Goal: Transaction & Acquisition: Purchase product/service

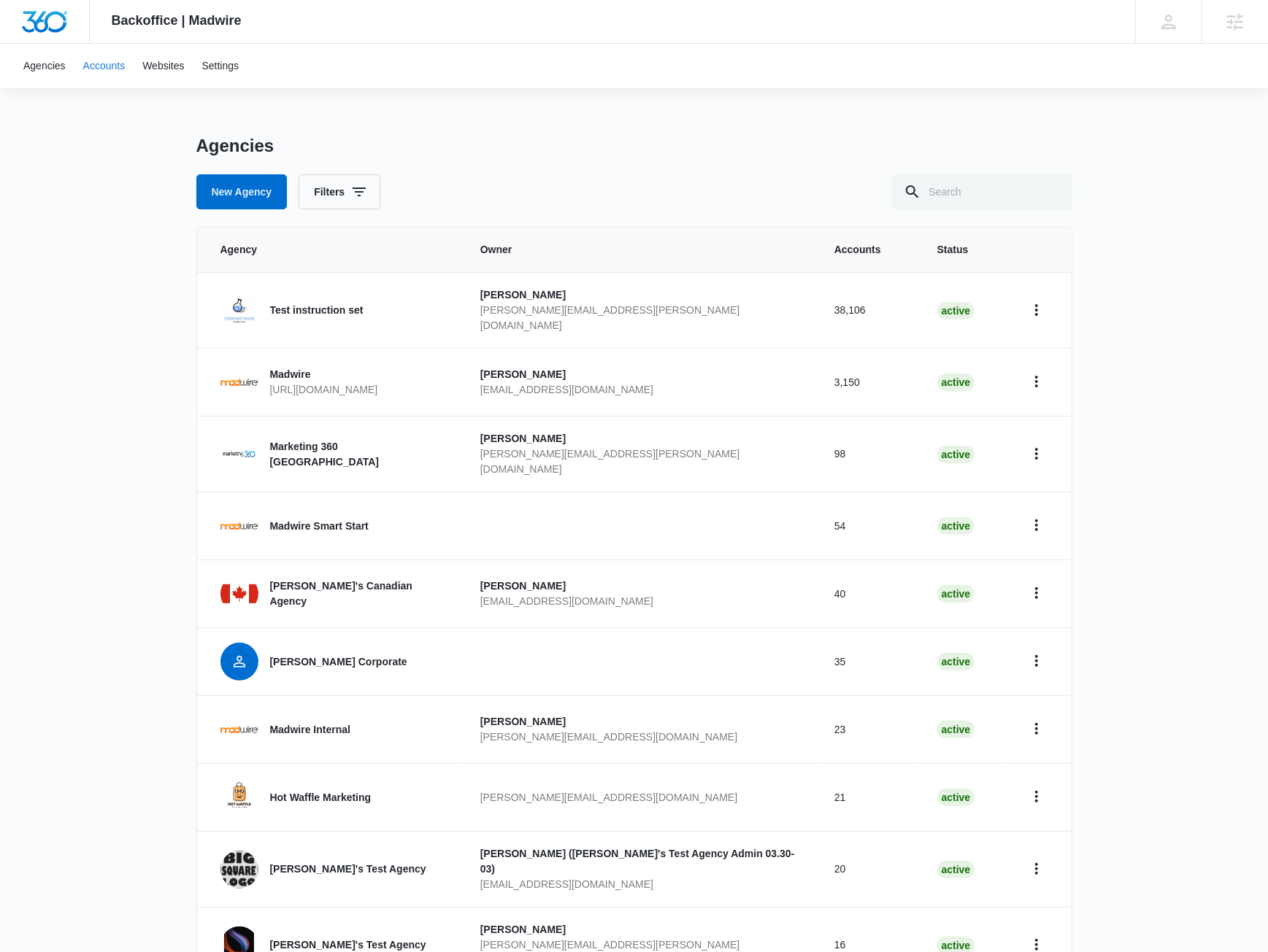
click at [97, 60] on link "Accounts" at bounding box center [104, 66] width 60 height 44
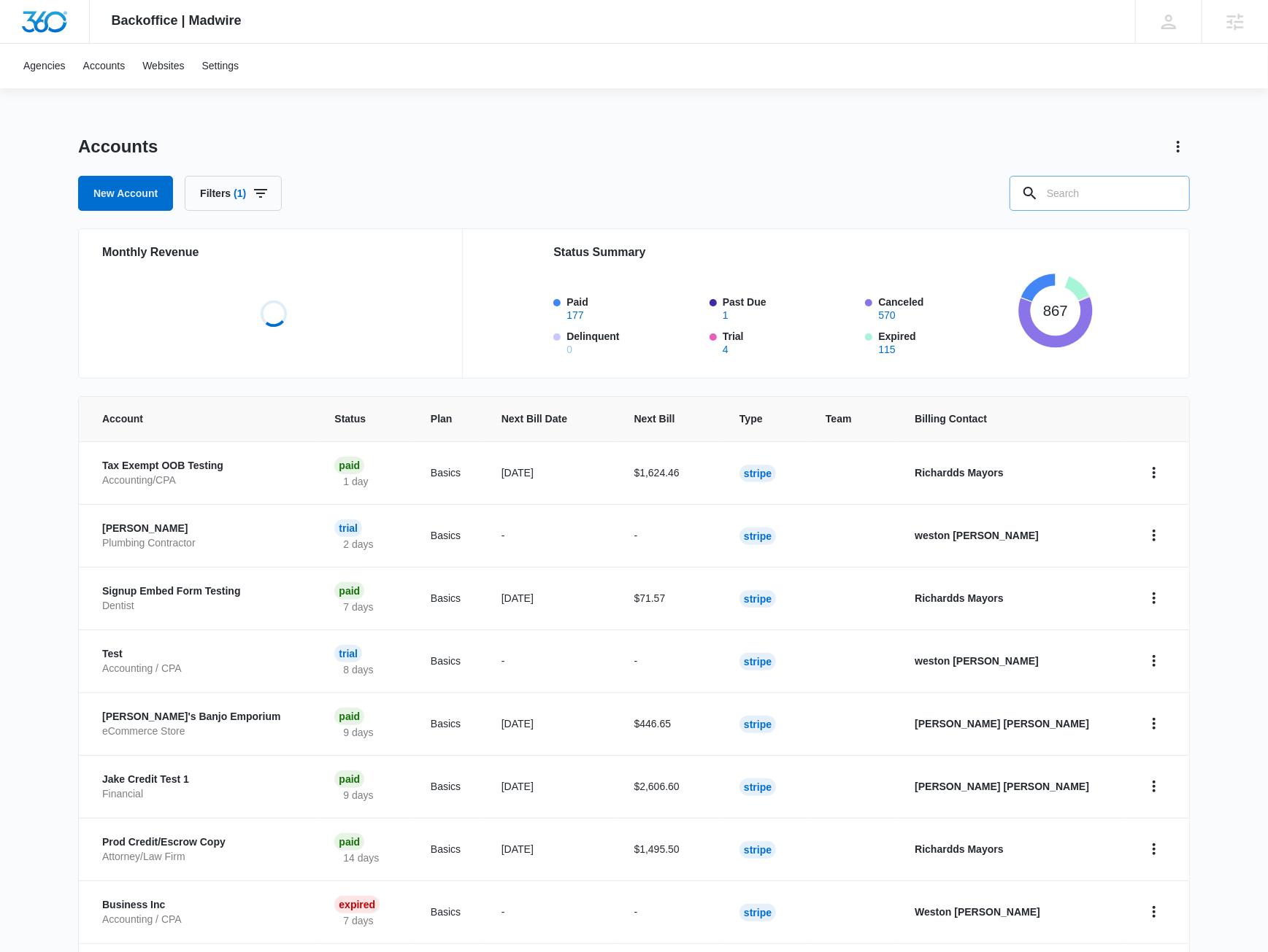
click at [1072, 208] on input "text" at bounding box center [1100, 193] width 180 height 35
paste input "A1AN40672764e8ede1106ec"
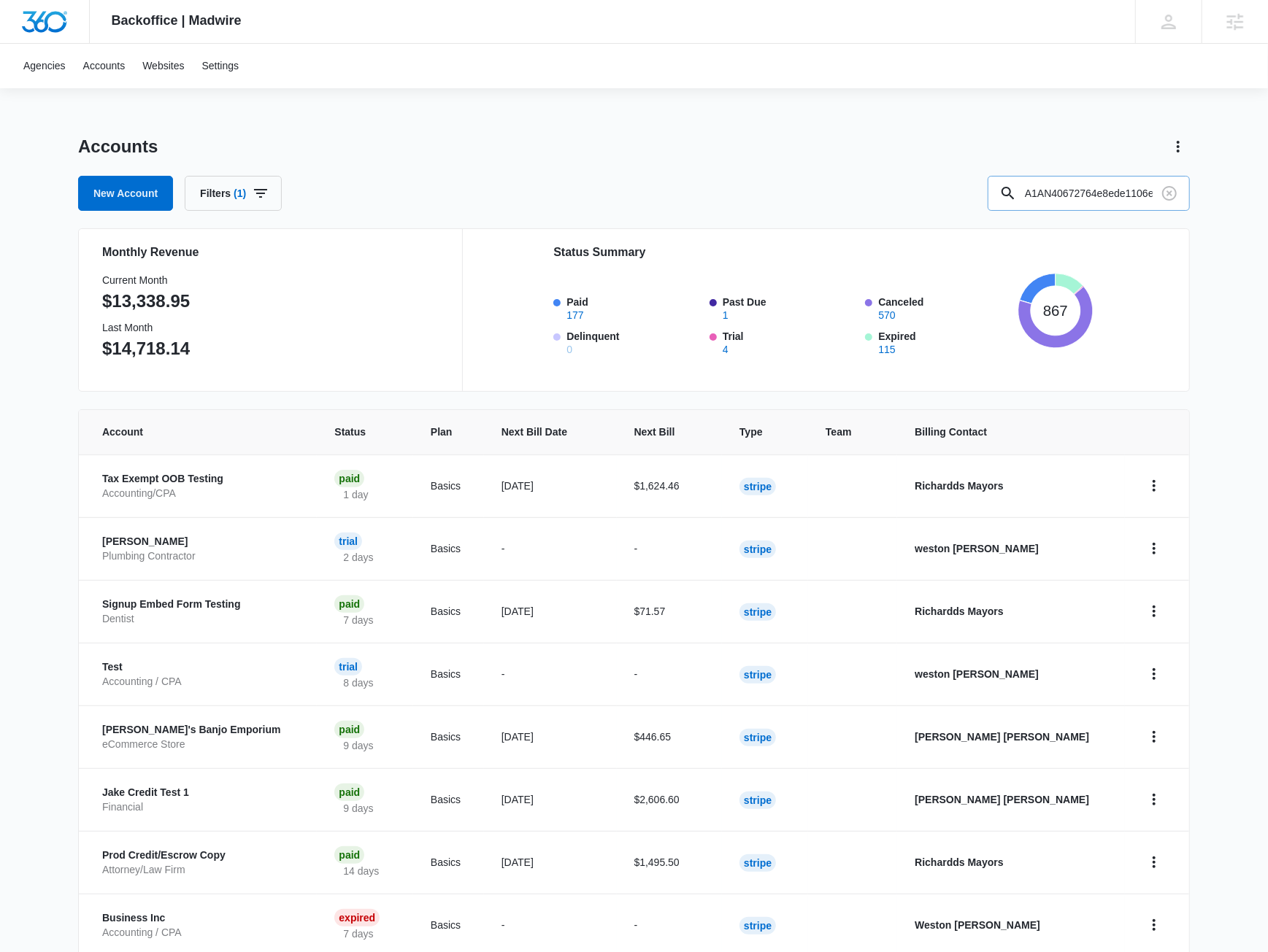
type input "A1AN40672764e8ede1106ec"
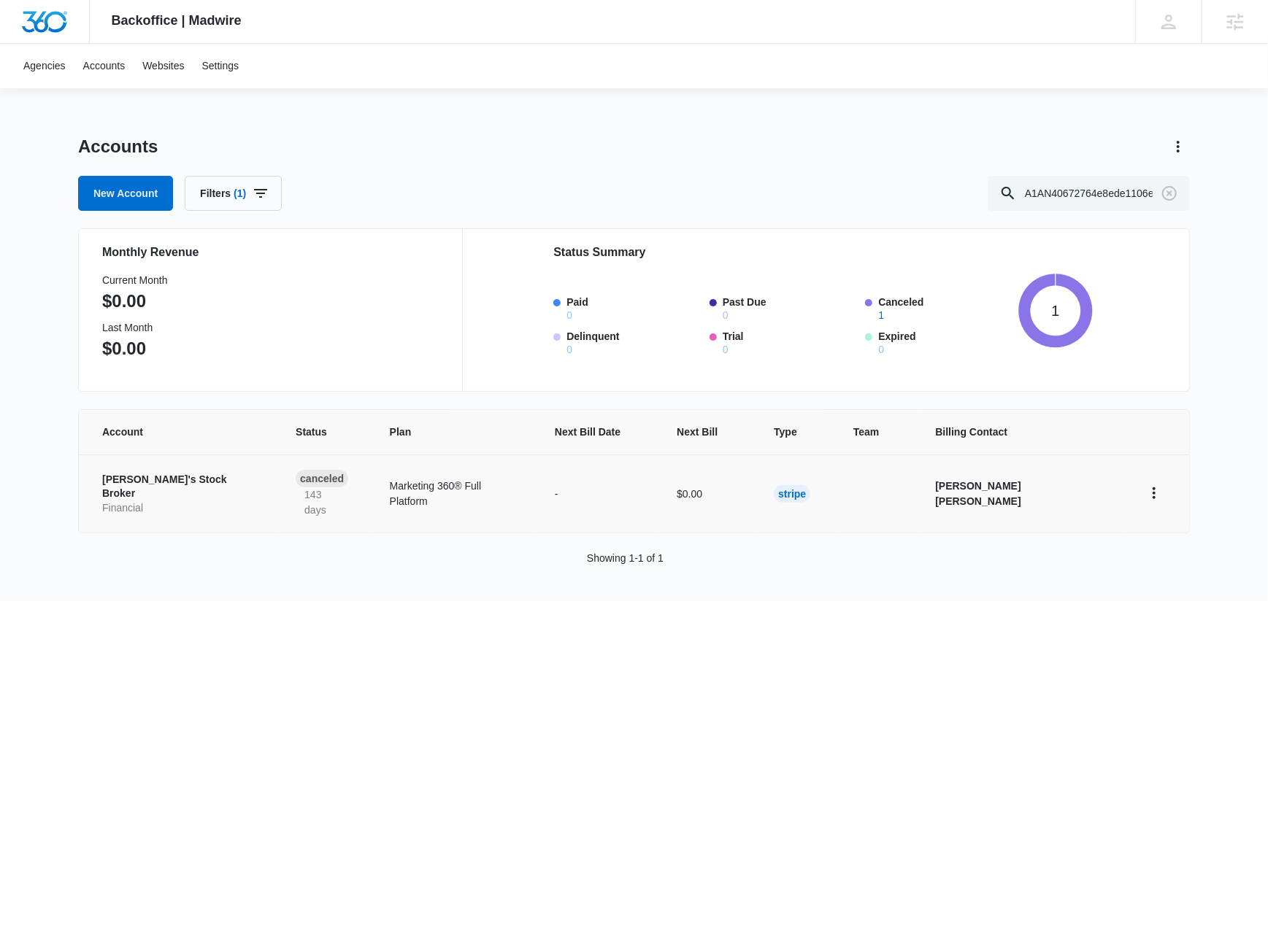
click at [192, 476] on p "Jake's Stock Broker" at bounding box center [182, 487] width 158 height 28
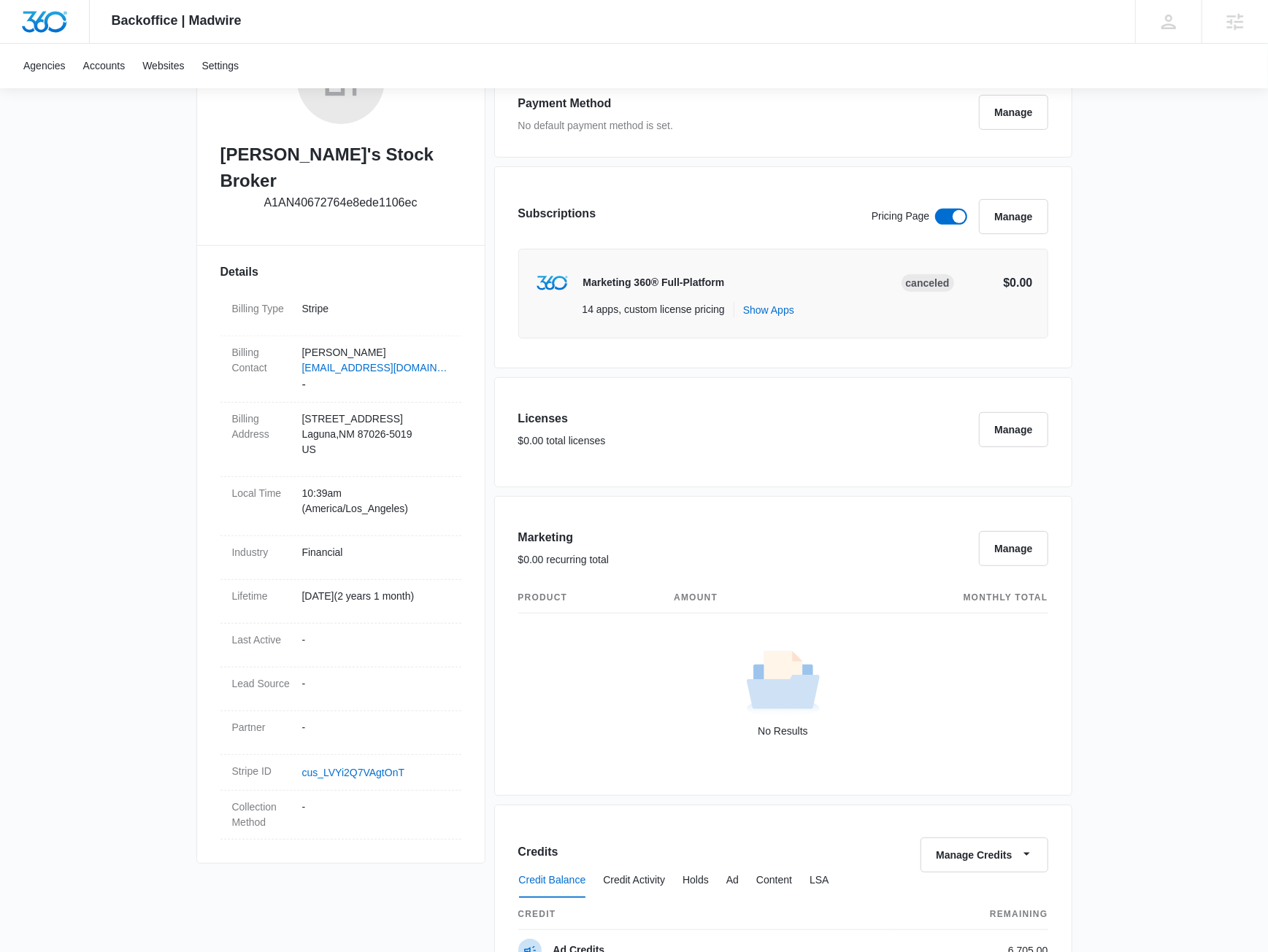
scroll to position [184, 0]
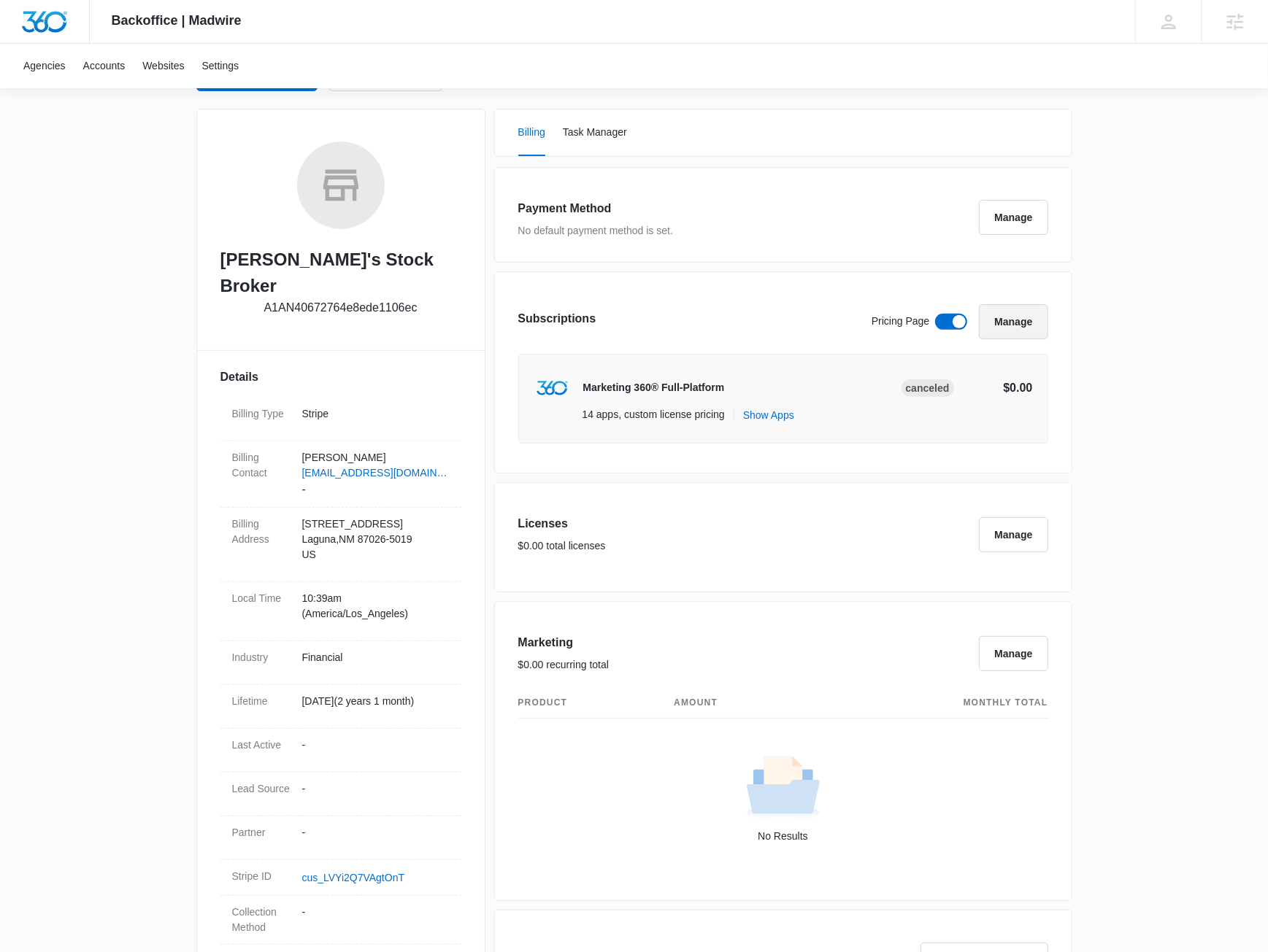
click at [1019, 323] on button "Manage" at bounding box center [1013, 321] width 68 height 35
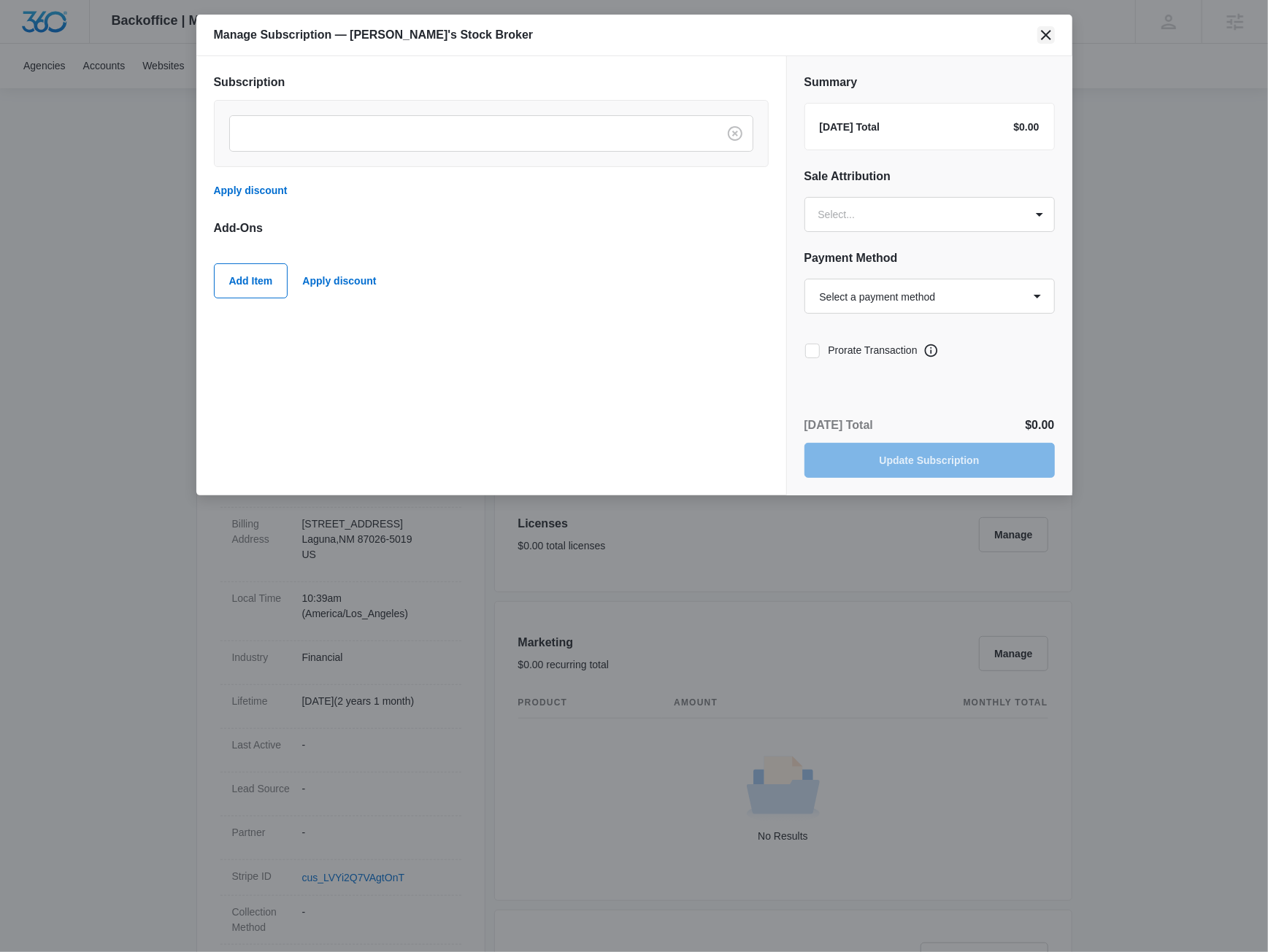
click at [1044, 33] on icon "close" at bounding box center [1046, 35] width 10 height 10
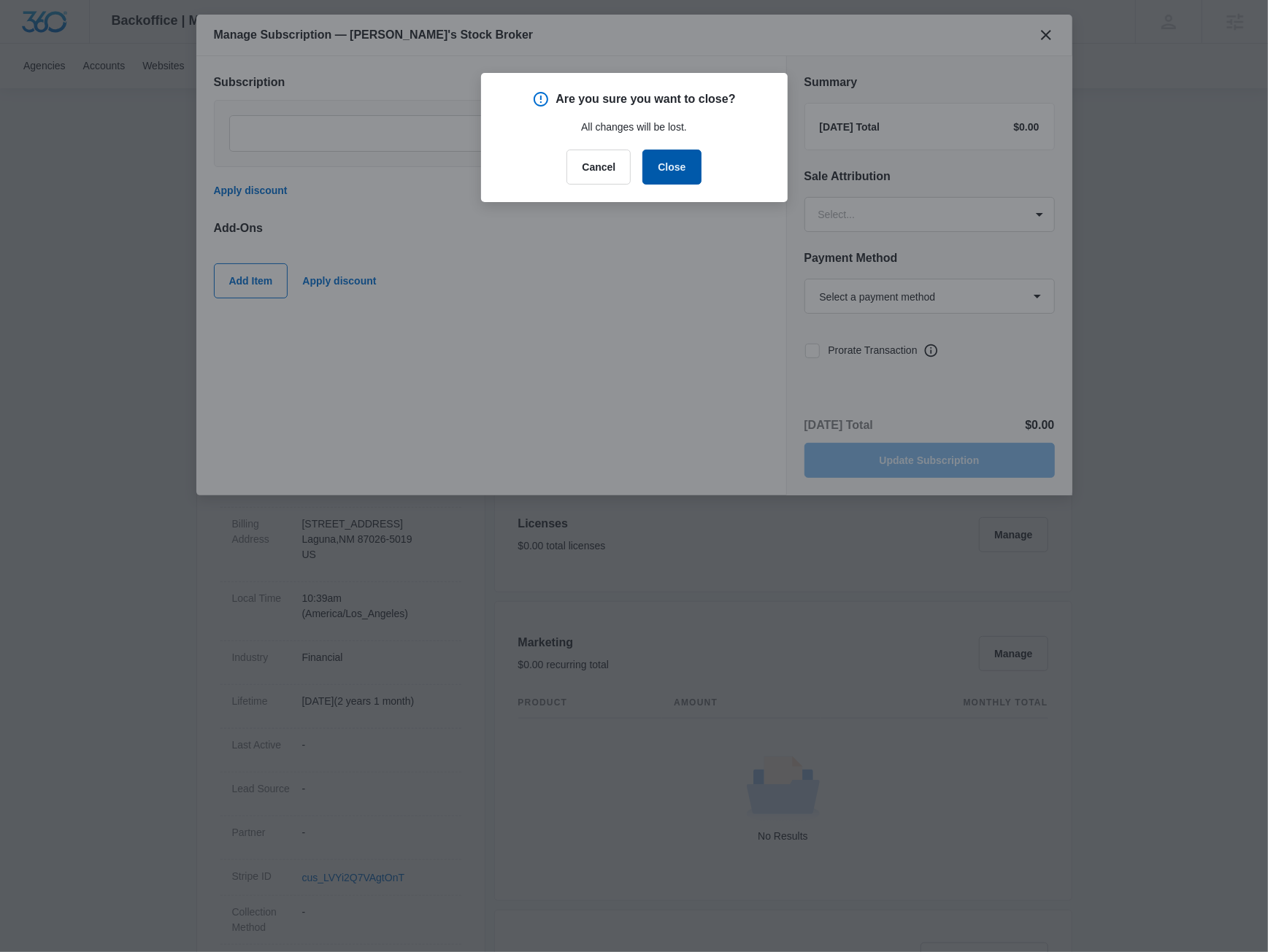
click at [666, 172] on button "Close" at bounding box center [671, 167] width 58 height 35
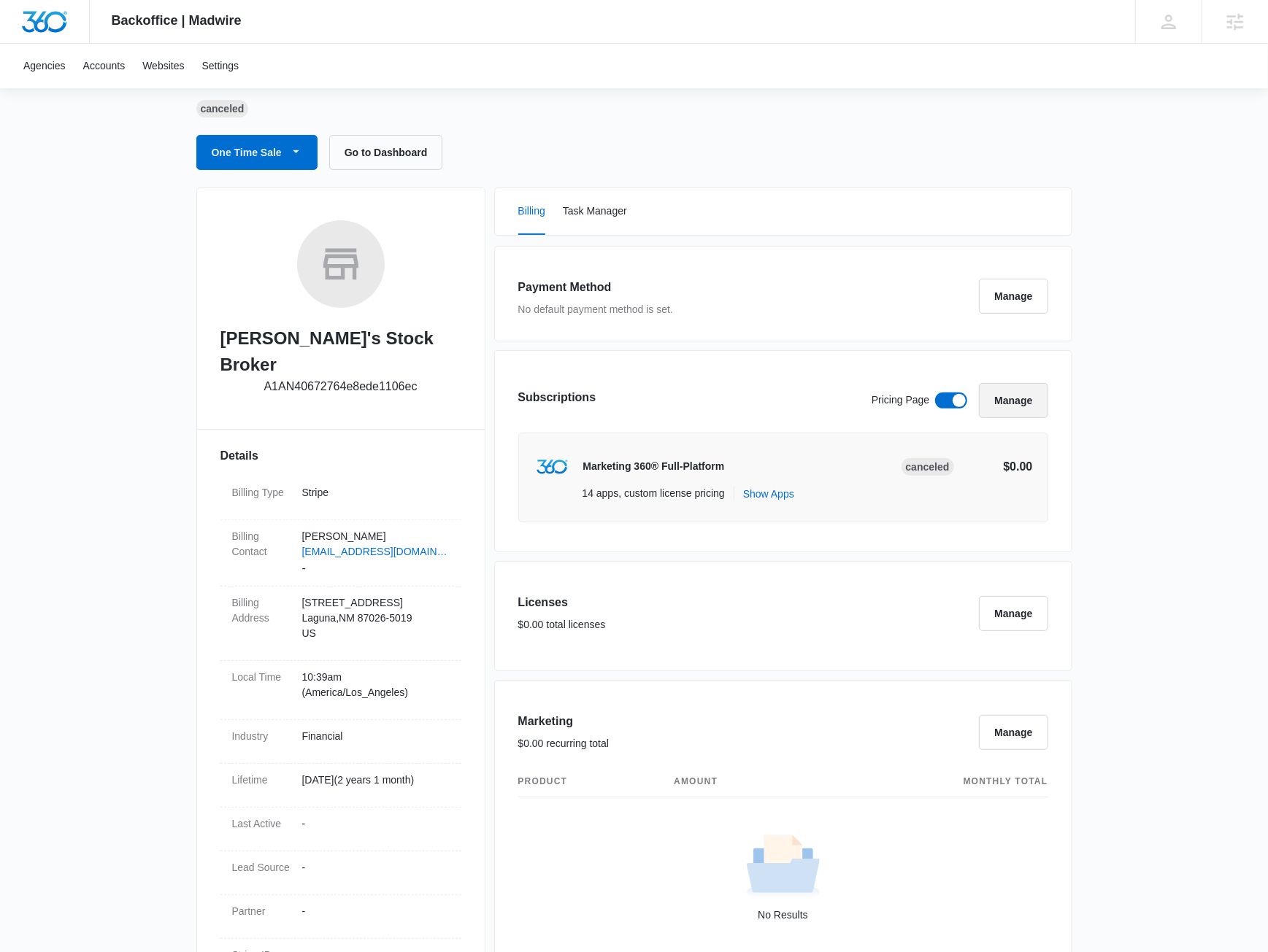
scroll to position [0, 0]
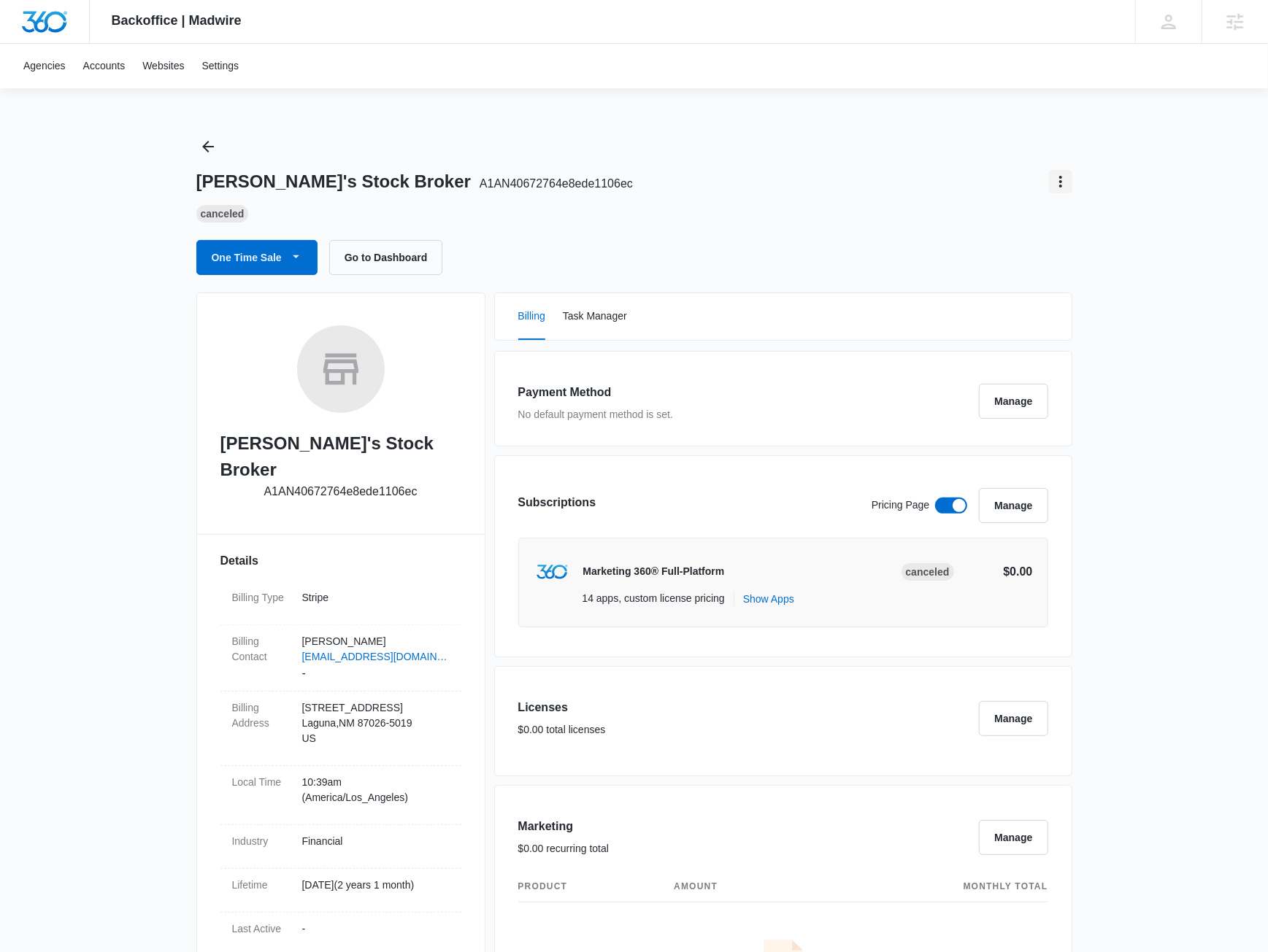
click at [1070, 180] on button "Actions" at bounding box center [1061, 182] width 23 height 23
click at [1091, 223] on div "Update Status" at bounding box center [1101, 222] width 67 height 10
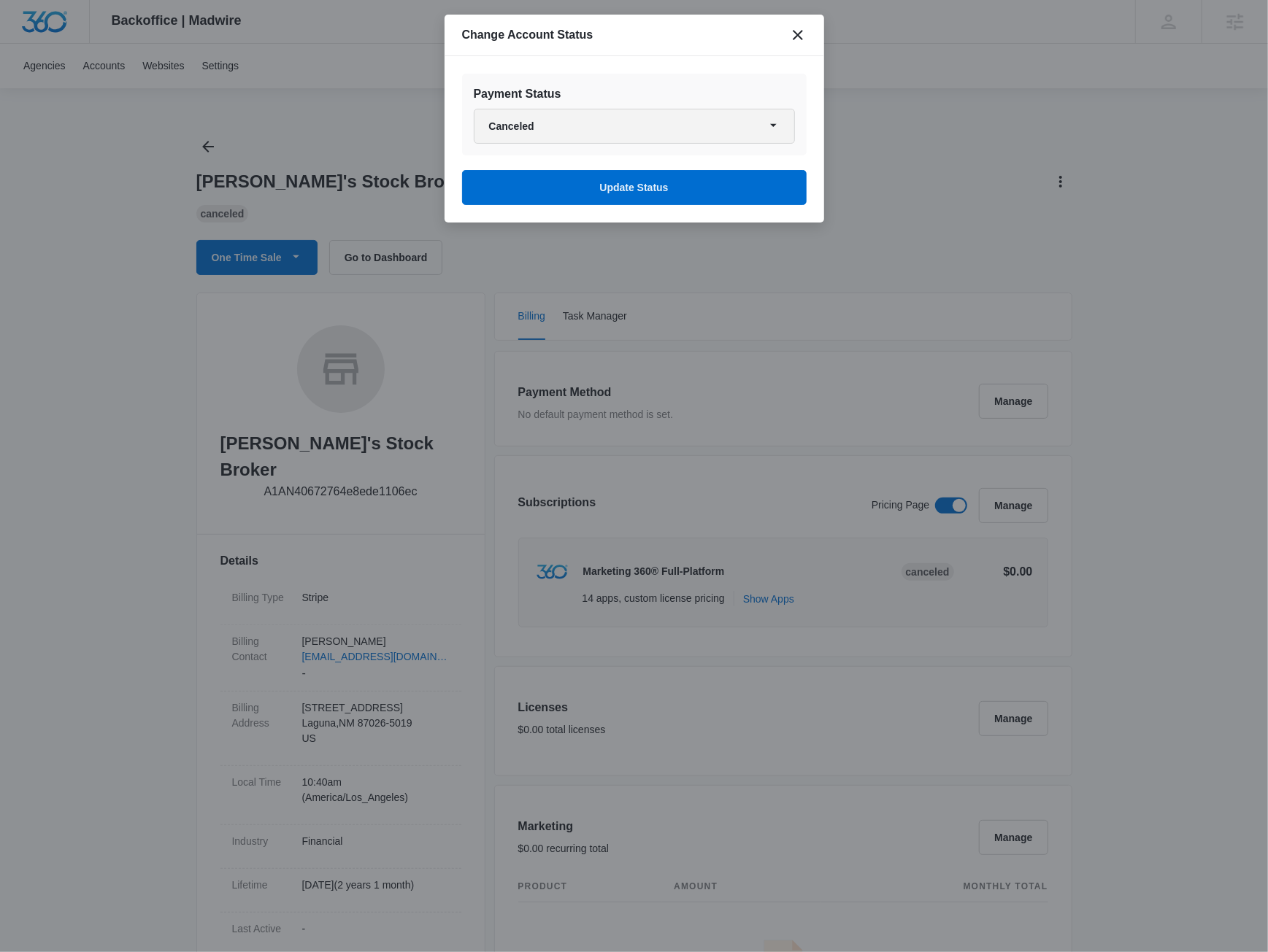
click at [612, 132] on button "Canceled" at bounding box center [635, 127] width 322 height 35
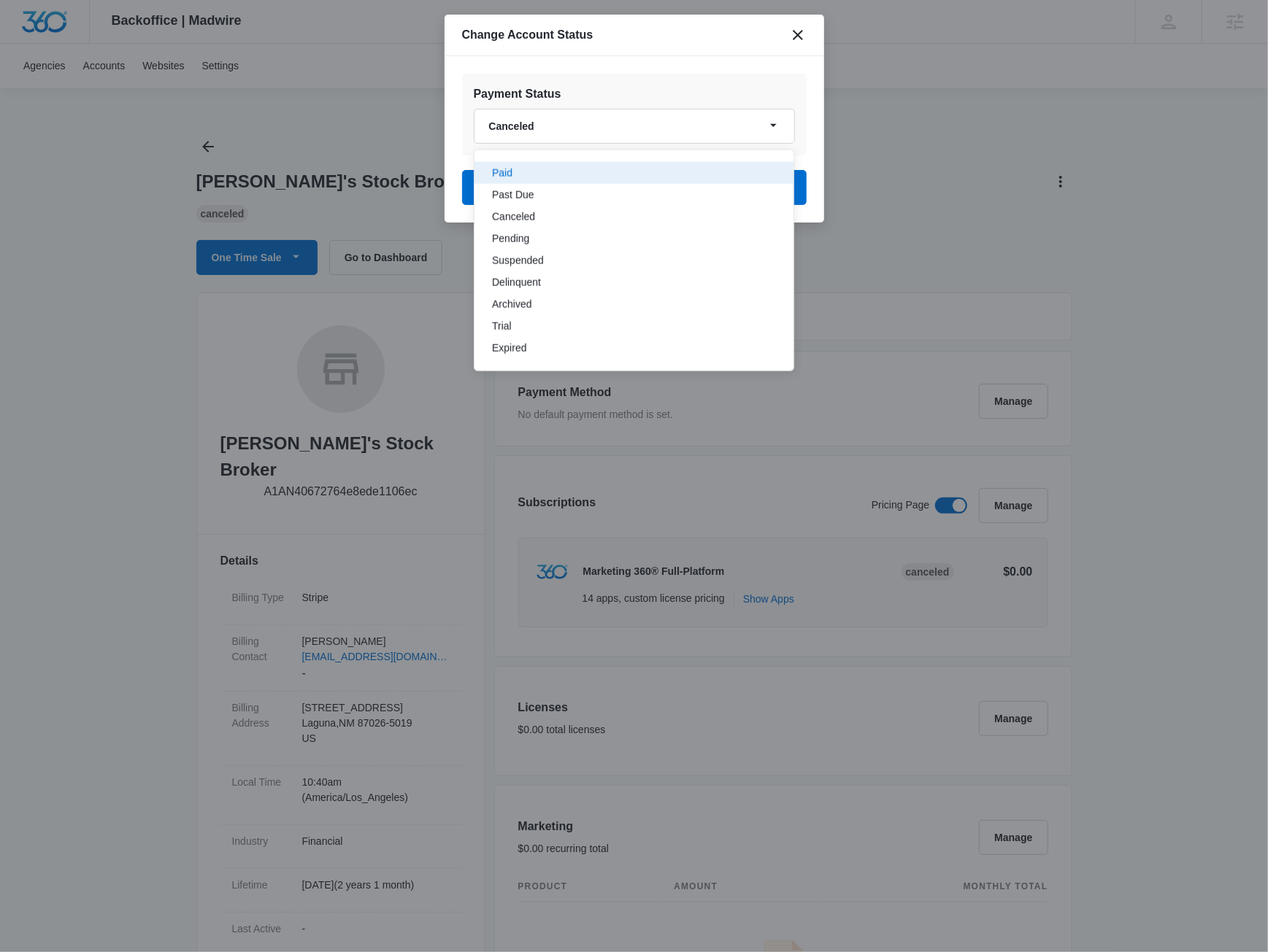
click at [575, 166] on button "Paid" at bounding box center [634, 173] width 319 height 22
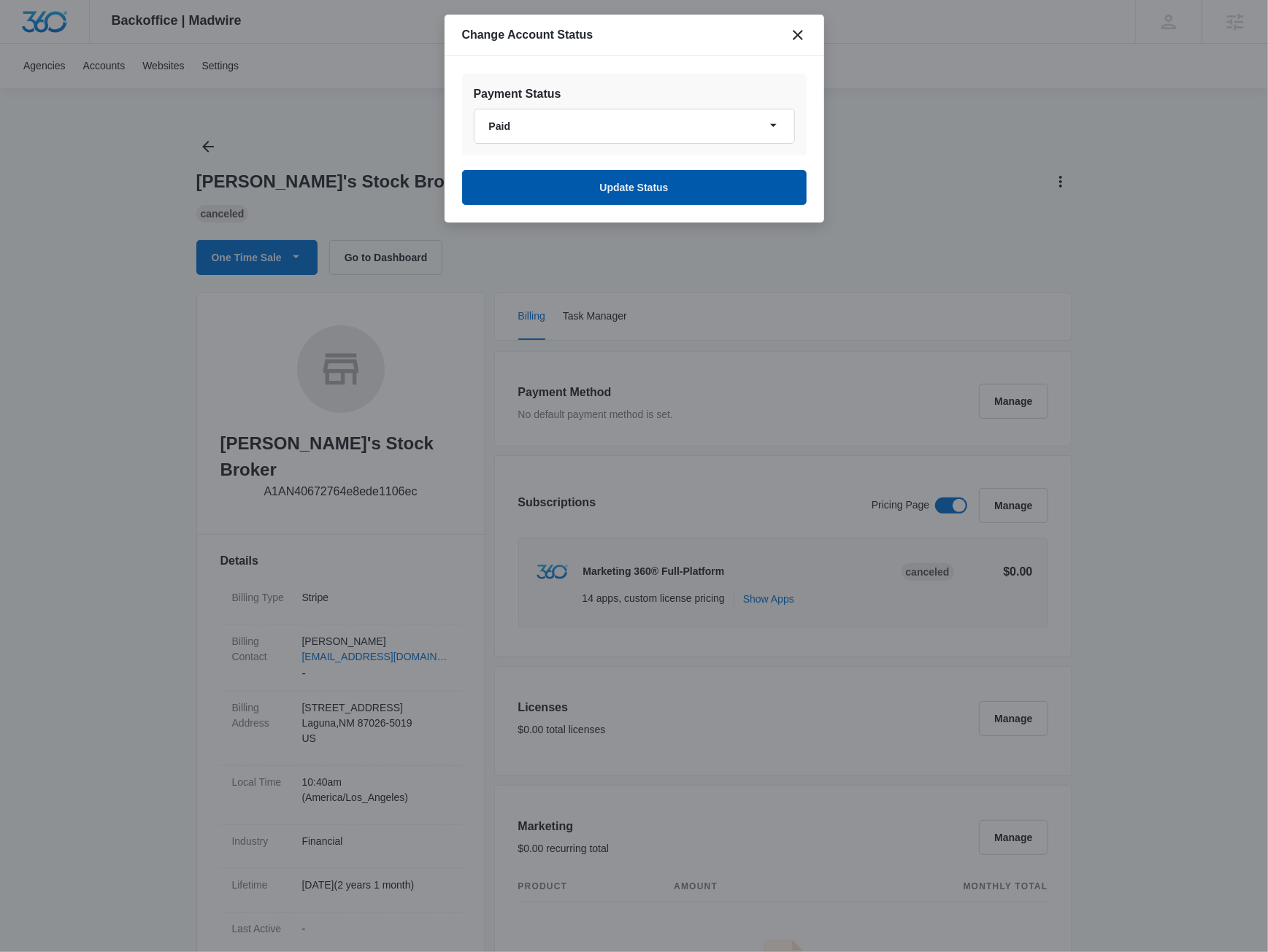
click at [569, 183] on button "Update Status" at bounding box center [635, 187] width 345 height 35
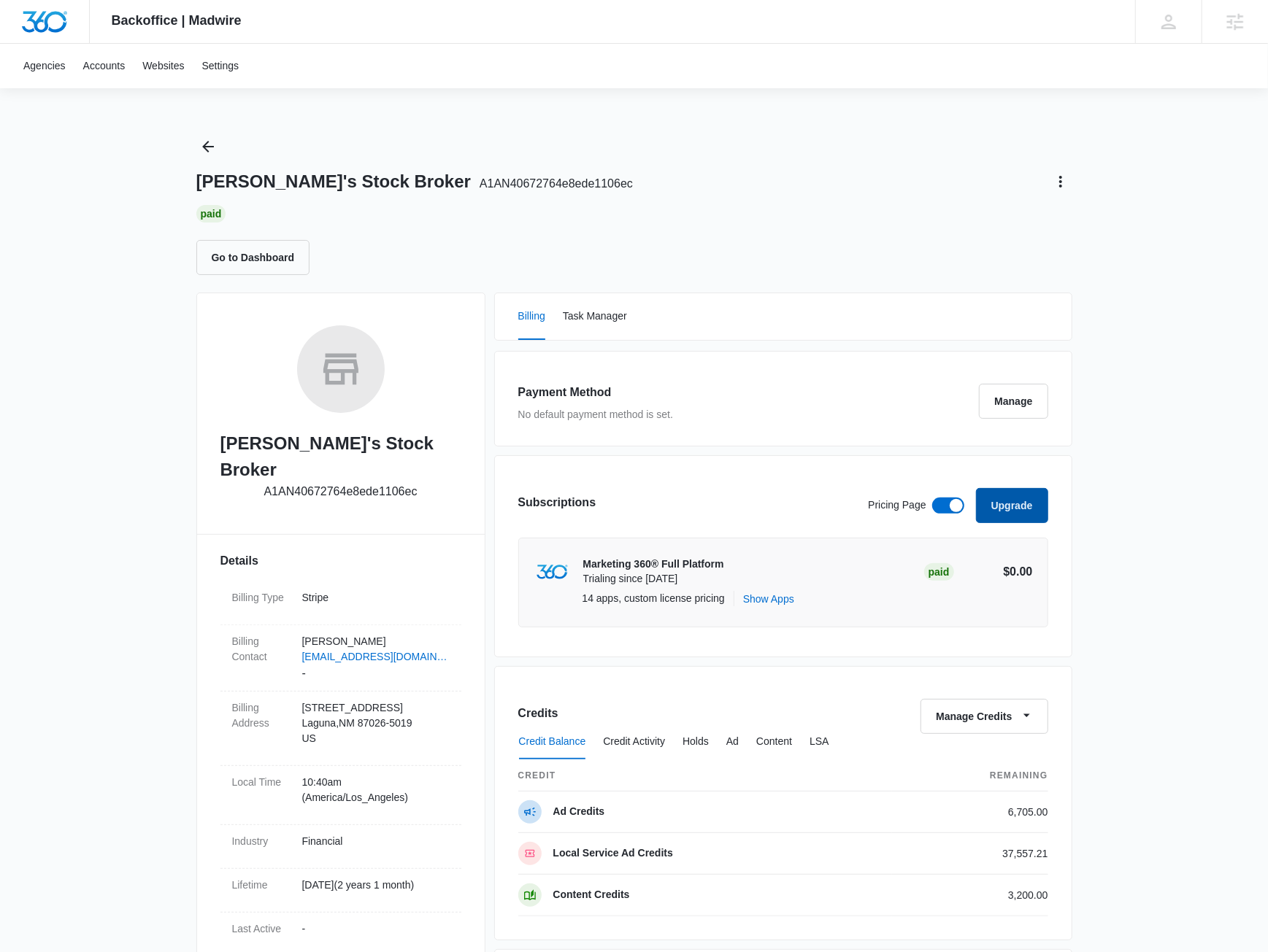
click at [1018, 505] on button "Upgrade" at bounding box center [1011, 506] width 72 height 35
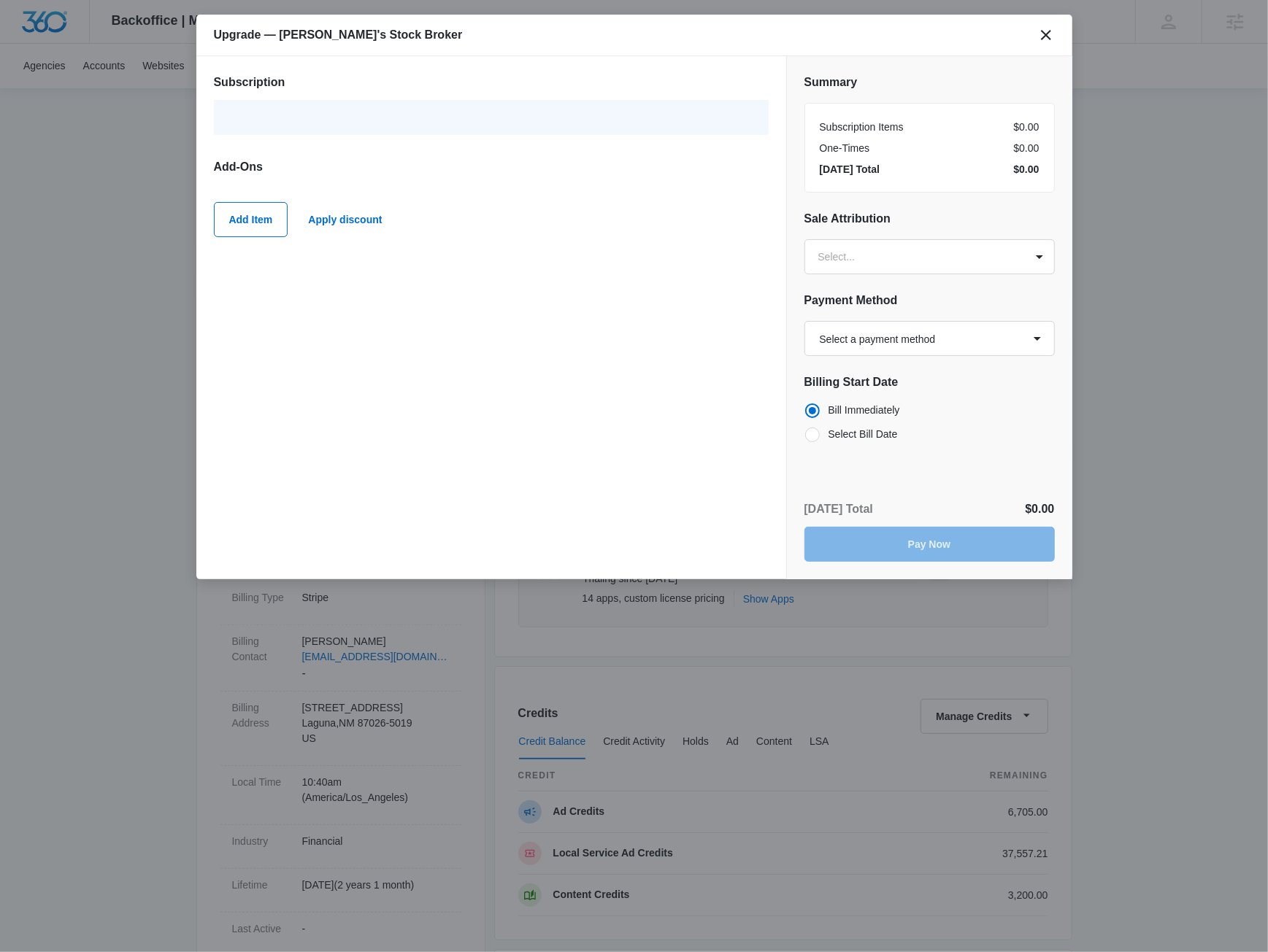
click at [430, 351] on div "Subscription Add-Ons Add Item Apply discount" at bounding box center [492, 317] width 590 height 523
click at [1047, 36] on icon "close" at bounding box center [1046, 35] width 10 height 10
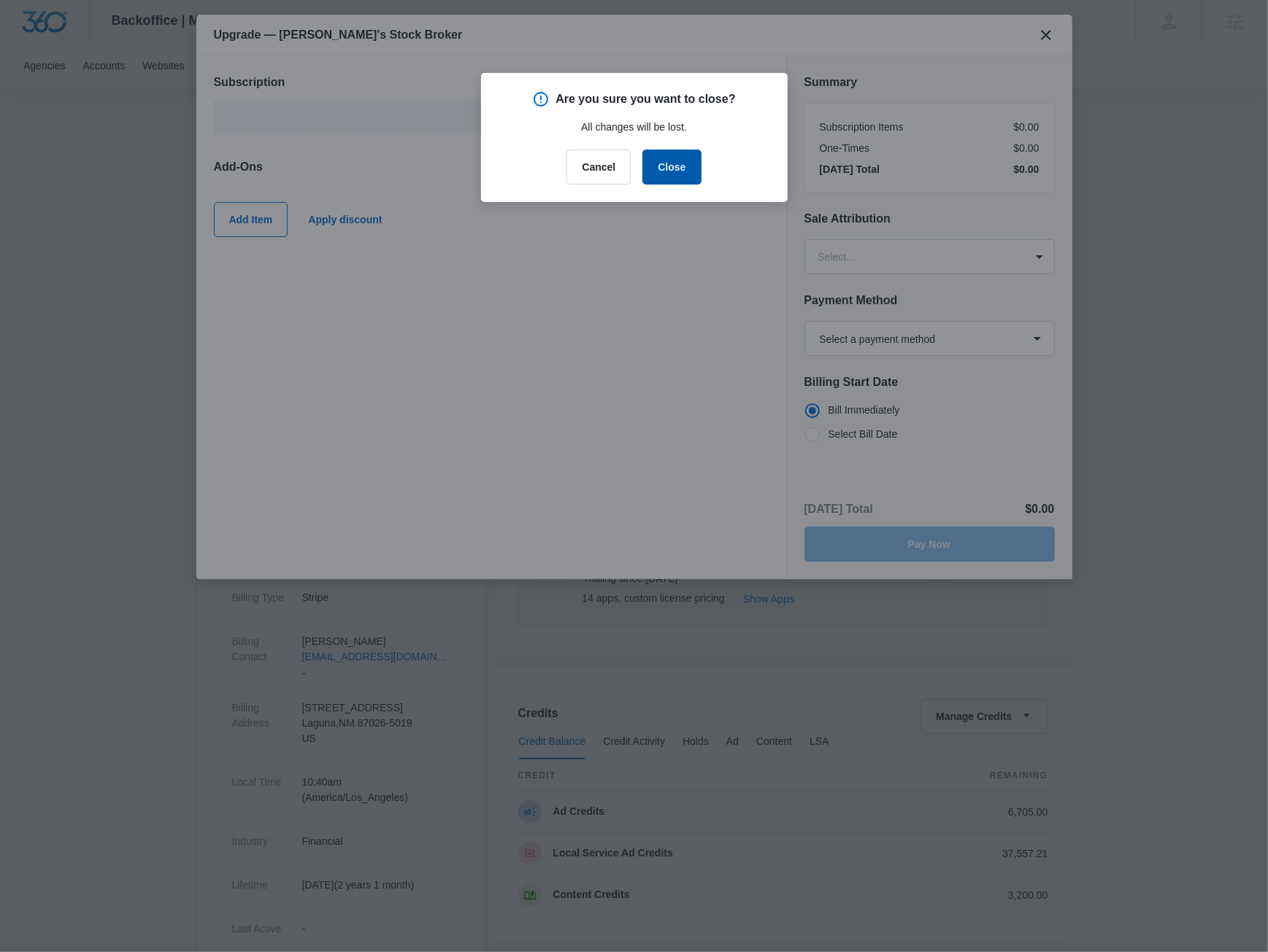
click at [669, 160] on button "Close" at bounding box center [671, 167] width 58 height 35
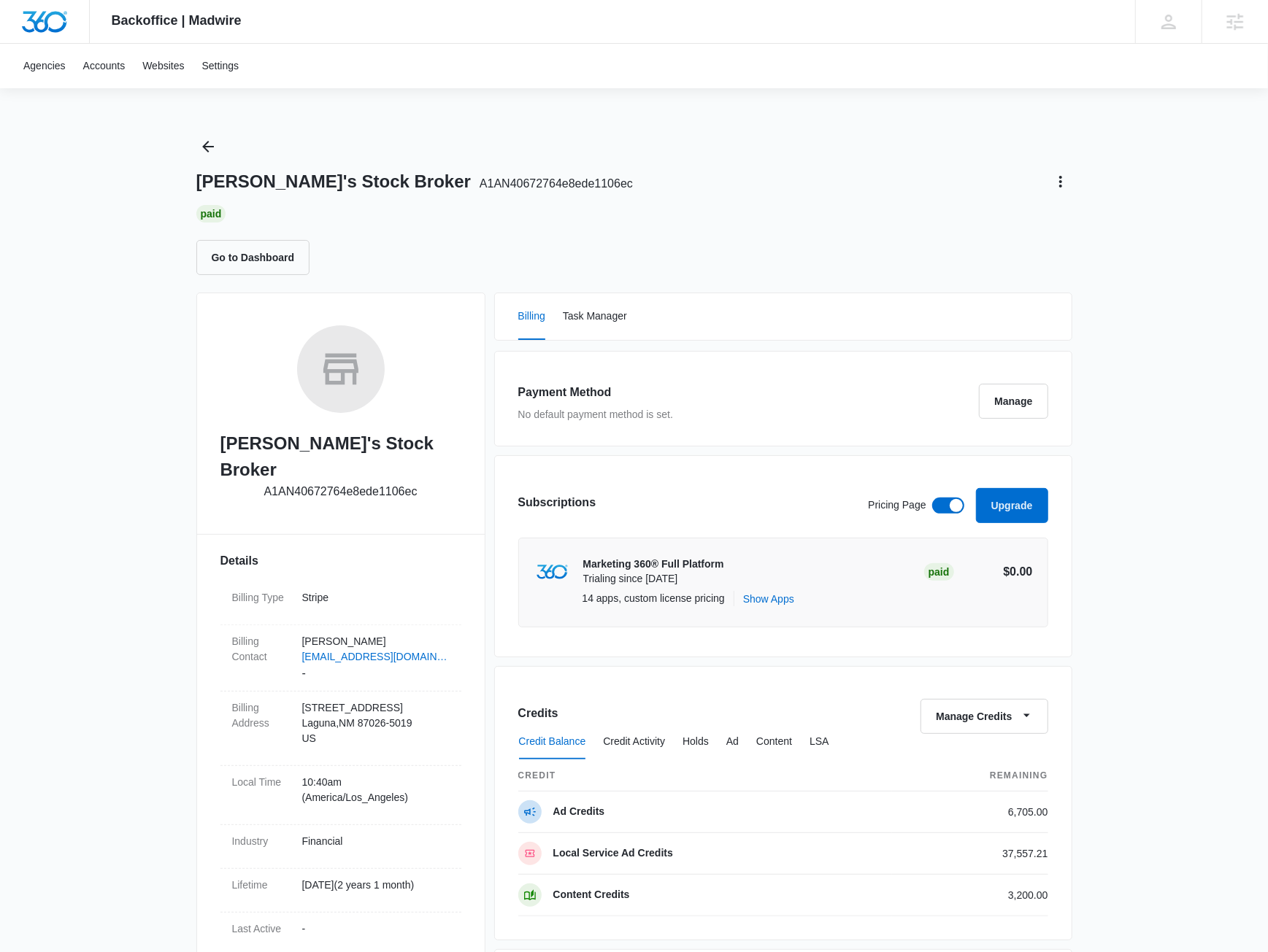
click at [1117, 527] on div "Backoffice | Madwire Apps Settings JM Jake Meyer jake.meyer@madwire.com My Prof…" at bounding box center [634, 725] width 1268 height 1451
click at [1006, 504] on button "Upgrade" at bounding box center [1011, 506] width 72 height 35
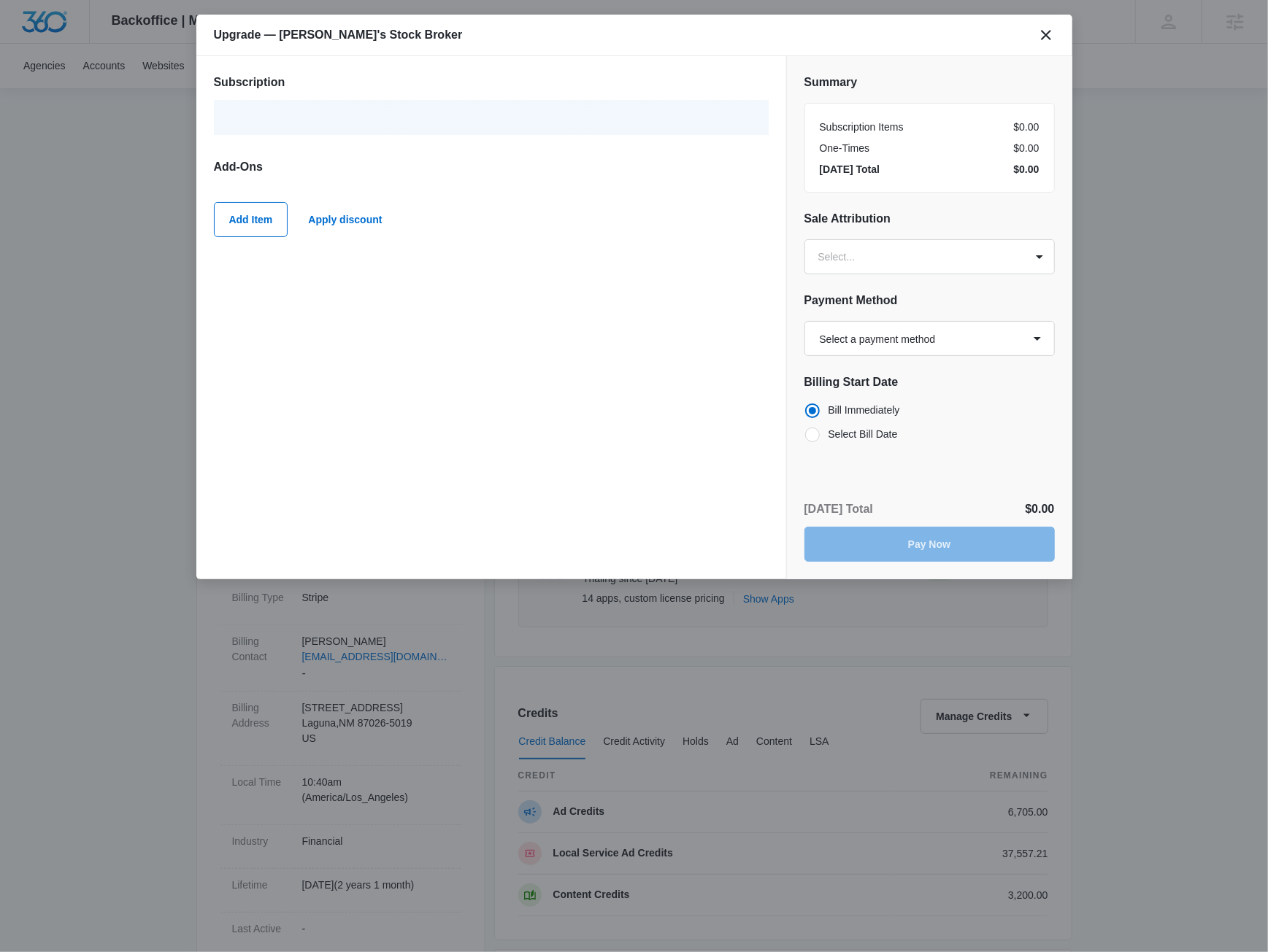
click at [354, 116] on div at bounding box center [492, 117] width 555 height 35
click at [265, 214] on button "Add Item" at bounding box center [251, 220] width 74 height 35
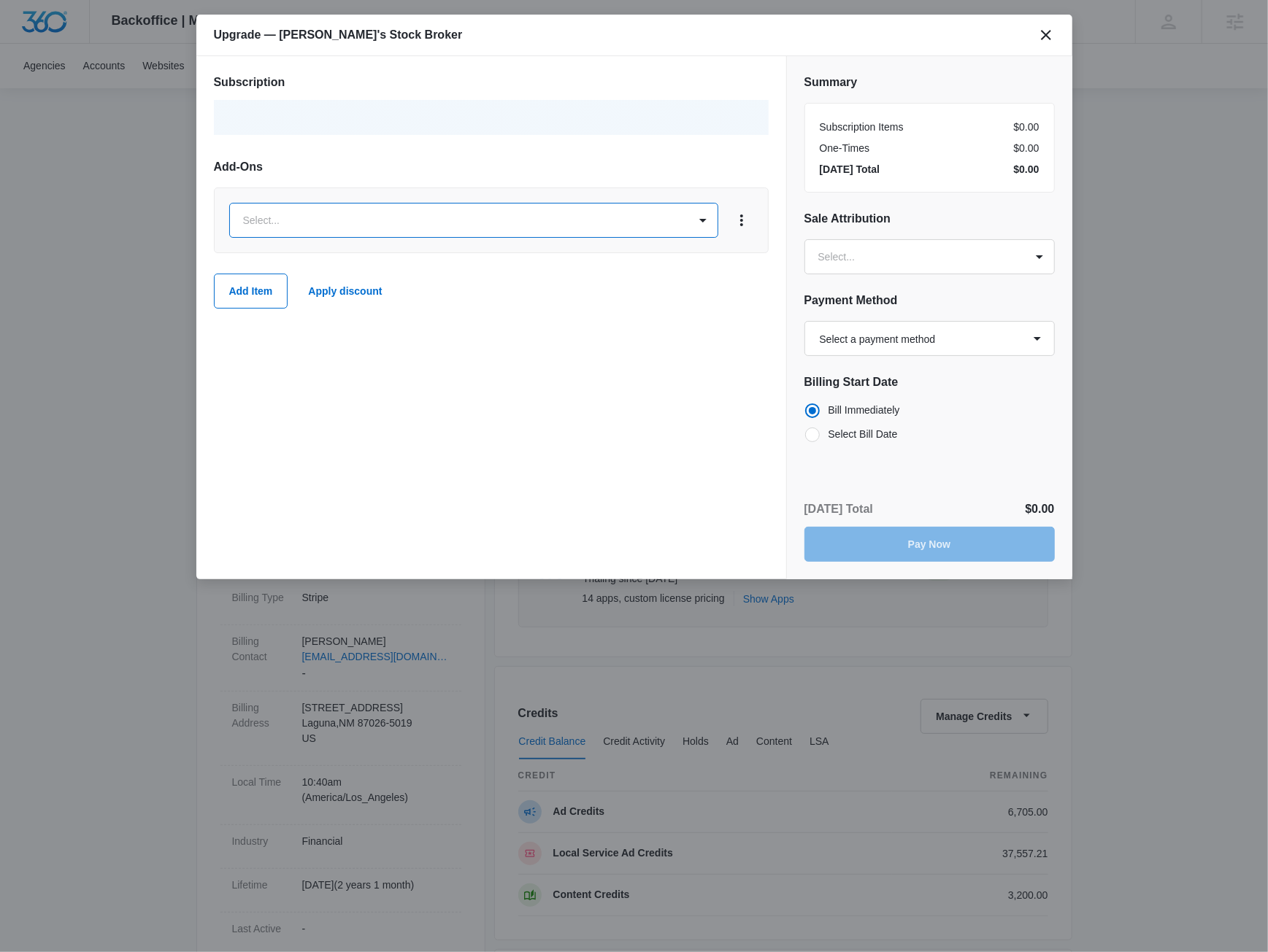
click at [311, 227] on body "Backoffice | Madwire Apps Settings [PERSON_NAME] [PERSON_NAME] [PERSON_NAME][EM…" at bounding box center [634, 725] width 1268 height 1451
click at [521, 157] on div at bounding box center [634, 476] width 1268 height 952
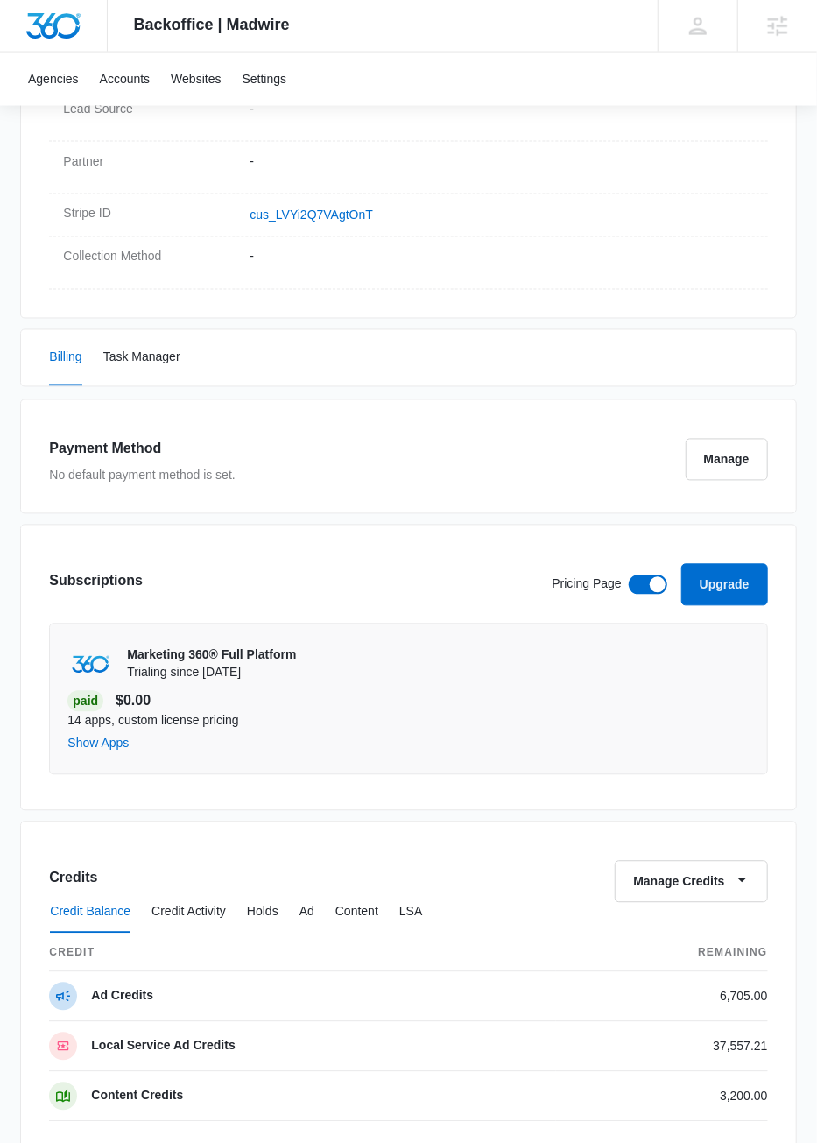
scroll to position [1136, 0]
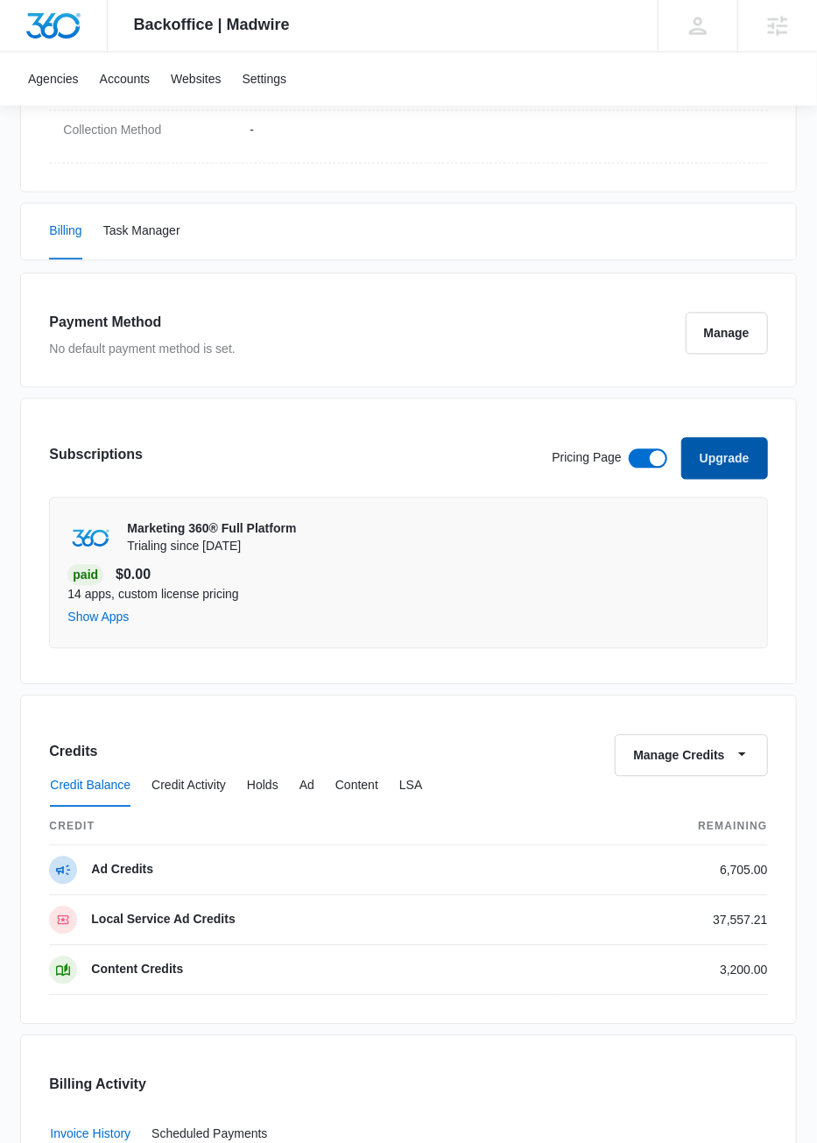
click at [729, 452] on button "Upgrade" at bounding box center [725, 459] width 87 height 42
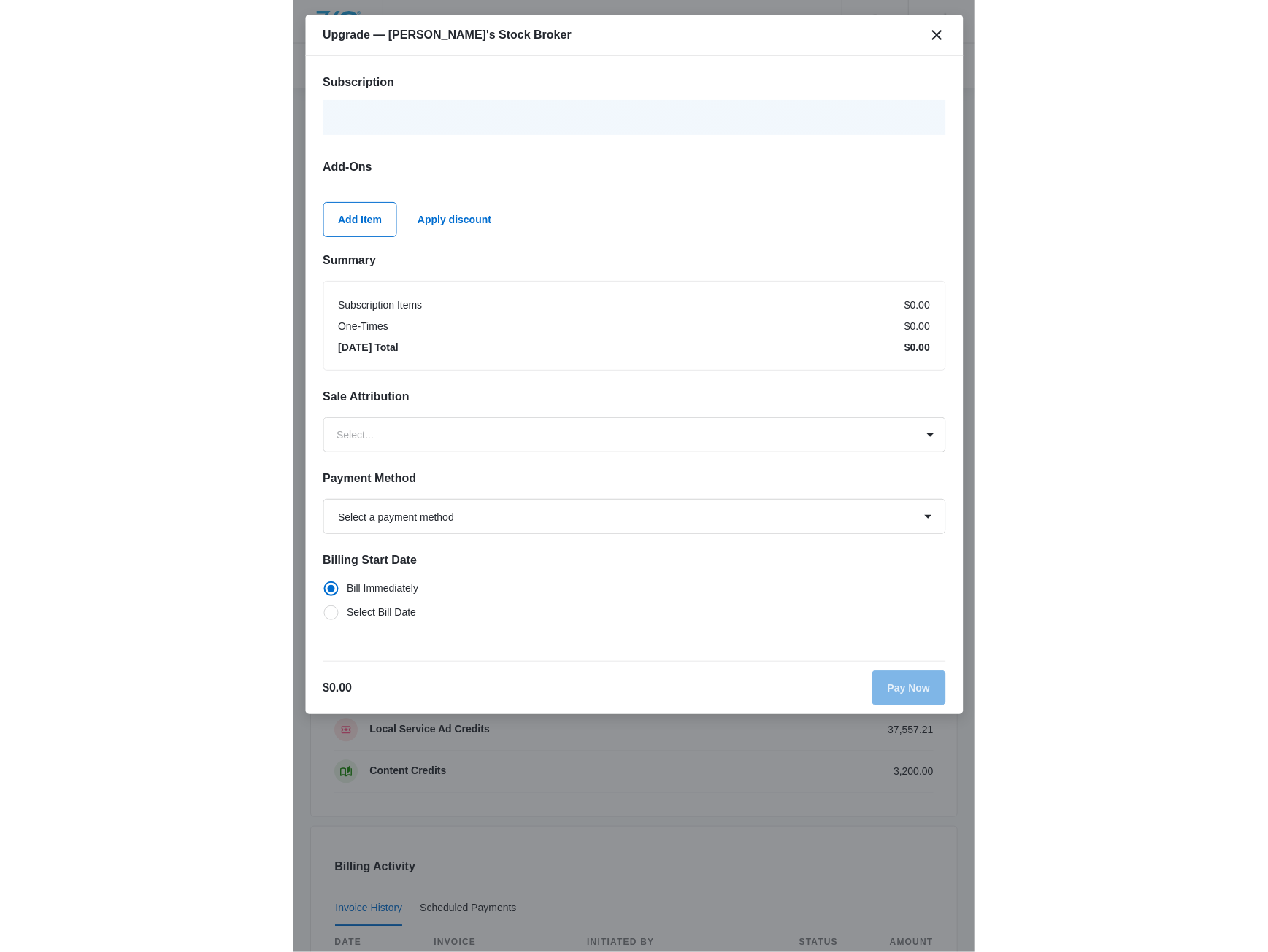
scroll to position [493, 0]
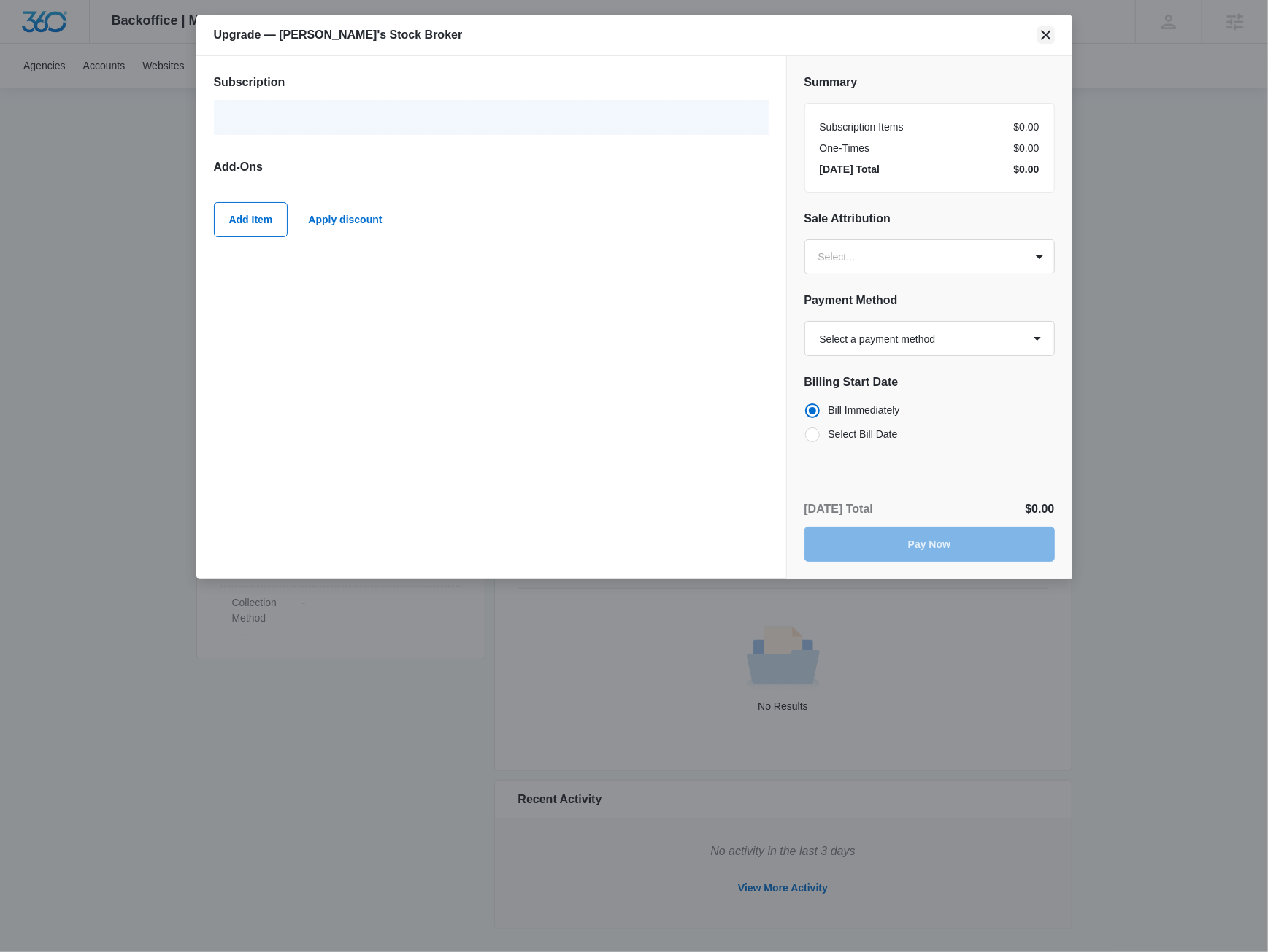
click at [681, 34] on icon "close" at bounding box center [1046, 35] width 10 height 10
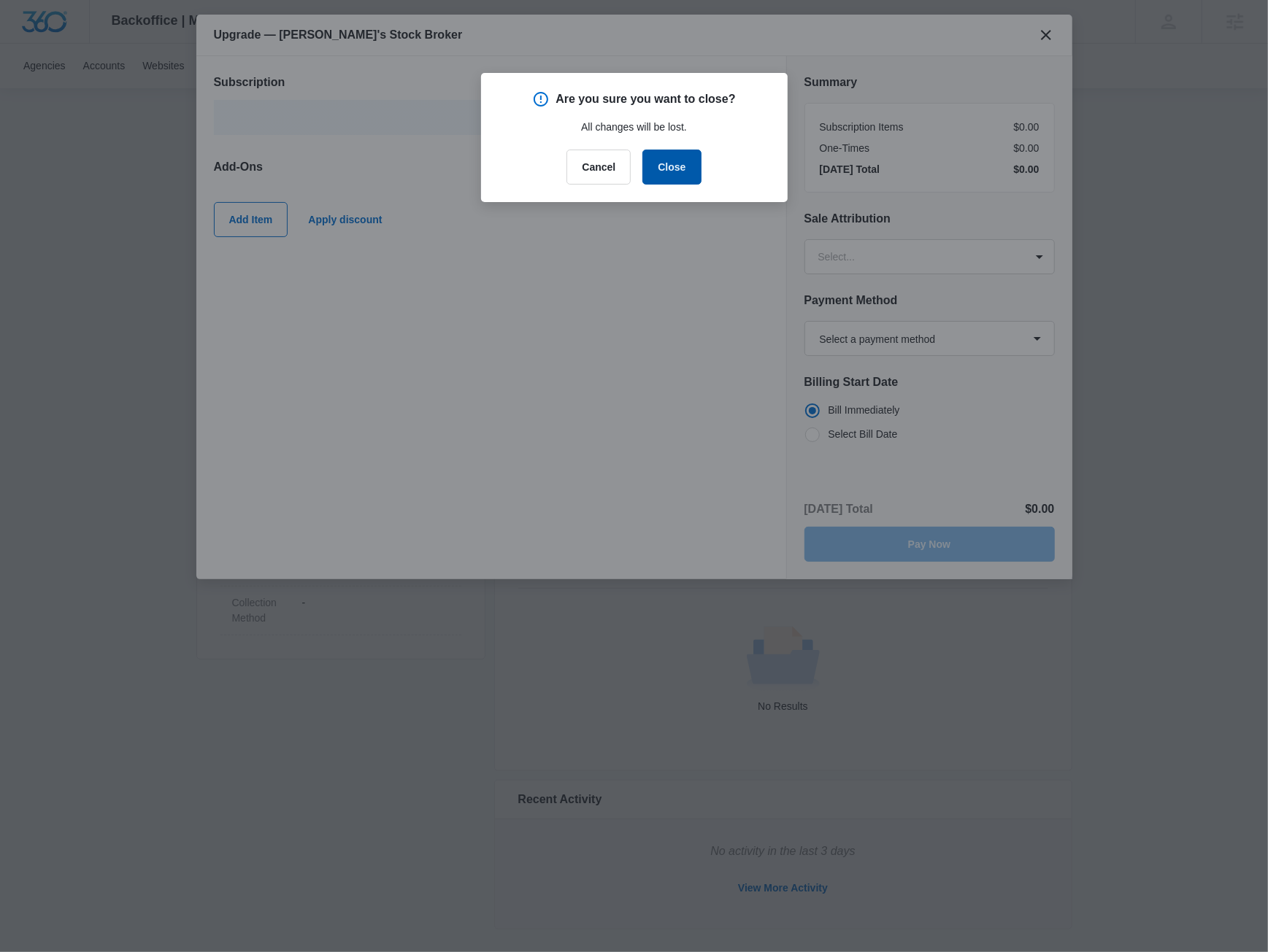
click at [681, 158] on button "Close" at bounding box center [671, 167] width 58 height 35
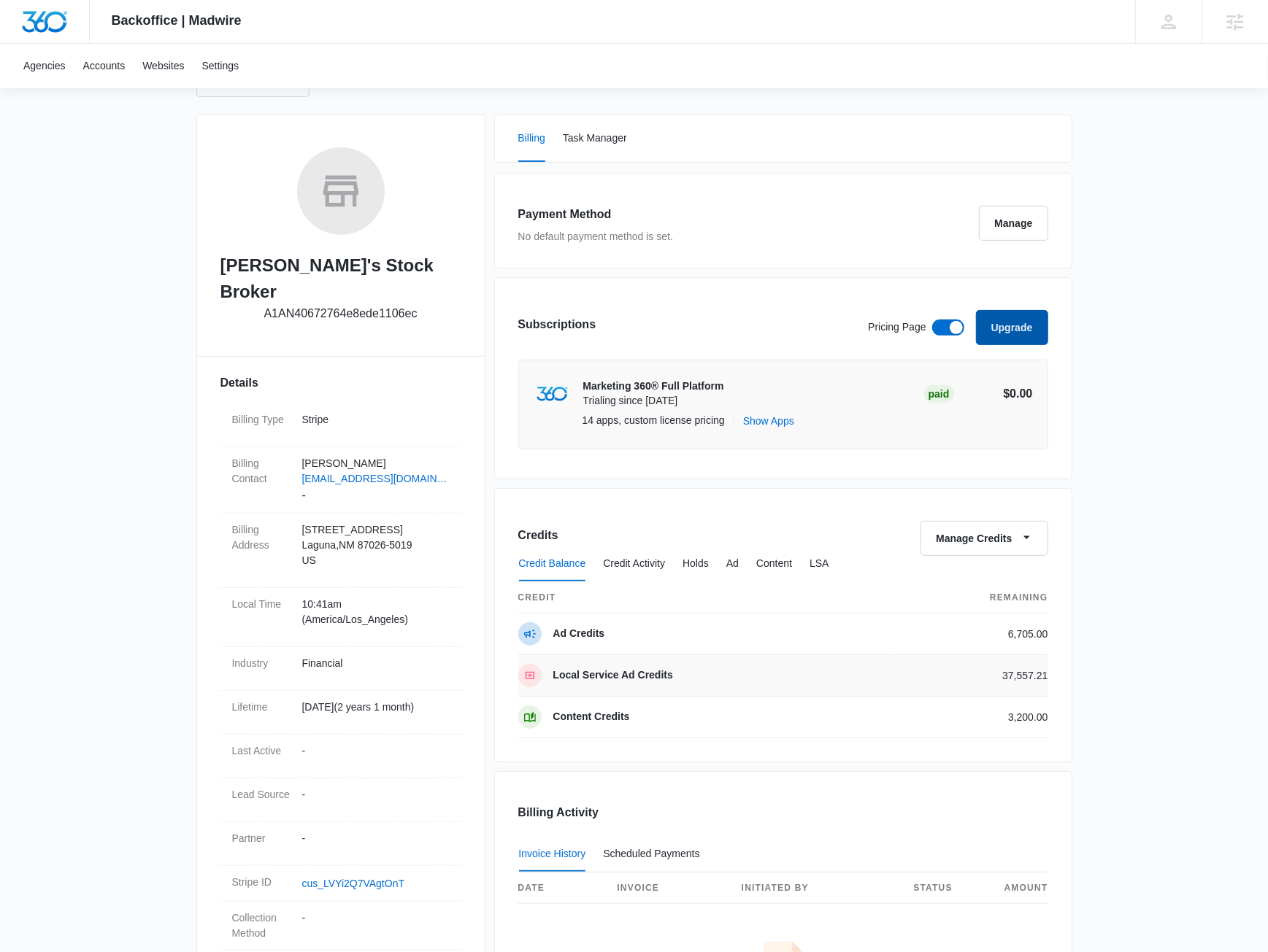
scroll to position [0, 0]
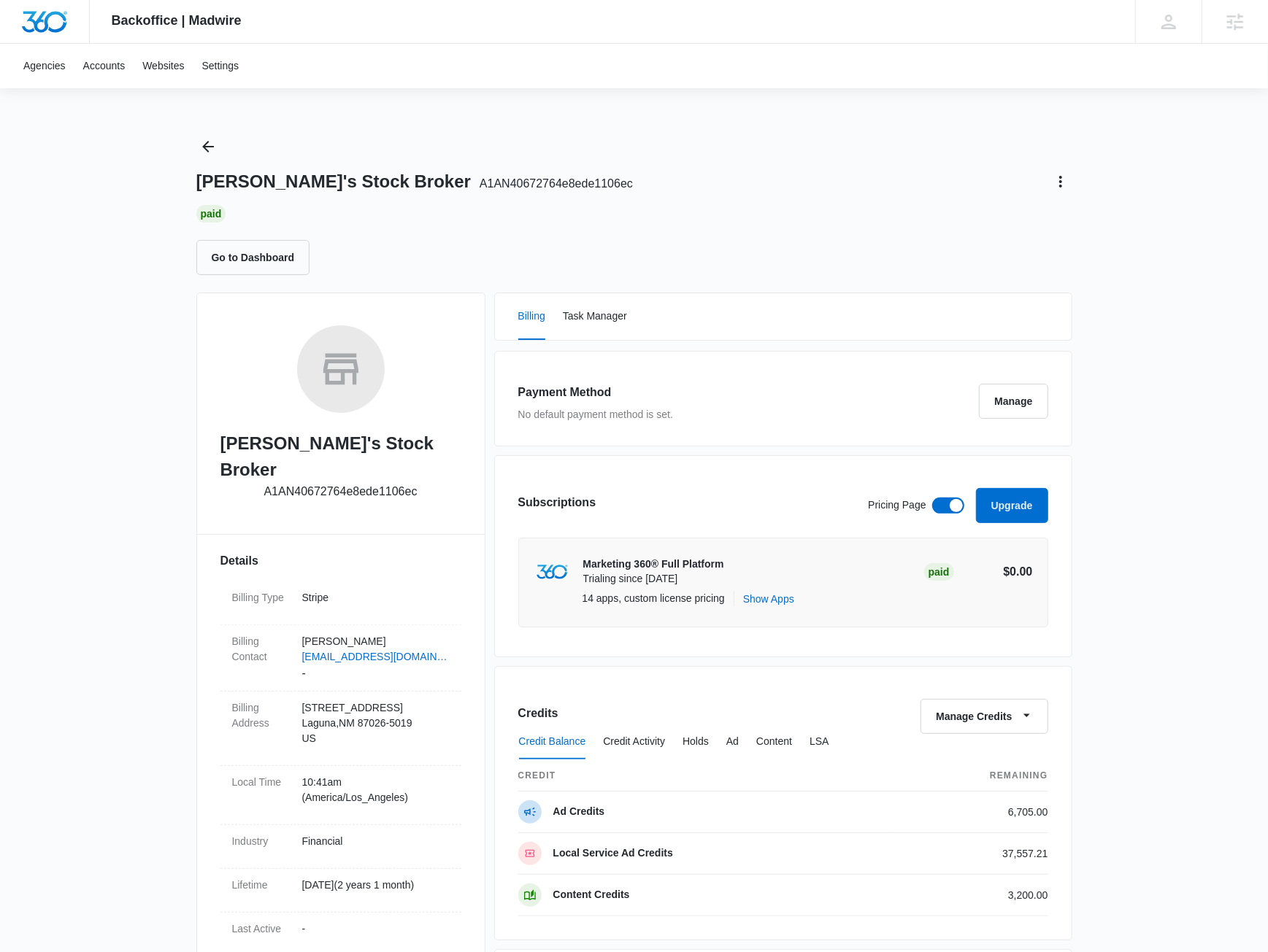
click at [230, 183] on h1 "Jake's Stock Broker A1AN40672764e8ede1106ec" at bounding box center [415, 182] width 437 height 22
click at [167, 174] on div "Backoffice | Madwire Apps Settings JM Jake Meyer jake.meyer@madwire.com My Prof…" at bounding box center [634, 725] width 1268 height 1451
drag, startPoint x: 194, startPoint y: 175, endPoint x: 645, endPoint y: 180, distance: 451.0
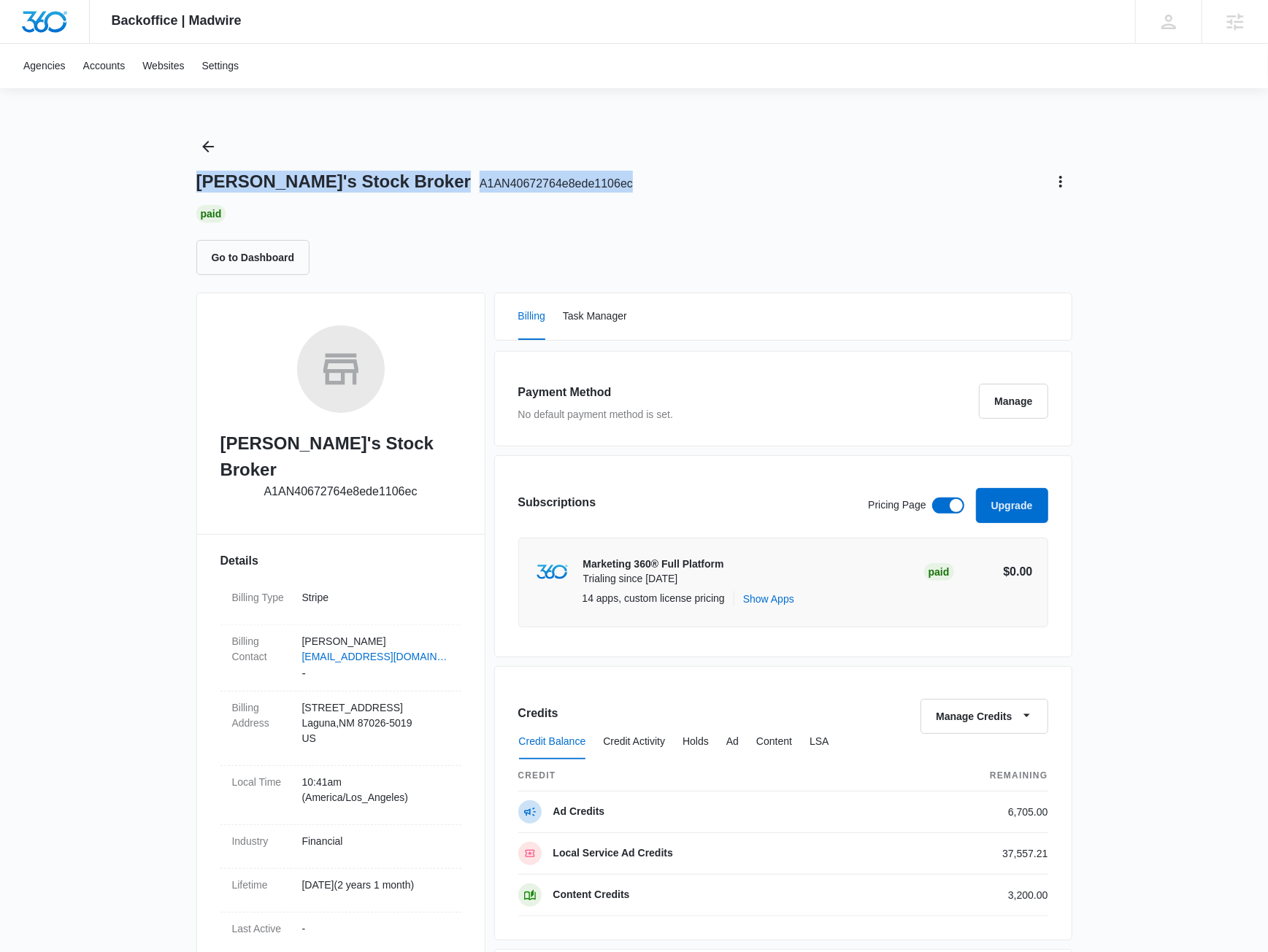
click at [645, 180] on div "Backoffice | Madwire Apps Settings JM Jake Meyer jake.meyer@madwire.com My Prof…" at bounding box center [634, 725] width 1268 height 1451
click at [645, 180] on div "Jake's Stock Broker A1AN40672764e8ede1106ec" at bounding box center [634, 182] width 876 height 23
click at [109, 71] on link "Accounts" at bounding box center [104, 66] width 60 height 44
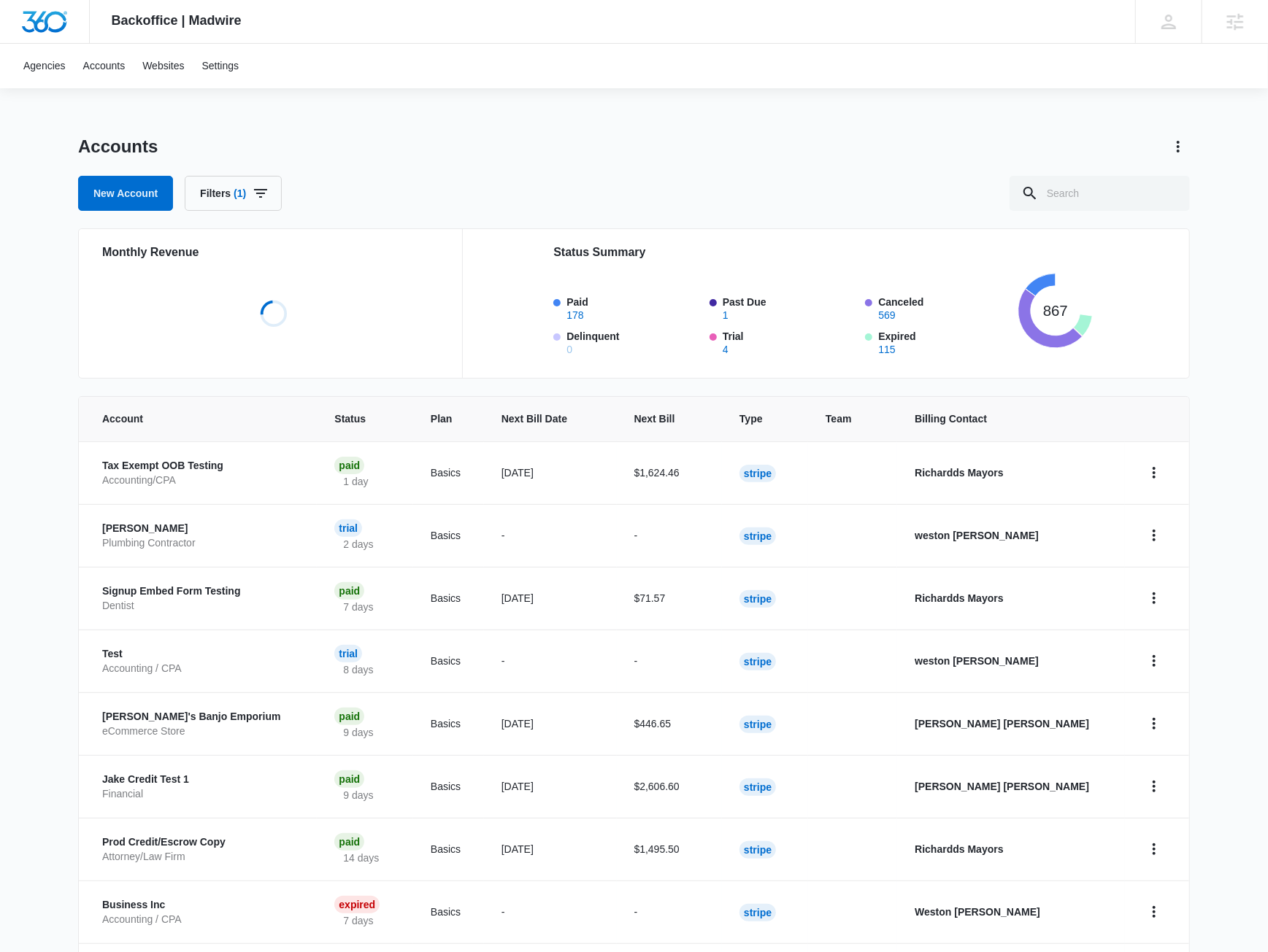
click at [546, 212] on div "Accounts New Account Filters (1) Monthly Revenue Loading Status Summary Paid 17…" at bounding box center [634, 642] width 1111 height 1015
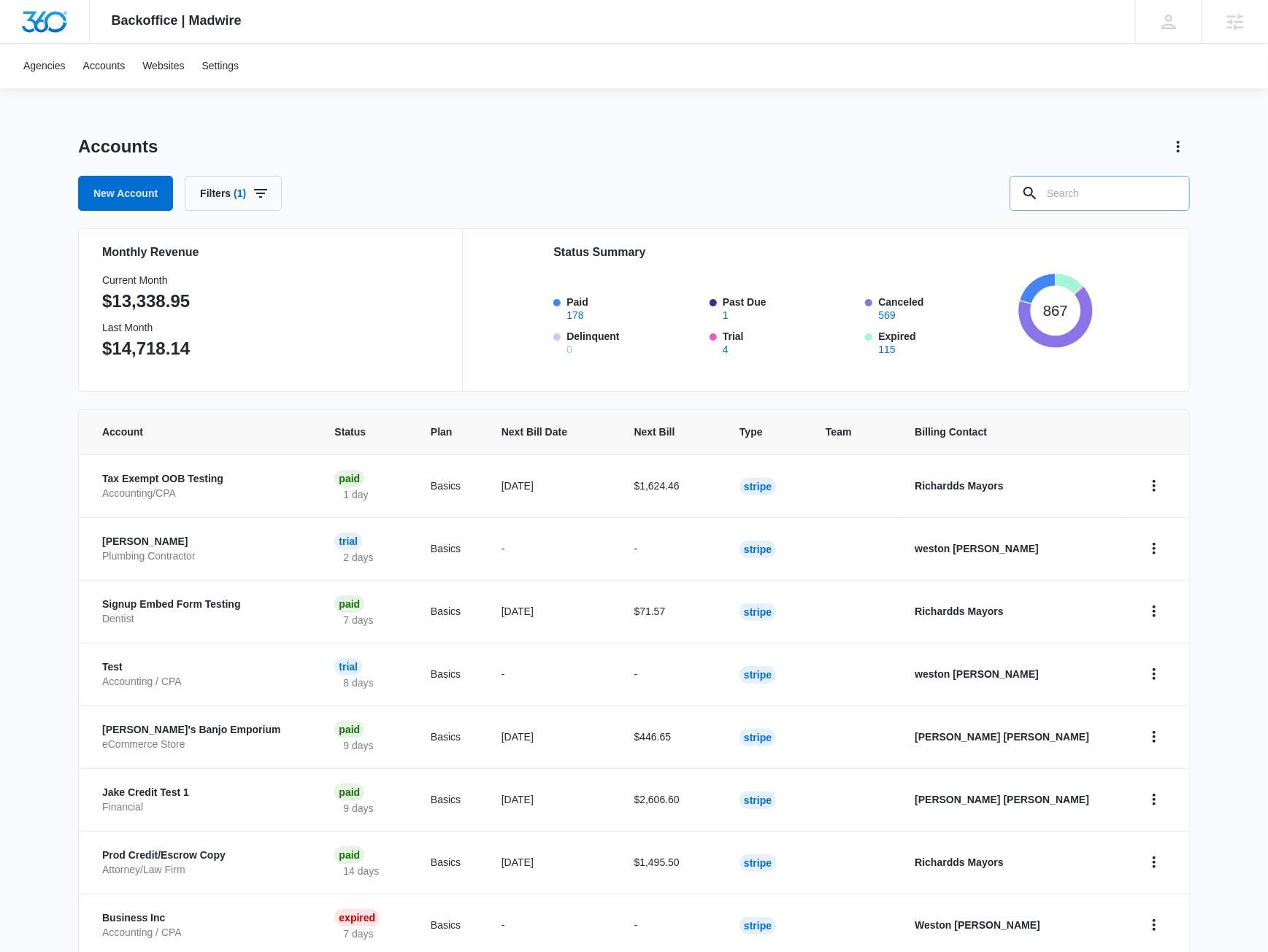
click at [681, 197] on input "text" at bounding box center [1100, 193] width 180 height 35
type input "jake"
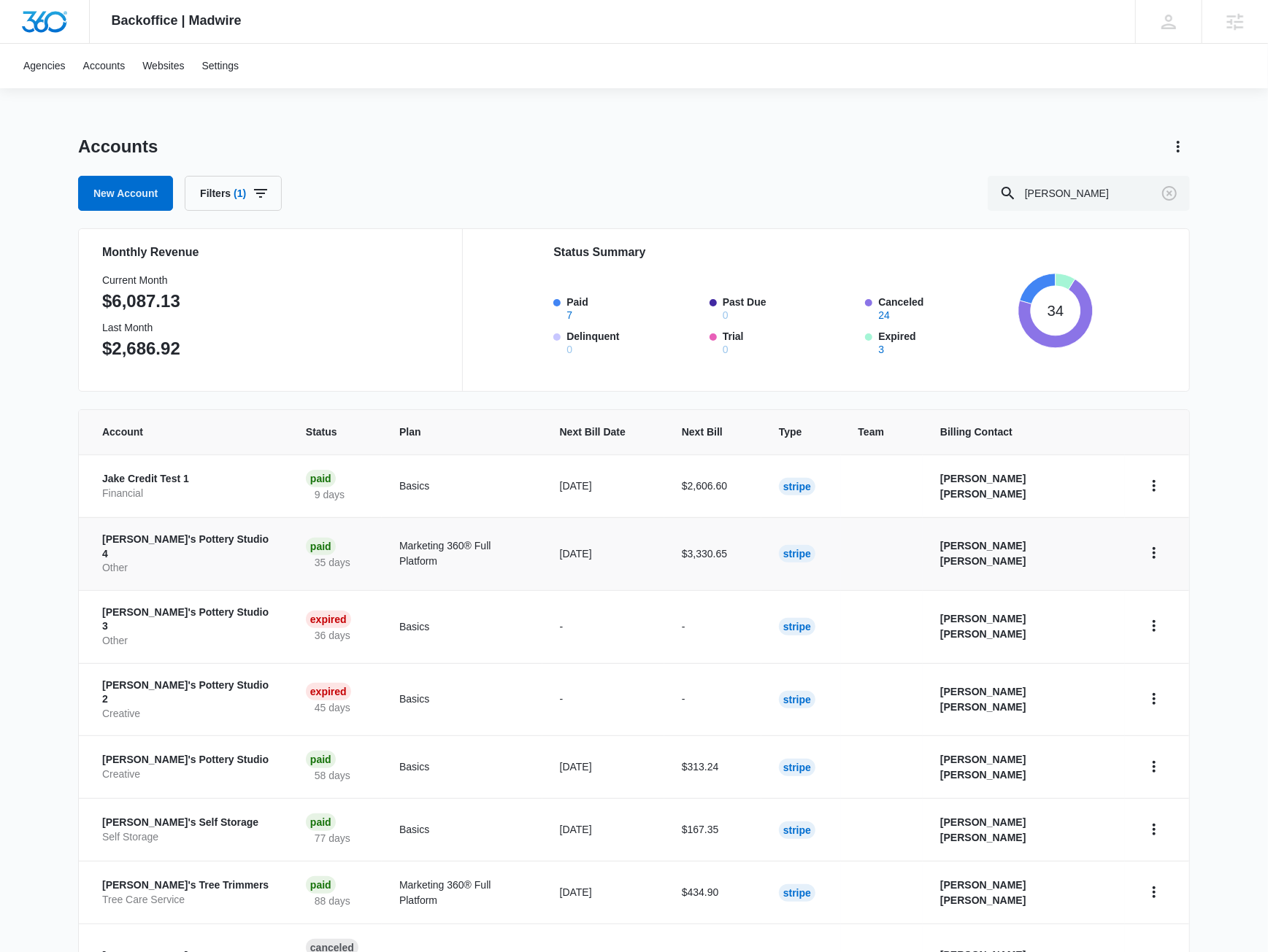
click at [170, 546] on p "Jake's Pottery Studio 4" at bounding box center [187, 547] width 168 height 28
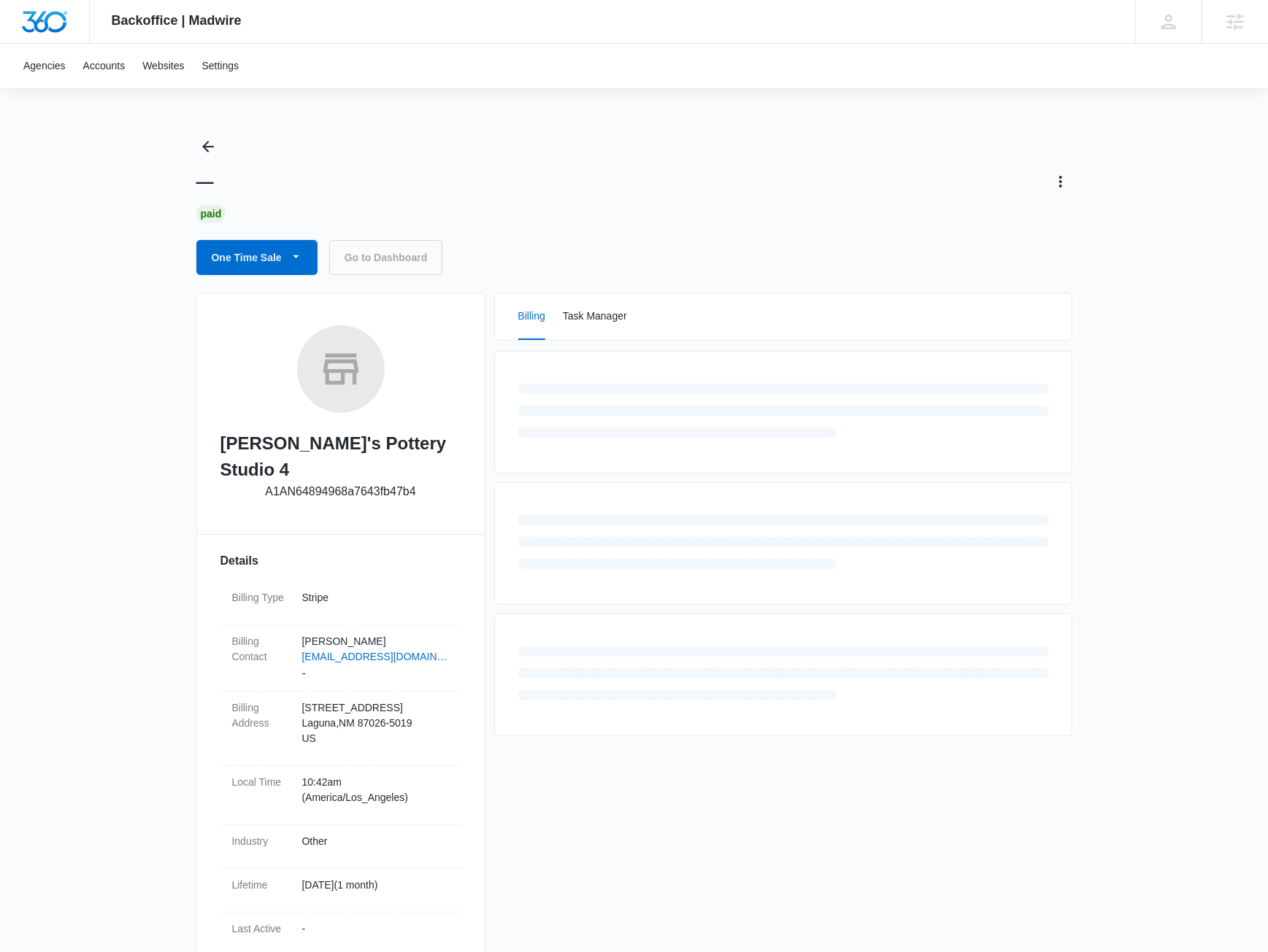
click at [352, 483] on p "A1AN64894968a7643fb47b4" at bounding box center [340, 491] width 150 height 17
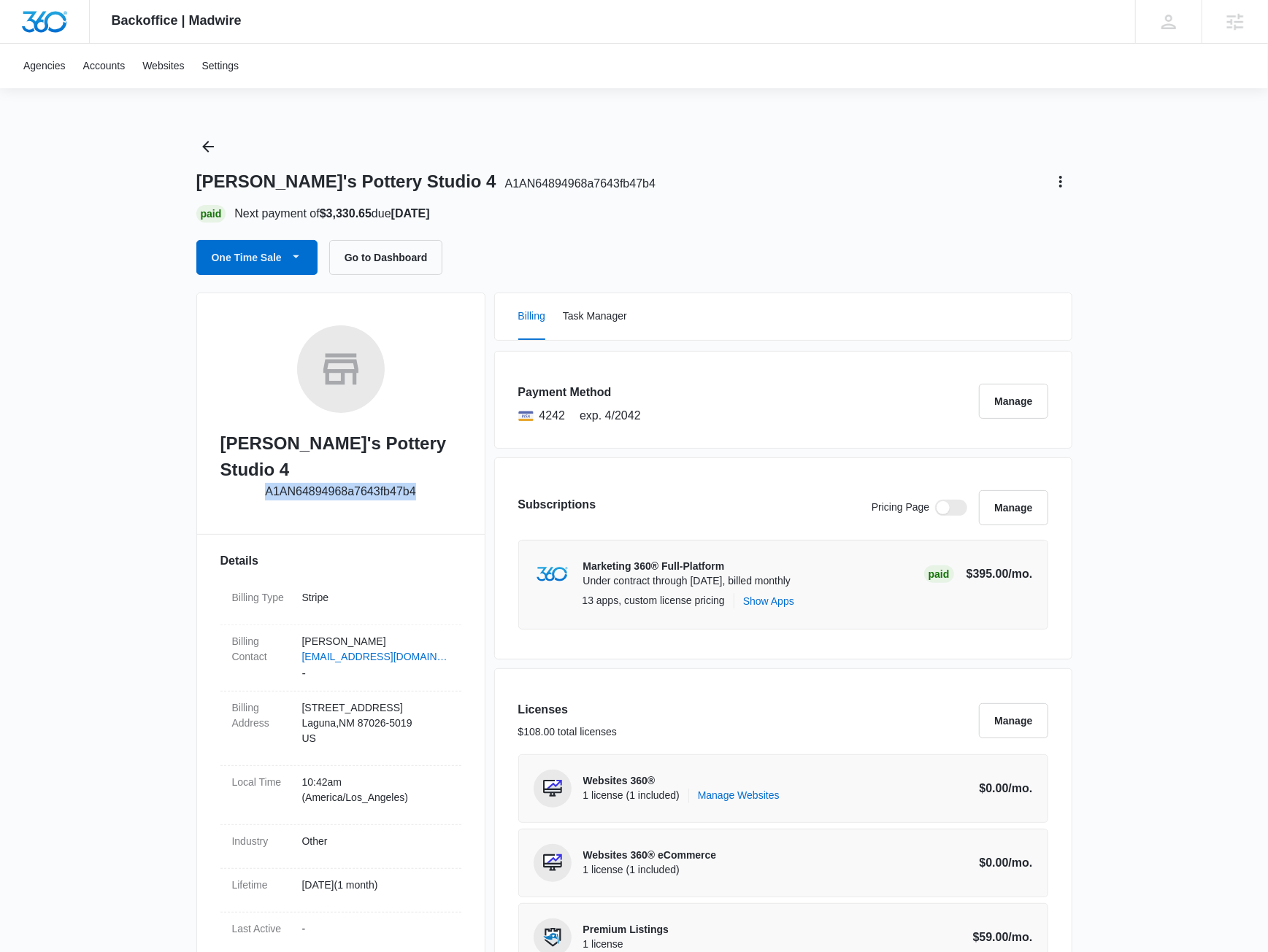
click at [341, 483] on p "A1AN64894968a7643fb47b4" at bounding box center [340, 491] width 150 height 17
click at [112, 61] on link "Accounts" at bounding box center [104, 66] width 60 height 44
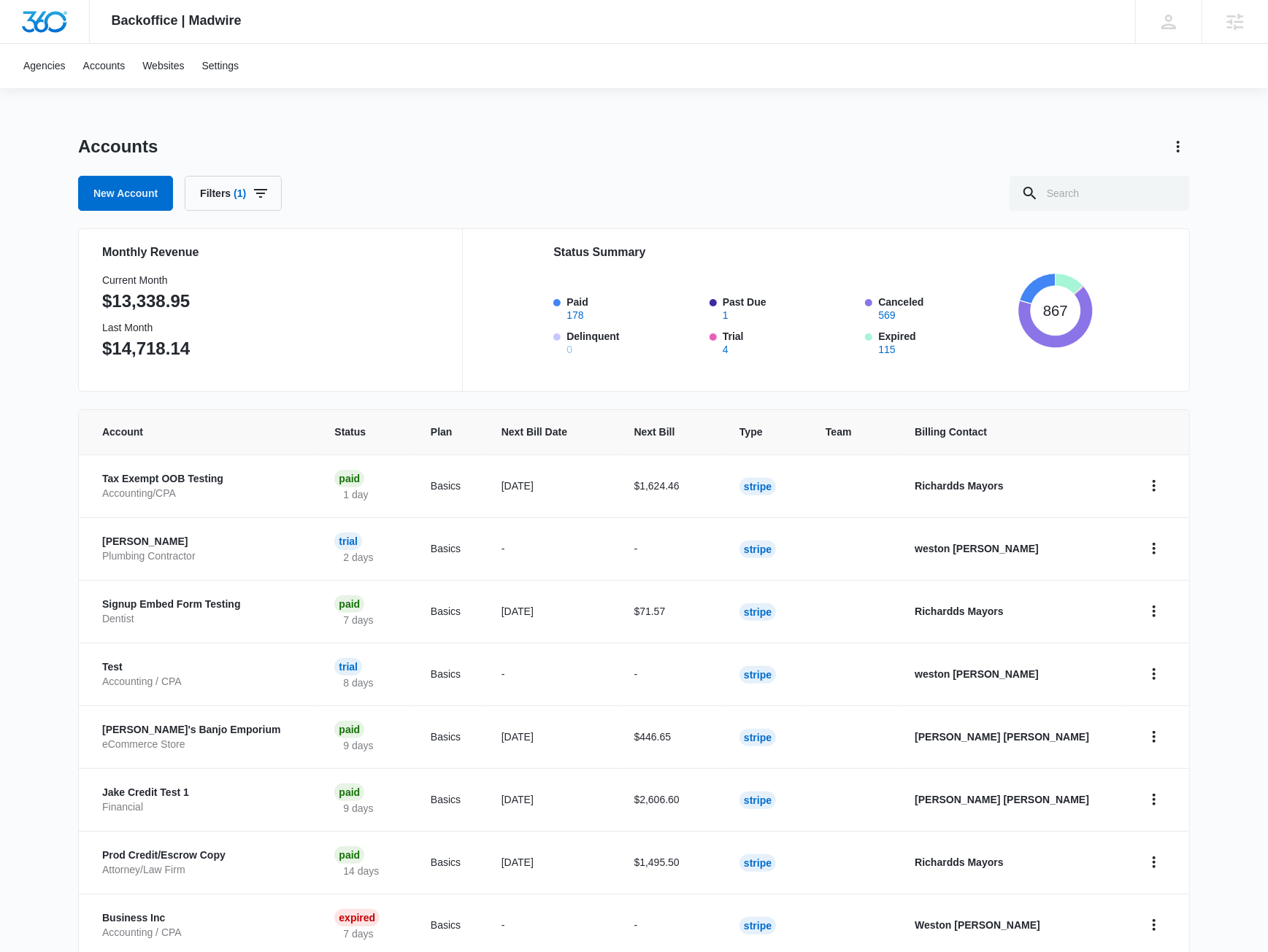
click at [103, 174] on div "Accounts New Account Filters (1)" at bounding box center [634, 172] width 1111 height 76
click at [106, 189] on link "New Account" at bounding box center [126, 193] width 95 height 35
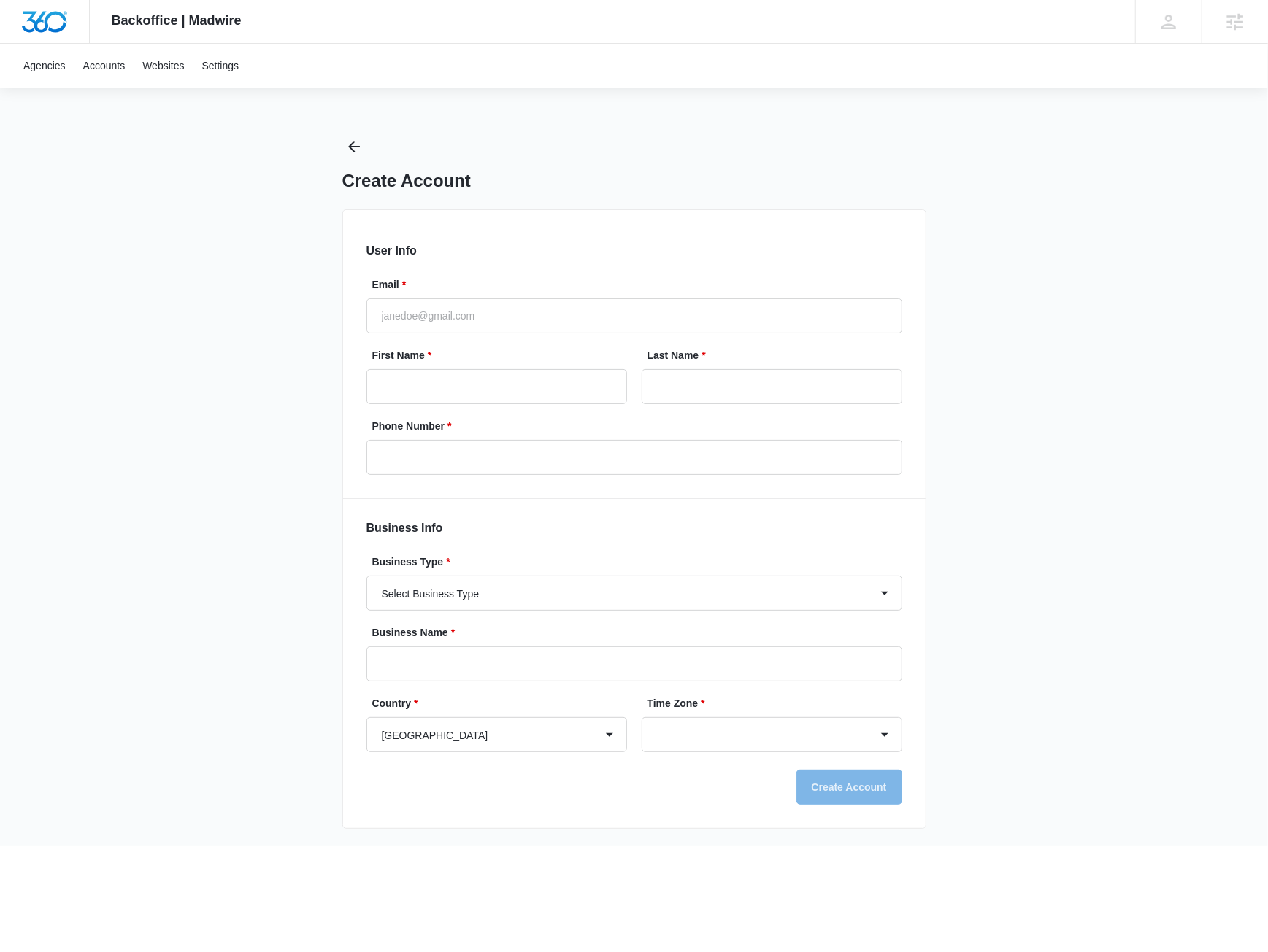
select select "US"
select select "America/Los_Angeles"
click at [496, 314] on input "Email *" at bounding box center [634, 316] width 536 height 35
type input "[PERSON_NAME][EMAIL_ADDRESS][PERSON_NAME][DOMAIN_NAME]"
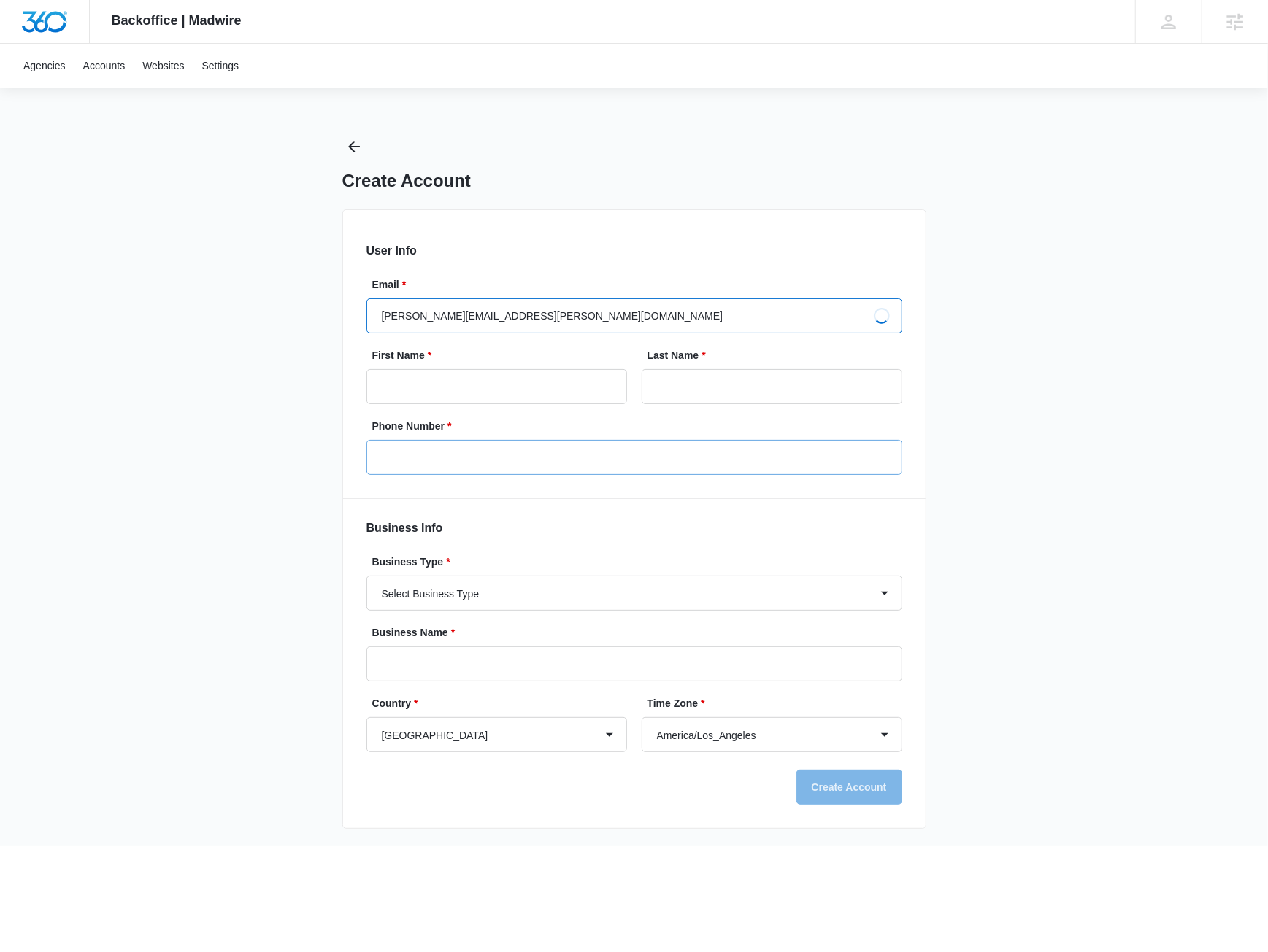
type input "Jake"
type input "Meyer"
type input "[PERSON_NAME][EMAIL_ADDRESS][PERSON_NAME][DOMAIN_NAME]"
click at [455, 451] on input "Phone Number *" at bounding box center [634, 457] width 536 height 35
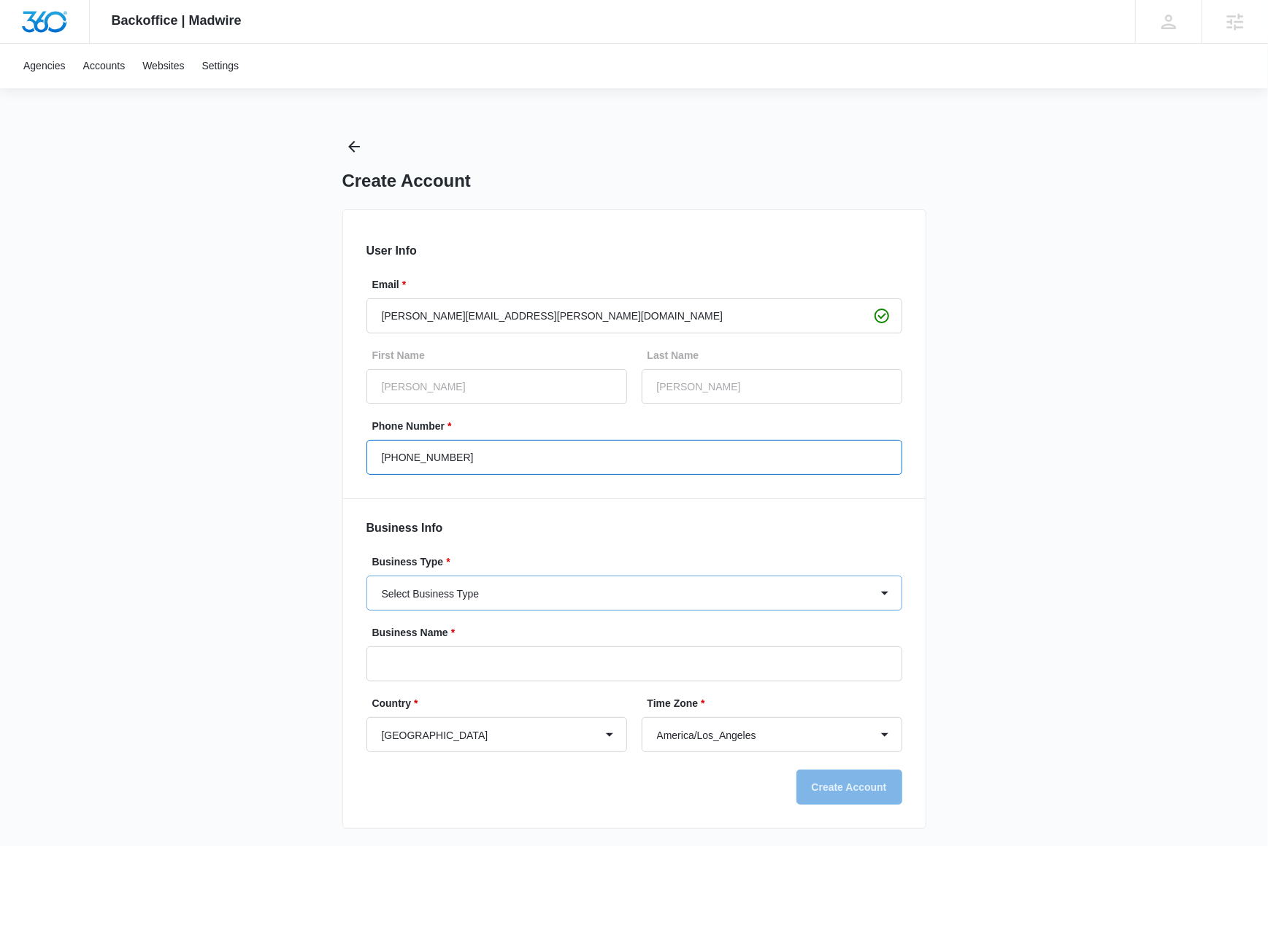
type input "1 (234) 567-8900"
click at [367, 576] on select "Select Business Type Accounting / CPA Accounting/CPA Ashley Furniture Smart Sta…" at bounding box center [634, 593] width 536 height 35
select select "36"
click option "Fitness / Trainer / Gym" at bounding box center [0, 0] width 0 height 0
click at [466, 672] on input "Business Name *" at bounding box center [634, 664] width 536 height 35
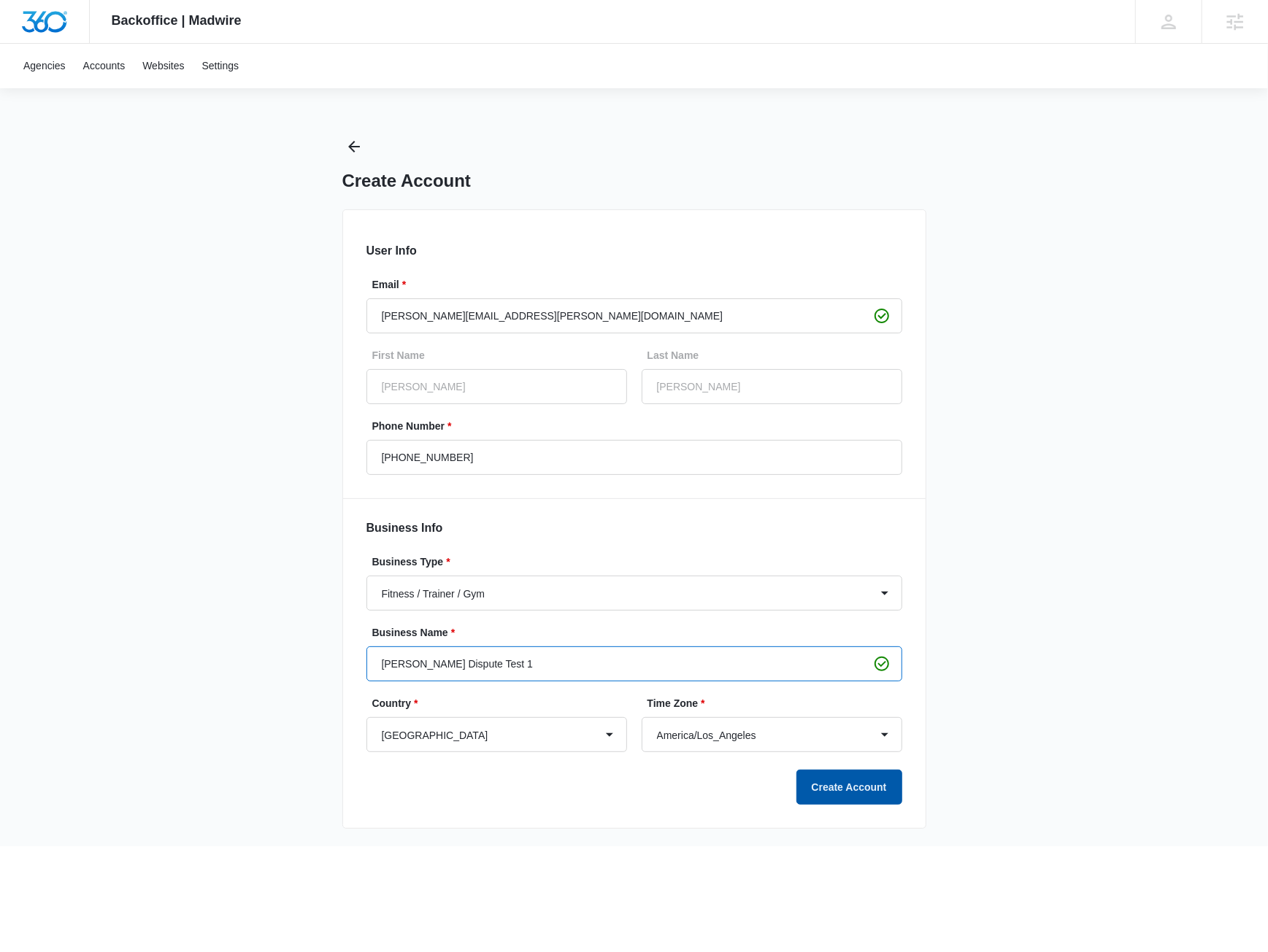
type input "[PERSON_NAME] Dispute Test 1"
click at [681, 773] on button "Create Account" at bounding box center [849, 787] width 106 height 35
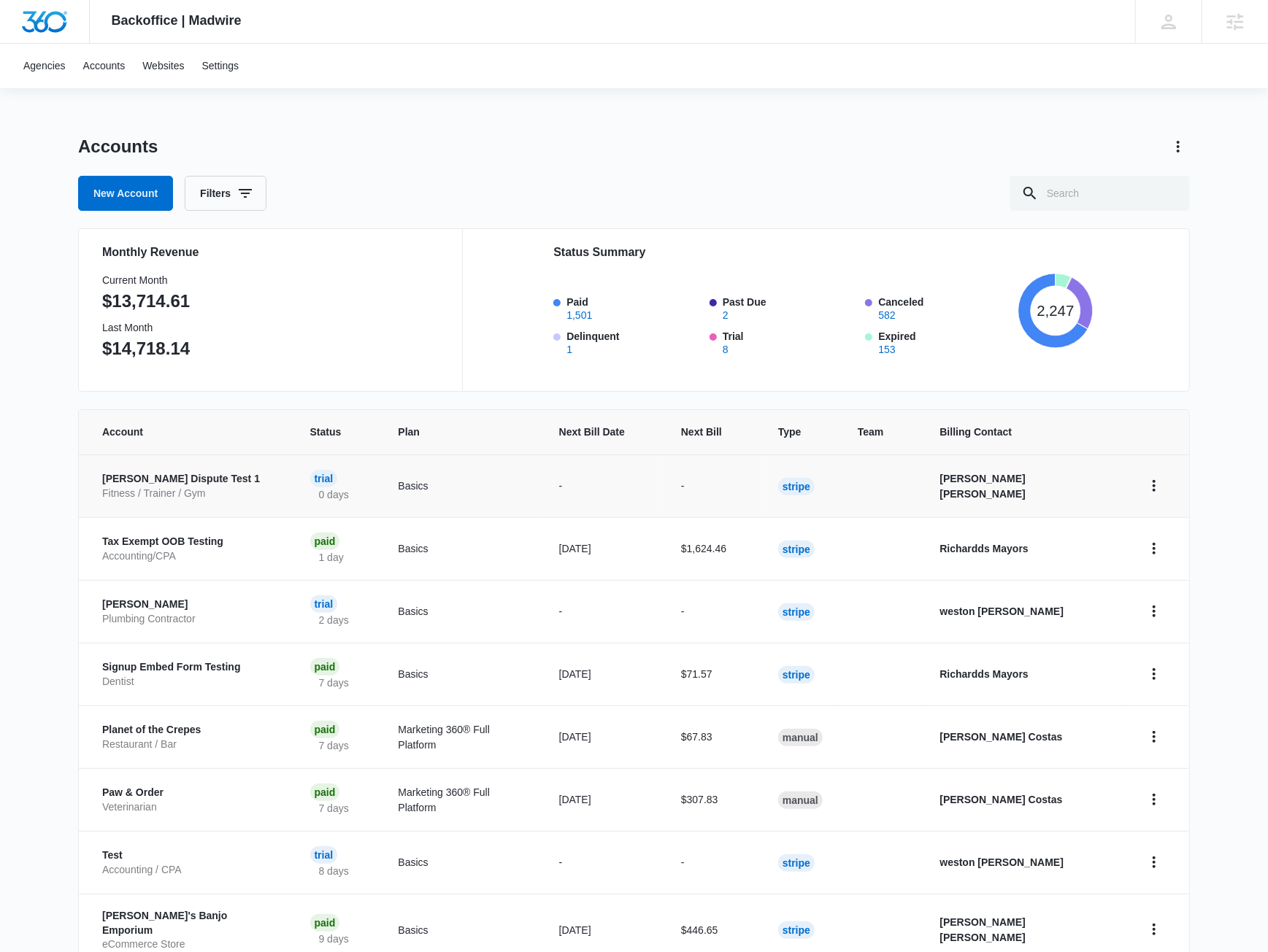
click at [239, 480] on p "[PERSON_NAME] Dispute Test 1" at bounding box center [189, 480] width 173 height 15
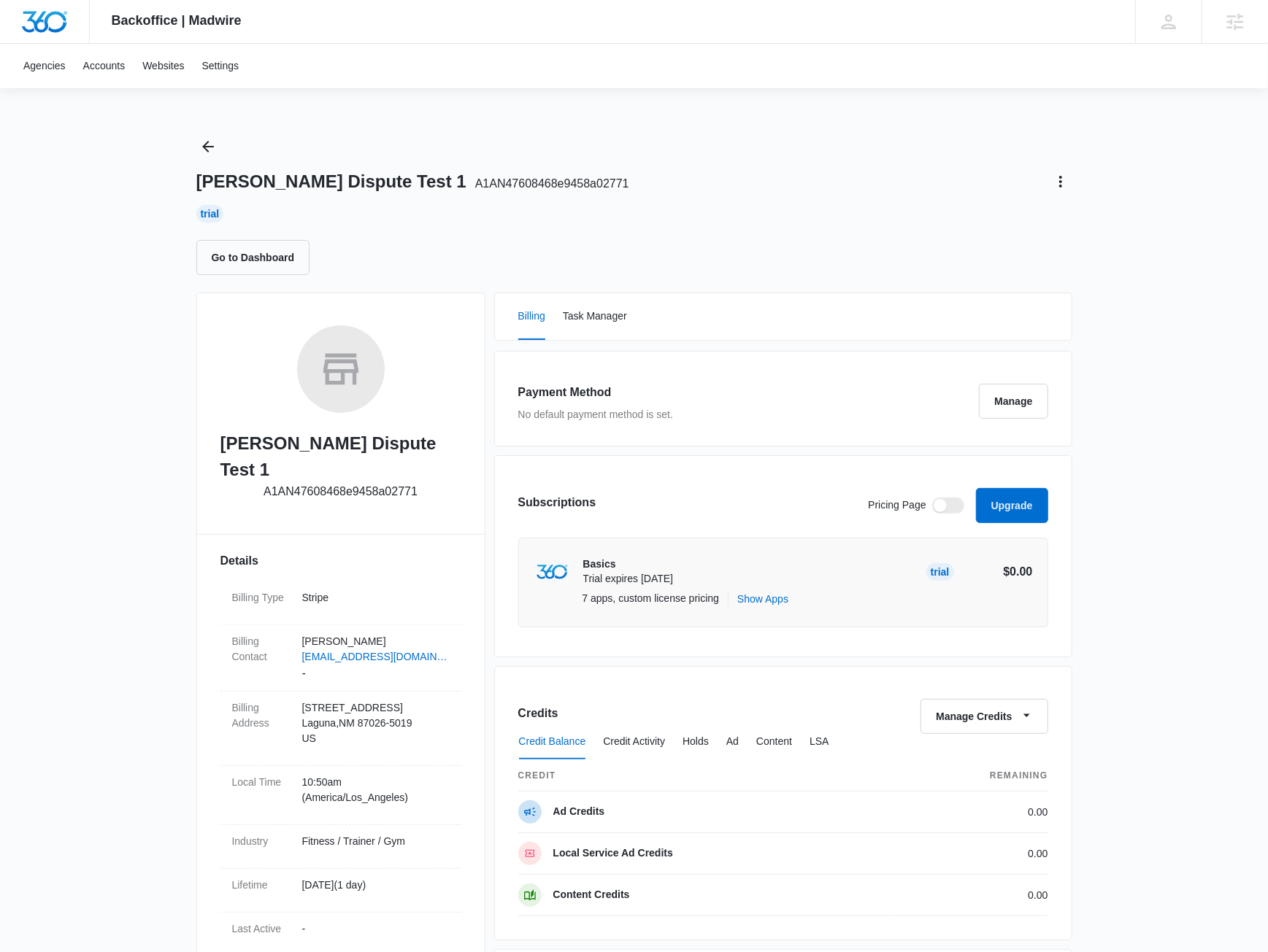
click at [584, 167] on div "Jake Dispute Test 1 A1AN47608468e9458a02771 Trial Go to Dashboard" at bounding box center [634, 205] width 876 height 140
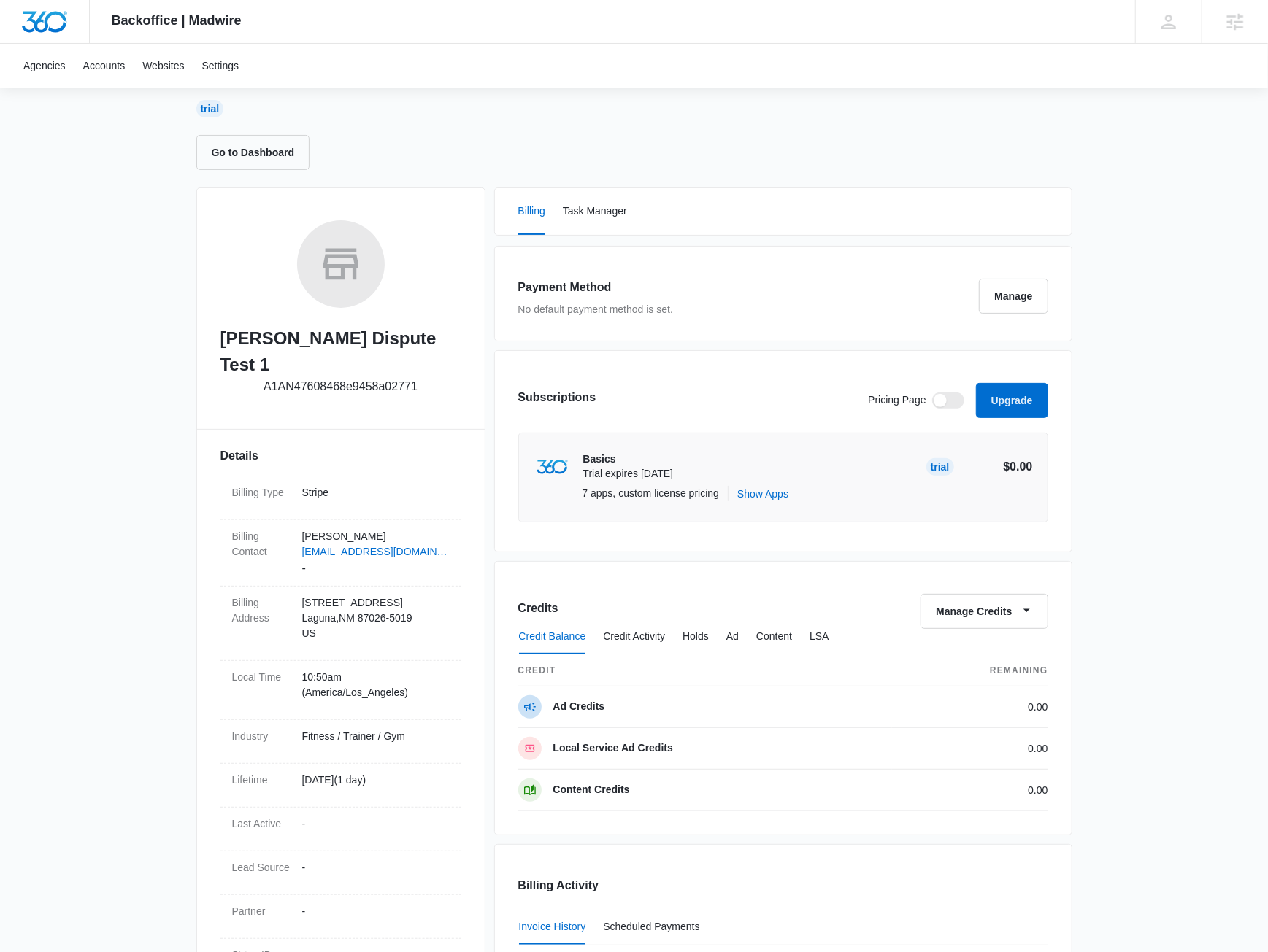
scroll to position [210, 0]
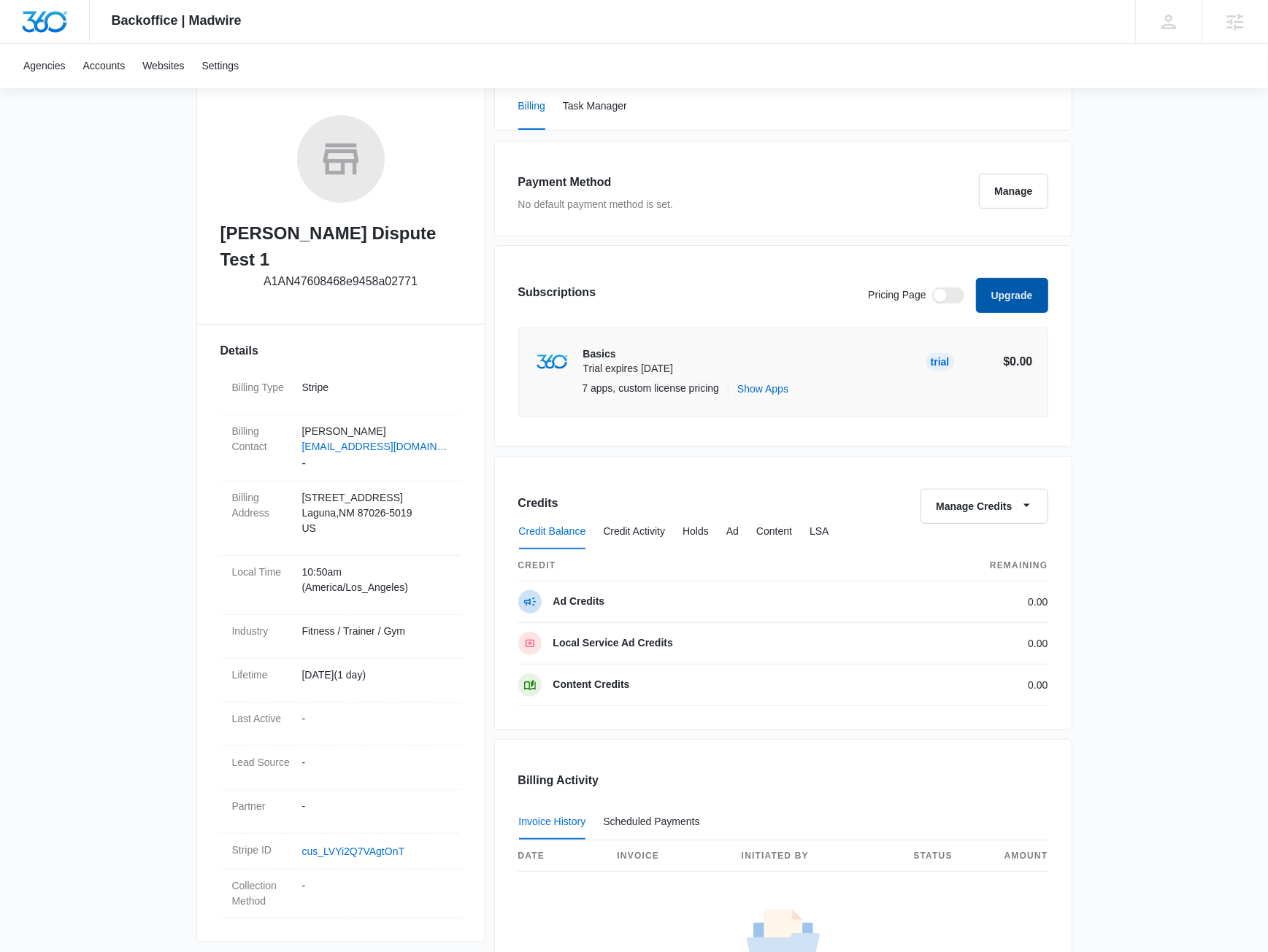
click at [681, 300] on button "Upgrade" at bounding box center [1011, 296] width 72 height 35
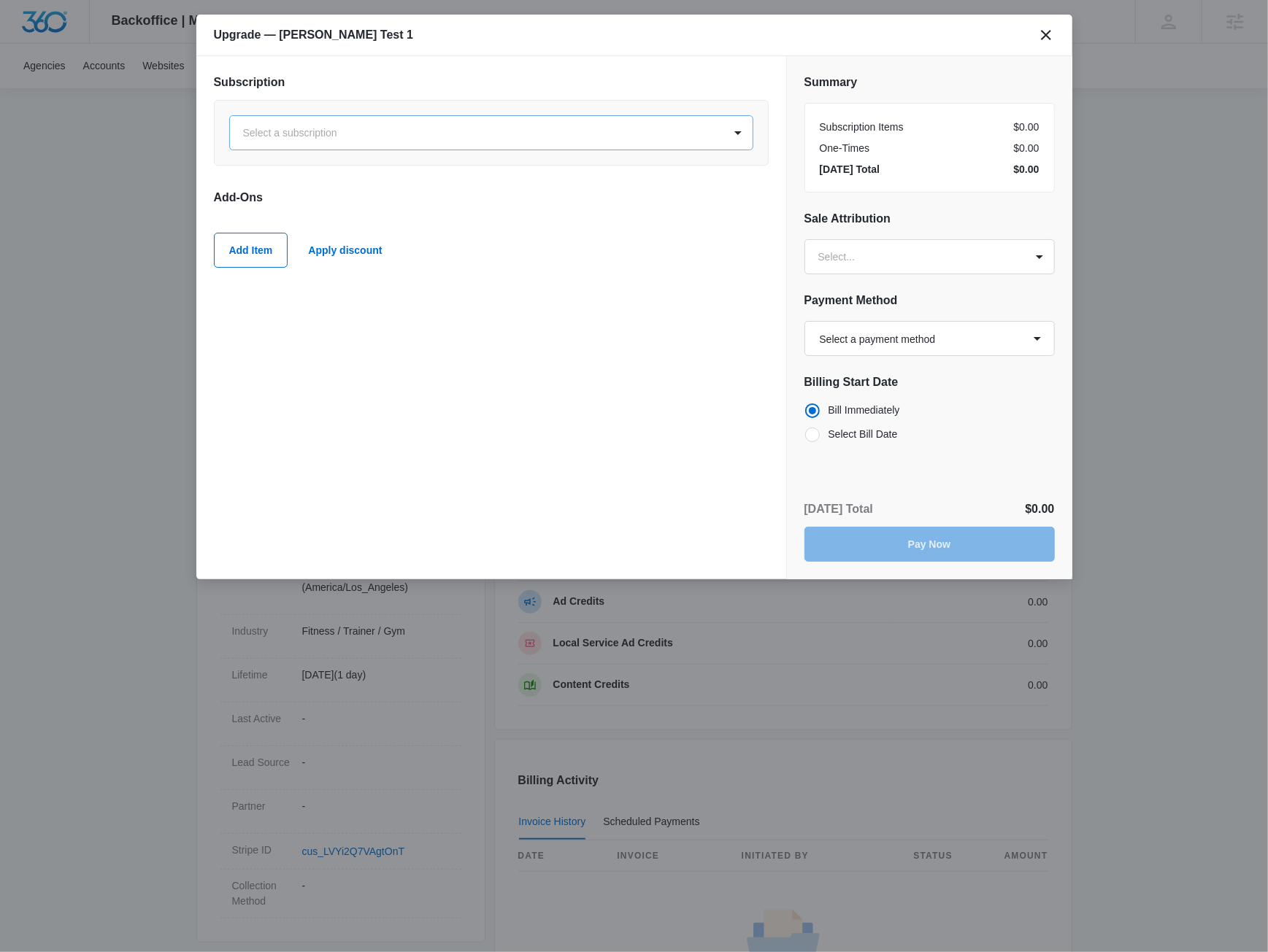
click at [358, 129] on div at bounding box center [474, 133] width 462 height 18
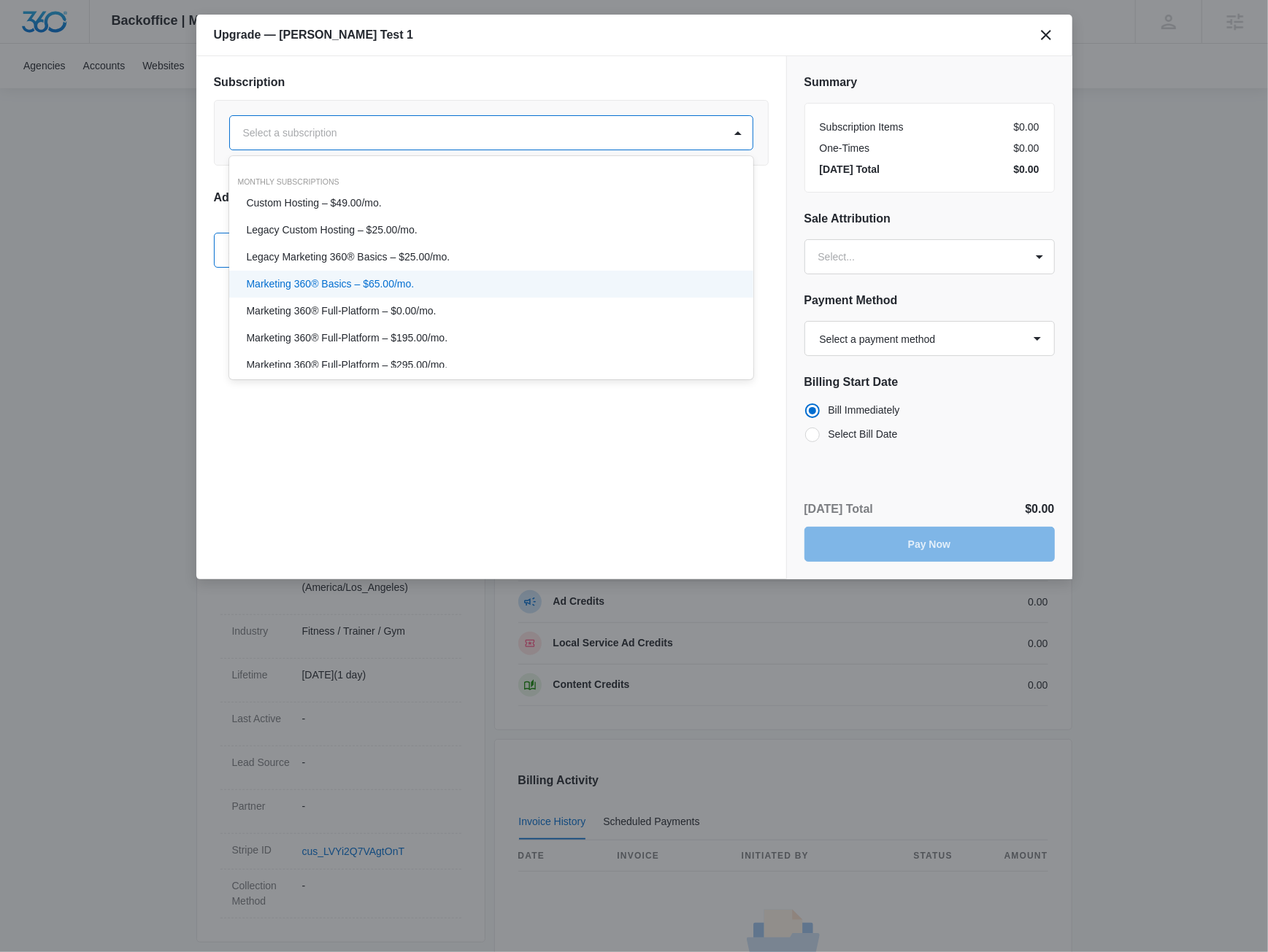
scroll to position [97, 0]
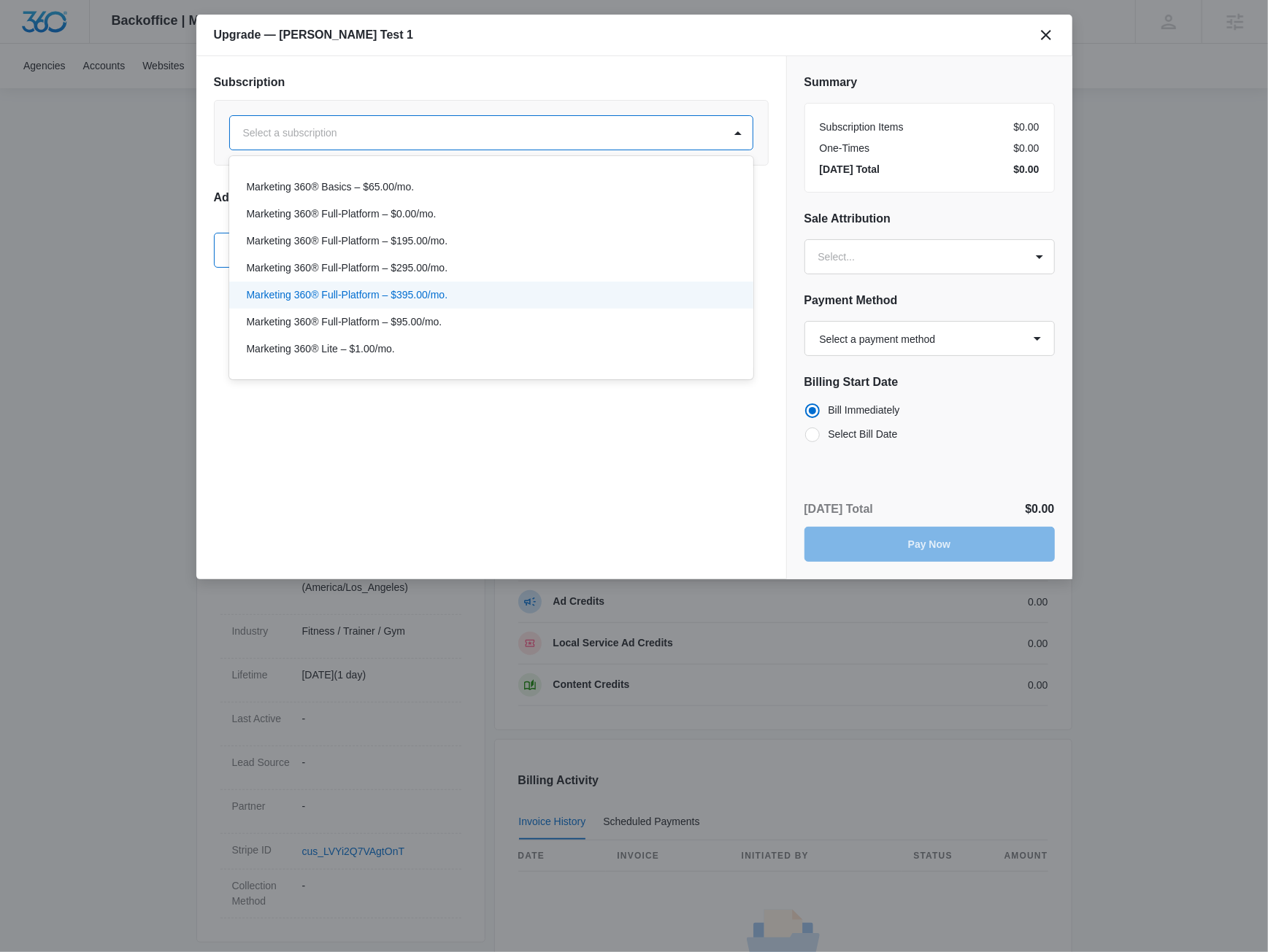
click at [389, 300] on p "Marketing 360® Full-Platform – $395.00/mo." at bounding box center [347, 295] width 202 height 15
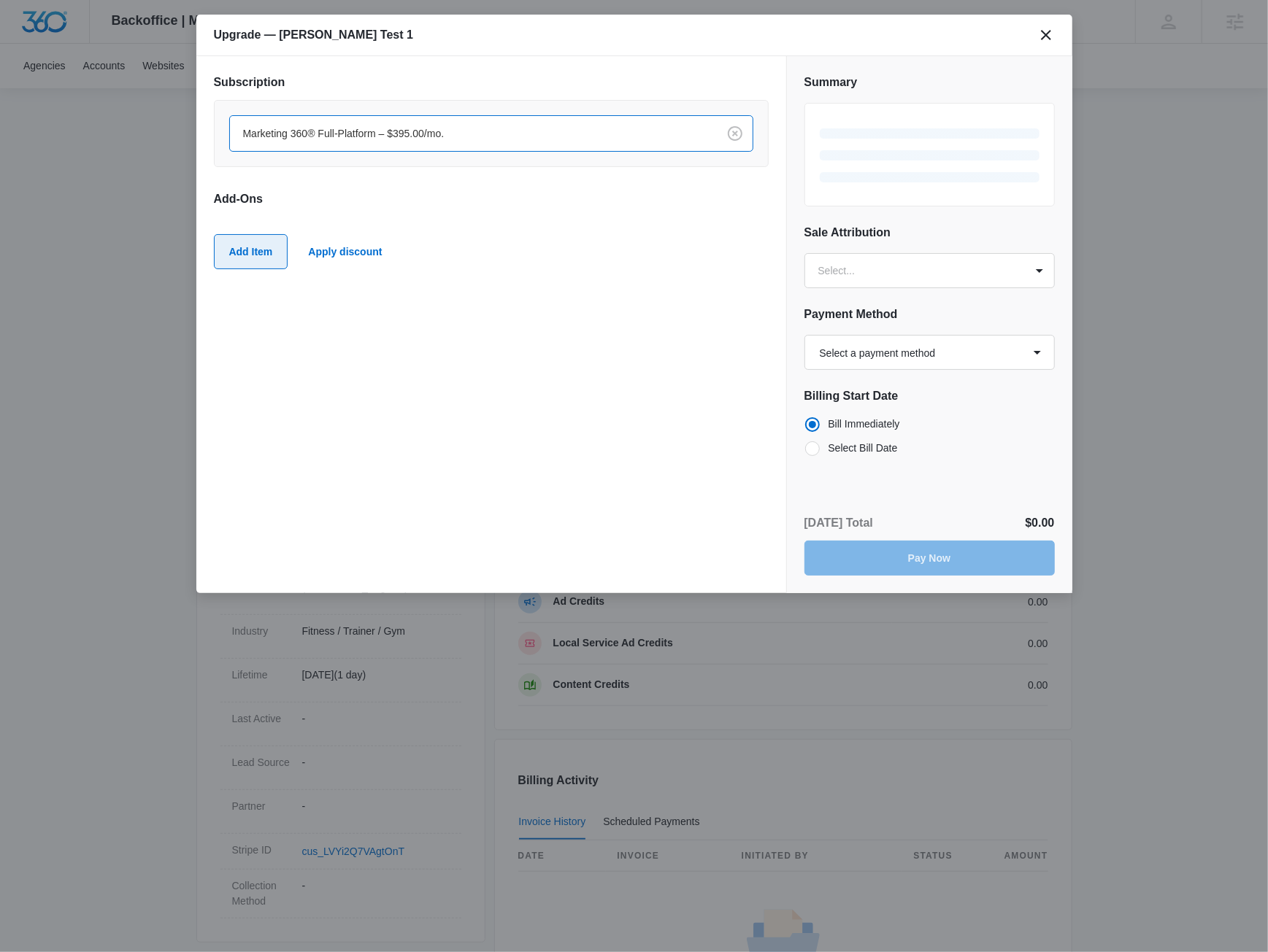
click at [259, 257] on button "Add Item" at bounding box center [251, 252] width 74 height 35
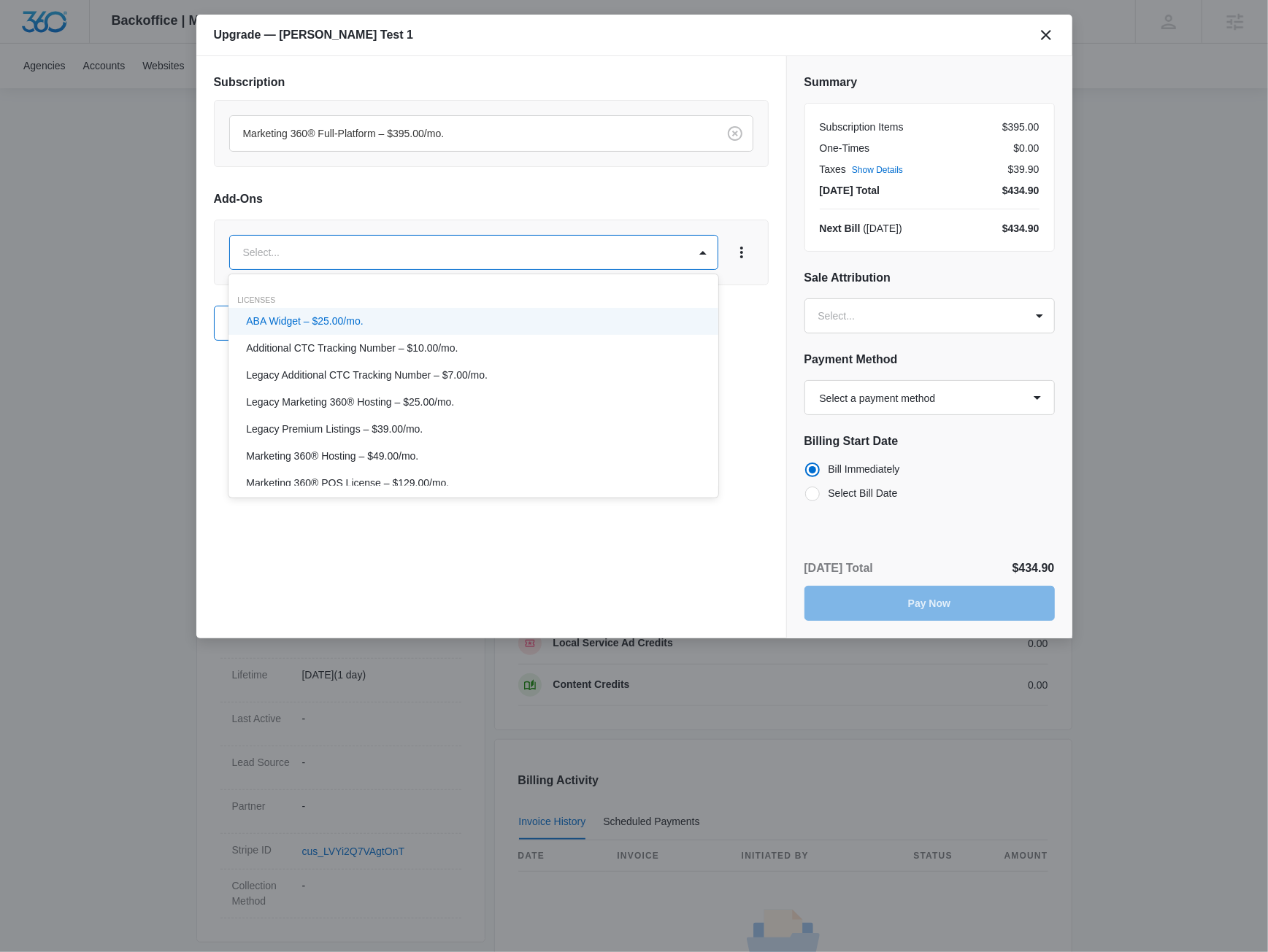
click at [308, 259] on body "Backoffice | Madwire Apps Settings JM Jake Meyer jake.meyer@madwire.com My Prof…" at bounding box center [634, 516] width 1268 height 1451
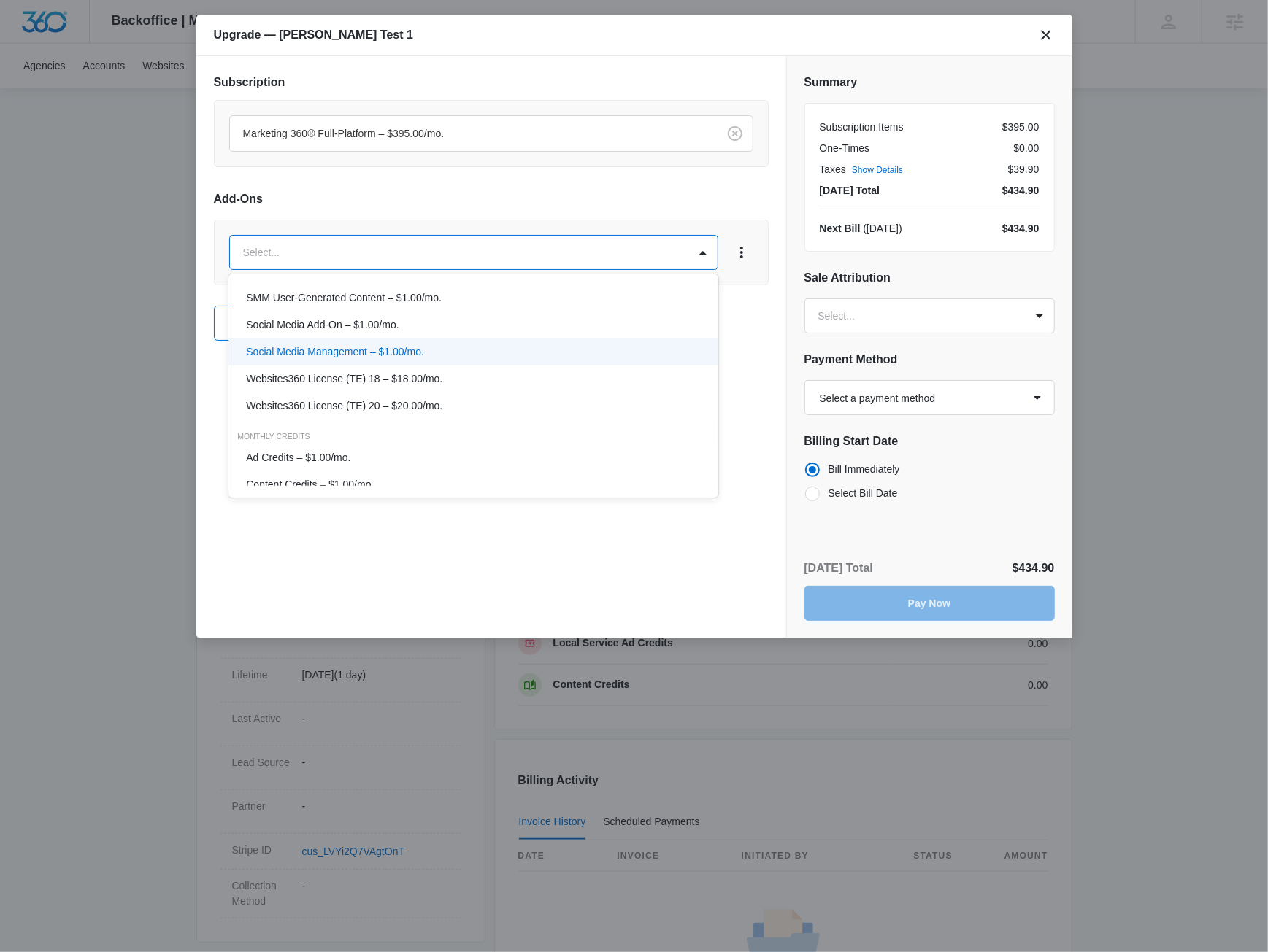
scroll to position [875, 0]
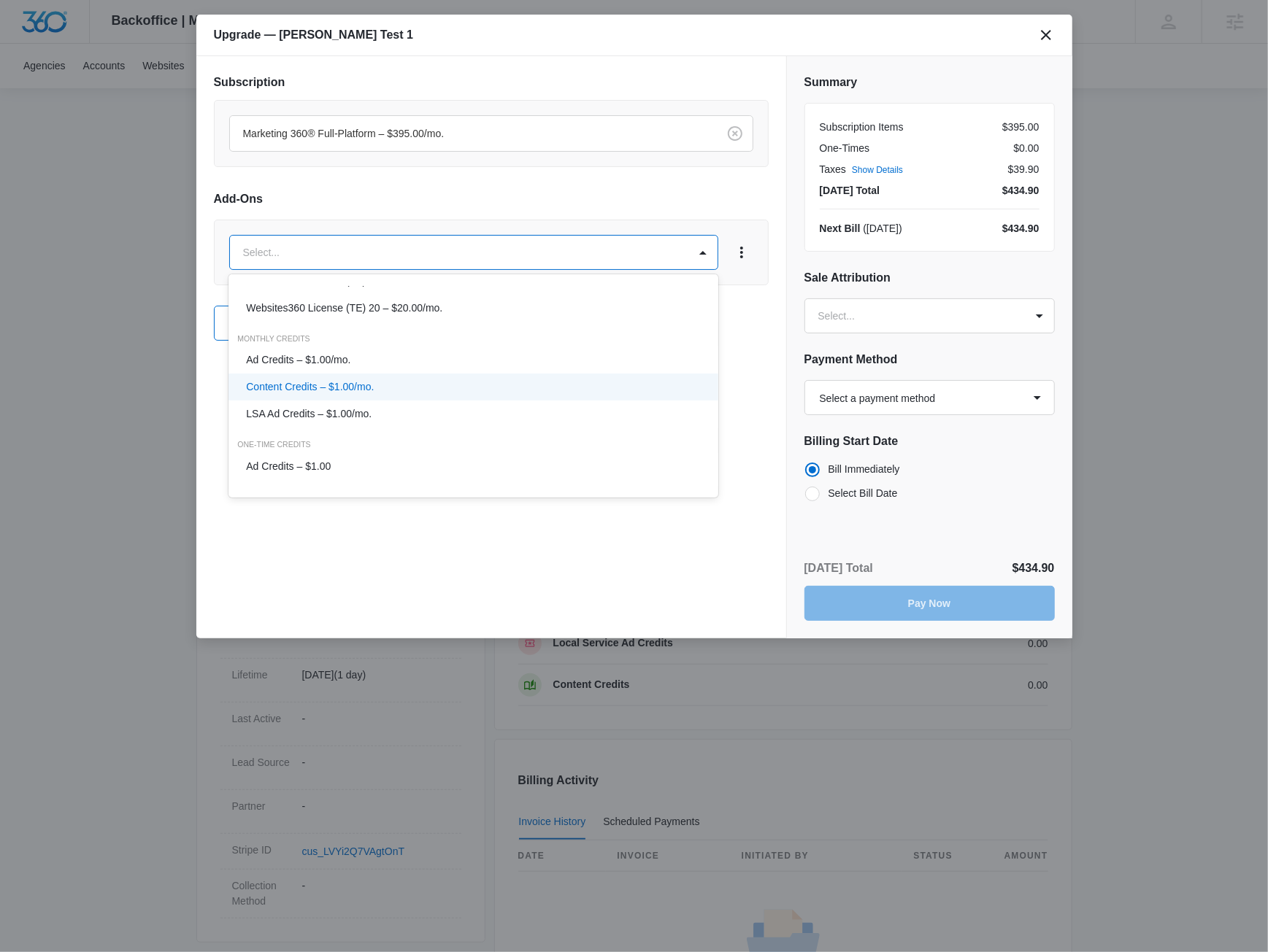
click at [379, 377] on div "Content Credits – $1.00/mo." at bounding box center [473, 387] width 490 height 27
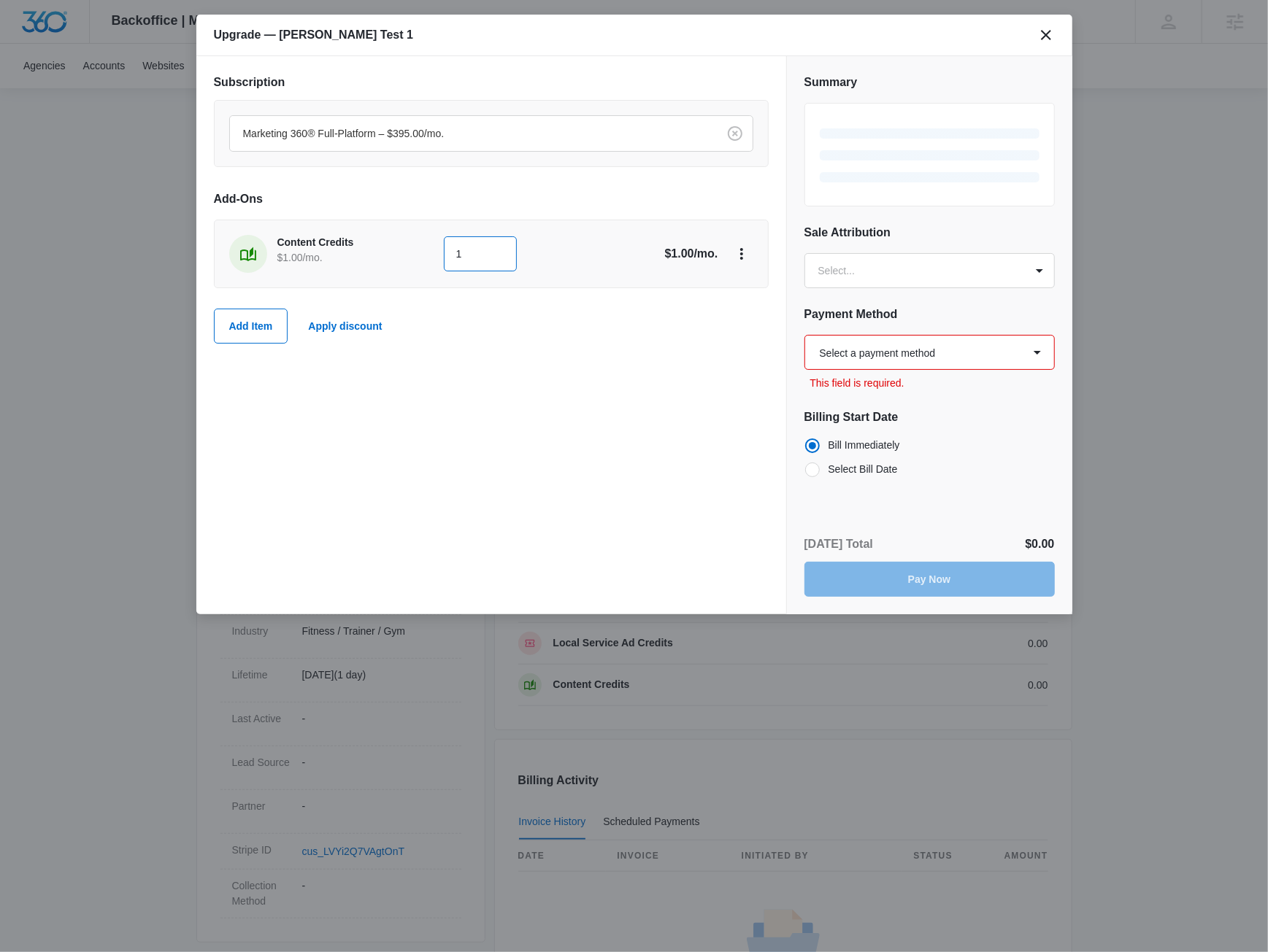
click at [497, 261] on input "1" at bounding box center [481, 254] width 73 height 35
type input "100"
click at [533, 451] on div "Subscription Marketing 360® Full-Platform – $395.00/mo. Add-Ons Content Credits…" at bounding box center [492, 335] width 590 height 558
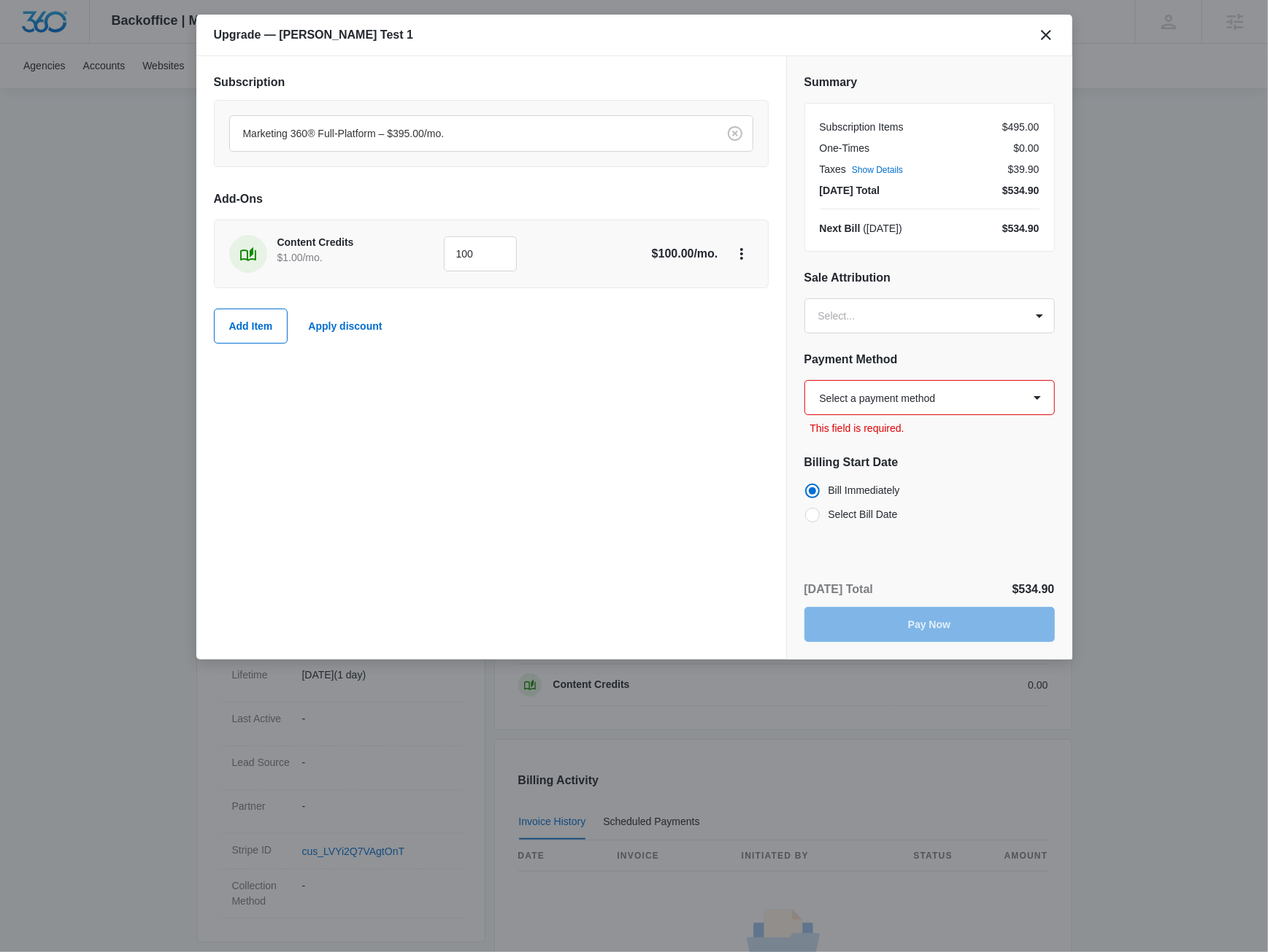
click at [681, 380] on select "Select a payment method Visa ending in 4242 Visa ending in 4242 Visa ending in …" at bounding box center [930, 397] width 251 height 35
select select "pm_1R4Q5KA4n8RTgNjUyIMGVNo7"
click option "Visa ending in 4242" at bounding box center [0, 0] width 0 height 0
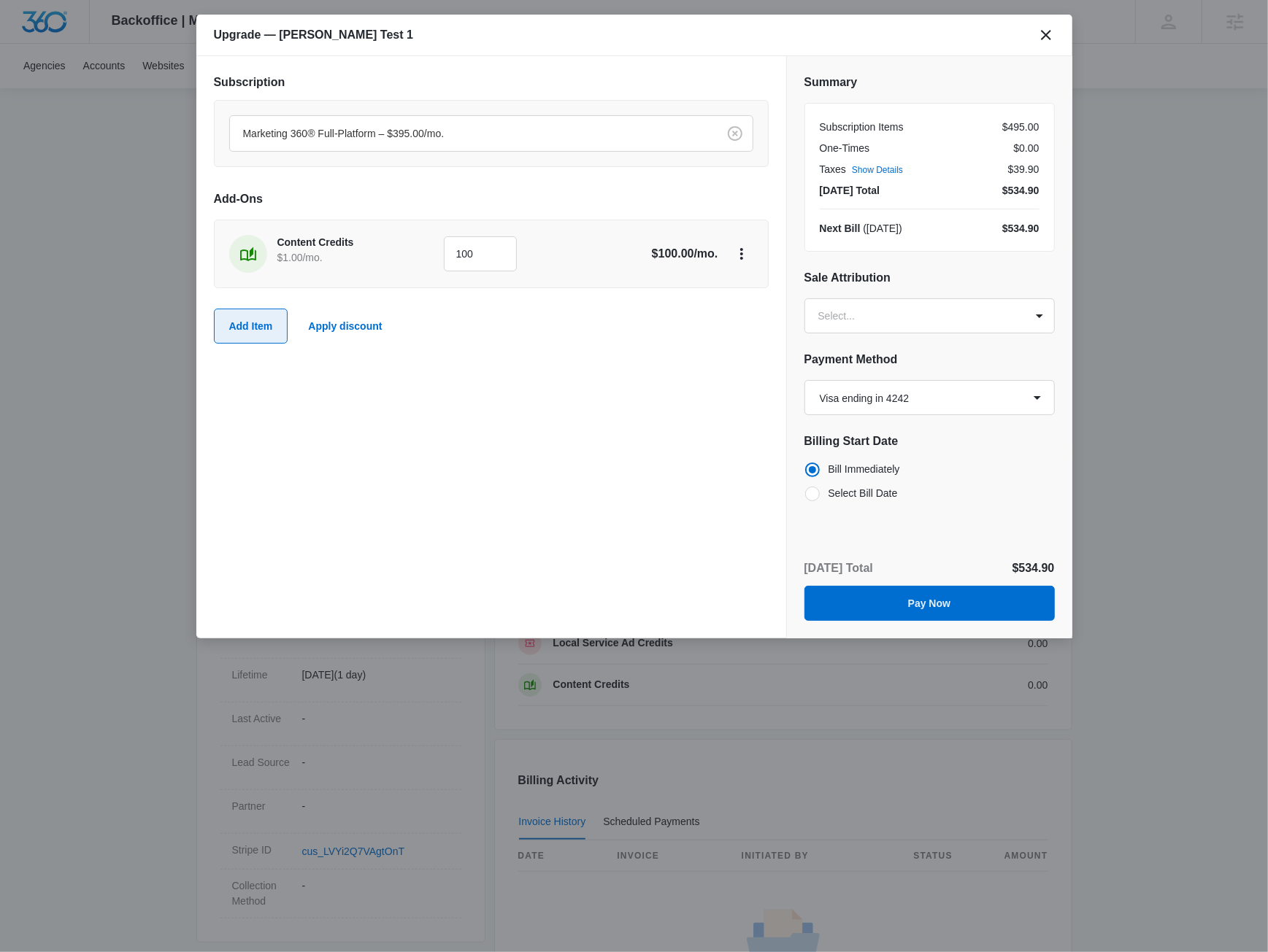
drag, startPoint x: 398, startPoint y: 437, endPoint x: 271, endPoint y: 325, distance: 169.3
click at [397, 436] on div "Subscription Marketing 360® Full-Platform – $395.00/mo. Add-Ons Content Credits…" at bounding box center [492, 346] width 590 height 582
click at [267, 316] on button "Add Item" at bounding box center [251, 326] width 74 height 35
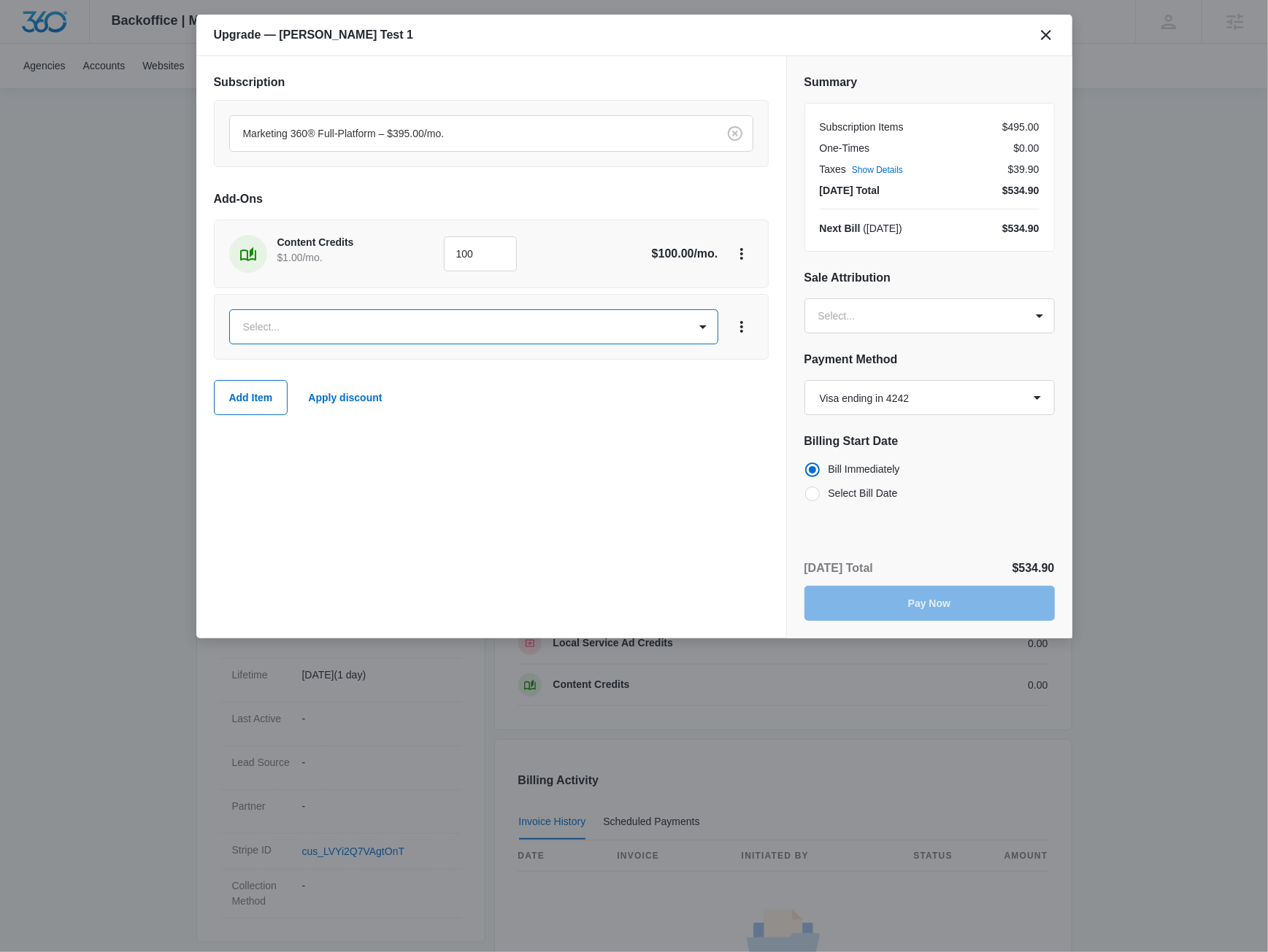
click at [303, 345] on div "Select..." at bounding box center [492, 326] width 555 height 66
click at [300, 331] on body "Backoffice | Madwire Apps Settings JM Jake Meyer jake.meyer@madwire.com My Prof…" at bounding box center [634, 516] width 1268 height 1451
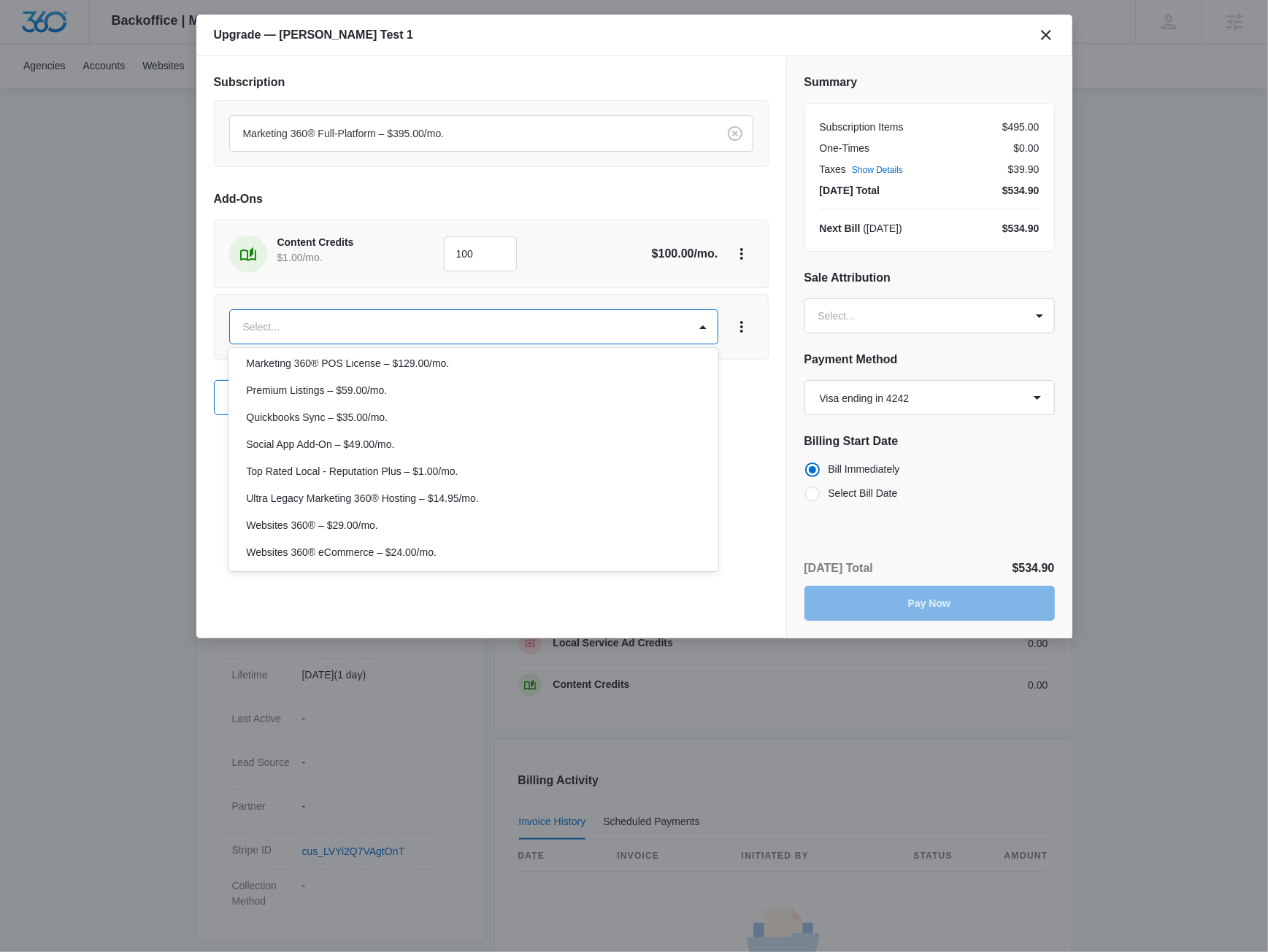
scroll to position [389, 0]
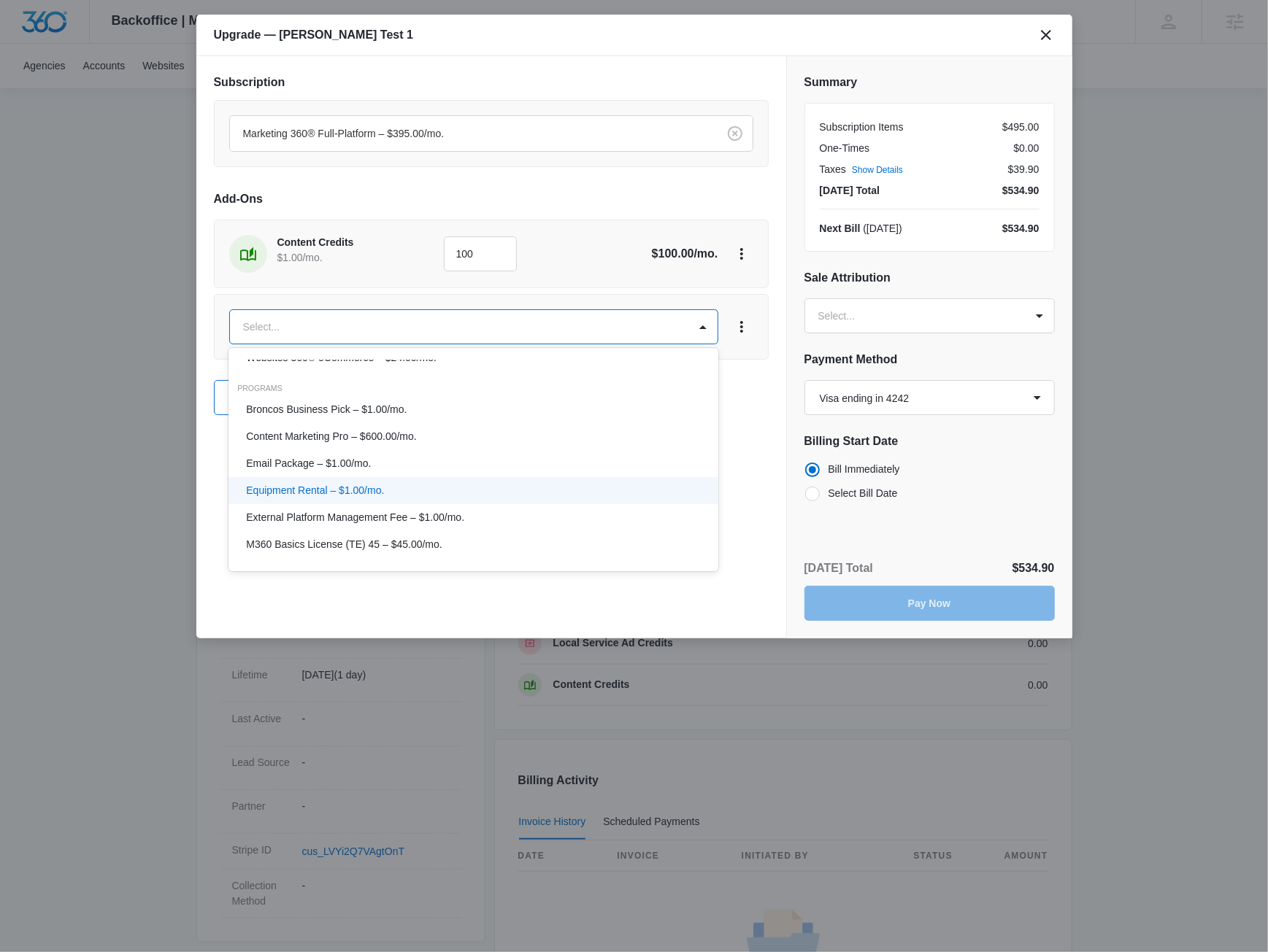
click at [414, 486] on div "Equipment Rental – $1.00/mo." at bounding box center [472, 491] width 452 height 15
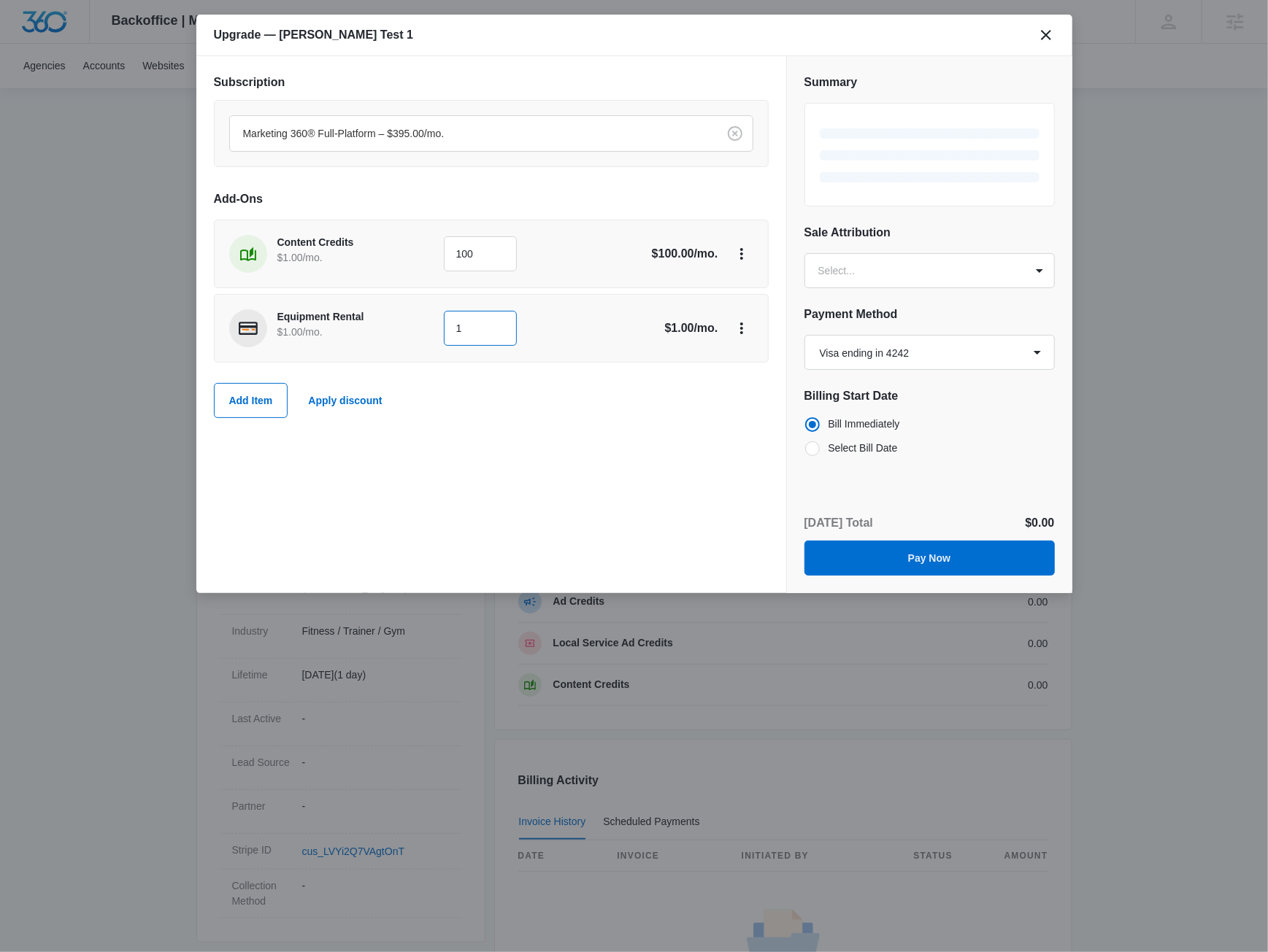
click at [486, 323] on input "1" at bounding box center [481, 328] width 73 height 35
type input "12"
click at [561, 443] on div "Subscription Marketing 360® Full-Platform – $395.00/mo. Add-Ons Content Credits…" at bounding box center [492, 324] width 590 height 537
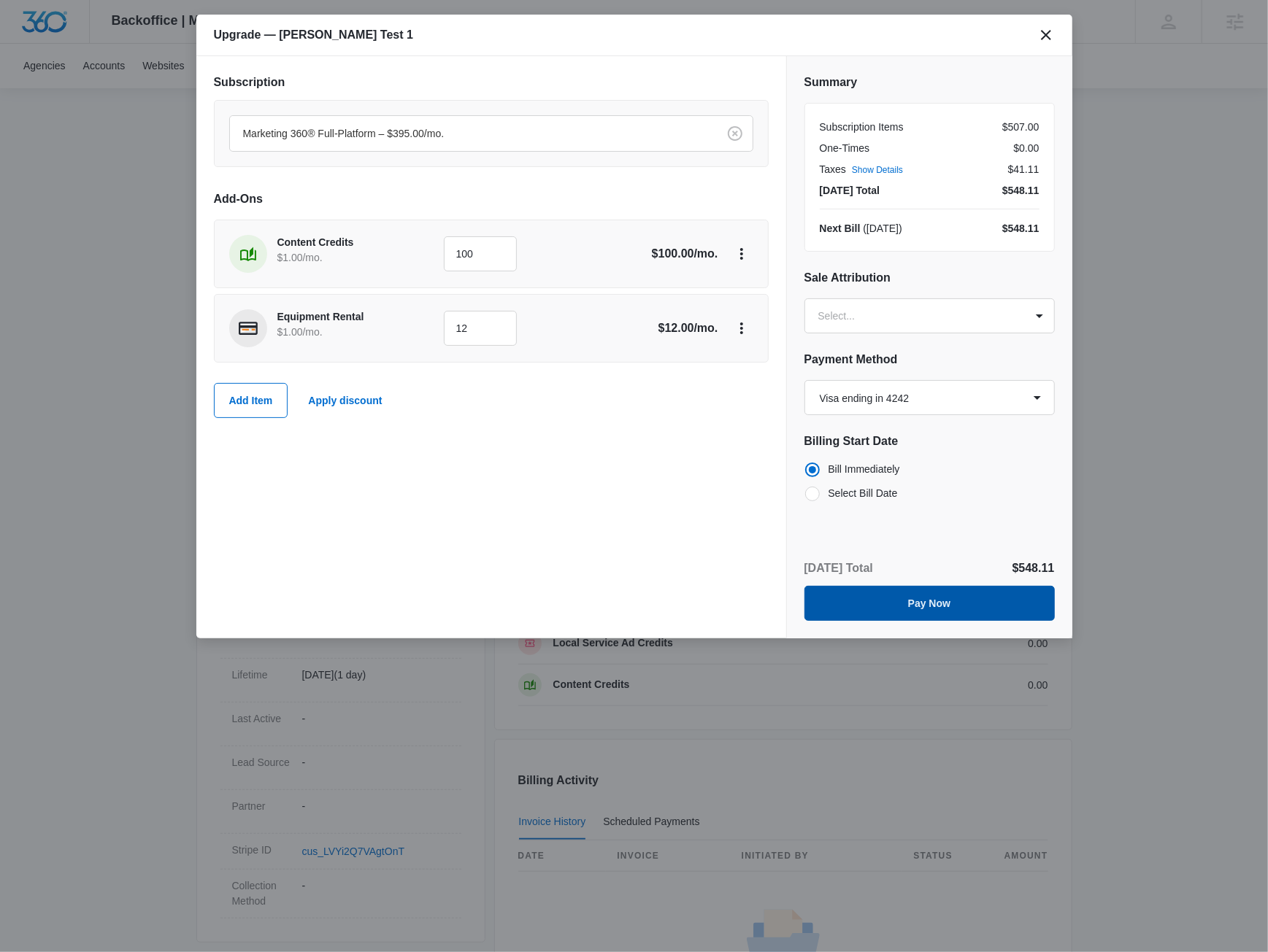
click at [681, 598] on button "Pay Now" at bounding box center [930, 604] width 251 height 35
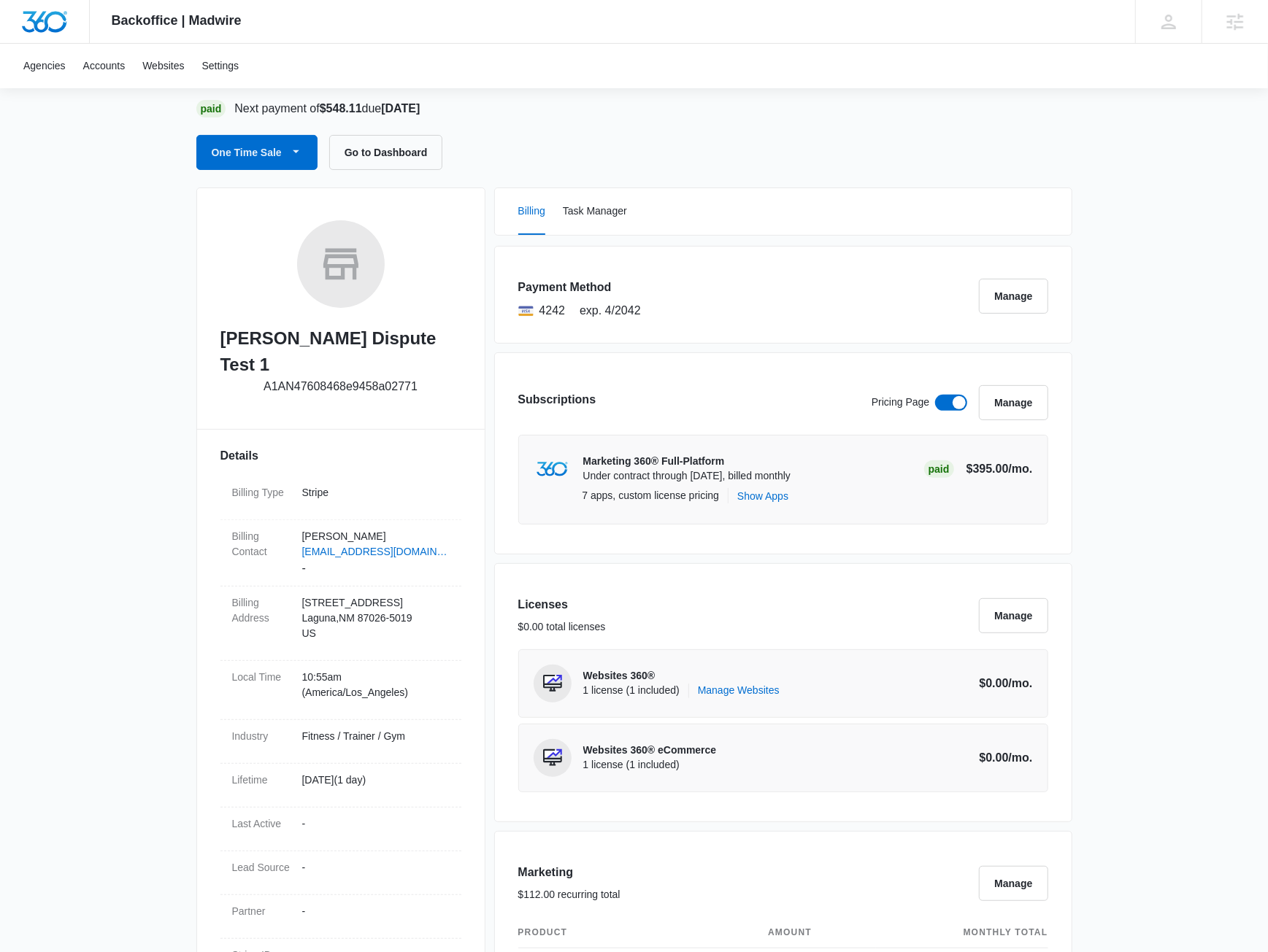
scroll to position [210, 0]
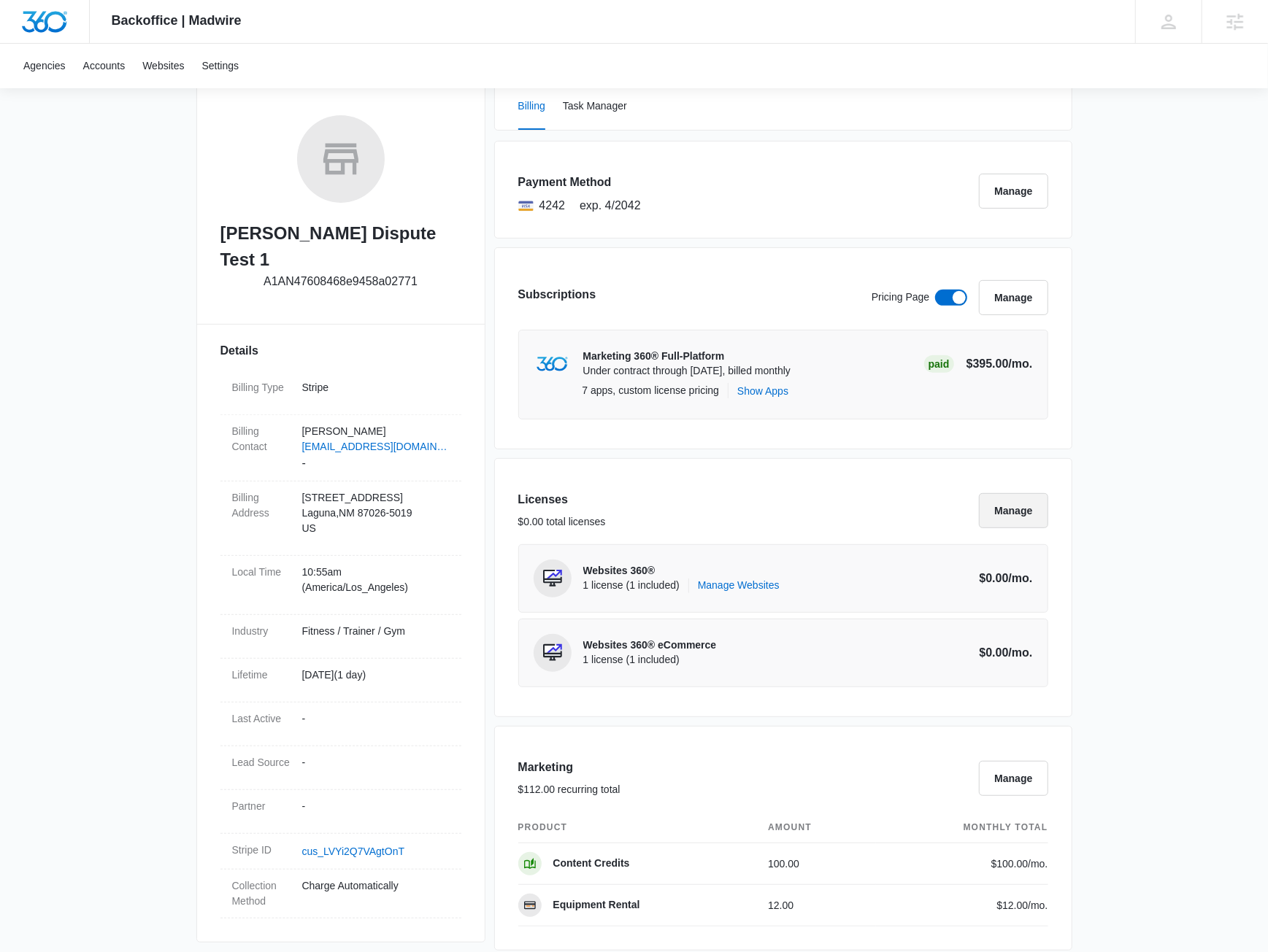
click at [1011, 511] on button "Manage" at bounding box center [1013, 511] width 68 height 35
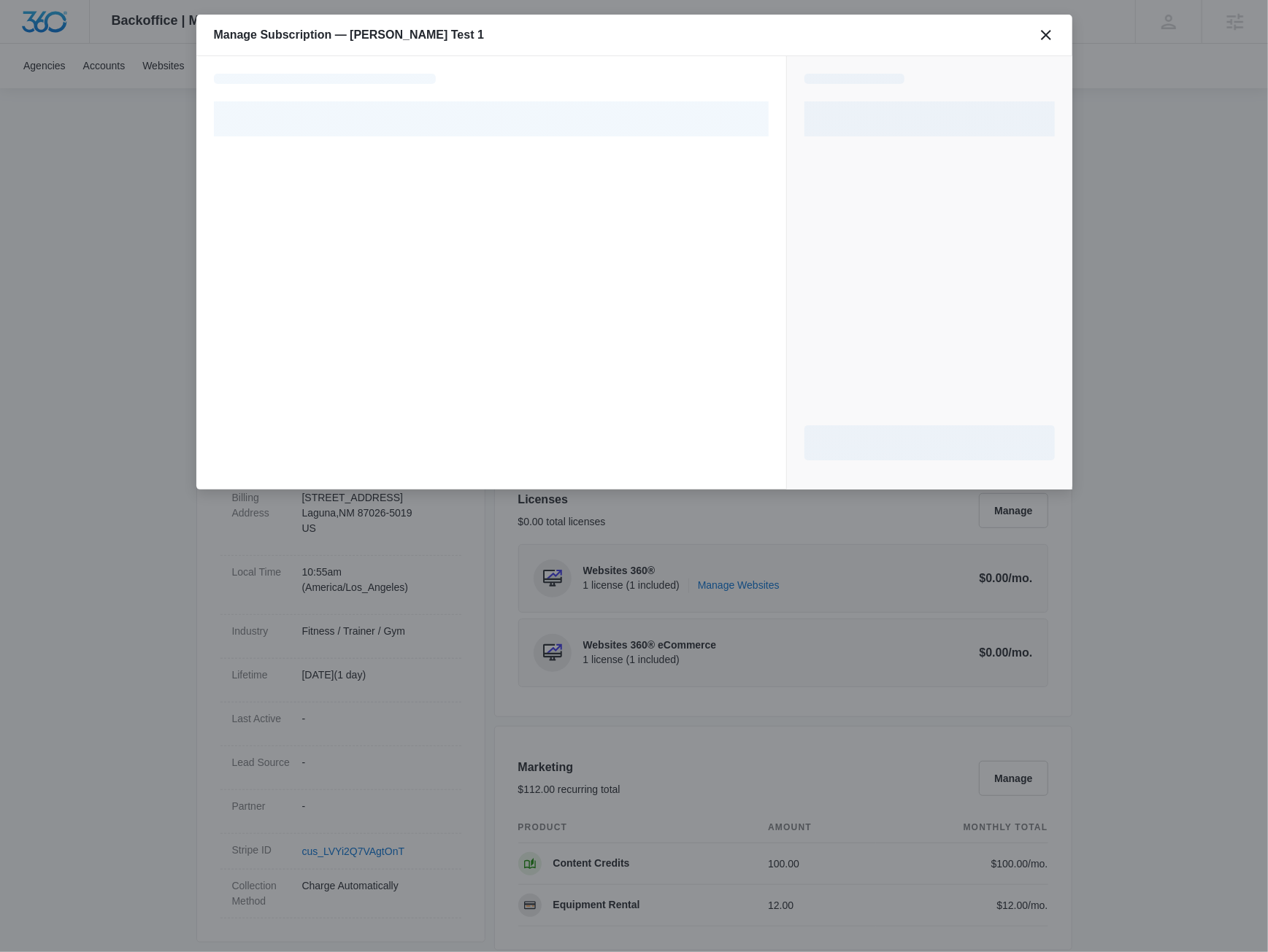
select select "pm_1R4Q5KA4n8RTgNjUyIMGVNo7"
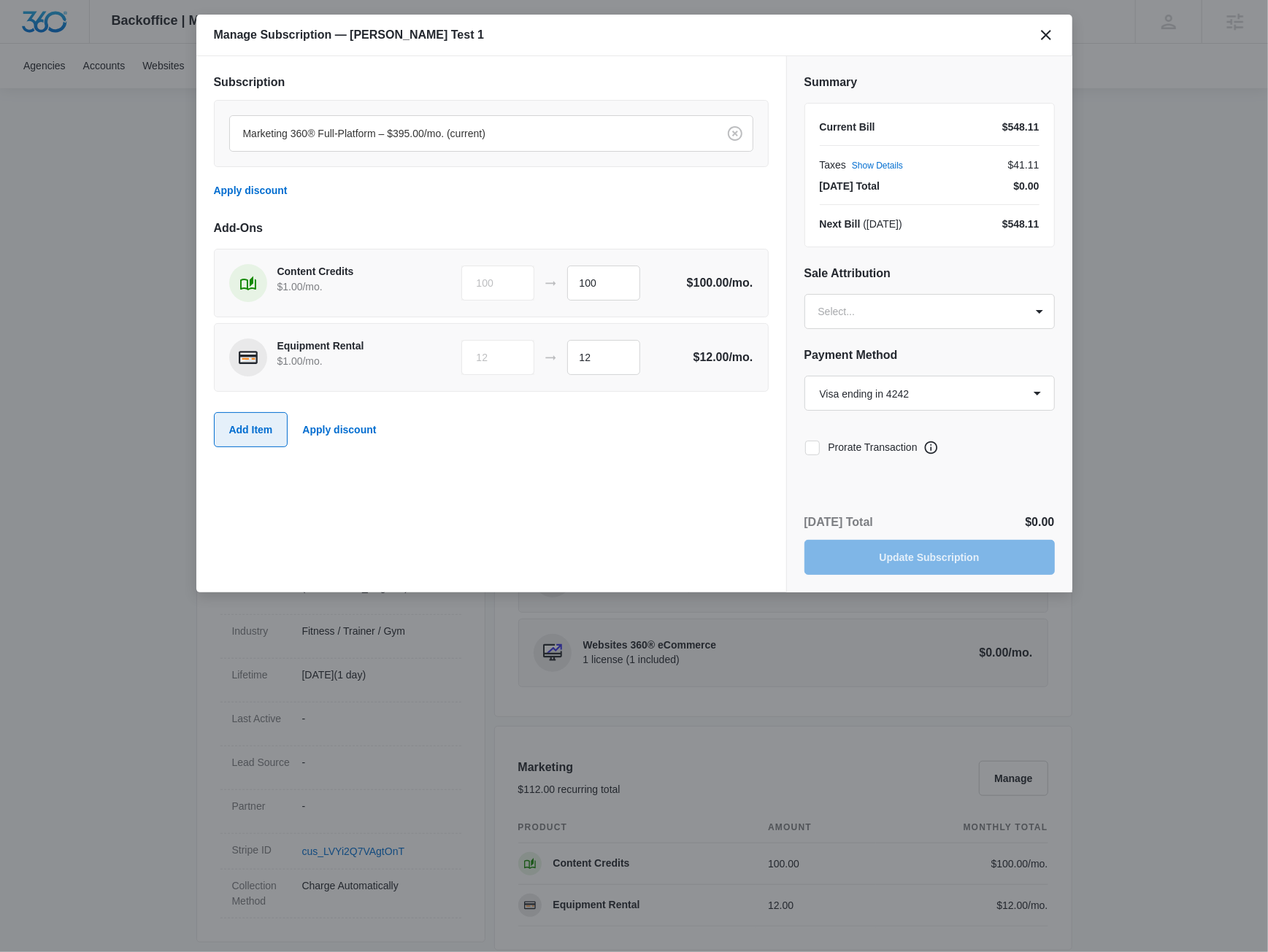
click at [255, 414] on button "Add Item" at bounding box center [251, 430] width 74 height 35
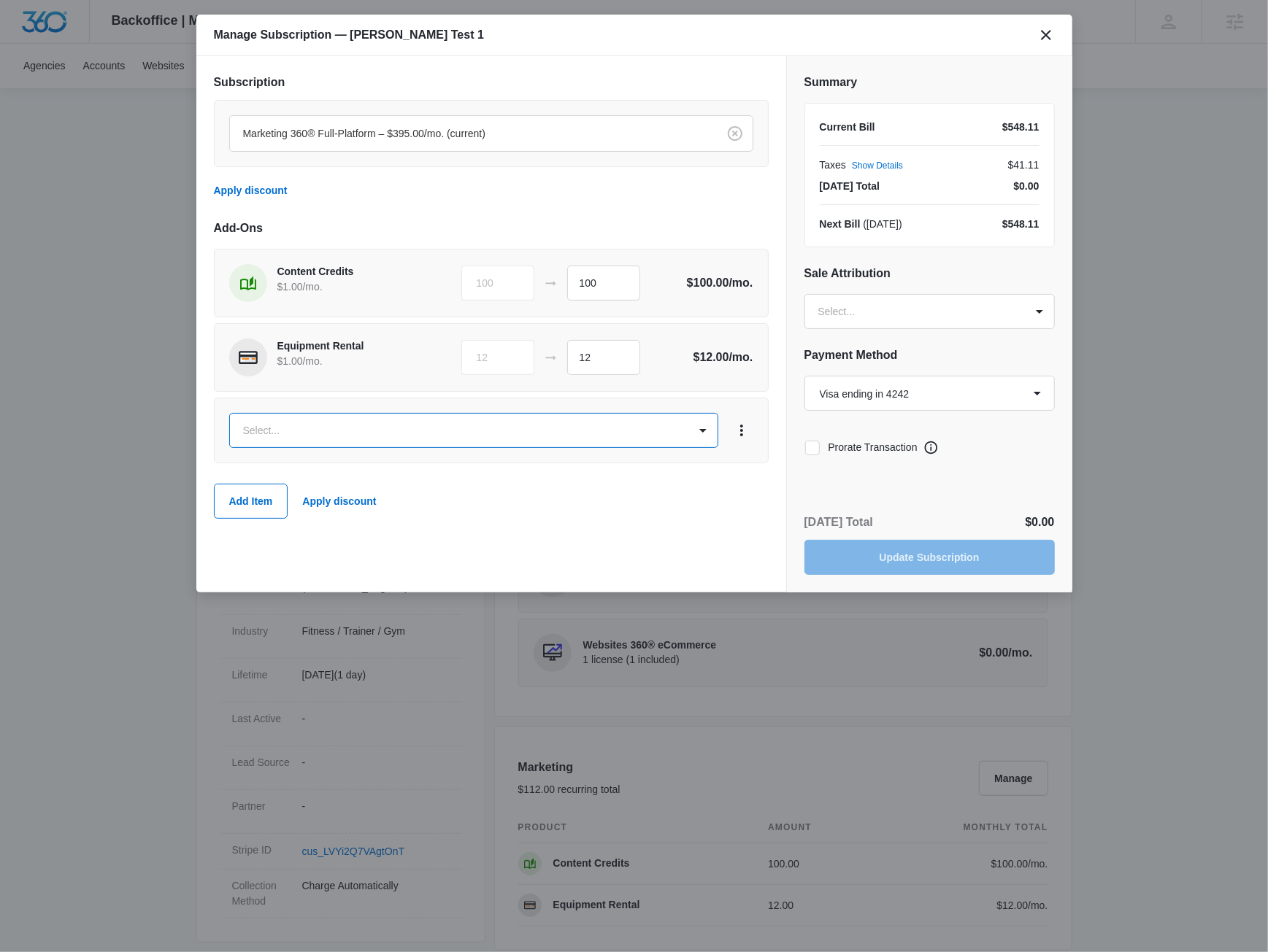
click at [341, 437] on body "Backoffice | Madwire Apps Settings JM Jake Meyer jake.meyer@madwire.com My Prof…" at bounding box center [634, 842] width 1268 height 2105
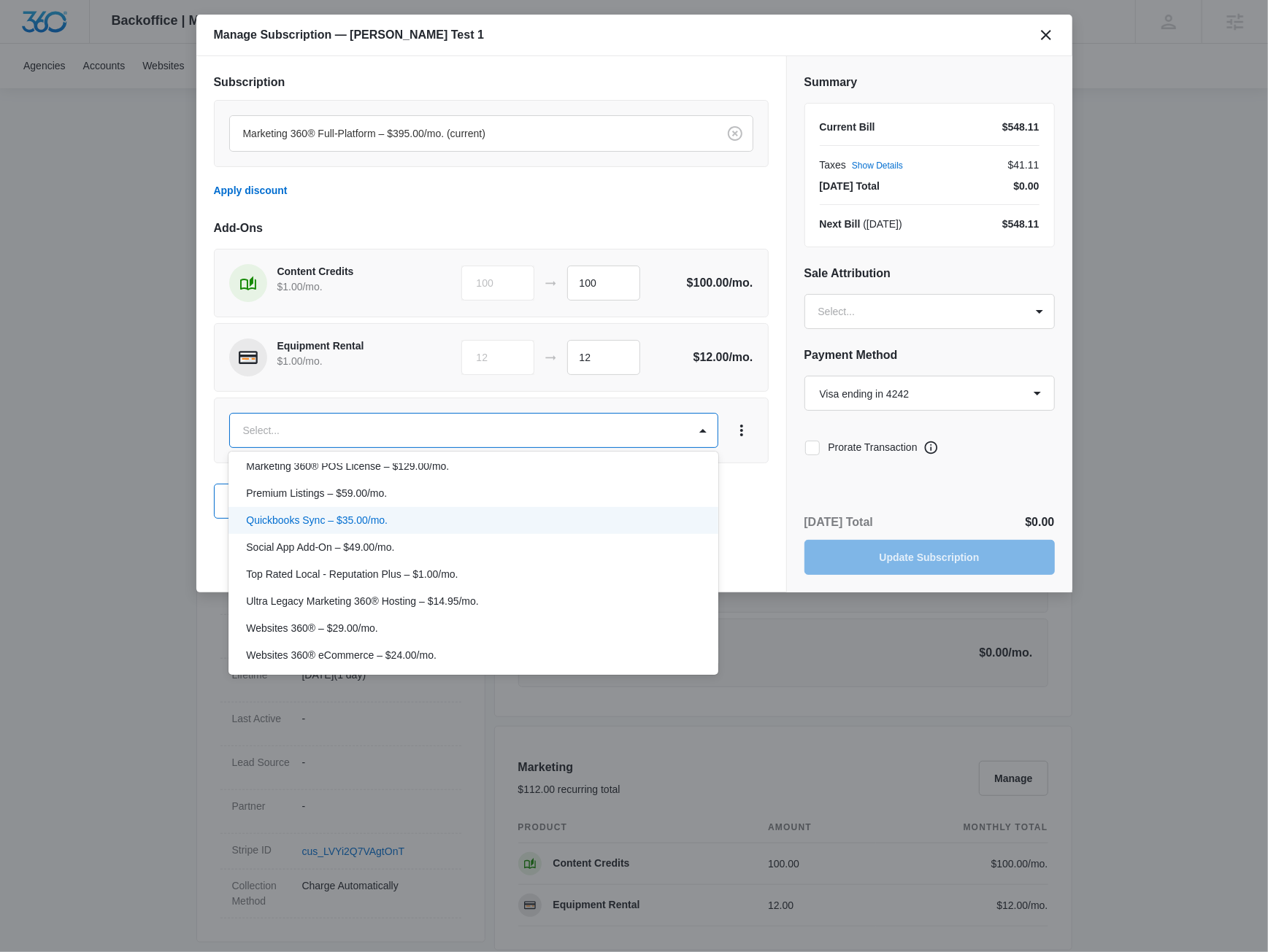
scroll to position [292, 0]
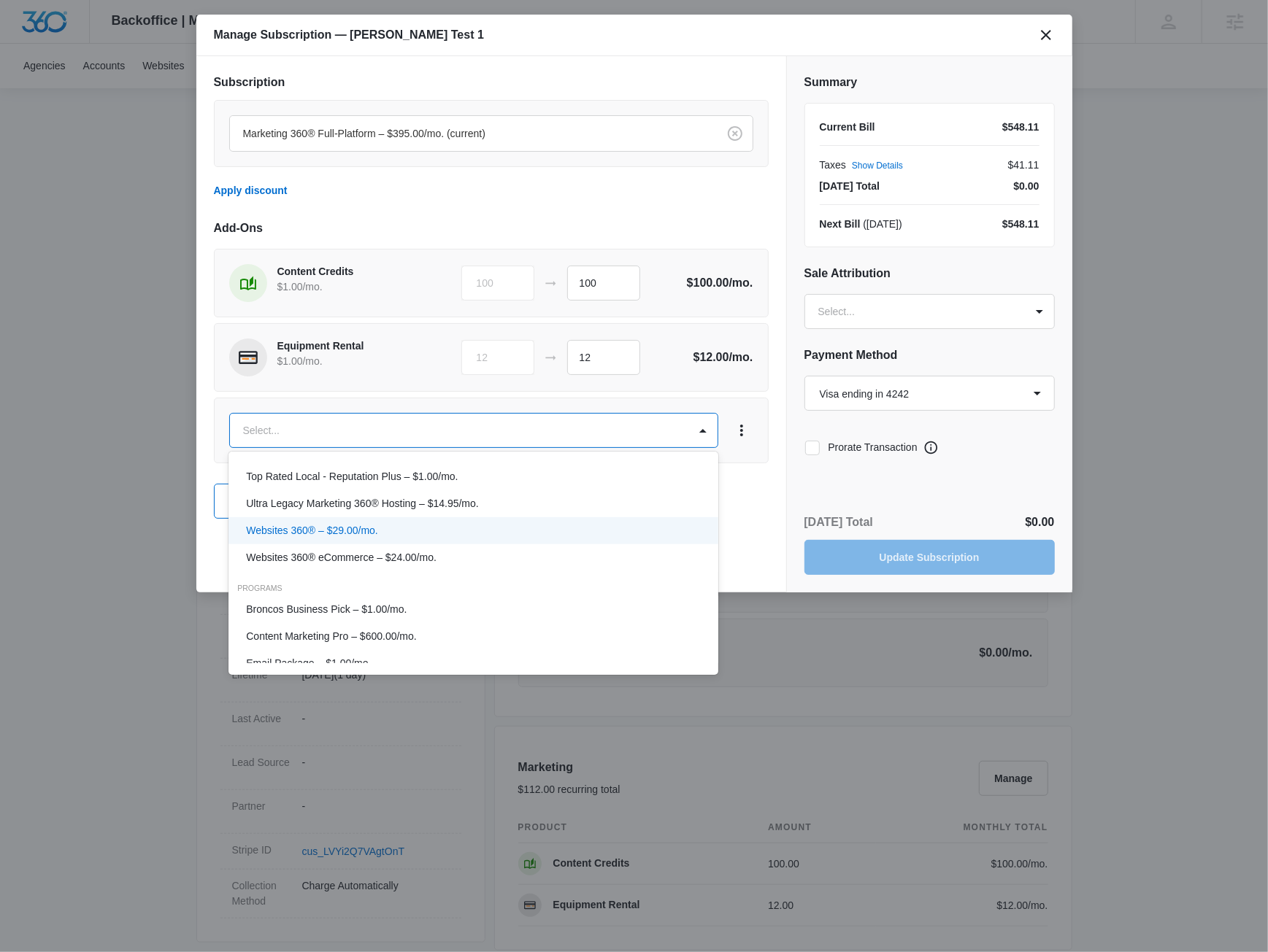
click at [364, 533] on p "Websites 360® – $29.00/mo." at bounding box center [312, 531] width 132 height 15
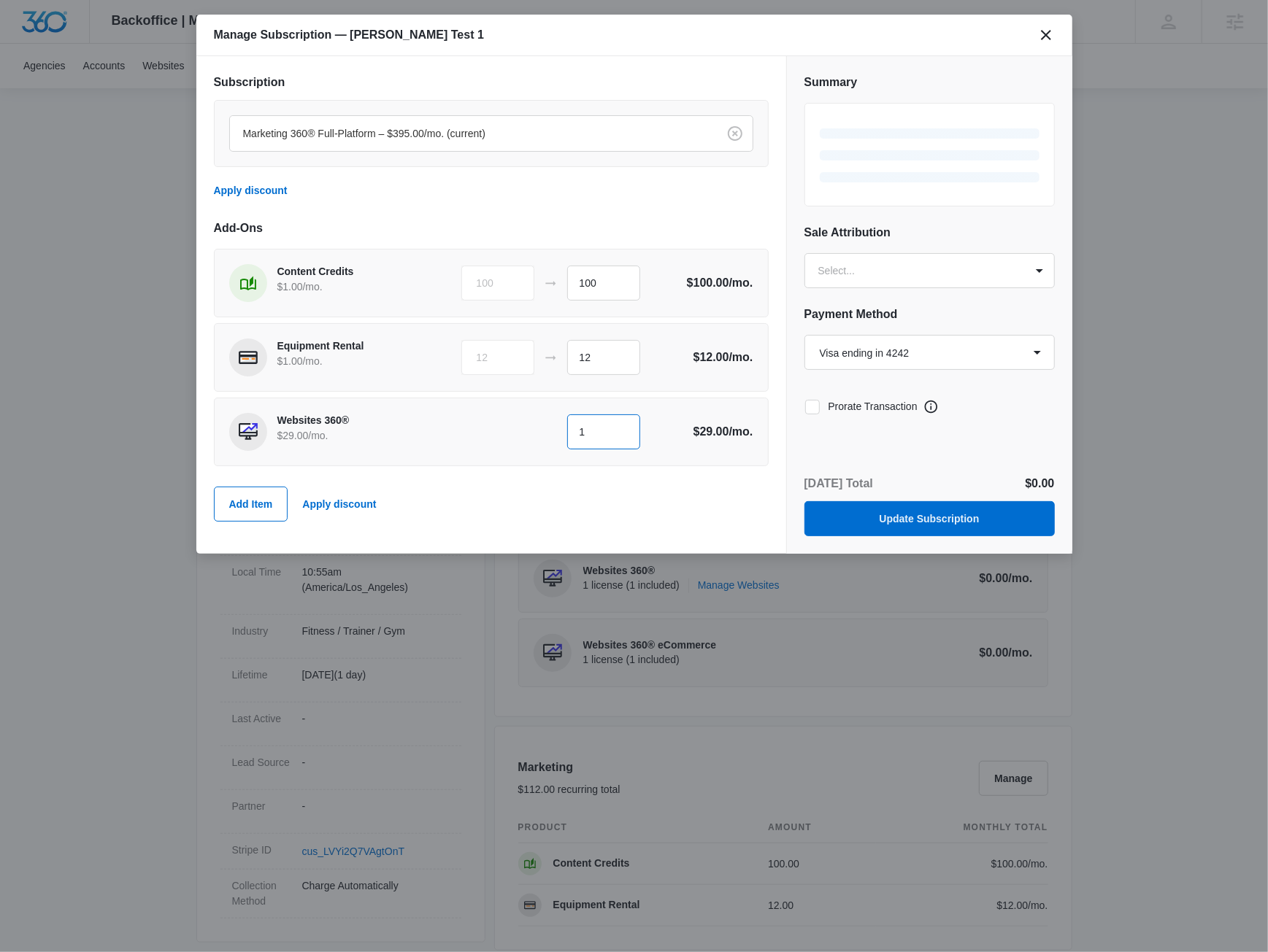
click at [592, 436] on input "1" at bounding box center [604, 432] width 73 height 35
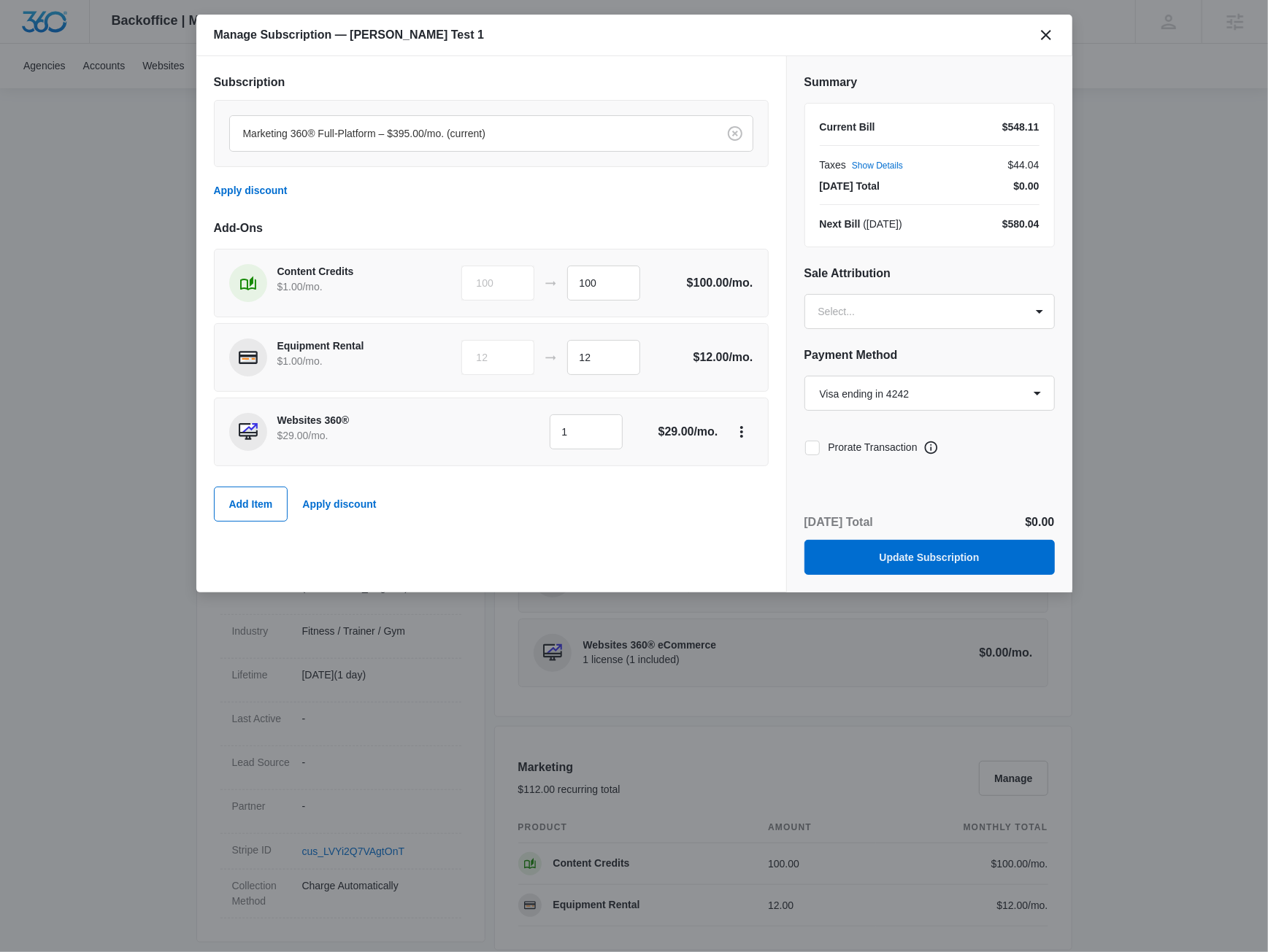
click at [671, 556] on div "Subscription Marketing 360® Full-Platform – $395.00/mo. (current) Apply discoun…" at bounding box center [492, 324] width 590 height 536
click at [810, 451] on icon at bounding box center [812, 448] width 13 height 13
click at [805, 448] on input "Prorate Transaction" at bounding box center [805, 447] width 1 height 1
checkbox input "true"
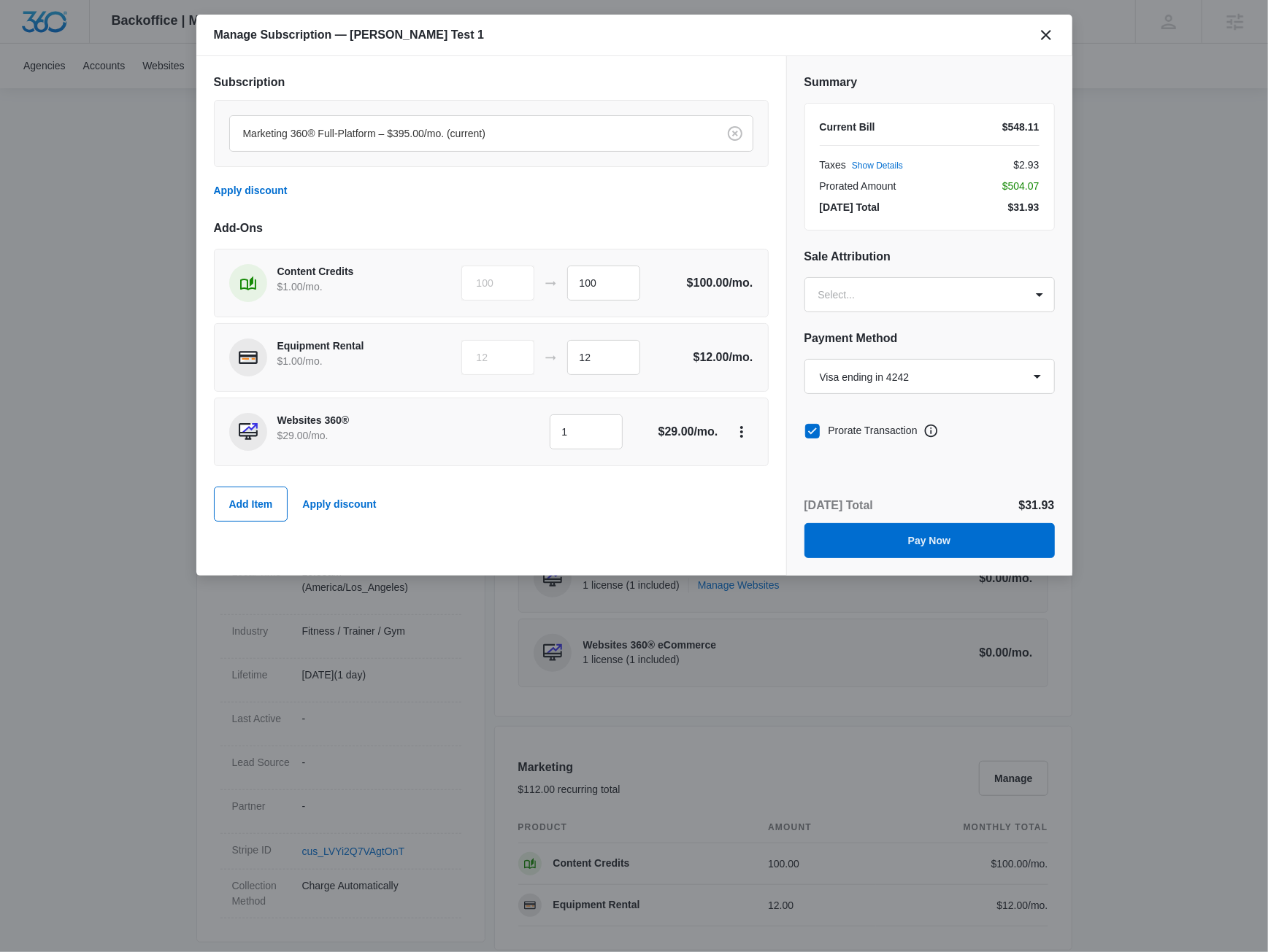
click at [1035, 471] on div "Summary Current Bill $548.11 Taxes Show Details $2.93 Prorated Amount $504.07 T…" at bounding box center [929, 316] width 286 height 520
click at [991, 542] on button "Pay Now" at bounding box center [930, 541] width 251 height 35
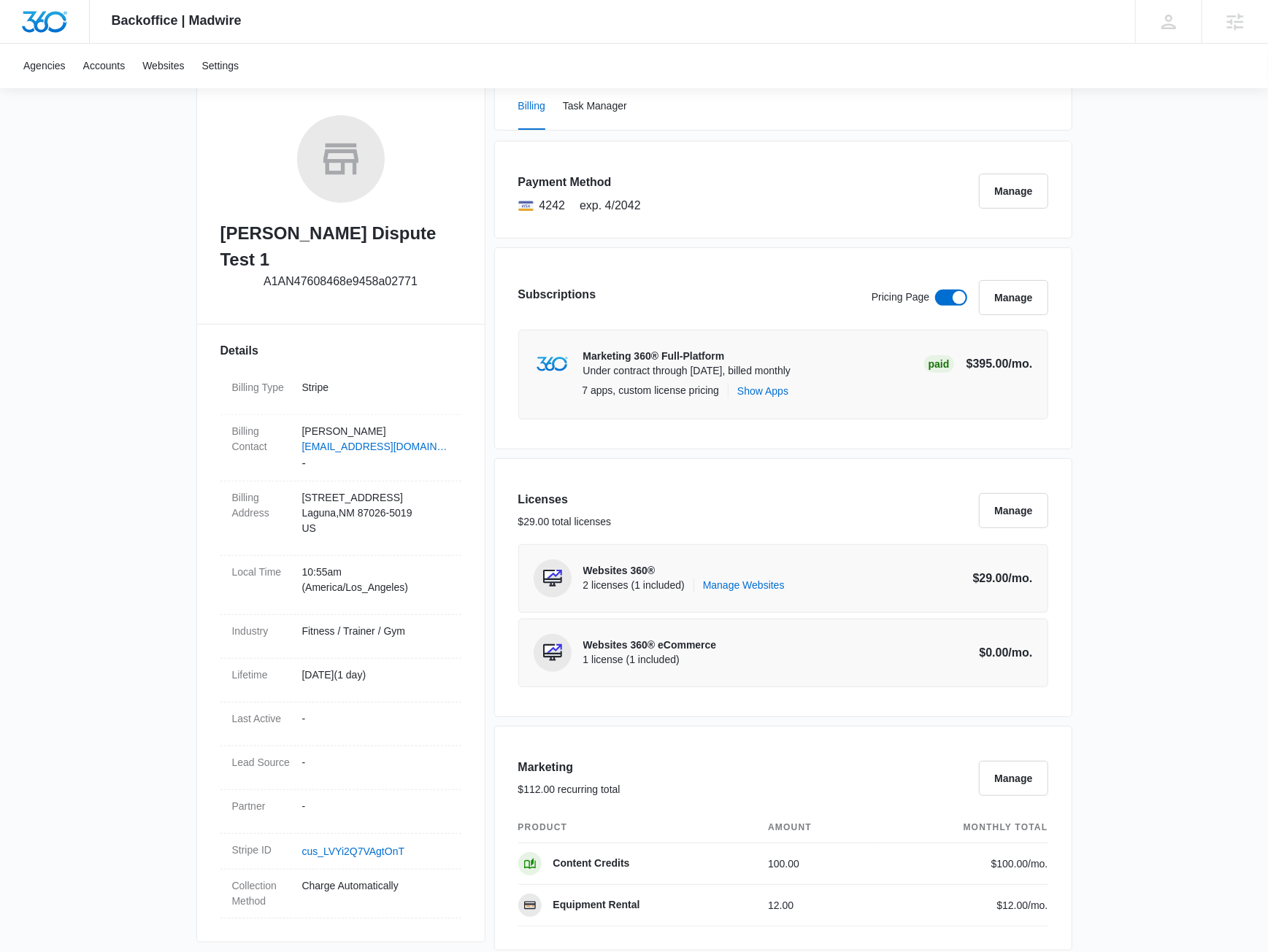
click at [1076, 439] on div "Backoffice | Madwire Apps Settings JM Jake Meyer jake.meyer@madwire.com My Prof…" at bounding box center [634, 842] width 1268 height 2105
click at [1013, 277] on div "Subscriptions Pricing Page Manage Marketing 360® Full-Platform Under contract t…" at bounding box center [783, 348] width 578 height 202
click at [1007, 516] on button "Manage" at bounding box center [1013, 511] width 68 height 35
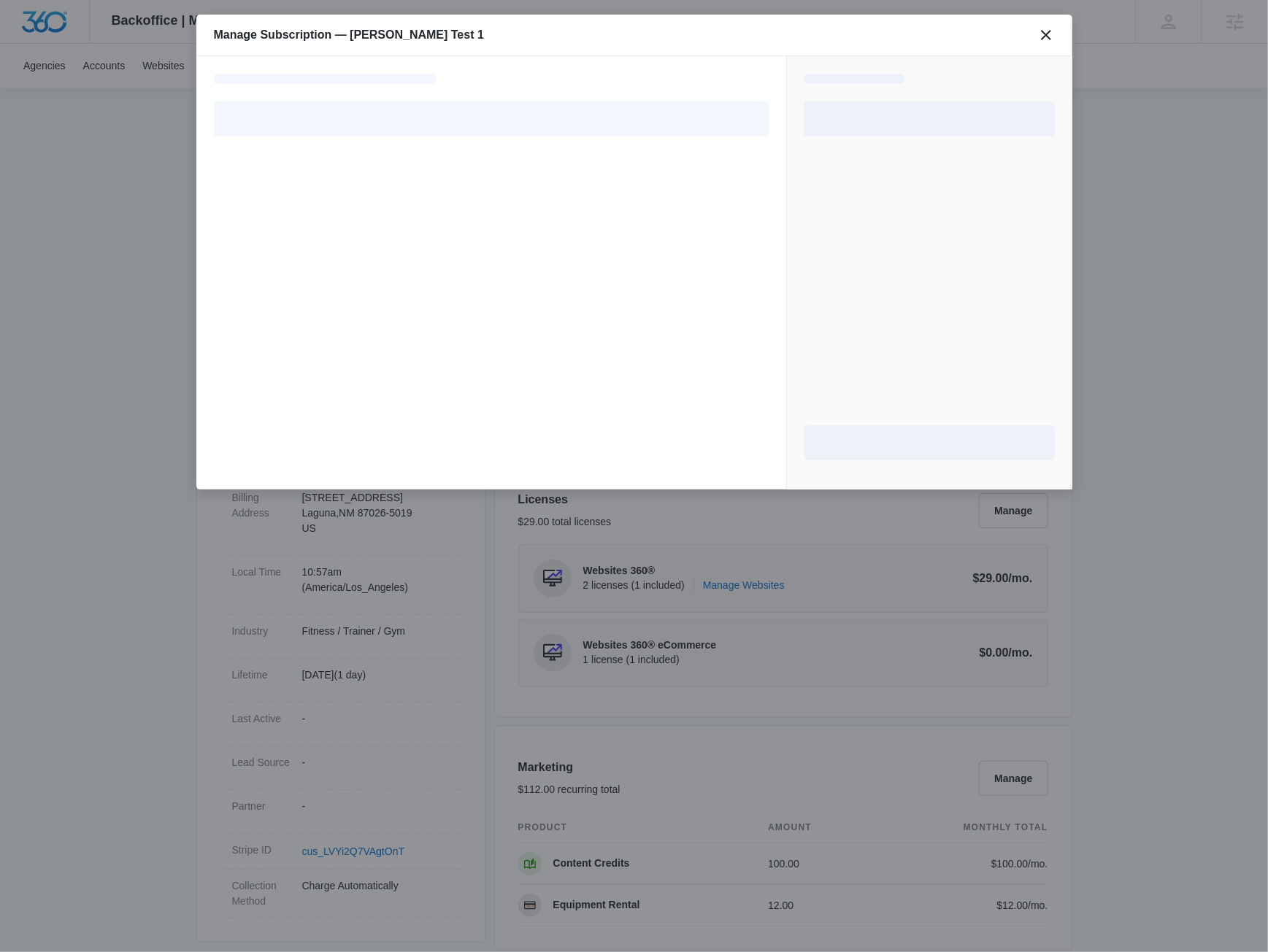
select select "pm_1R4Q5KA4n8RTgNjUyIMGVNo7"
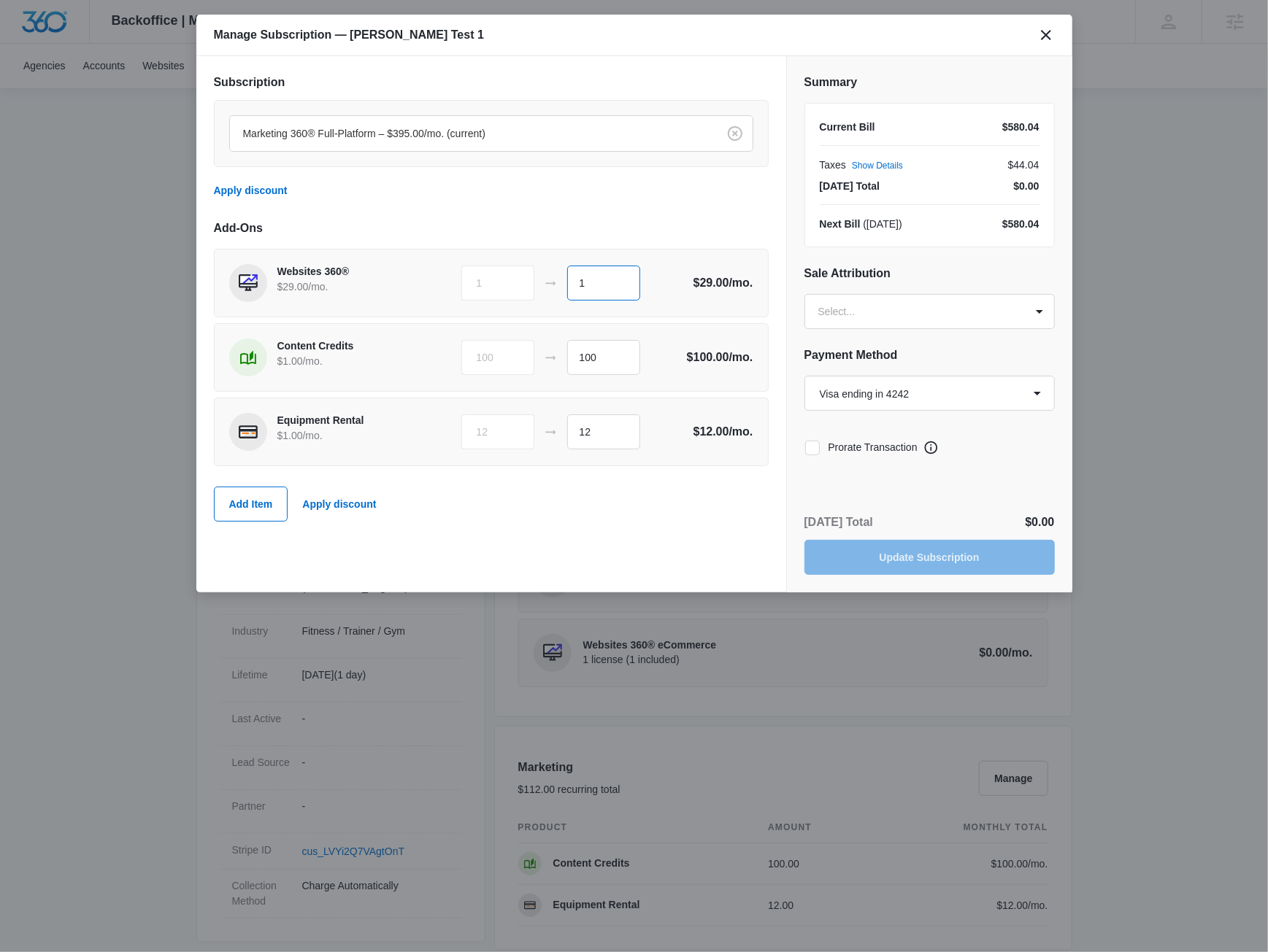
click at [600, 290] on input "1" at bounding box center [604, 283] width 73 height 35
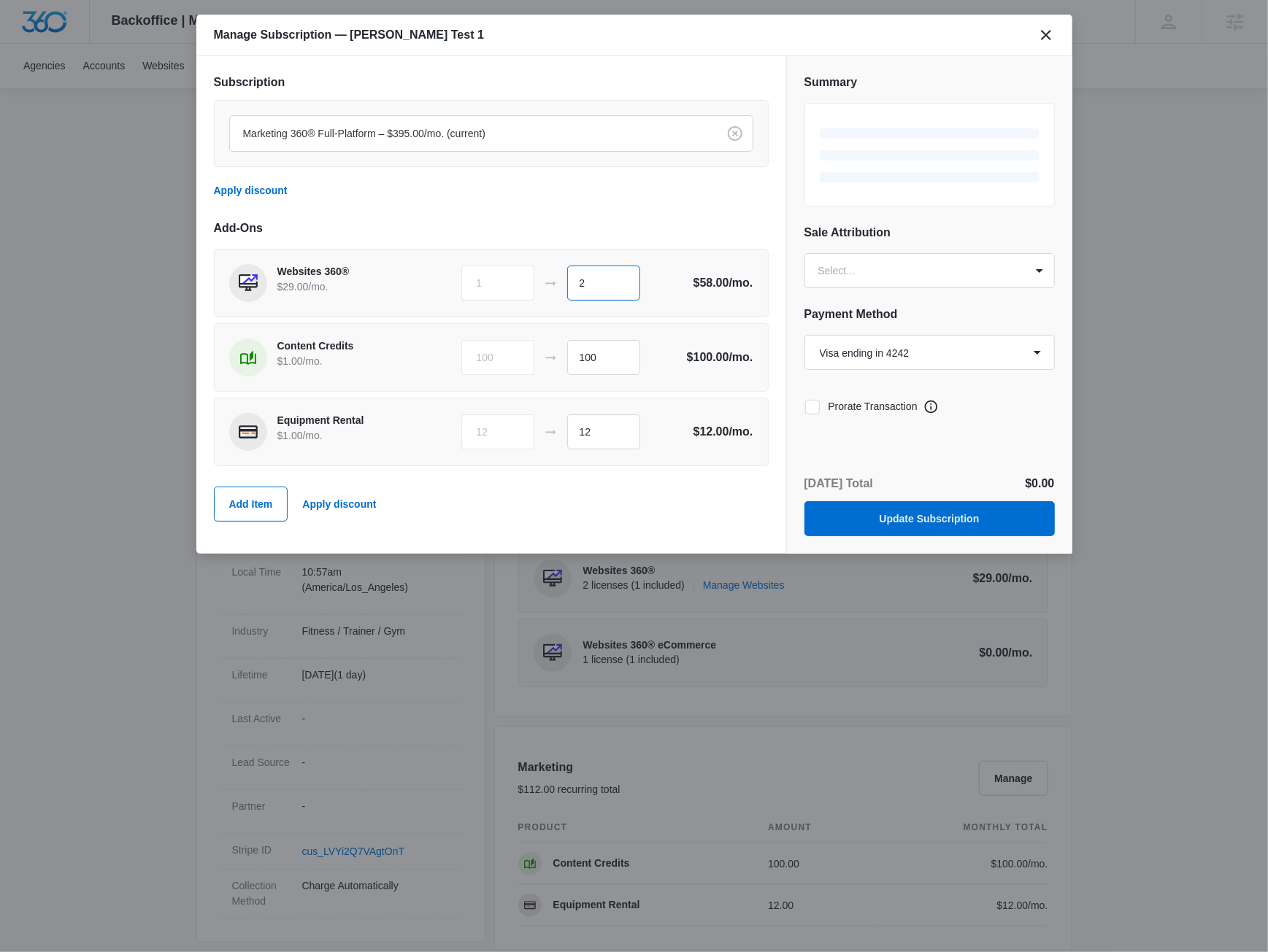
type input "2"
click at [595, 202] on div "Marketing 360® Full-Platform – $395.00/mo. (current) Apply discount" at bounding box center [492, 154] width 555 height 108
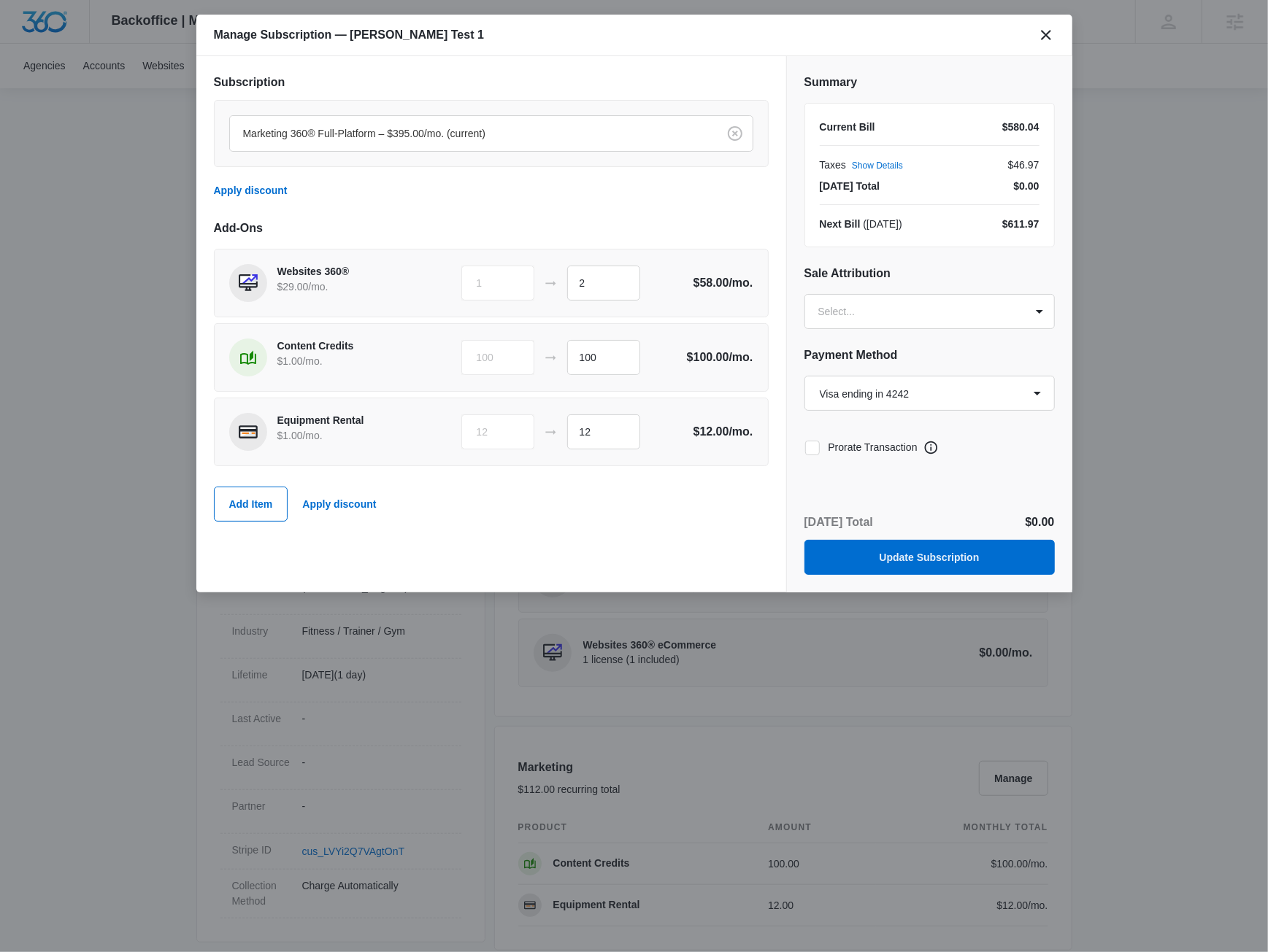
click at [808, 451] on icon at bounding box center [812, 448] width 13 height 13
click at [805, 448] on input "Prorate Transaction" at bounding box center [805, 447] width 1 height 1
checkbox input "true"
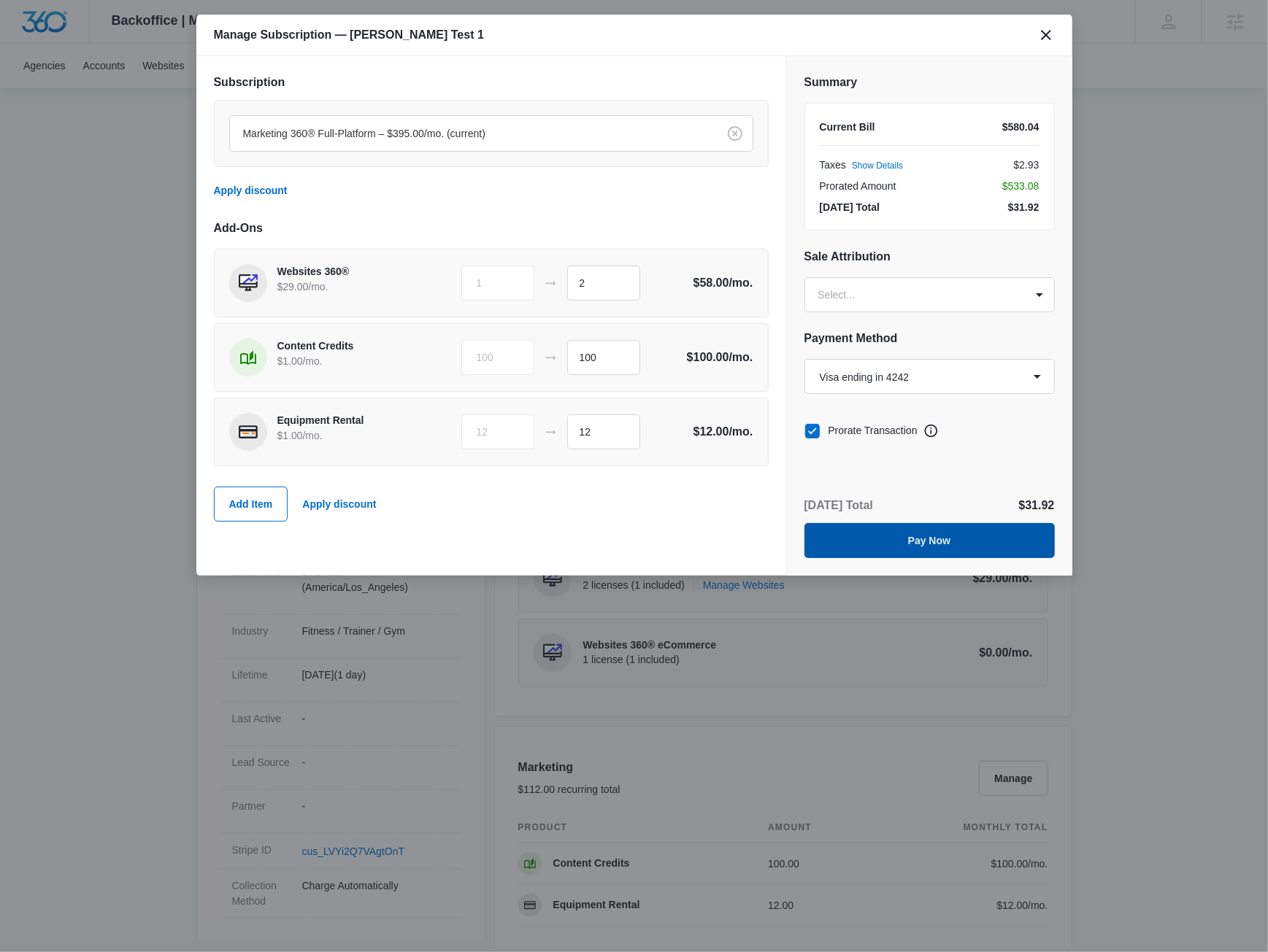
click at [894, 531] on button "Pay Now" at bounding box center [930, 541] width 251 height 35
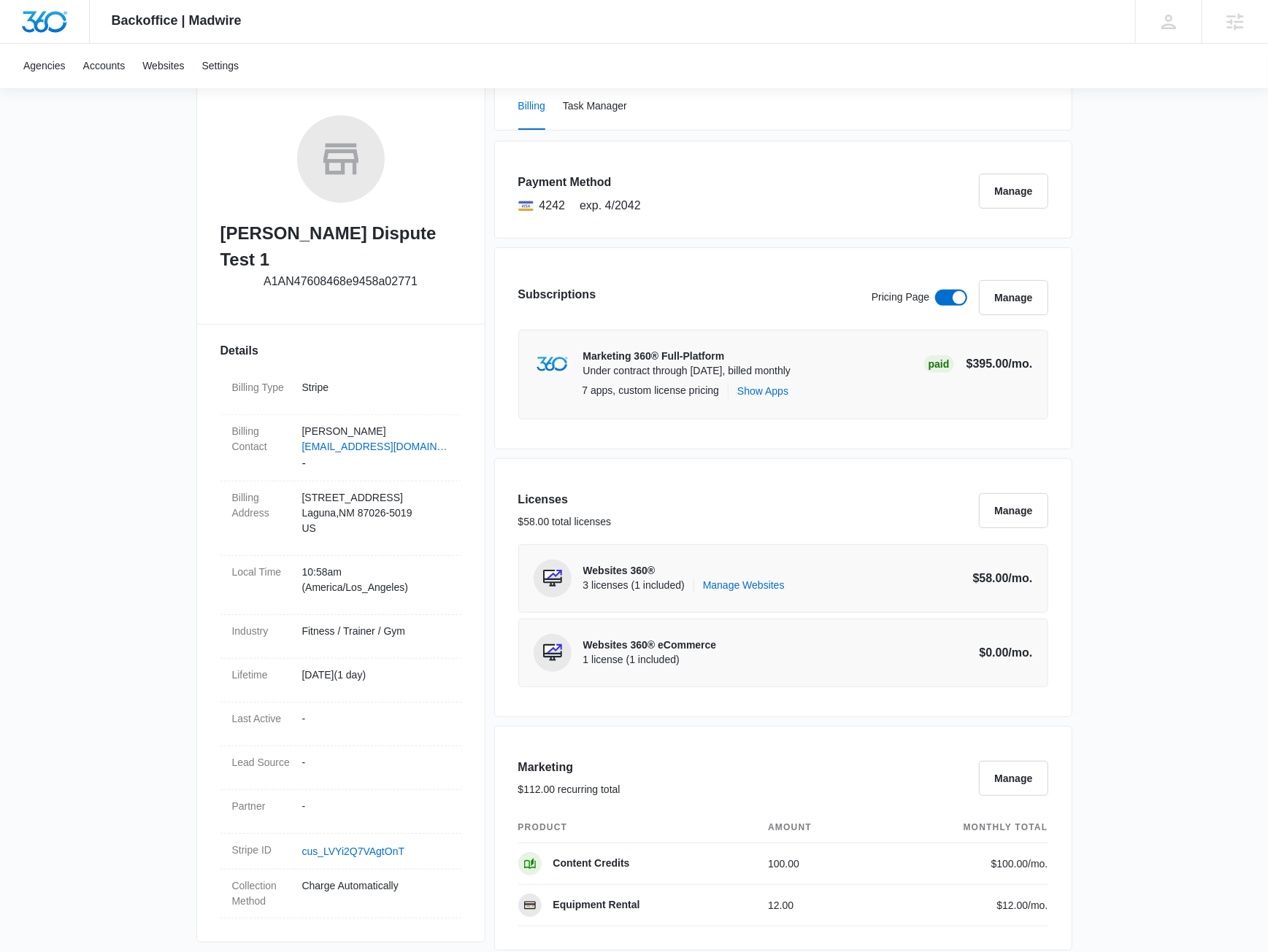
click at [1109, 504] on div "Backoffice | Madwire Apps Settings JM Jake Meyer jake.meyer@madwire.com My Prof…" at bounding box center [634, 842] width 1268 height 2105
click at [1020, 512] on button "Manage" at bounding box center [1013, 511] width 68 height 35
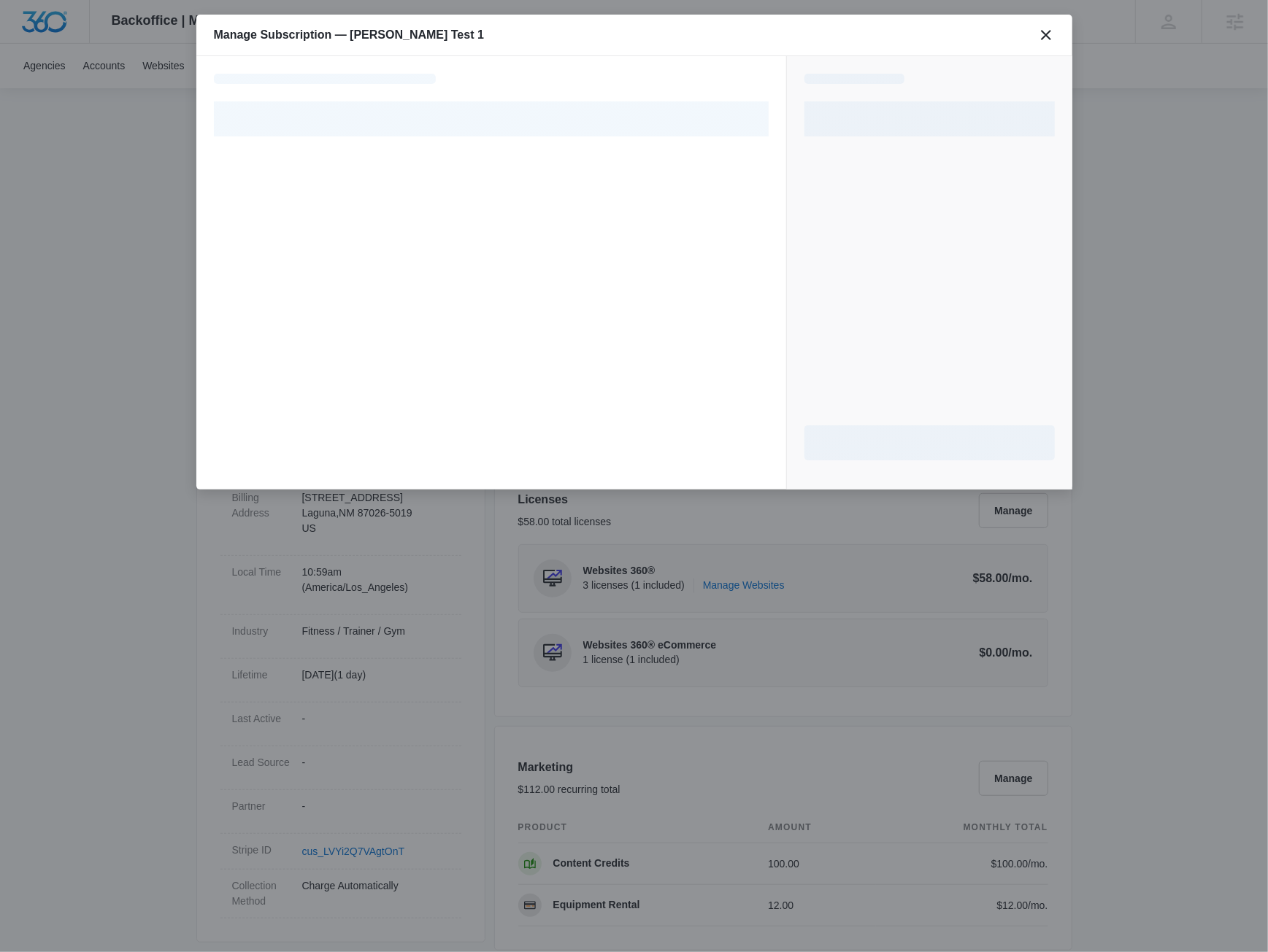
select select "pm_1R4Q5KA4n8RTgNjUyIMGVNo7"
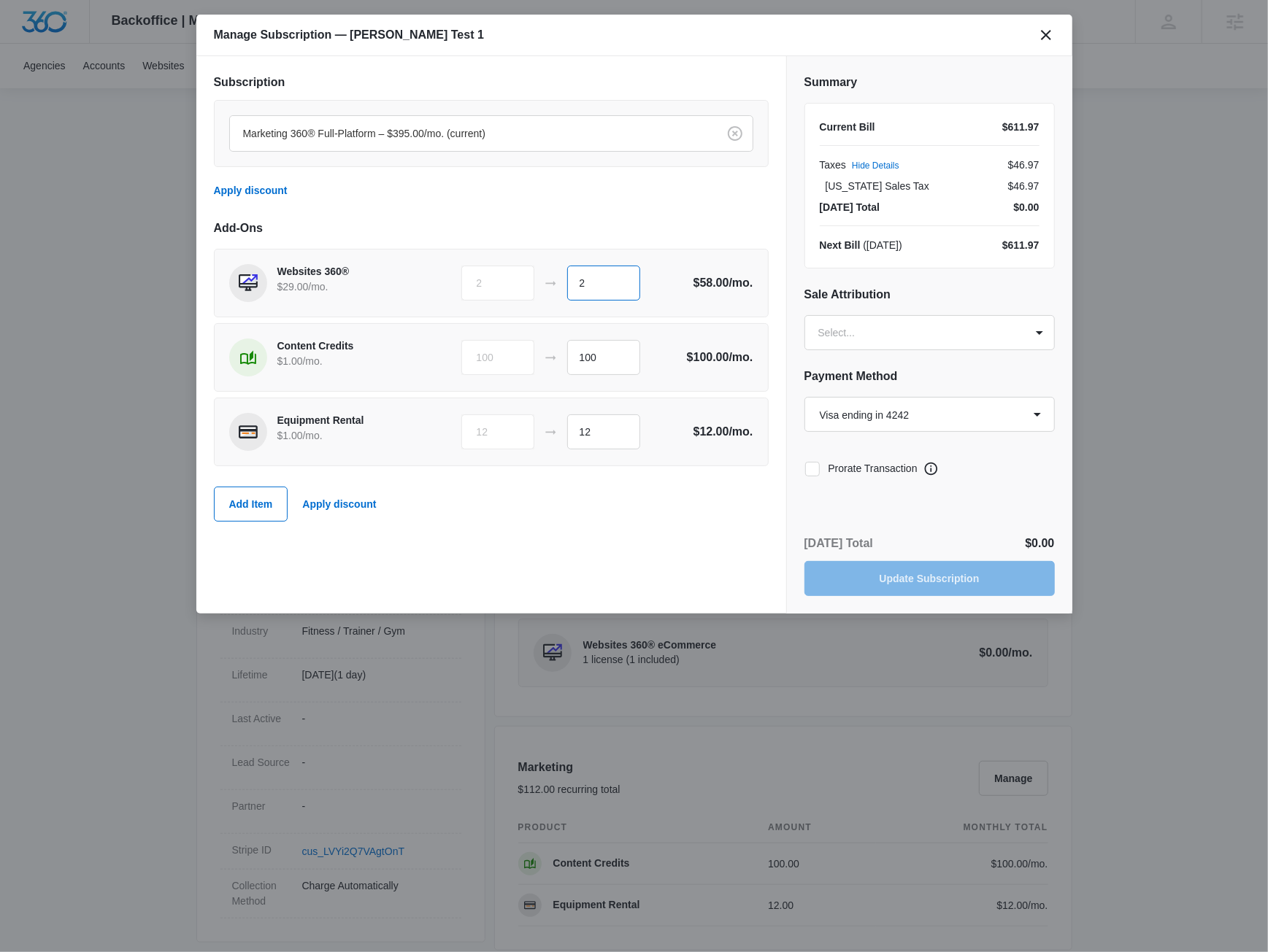
click at [598, 280] on input "2" at bounding box center [604, 283] width 73 height 35
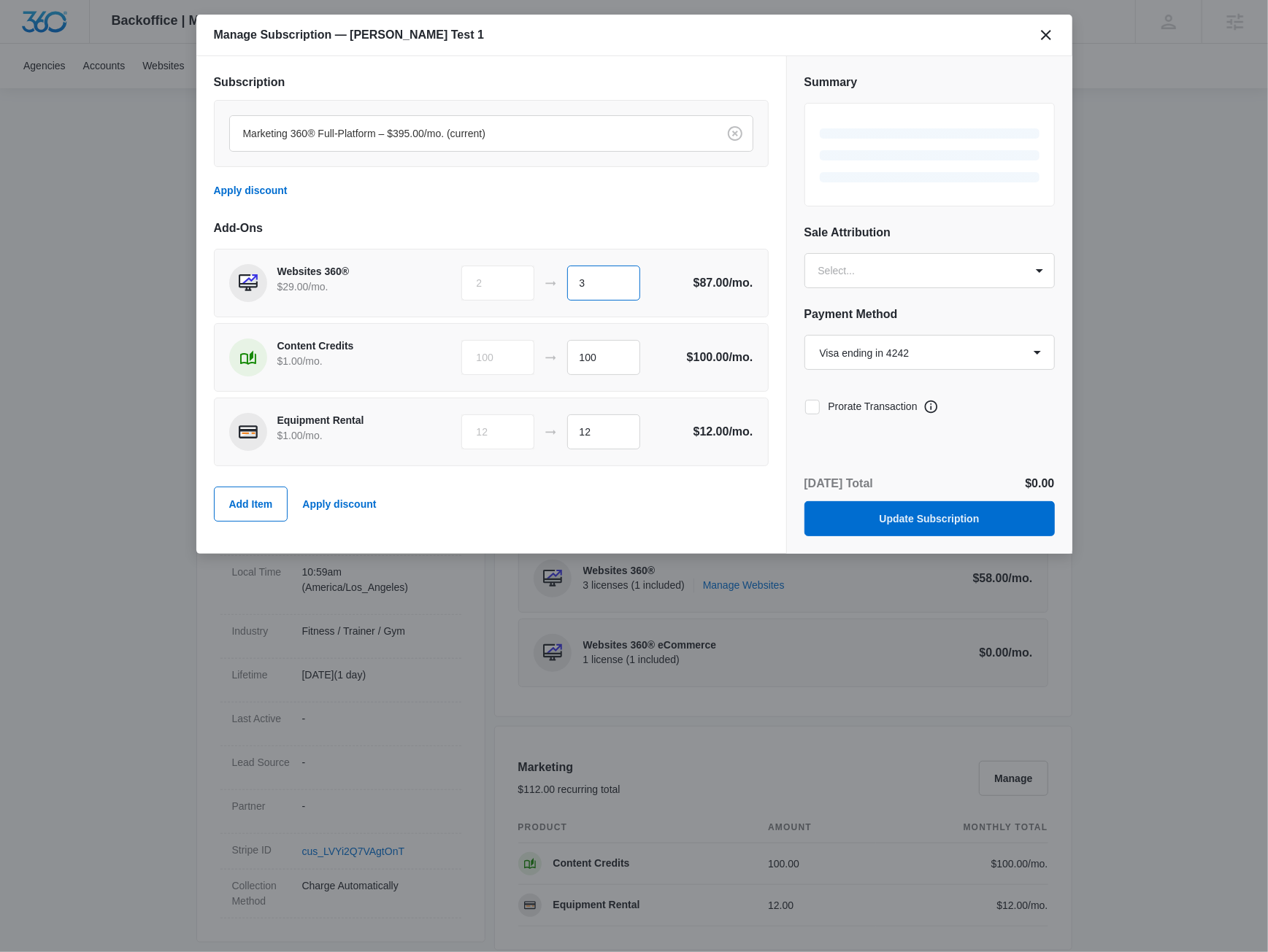
type input "3"
click at [746, 205] on div "Marketing 360® Full-Platform – $395.00/mo. (current) Apply discount" at bounding box center [492, 154] width 555 height 108
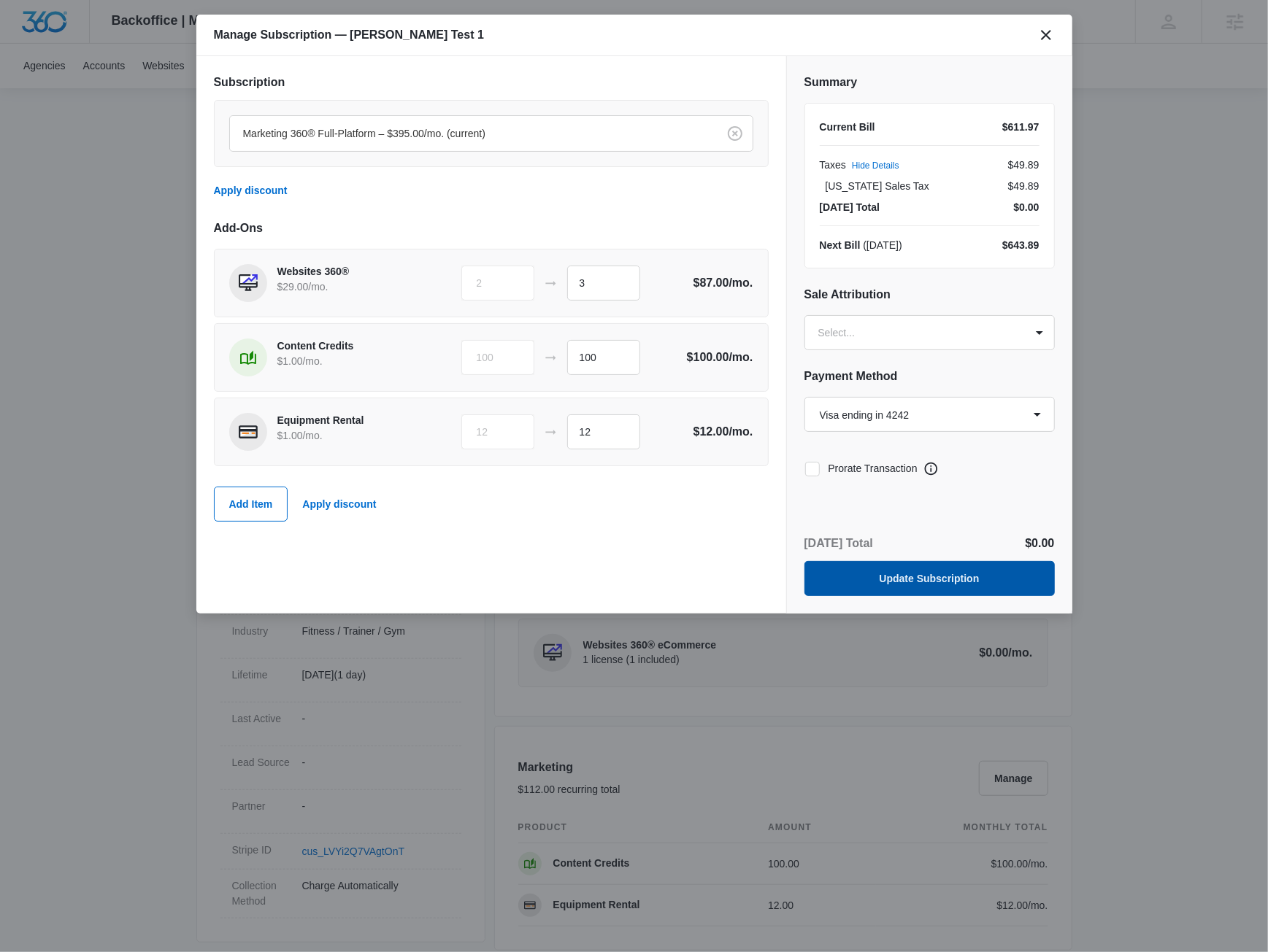
click at [925, 581] on button "Update Subscription" at bounding box center [930, 579] width 251 height 35
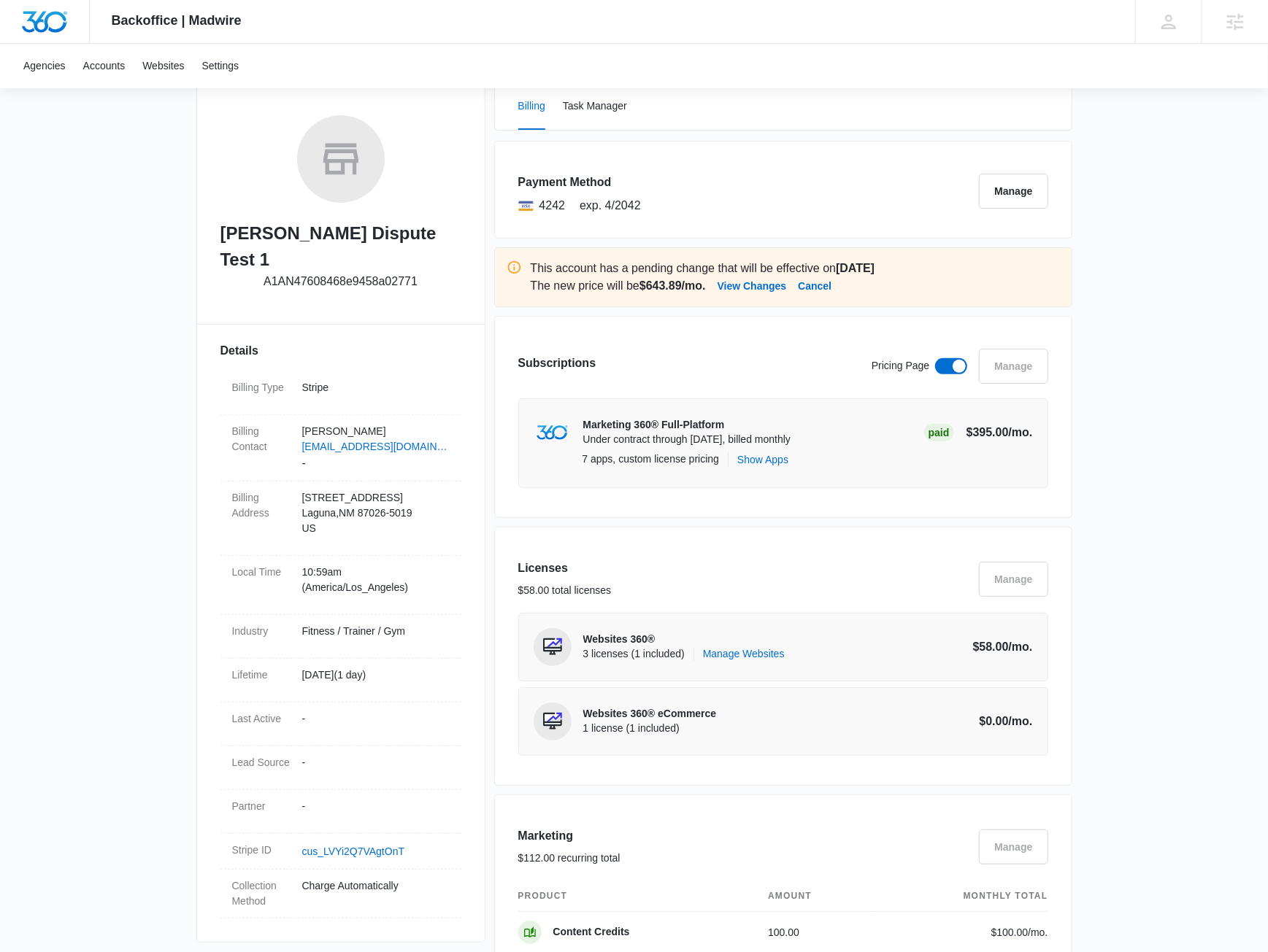
scroll to position [0, 0]
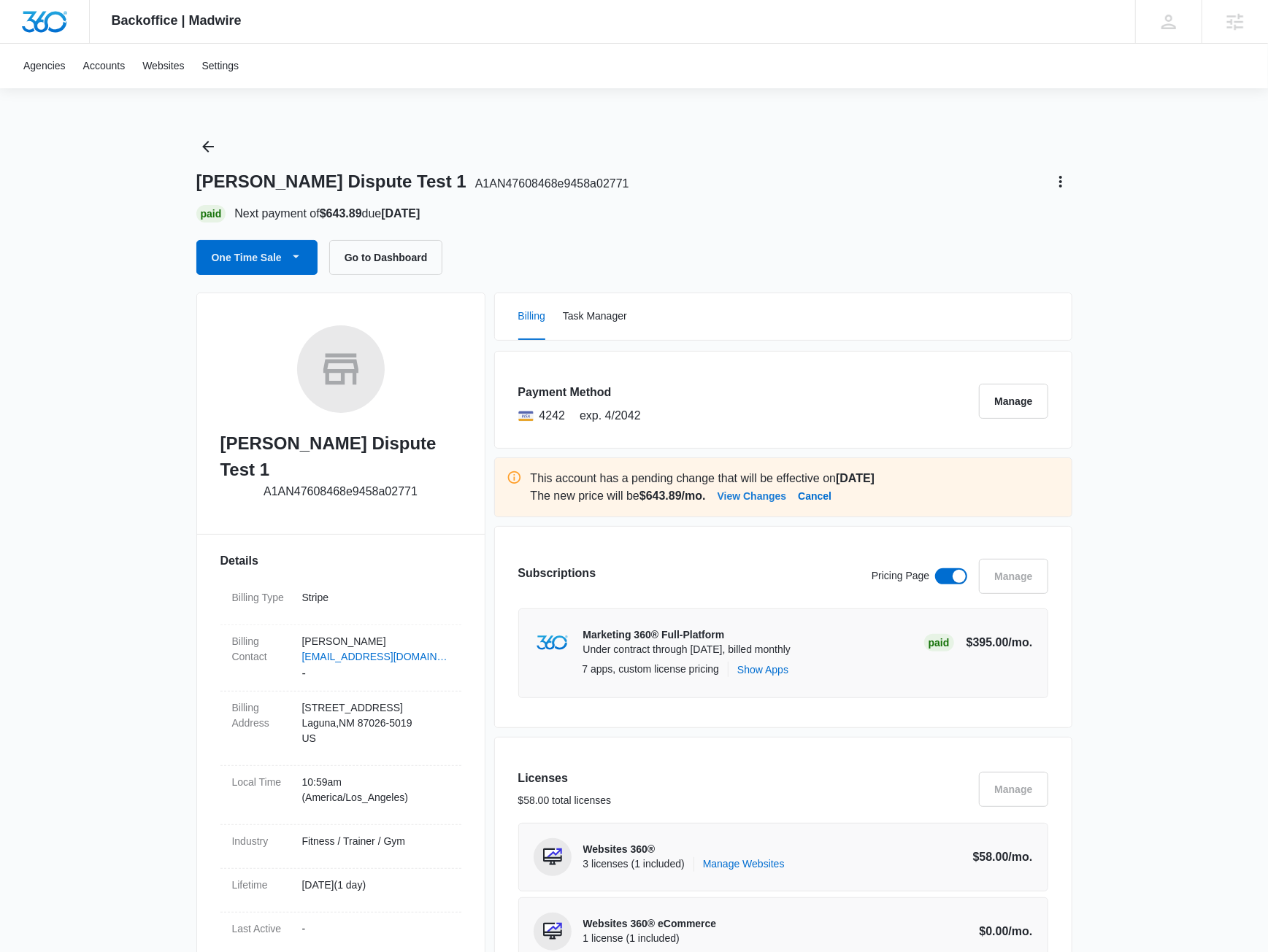
click at [758, 494] on button "View Changes" at bounding box center [751, 496] width 69 height 17
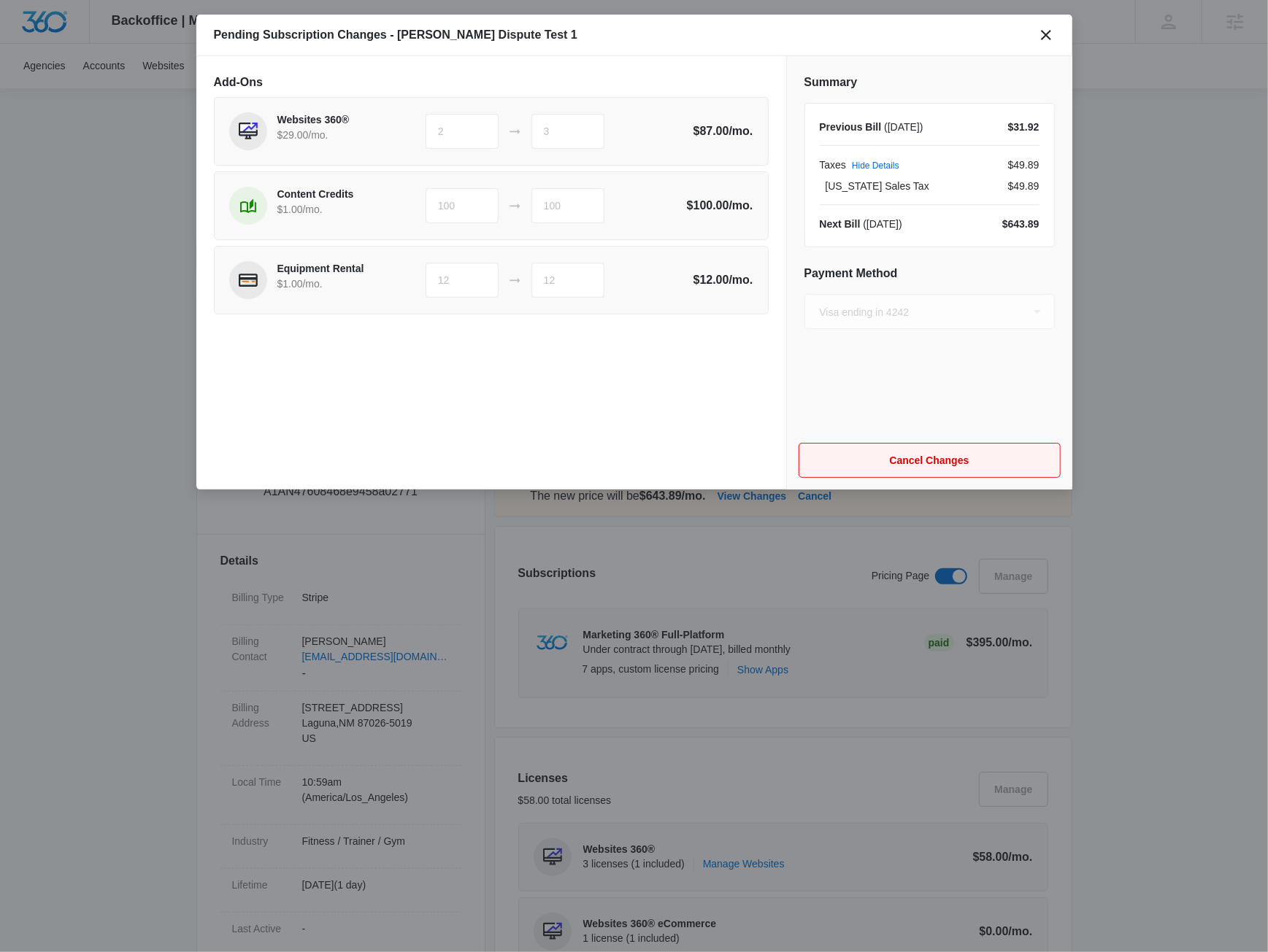
click at [886, 449] on button "Cancel Changes" at bounding box center [930, 461] width 262 height 35
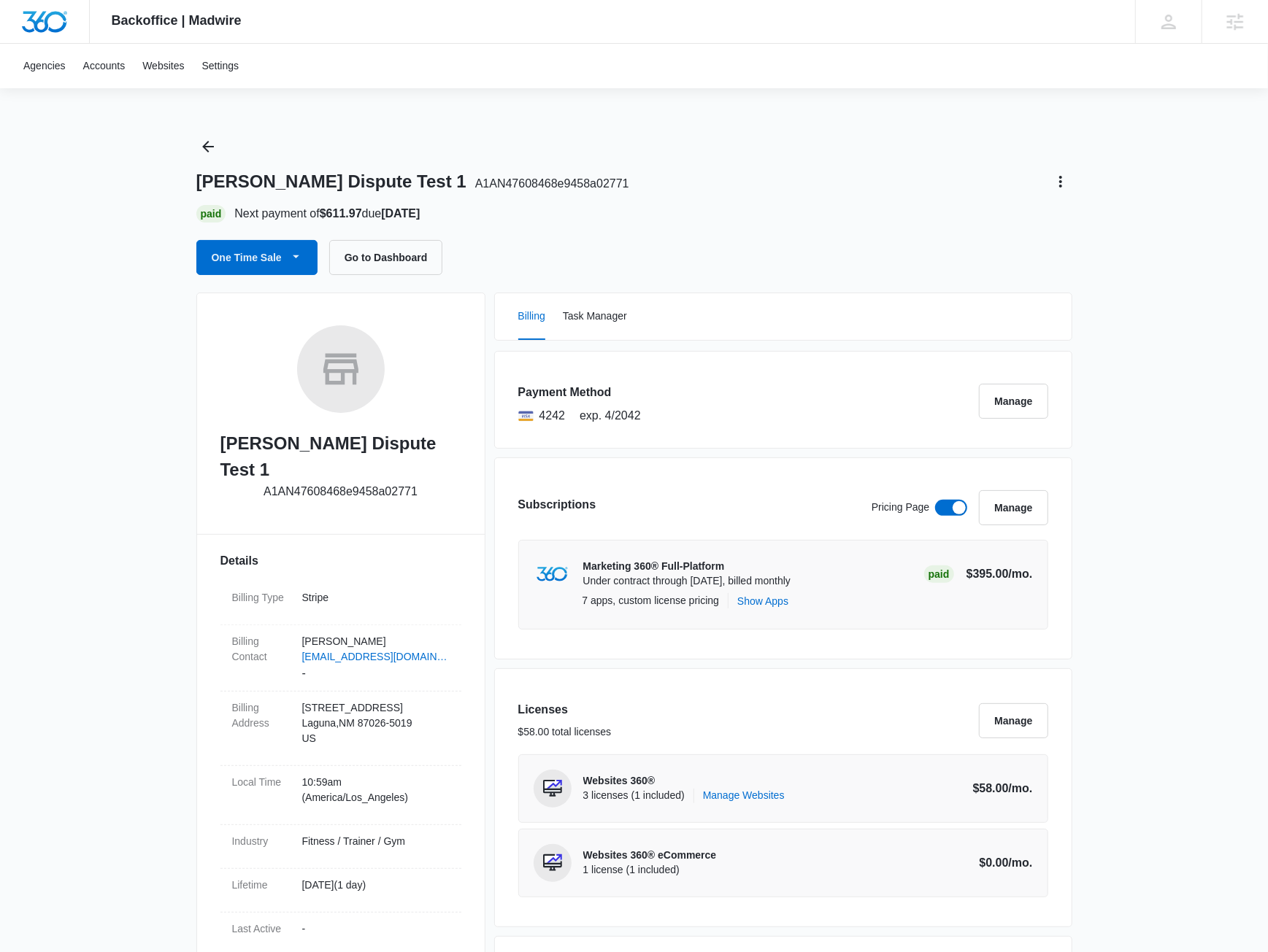
click at [711, 188] on div "Jake Dispute Test 1 A1AN47608468e9458a02771" at bounding box center [634, 182] width 876 height 23
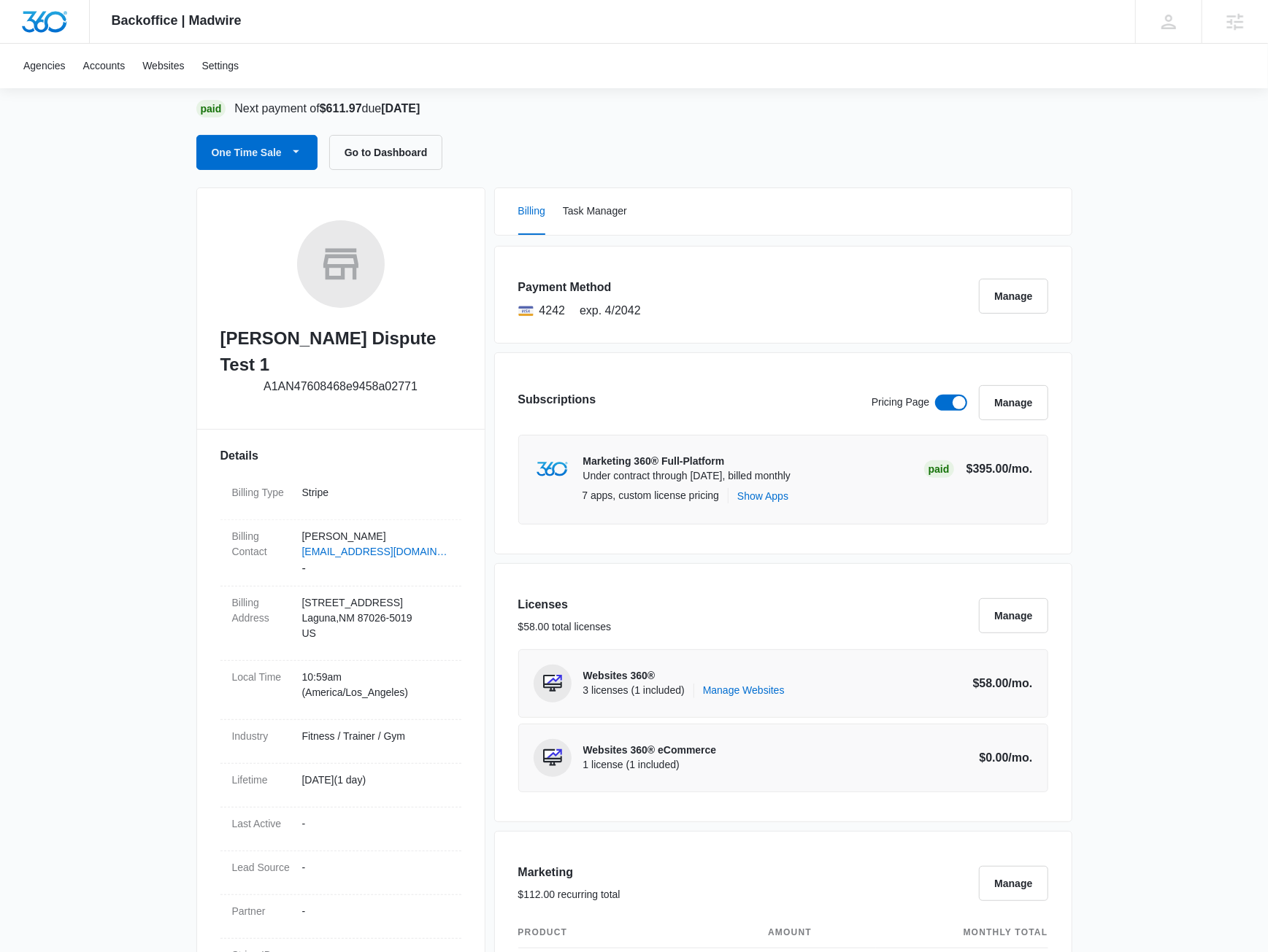
scroll to position [316, 0]
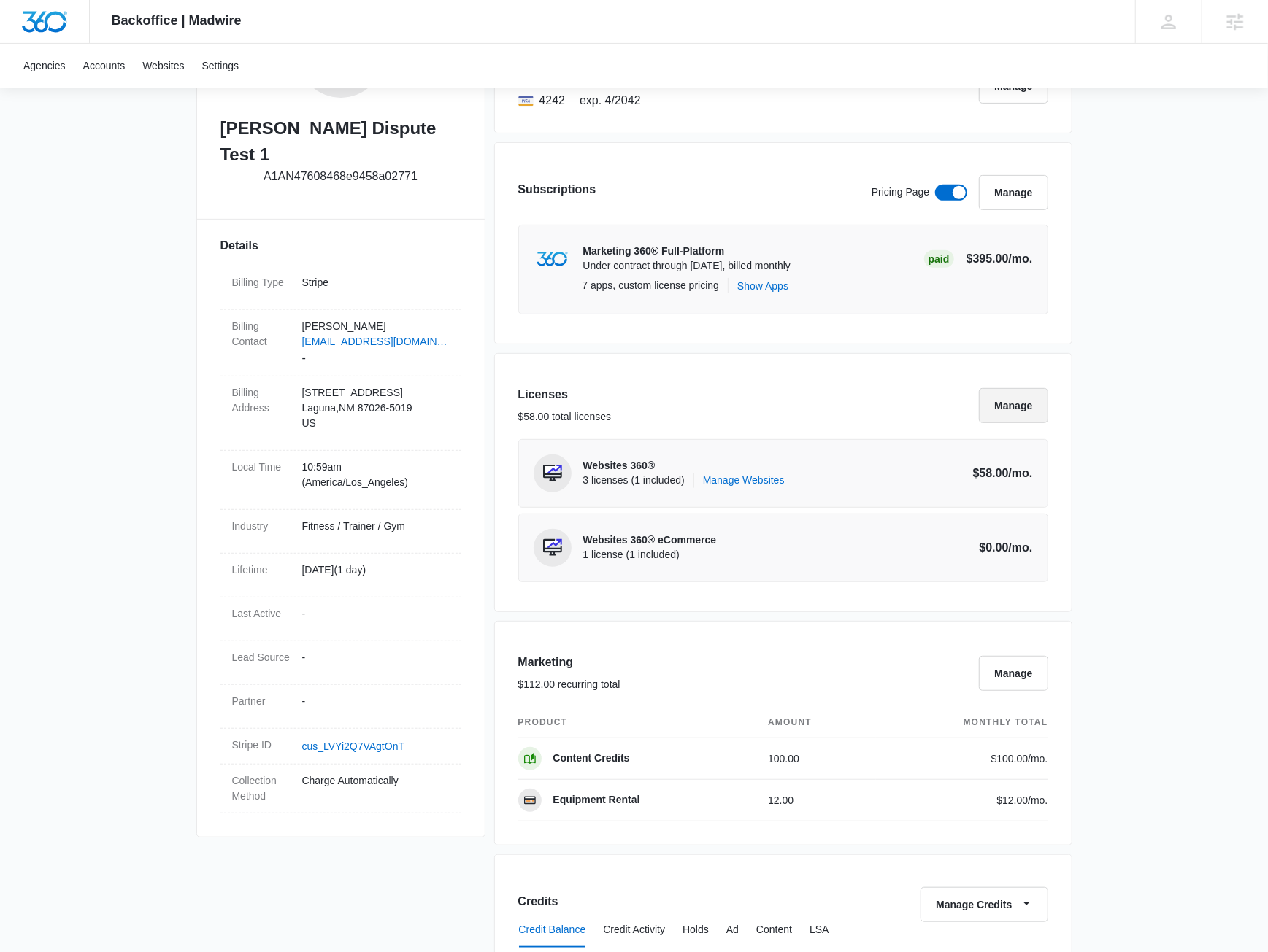
click at [1013, 398] on button "Manage" at bounding box center [1013, 406] width 68 height 35
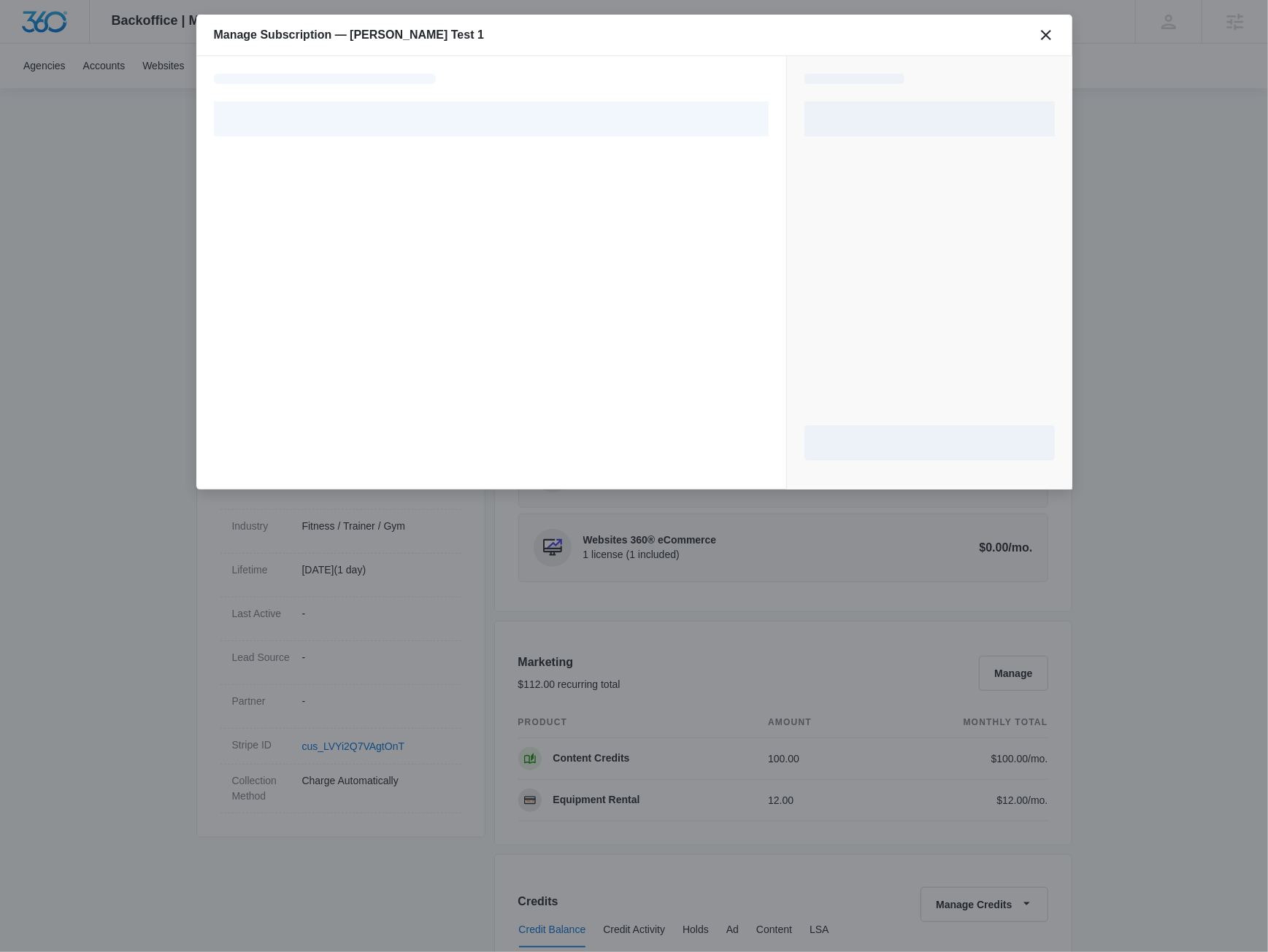
select select "pm_1R4Q5KA4n8RTgNjUyIMGVNo7"
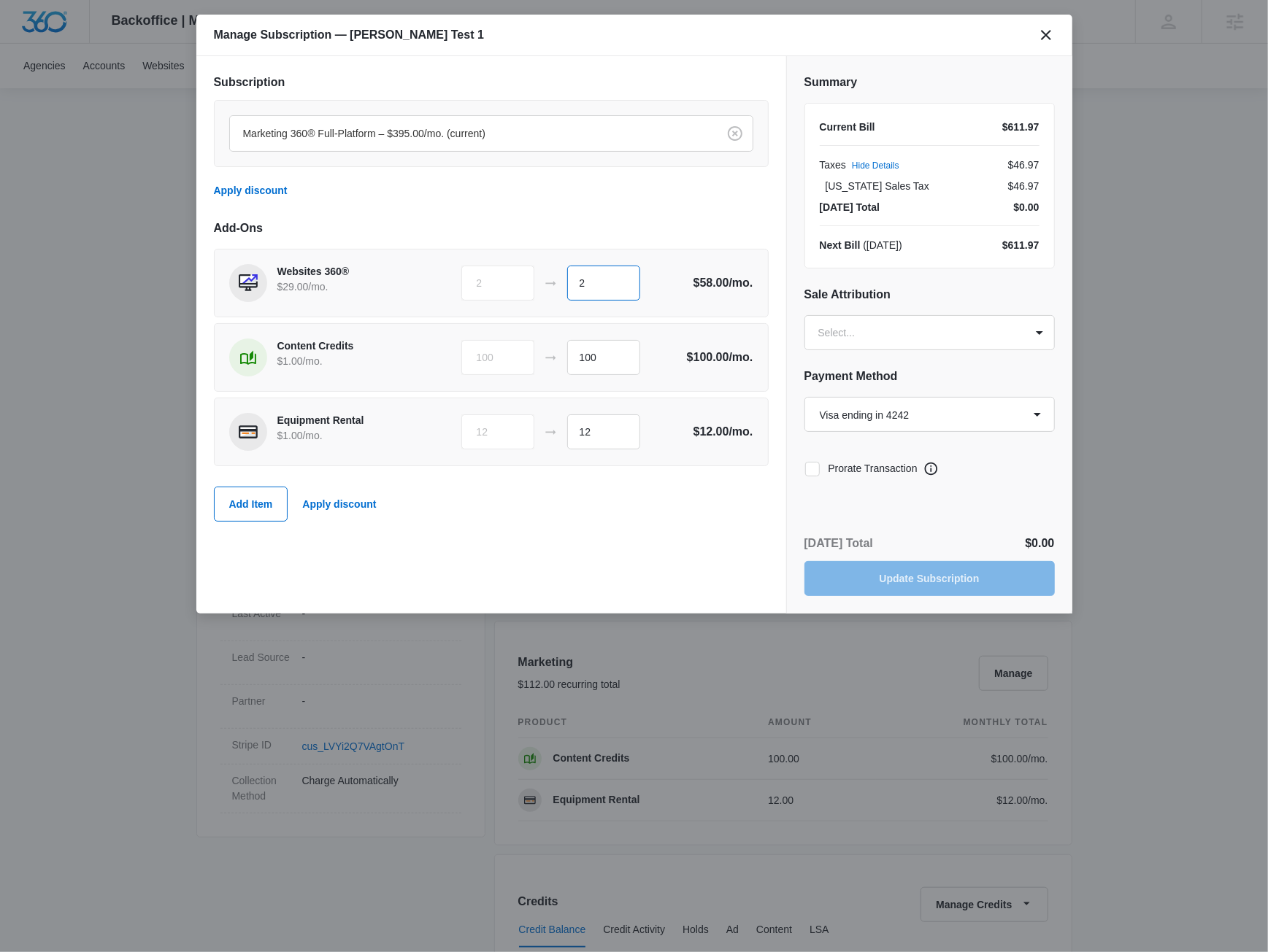
click at [626, 284] on input "2" at bounding box center [604, 283] width 73 height 35
type input "3"
click at [682, 206] on div "Marketing 360® Full-Platform – $395.00/mo. (current) Apply discount" at bounding box center [492, 154] width 555 height 108
click at [818, 466] on icon at bounding box center [812, 469] width 13 height 13
click at [805, 469] on input "Prorate Transaction" at bounding box center [805, 469] width 1 height 1
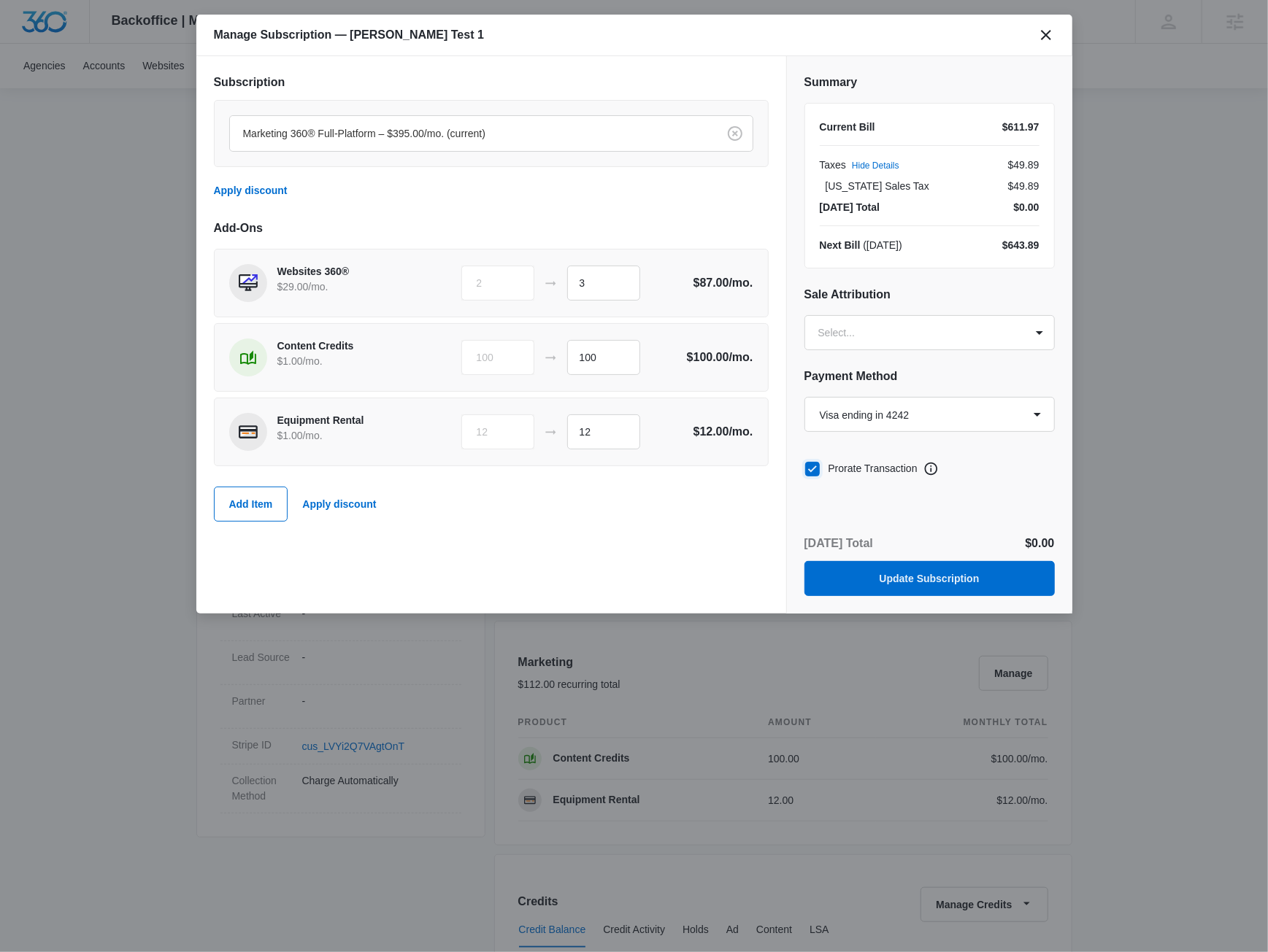
checkbox input "true"
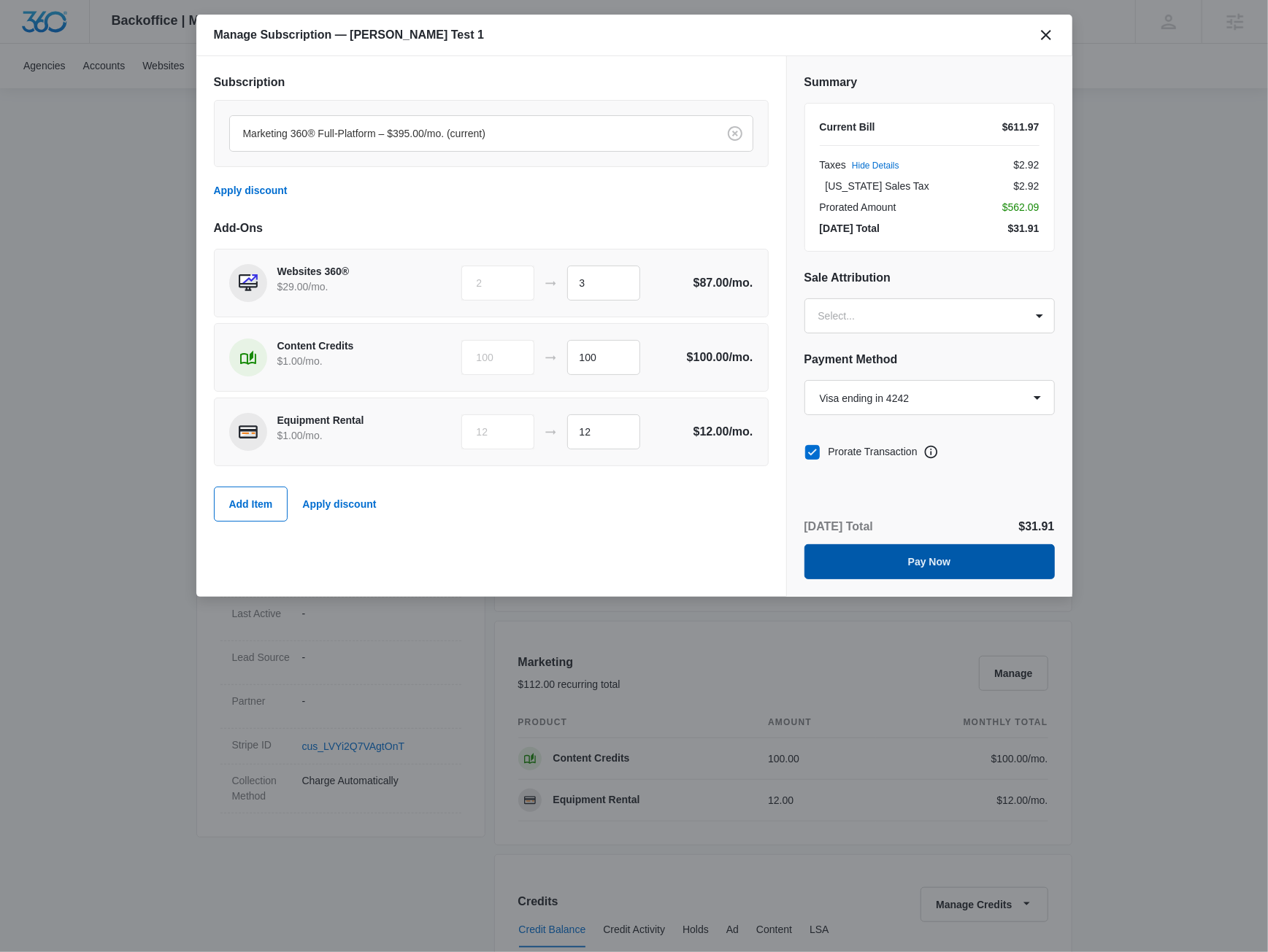
click at [940, 563] on button "Pay Now" at bounding box center [930, 562] width 251 height 35
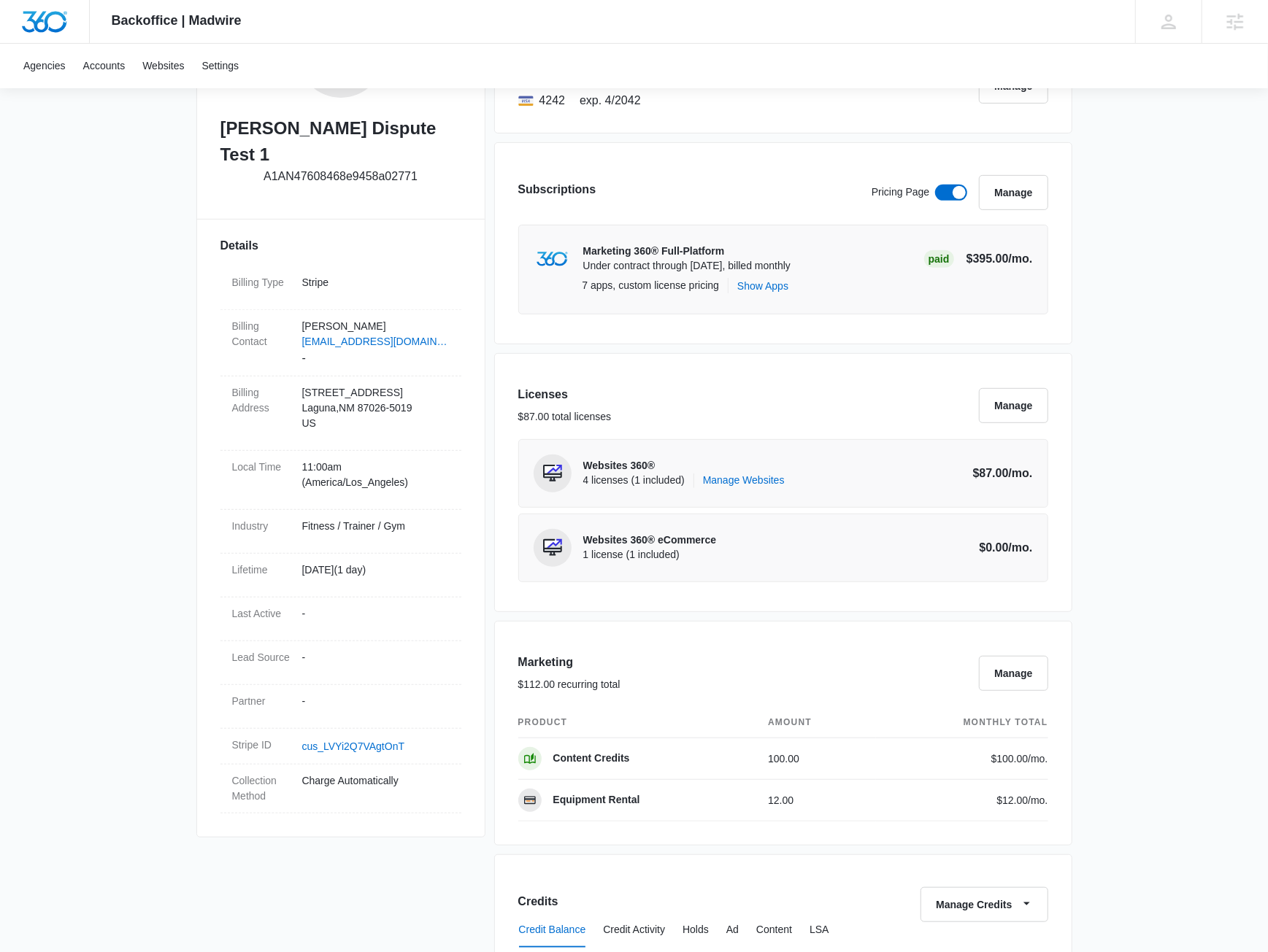
click at [1104, 401] on div "Backoffice | Madwire Apps Settings JM Jake Meyer jake.meyer@madwire.com My Prof…" at bounding box center [634, 736] width 1268 height 2105
click at [1027, 407] on button "Manage" at bounding box center [1013, 406] width 68 height 35
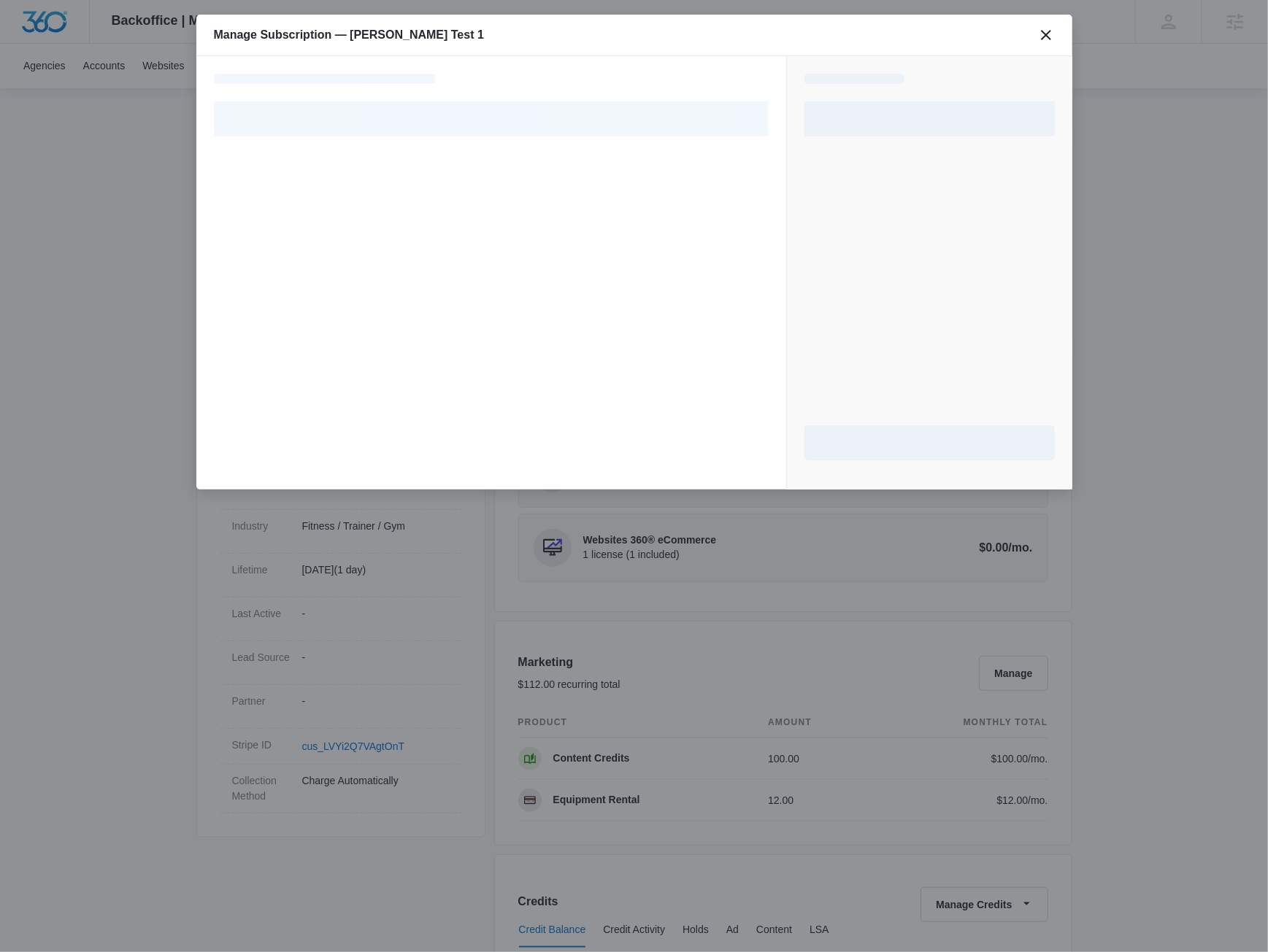
select select "pm_1R4Q5KA4n8RTgNjUyIMGVNo7"
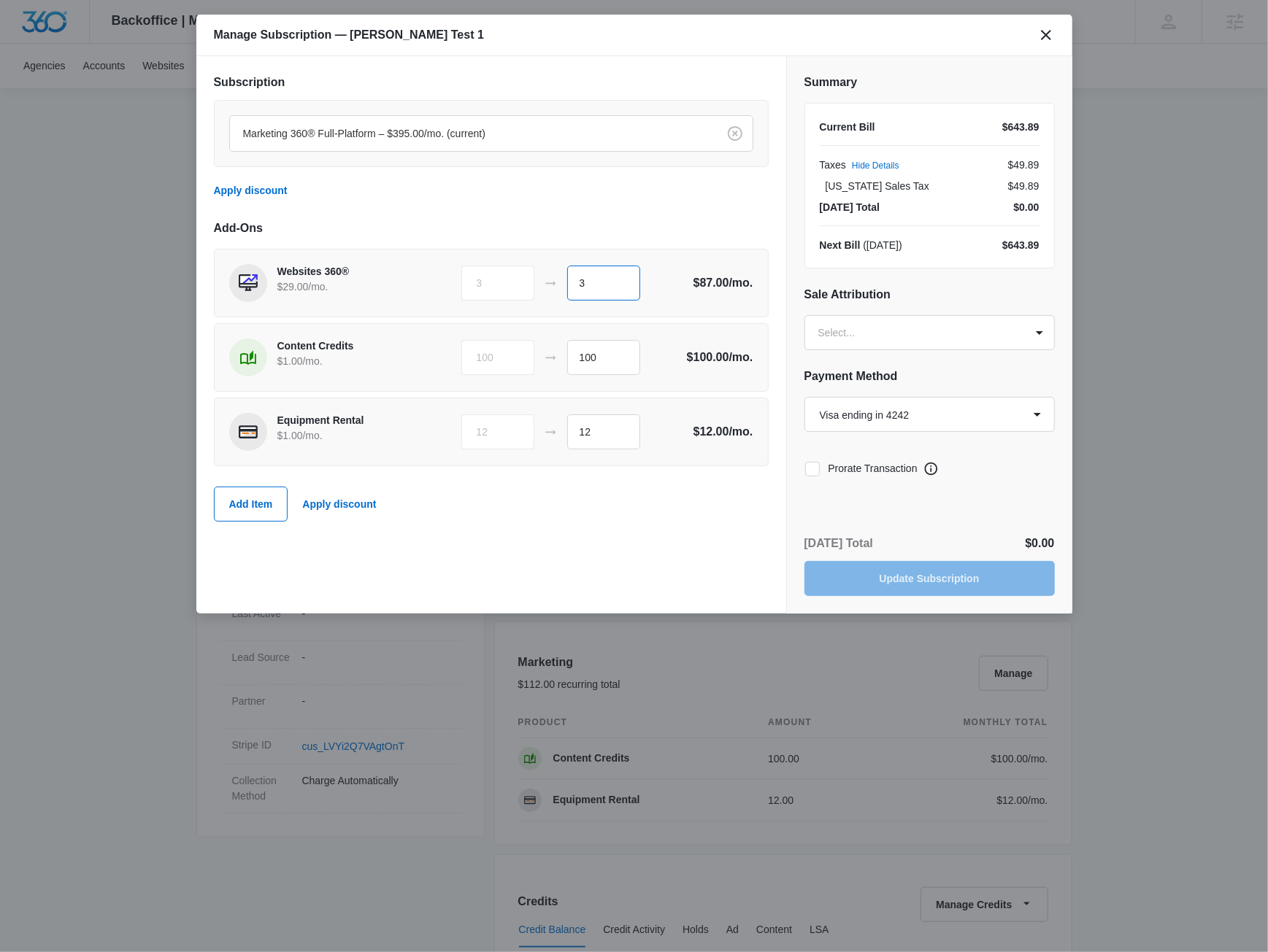
click at [626, 287] on input "3" at bounding box center [604, 283] width 73 height 35
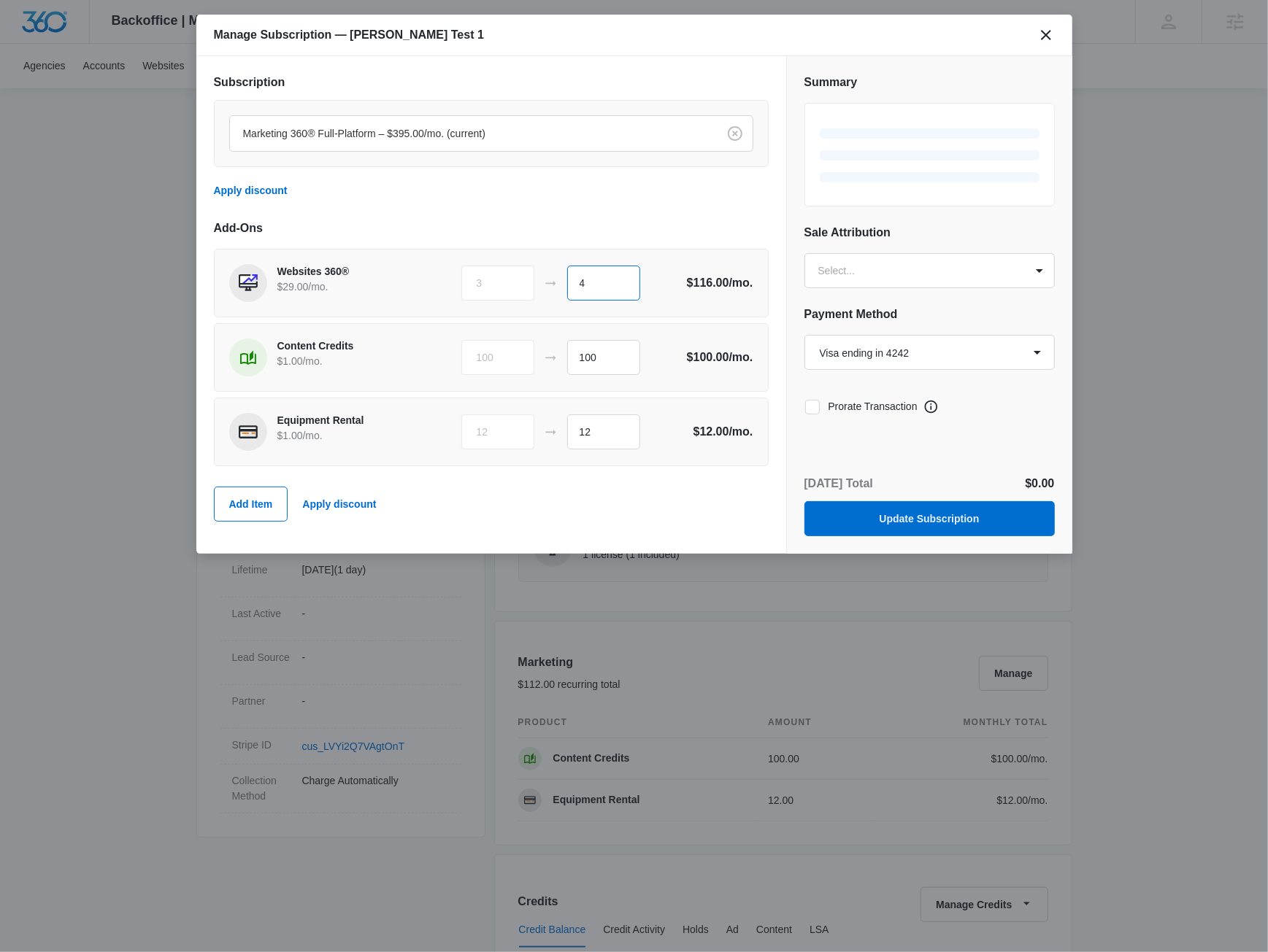
type input "4"
click at [641, 234] on h2 "Add-Ons" at bounding box center [492, 228] width 555 height 17
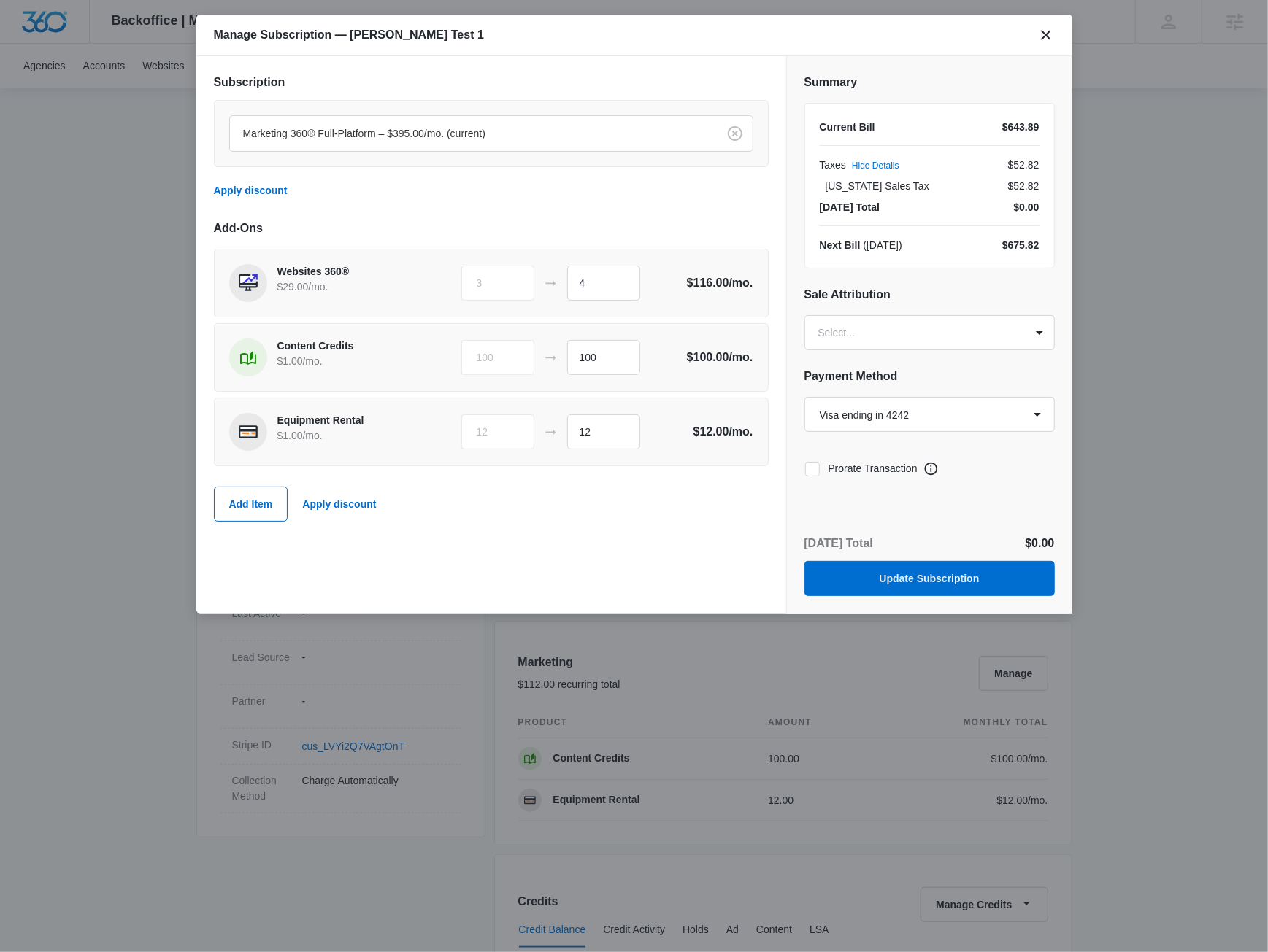
click at [816, 469] on icon at bounding box center [812, 469] width 13 height 13
click at [805, 469] on input "Prorate Transaction" at bounding box center [805, 469] width 1 height 1
checkbox input "true"
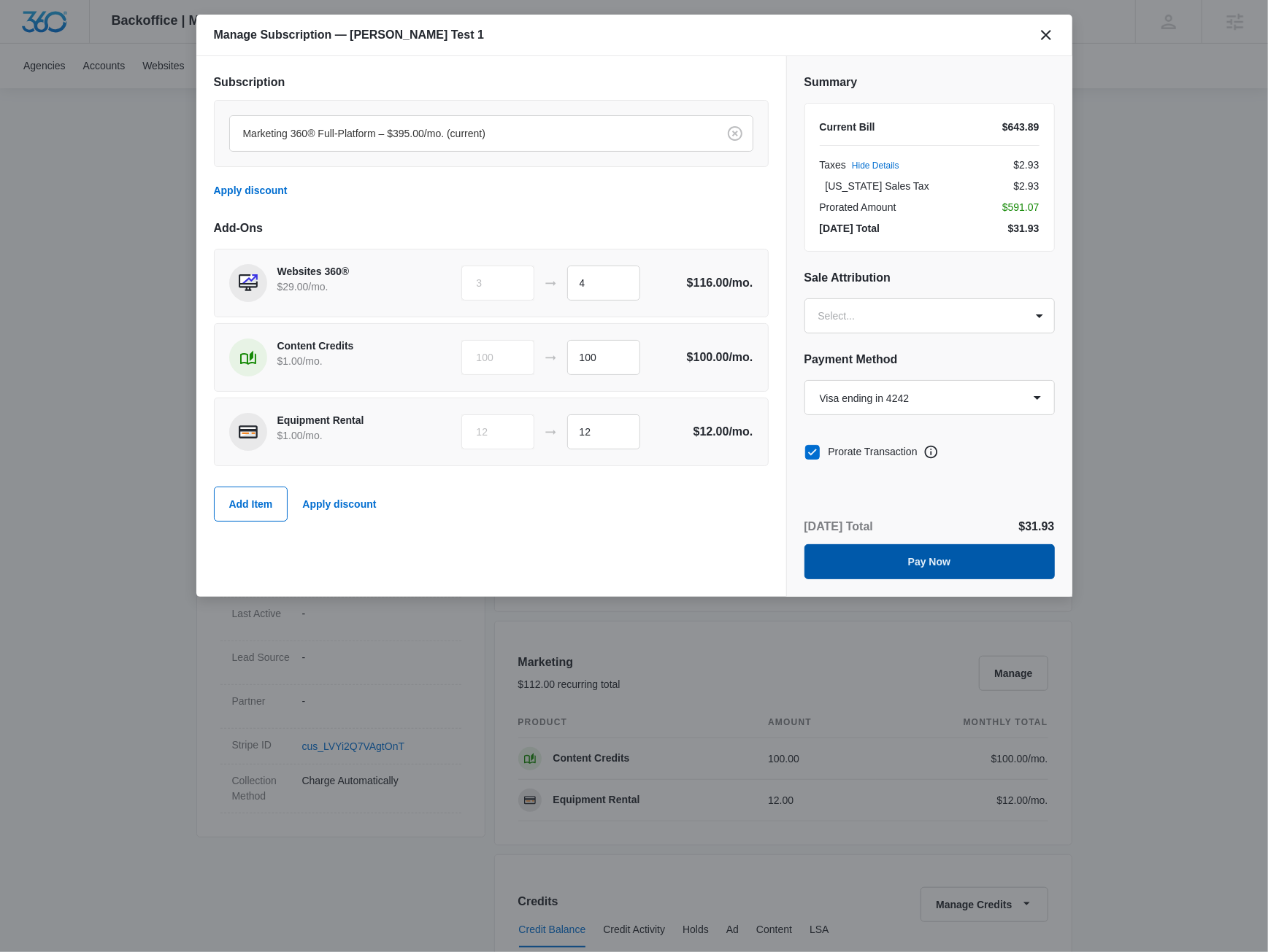
click at [977, 563] on button "Pay Now" at bounding box center [930, 562] width 251 height 35
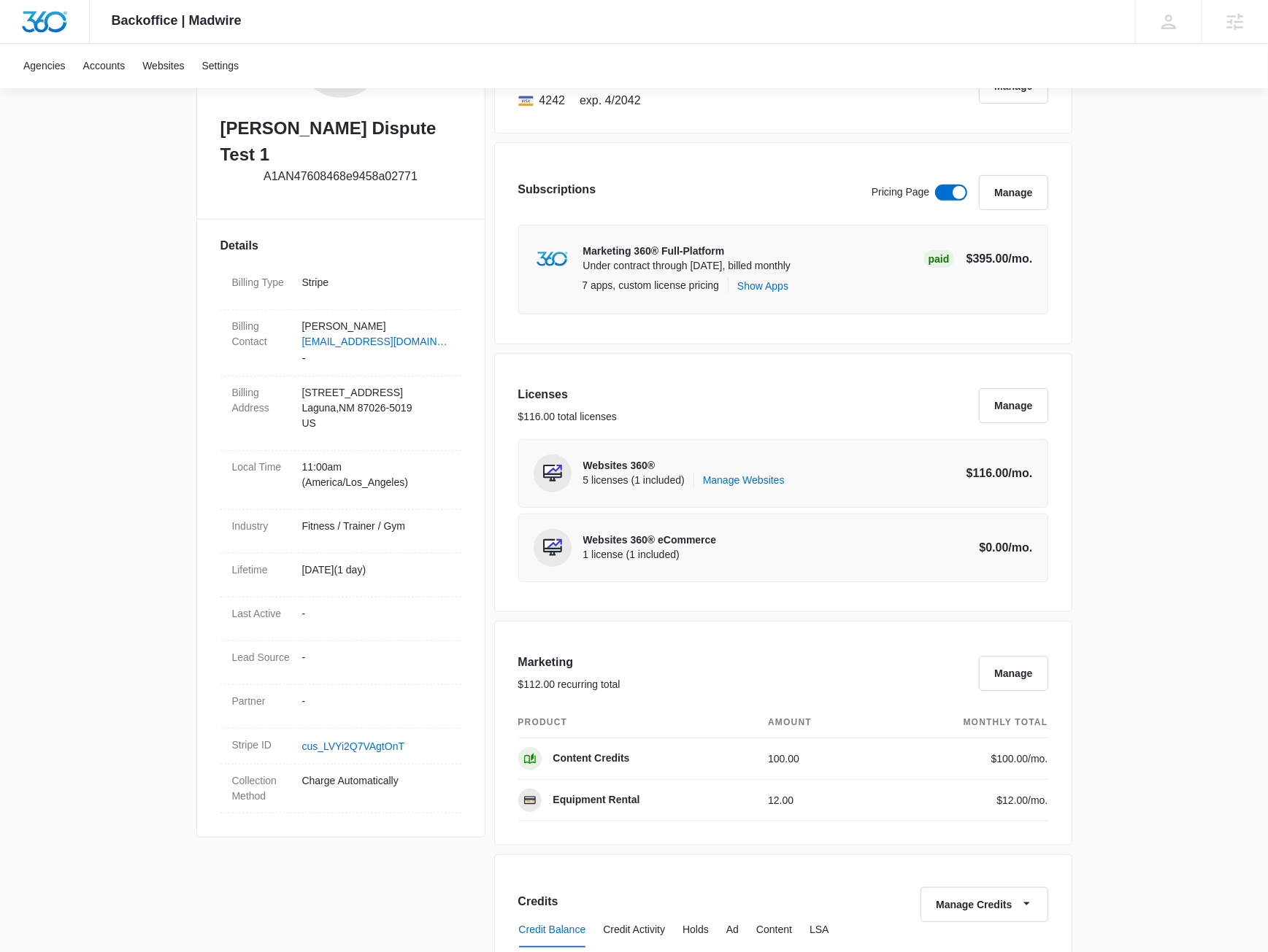
click at [1123, 222] on div "Backoffice | Madwire Apps Settings JM Jake Meyer jake.meyer@madwire.com My Prof…" at bounding box center [634, 736] width 1268 height 2105
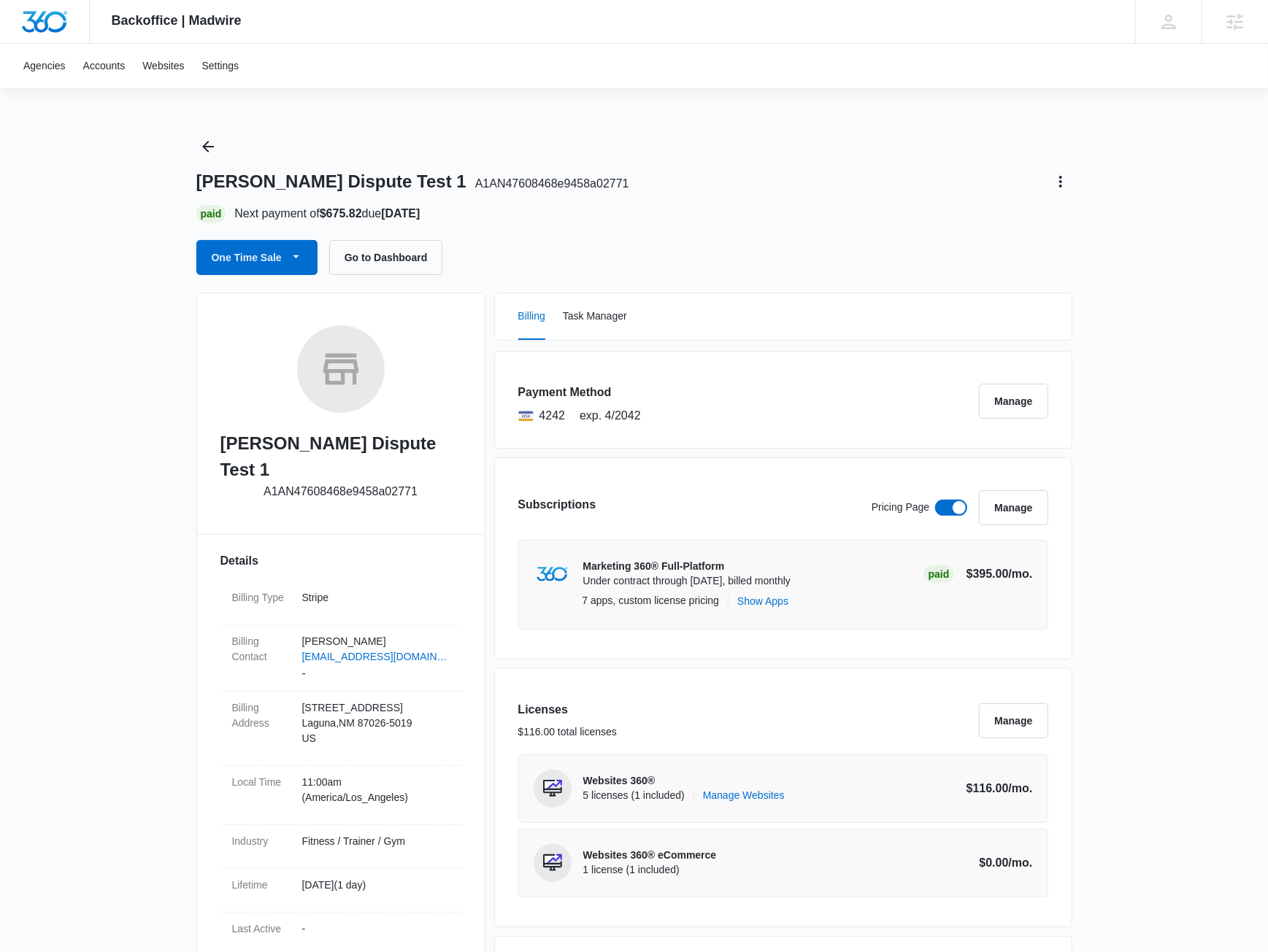
click at [637, 203] on div "Jake Dispute Test 1 A1AN47608468e9458a02771 Paid Next payment of $675.82 due No…" at bounding box center [634, 205] width 876 height 140
click at [583, 498] on h3 "Subscriptions" at bounding box center [557, 505] width 78 height 17
click at [707, 486] on div "Subscriptions Pricing Page Manage Marketing 360® Full-Platform Under contract t…" at bounding box center [783, 558] width 578 height 202
click at [1034, 505] on button "Manage" at bounding box center [1013, 508] width 68 height 35
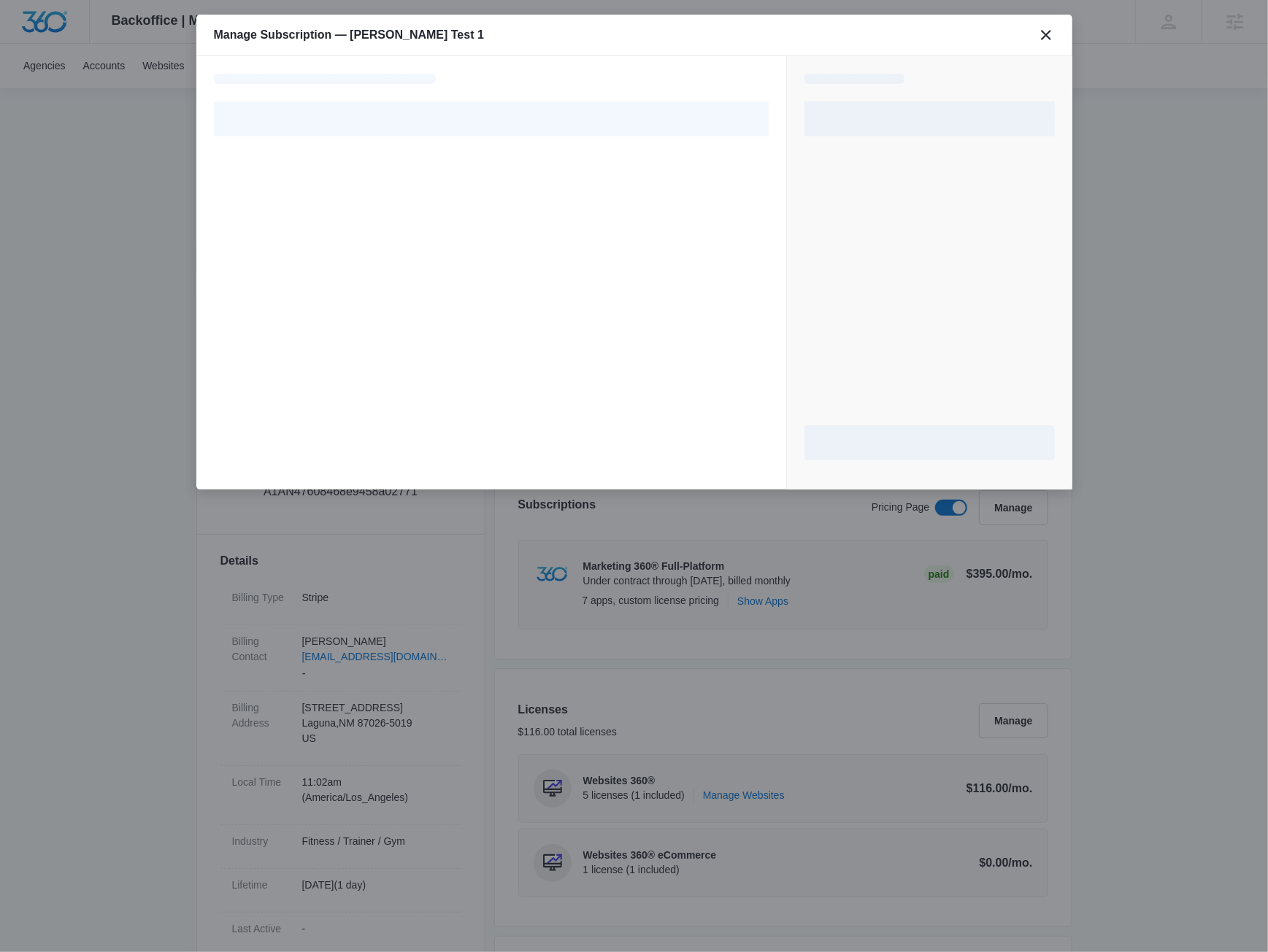
select select "pm_1R4Q5KA4n8RTgNjUyIMGVNo7"
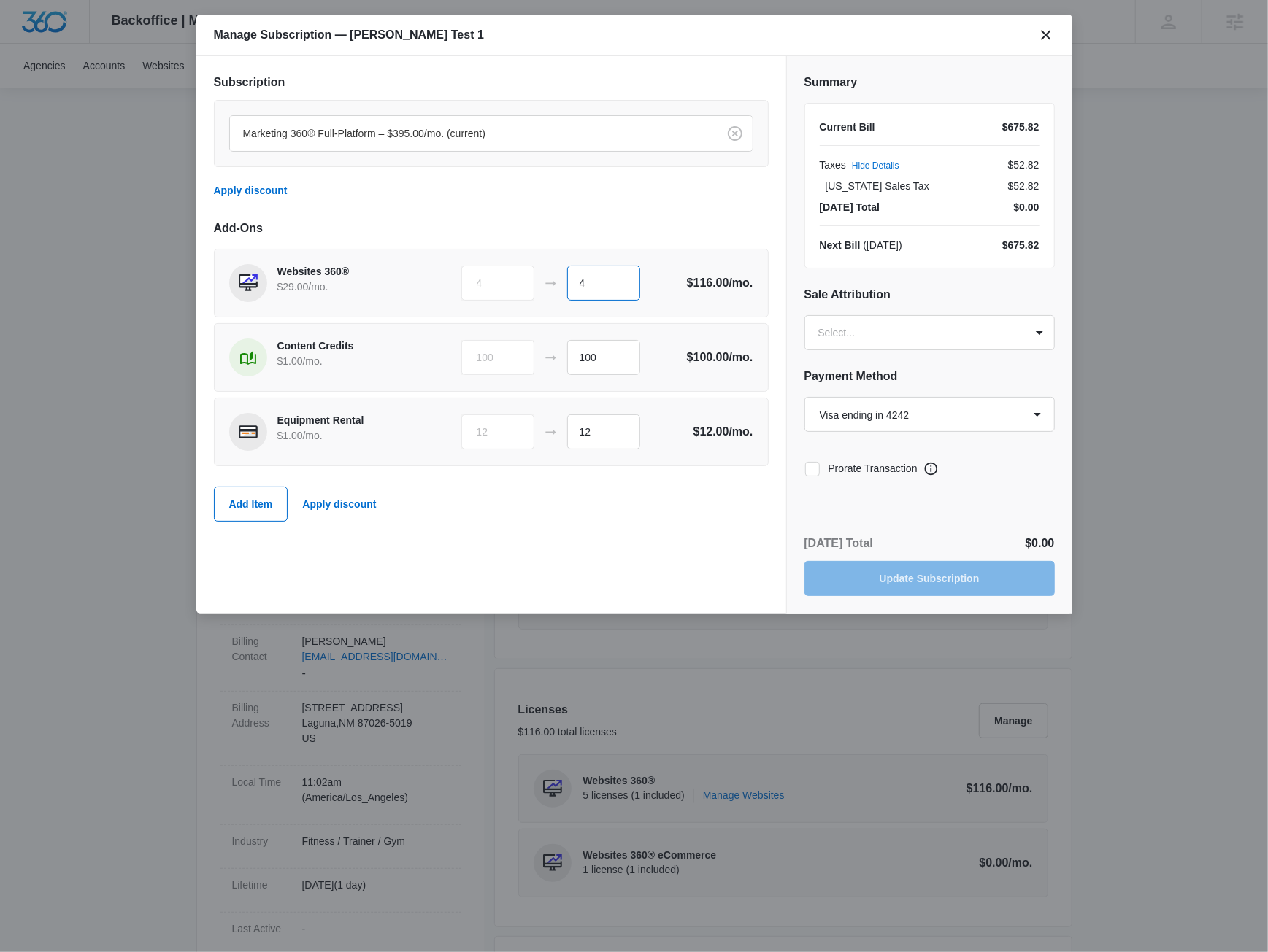
click at [601, 282] on input "4" at bounding box center [604, 283] width 73 height 35
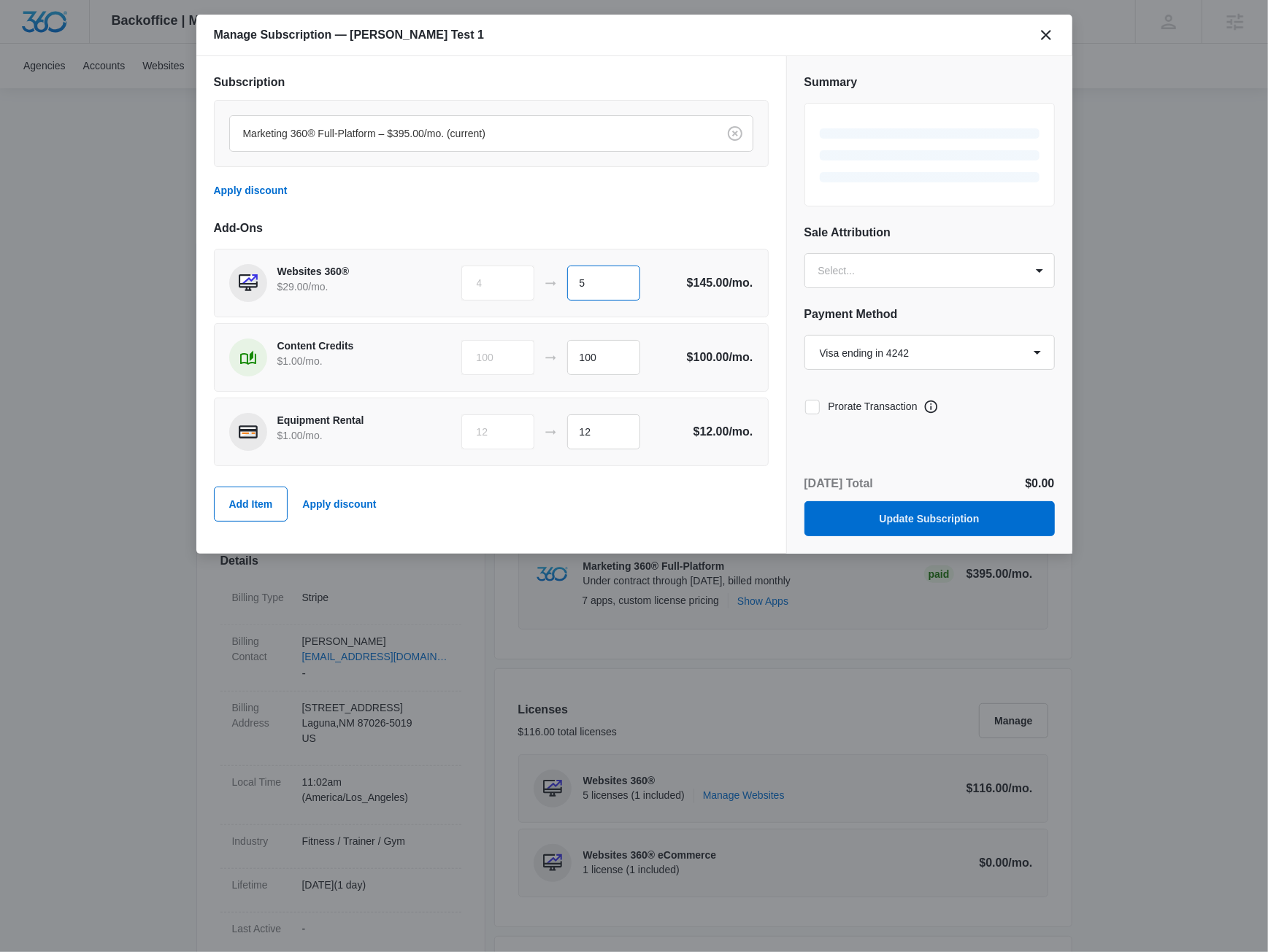
type input "5"
click at [528, 212] on div "Subscription Marketing 360® Full-Platform – $395.00/mo. (current) Apply discoun…" at bounding box center [492, 304] width 555 height 462
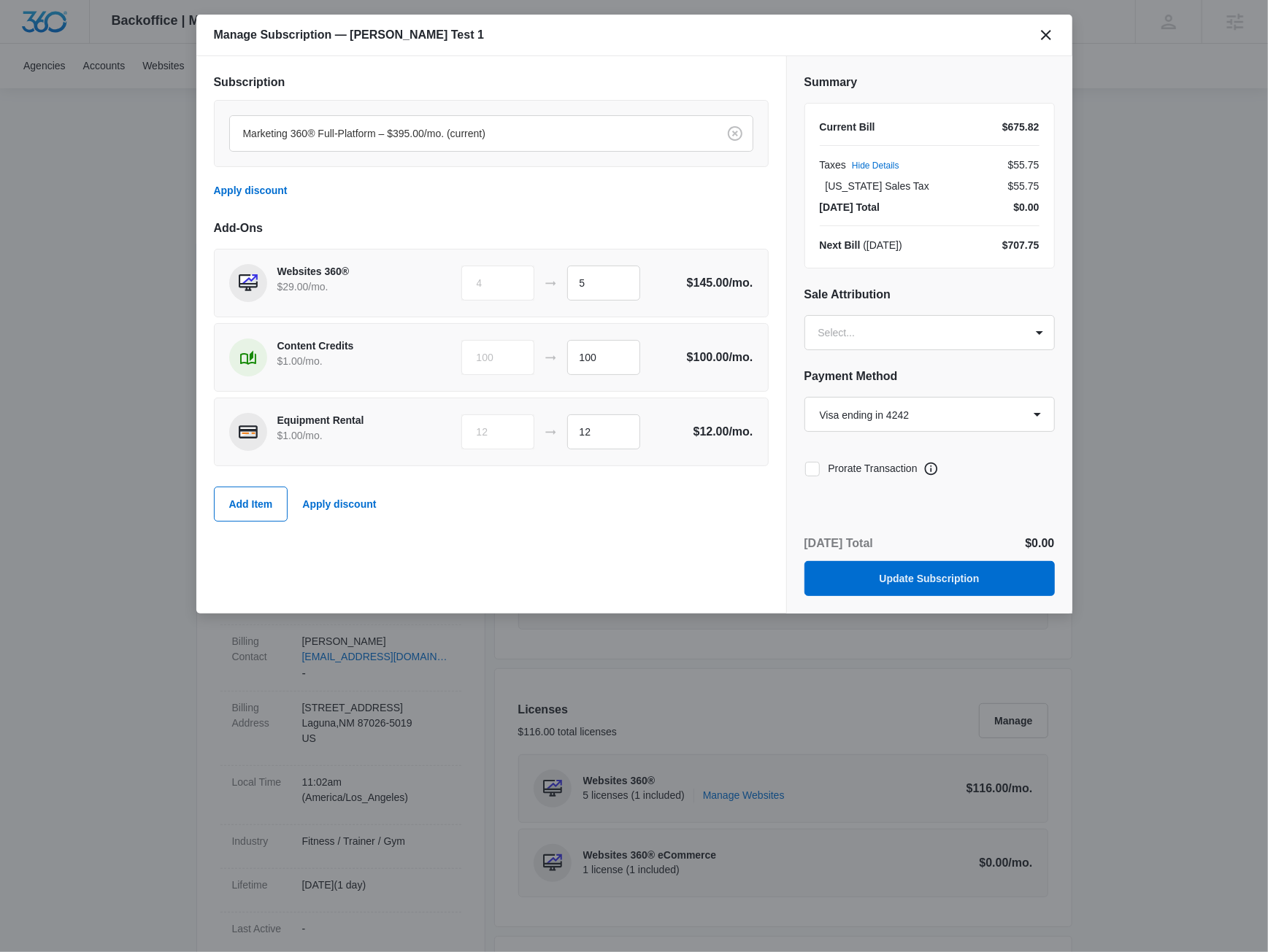
click at [812, 475] on label "Prorate Transaction" at bounding box center [861, 469] width 113 height 15
click at [805, 469] on input "Prorate Transaction" at bounding box center [805, 469] width 1 height 1
checkbox input "true"
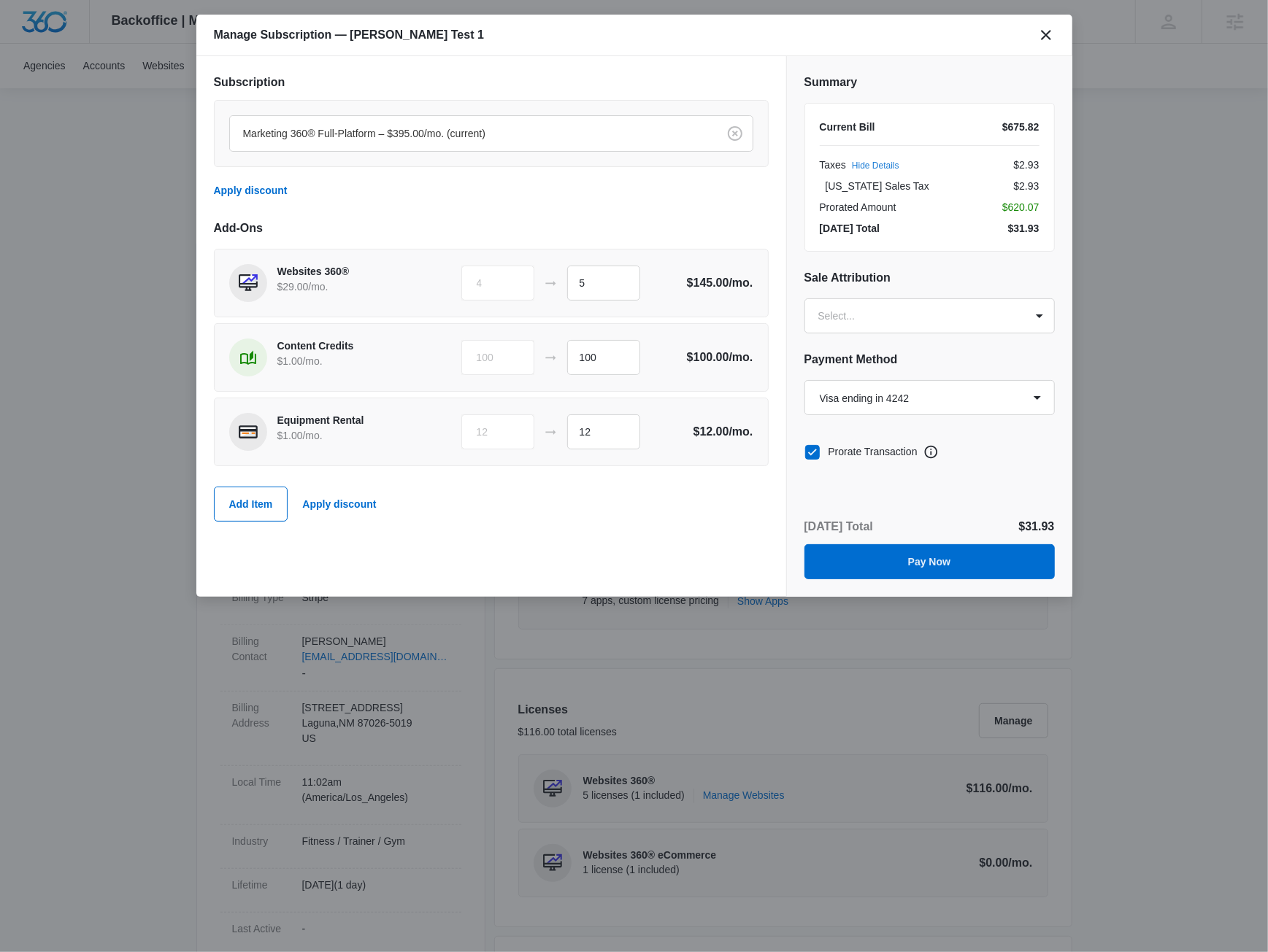
click at [866, 162] on button "Hide Details" at bounding box center [876, 166] width 47 height 9
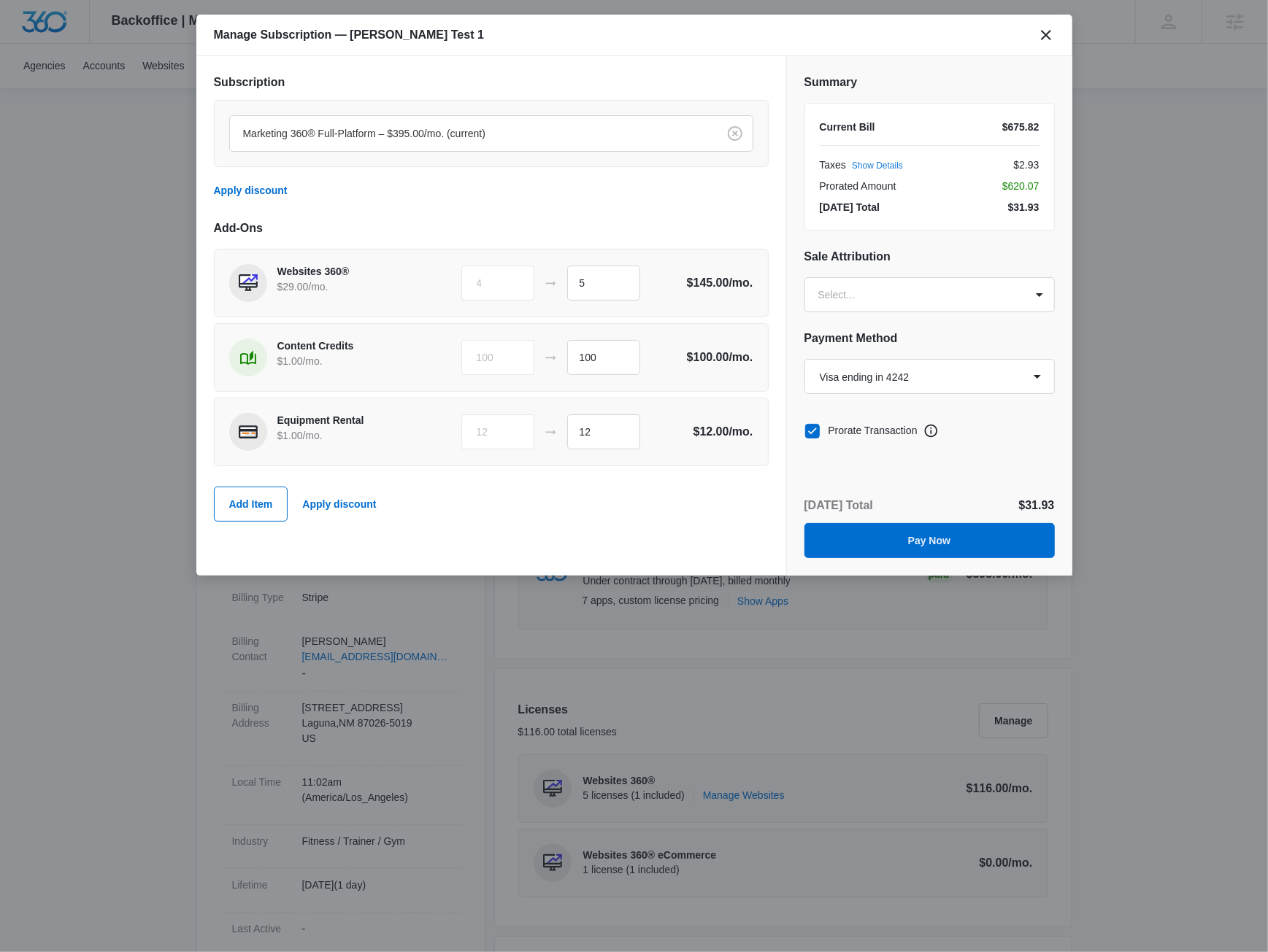
click at [869, 162] on button "Show Details" at bounding box center [877, 166] width 51 height 9
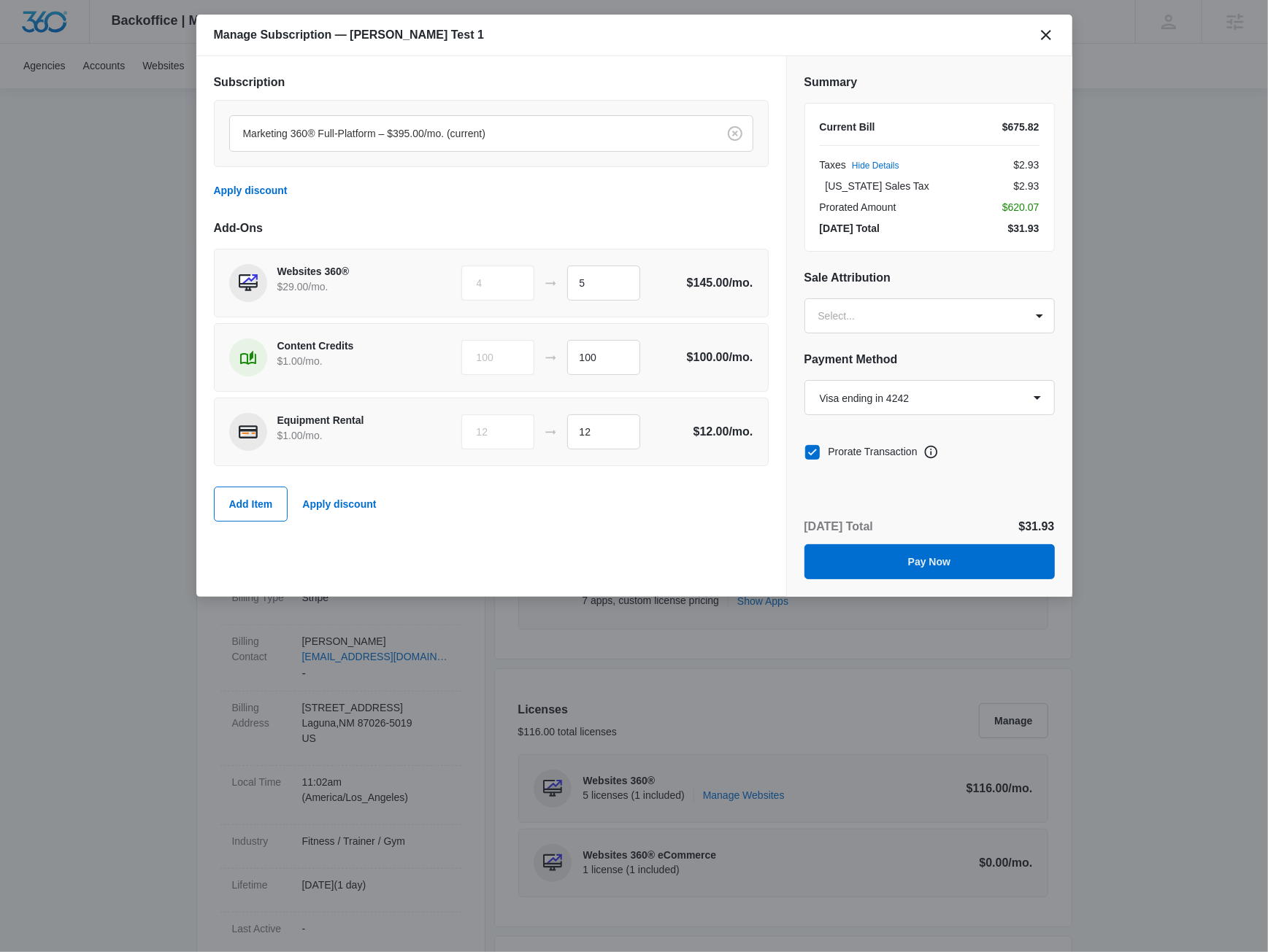
click at [1006, 466] on div "Prorate Transaction" at bounding box center [930, 451] width 251 height 32
click at [887, 483] on div "Summary Current Bill $675.82 Taxes Hide Details $2.93 Washington Sales Tax $2.9…" at bounding box center [929, 326] width 286 height 541
click at [884, 556] on button "Pay Now" at bounding box center [930, 562] width 251 height 35
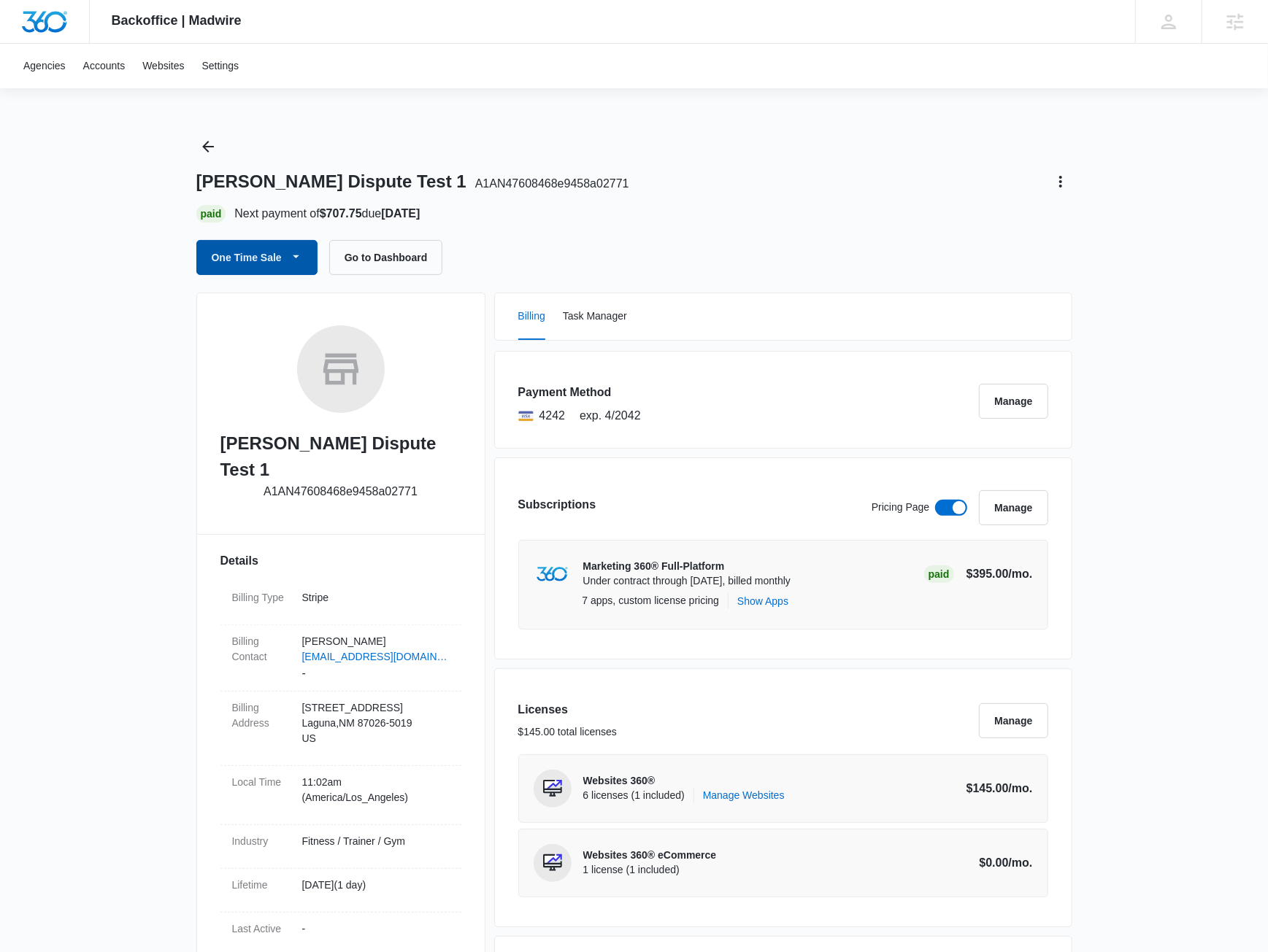
click at [281, 261] on button "One Time Sale" at bounding box center [257, 257] width 121 height 35
click at [286, 299] on div "Run One-Time Payment" at bounding box center [296, 307] width 162 height 15
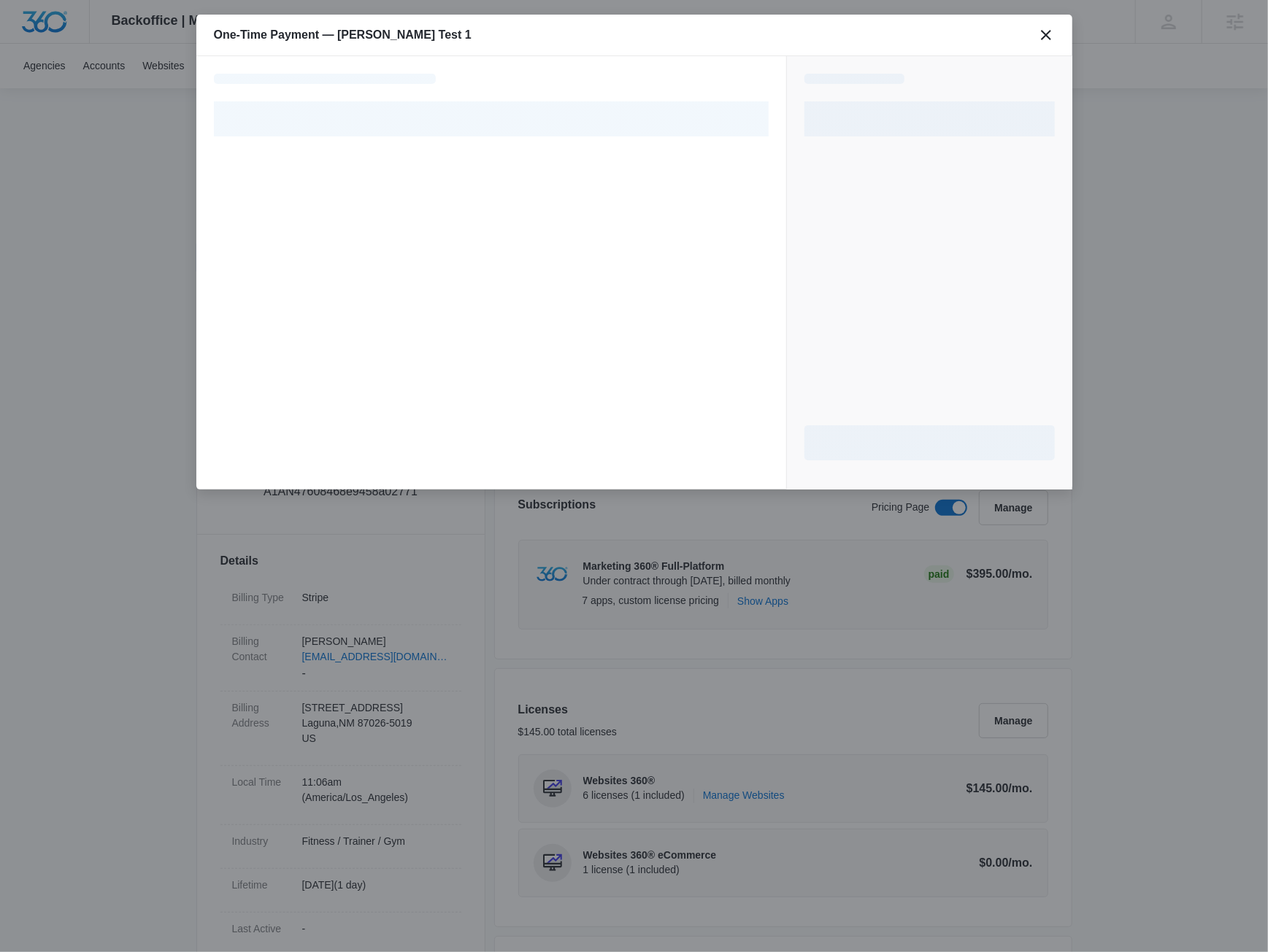
select select "pm_1R4Q5KA4n8RTgNjUyIMGVNo7"
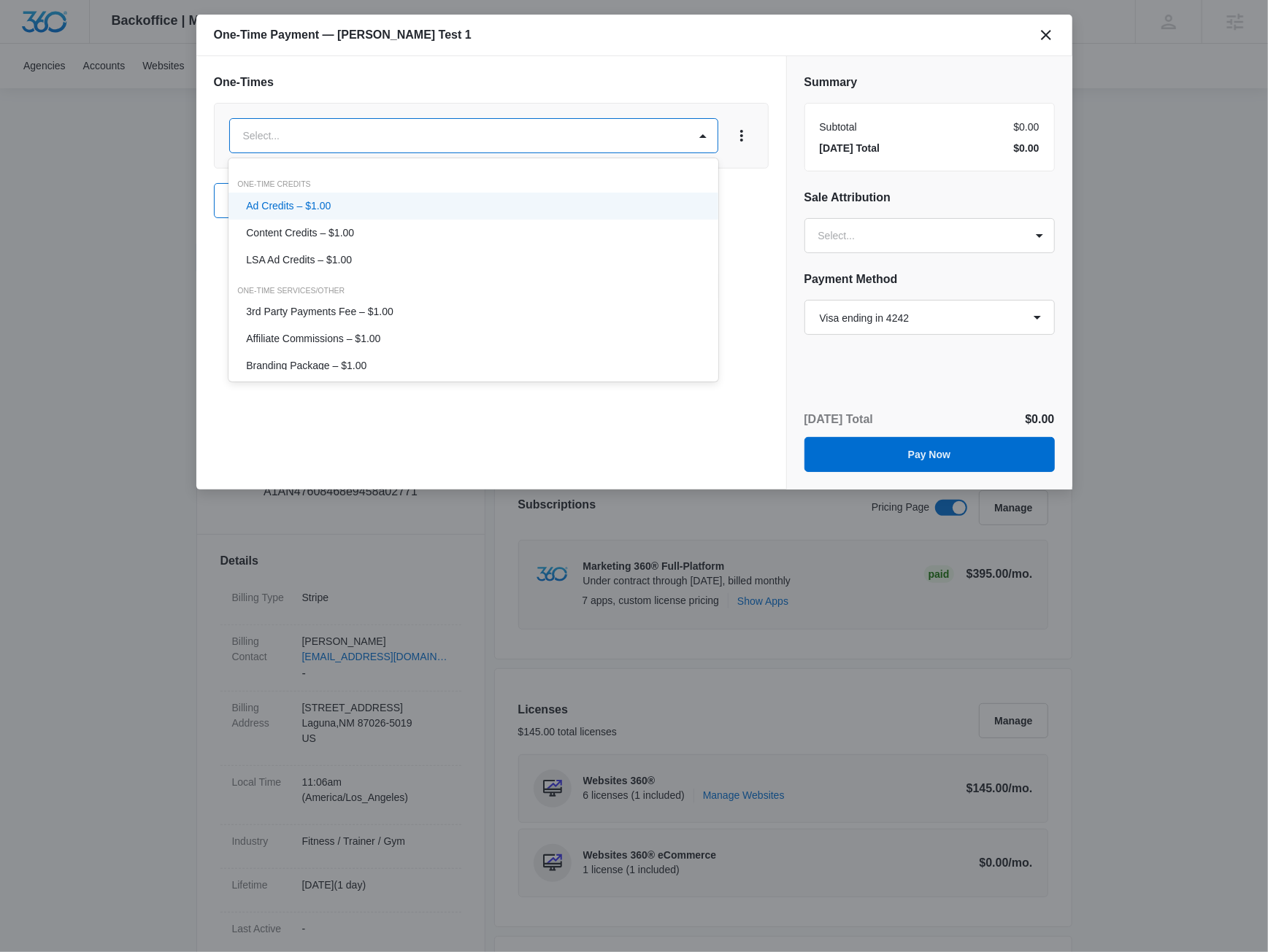
click at [313, 201] on p "Ad Credits – $1.00" at bounding box center [288, 206] width 85 height 15
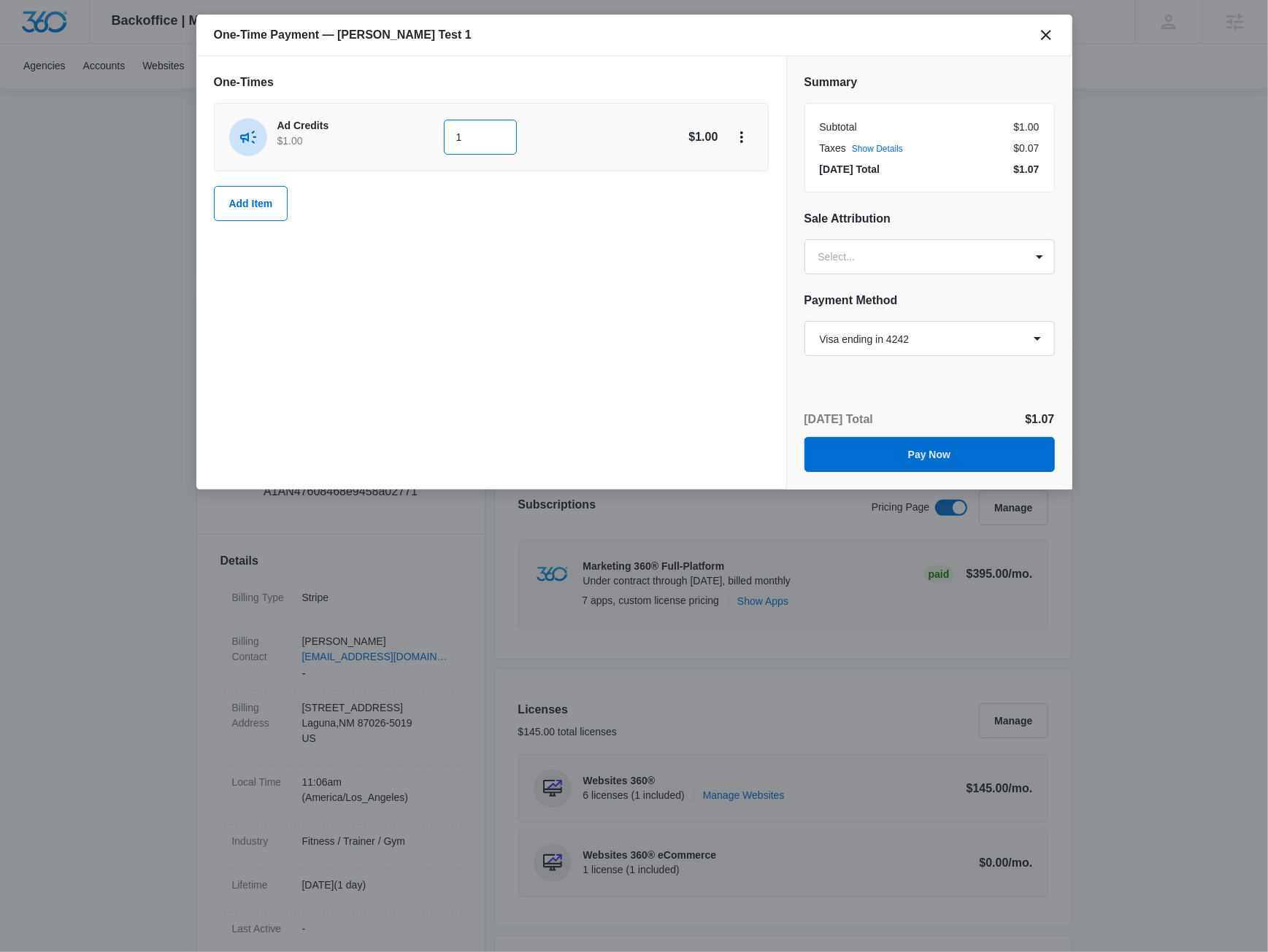
click at [510, 144] on input "1" at bounding box center [481, 137] width 73 height 35
type input "400"
click at [493, 317] on div "One-Times Ad Credits $1.00 400 $400.00 Add Item" at bounding box center [492, 272] width 590 height 433
click at [894, 444] on button "Pay Now" at bounding box center [930, 455] width 251 height 35
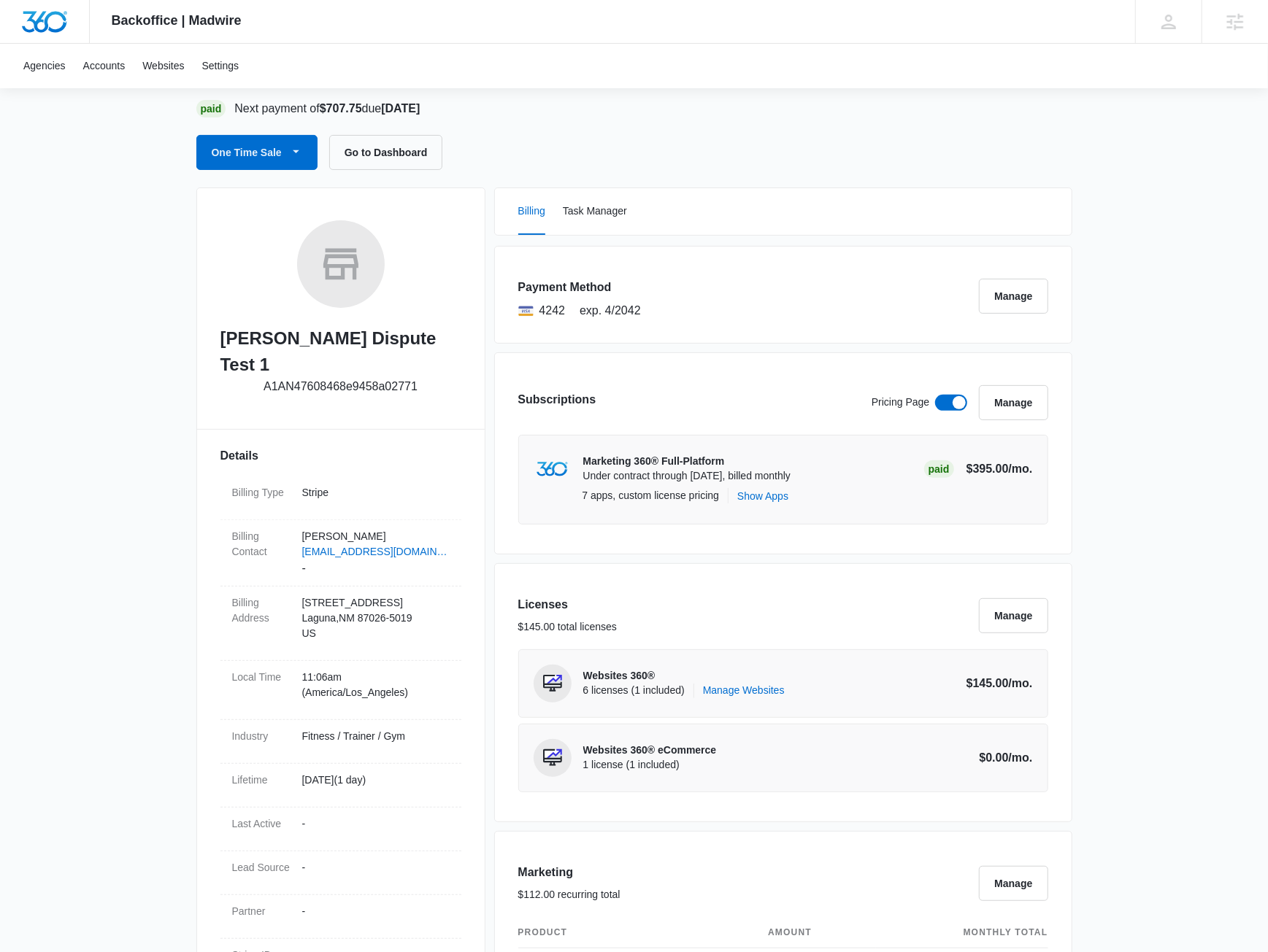
scroll to position [210, 0]
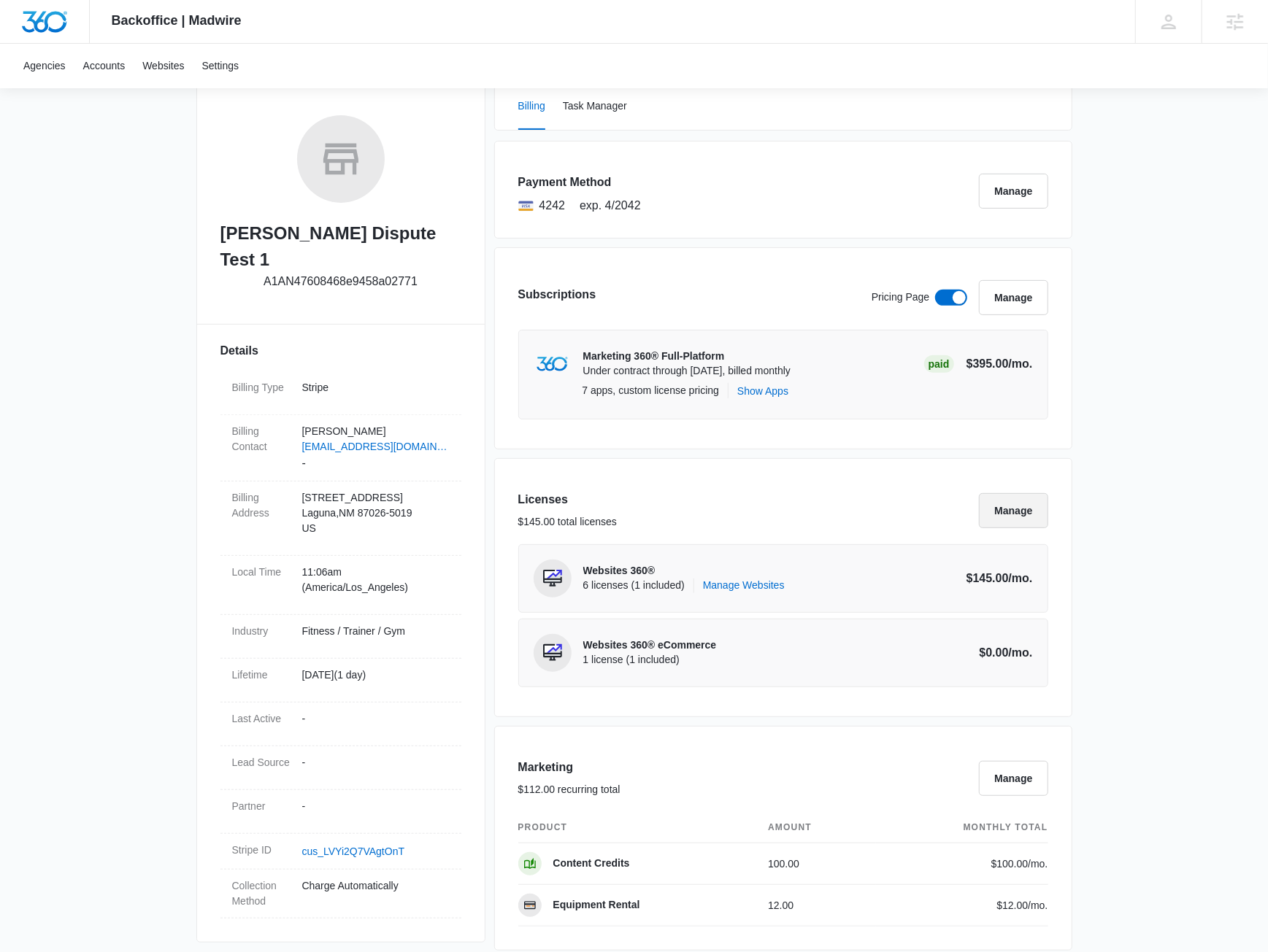
click at [1024, 515] on button "Manage" at bounding box center [1013, 511] width 68 height 35
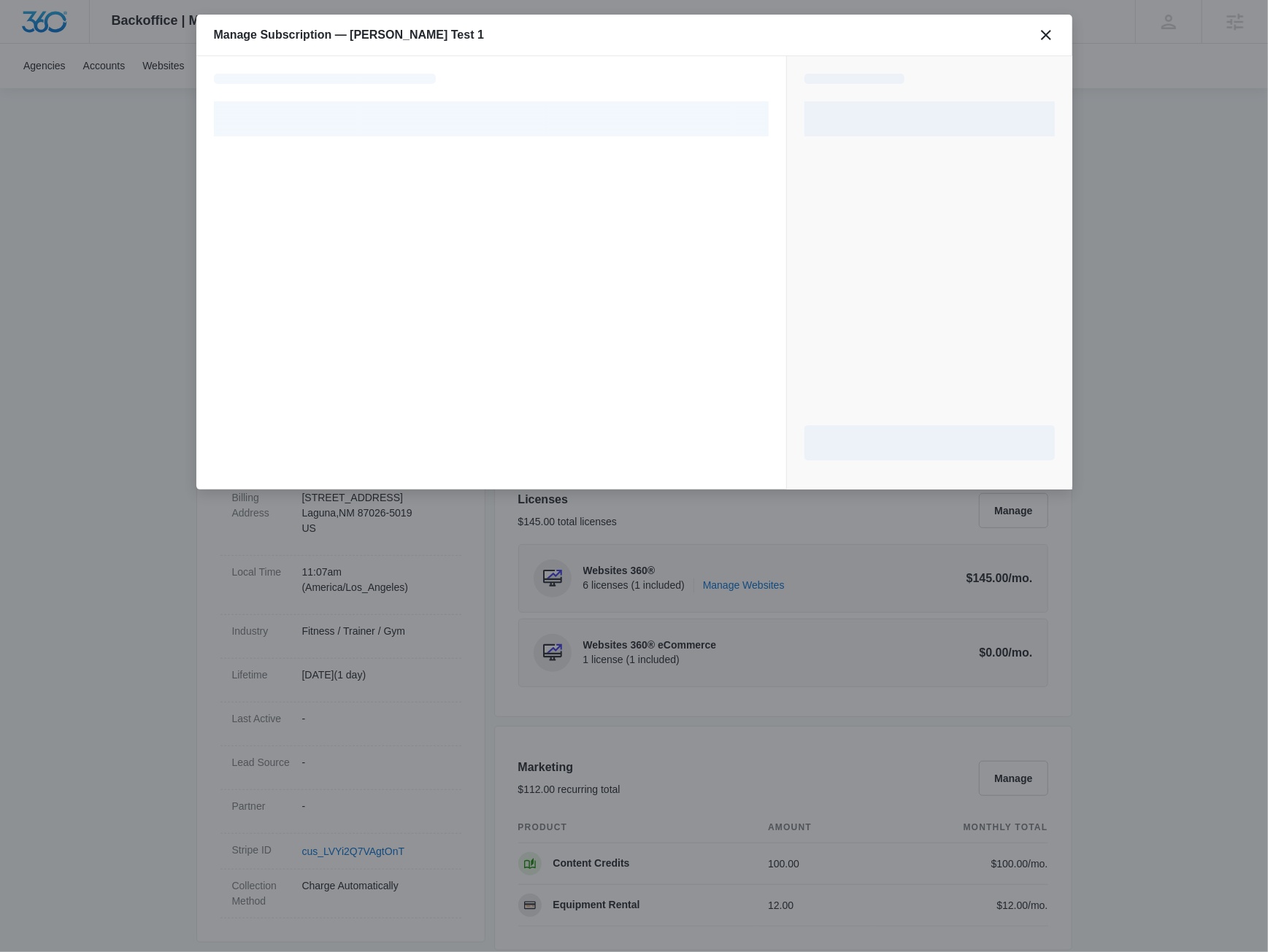
select select "pm_1R4Q5KA4n8RTgNjUyIMGVNo7"
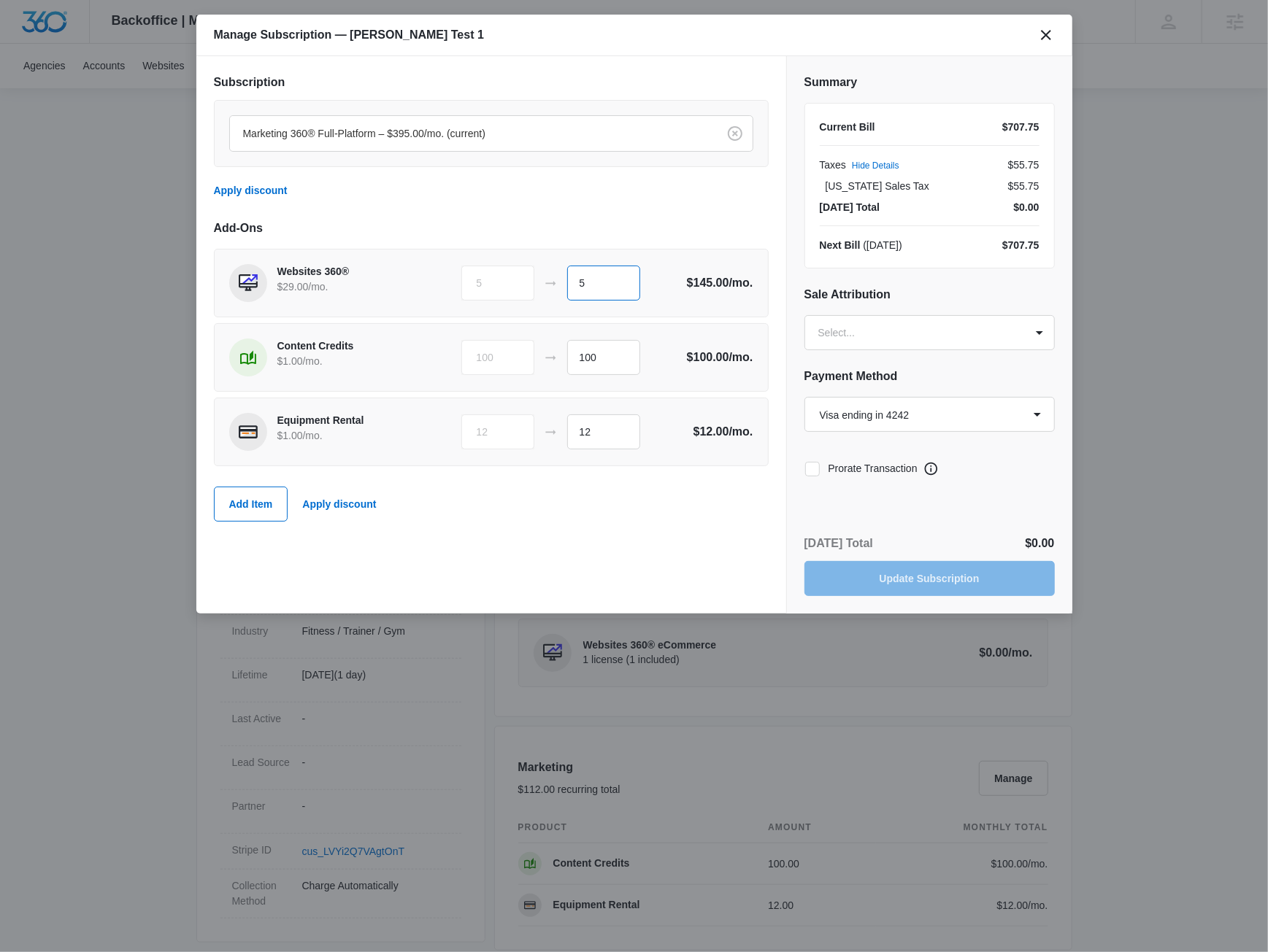
click at [607, 280] on input "5" at bounding box center [604, 283] width 73 height 35
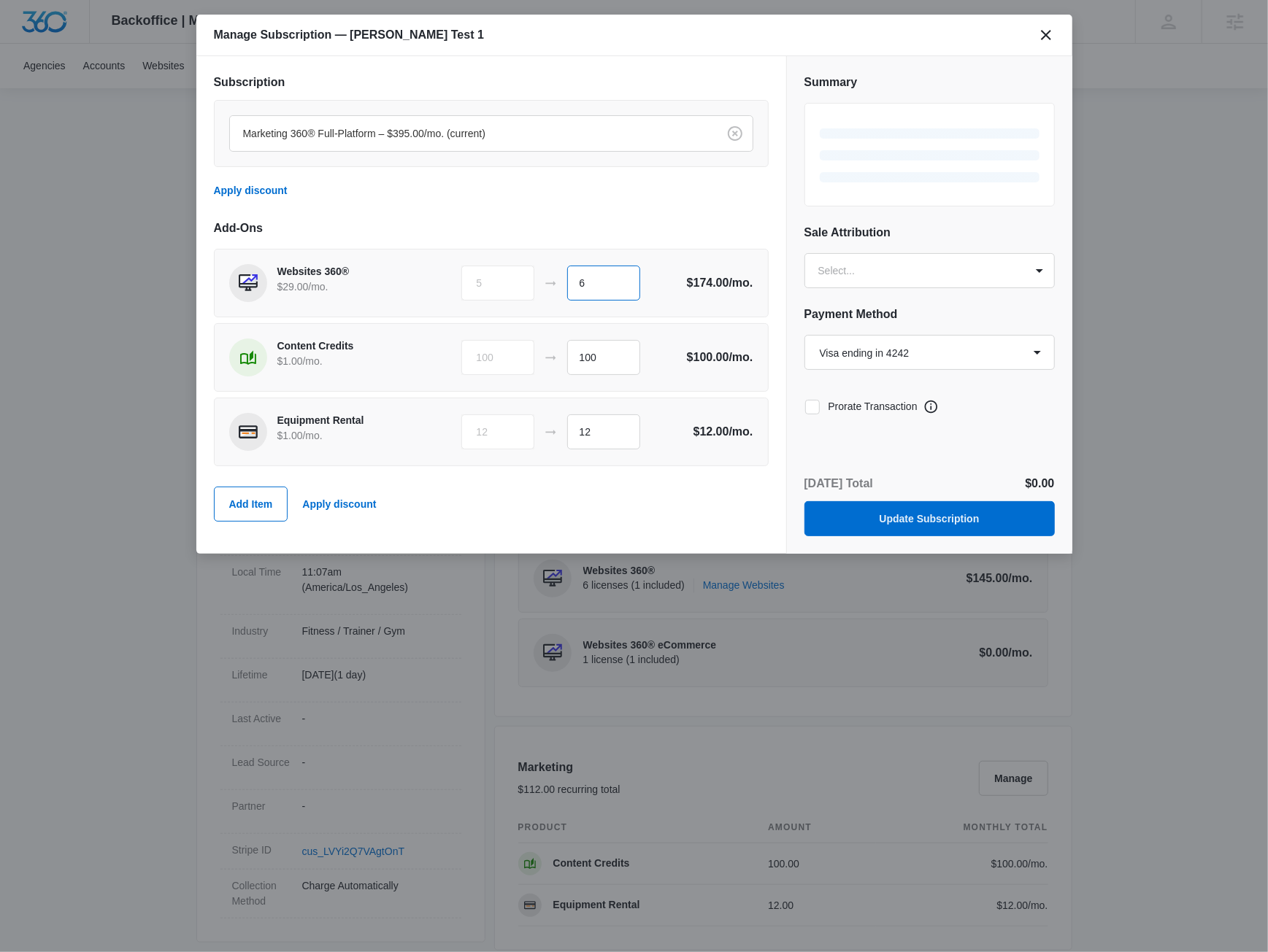
type input "6"
click at [617, 220] on h2 "Add-Ons" at bounding box center [492, 228] width 555 height 17
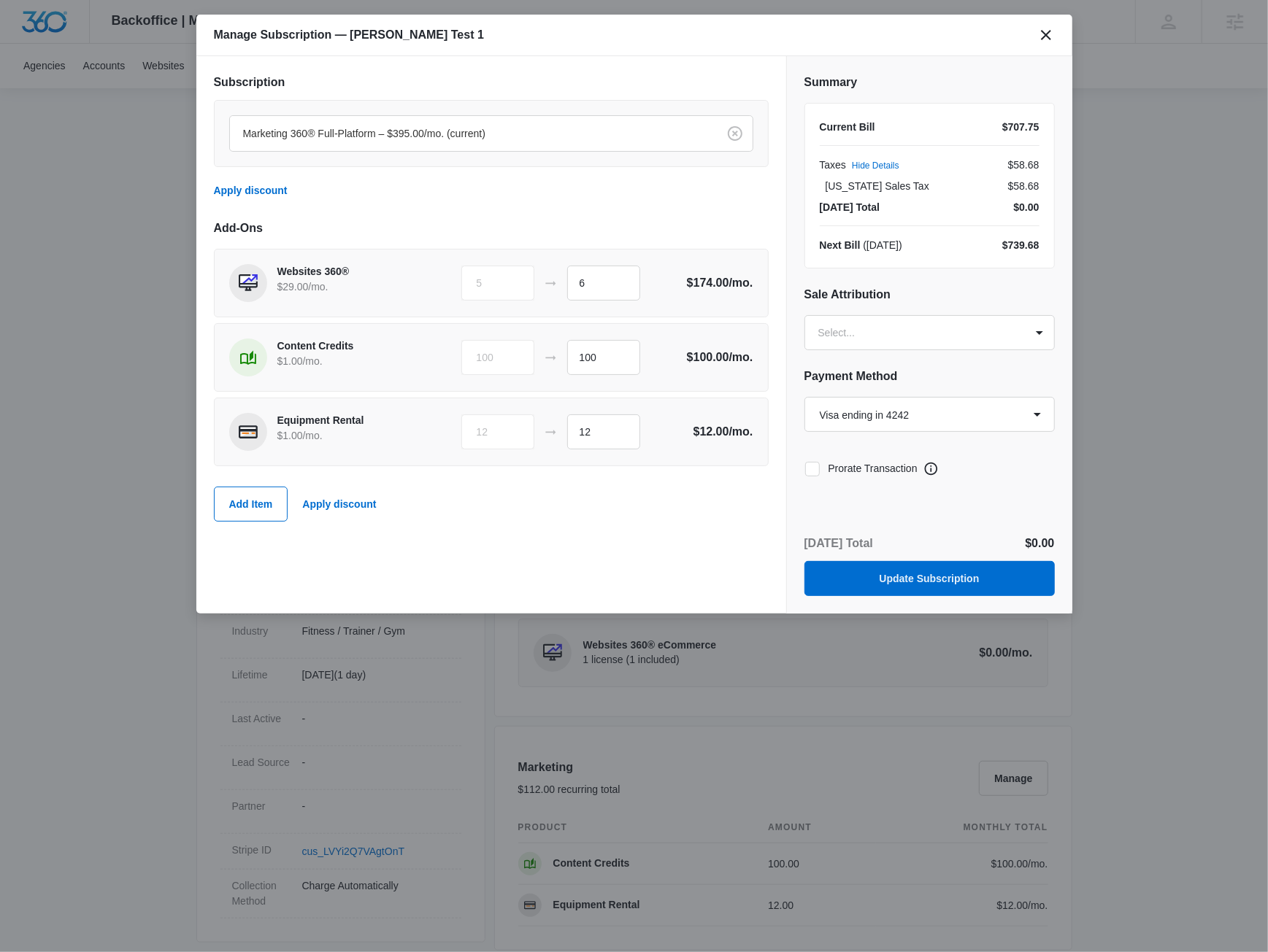
click at [806, 466] on icon at bounding box center [812, 469] width 13 height 13
click at [805, 469] on input "Prorate Transaction" at bounding box center [805, 469] width 1 height 1
checkbox input "true"
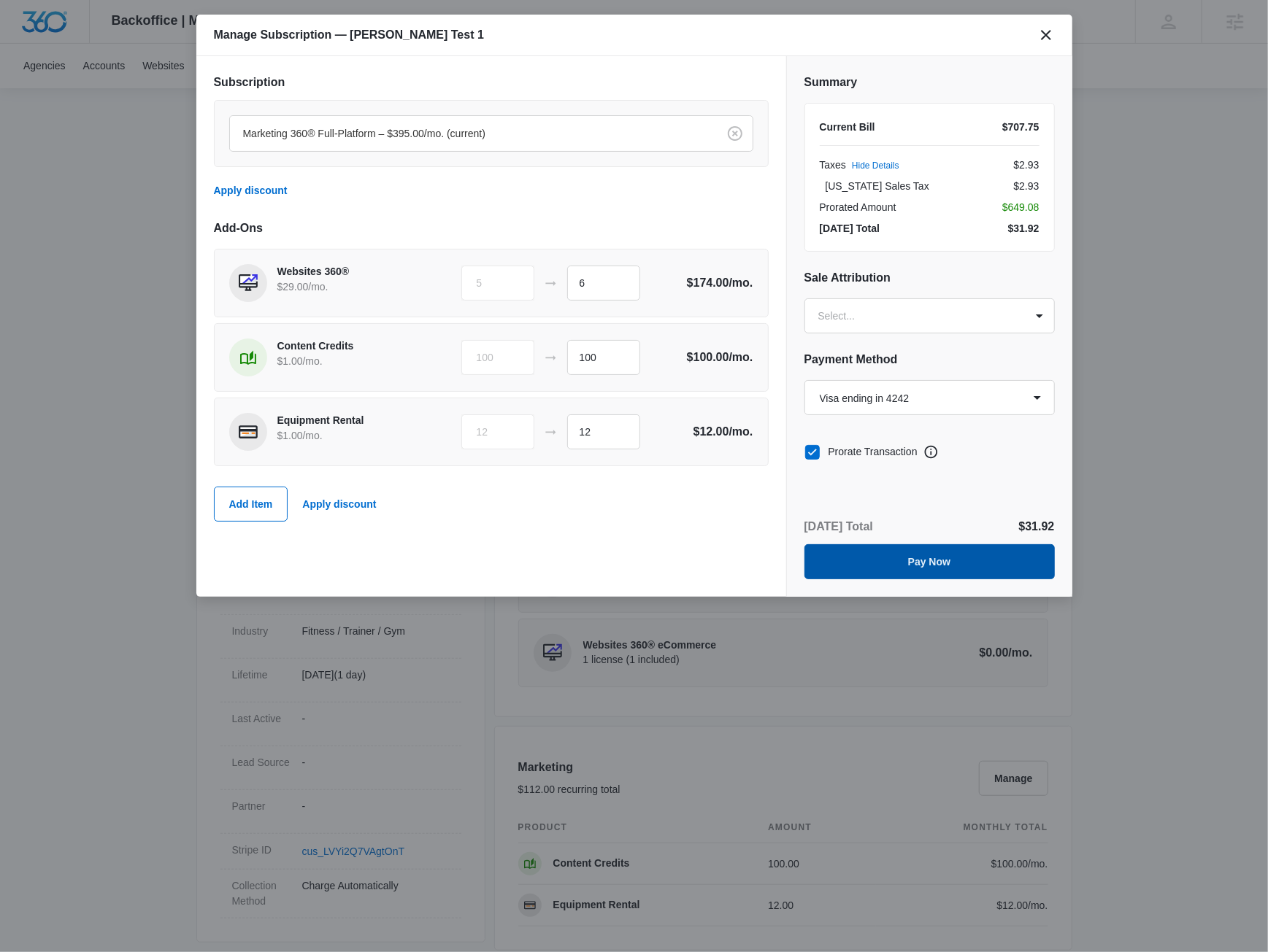
click at [969, 571] on button "Pay Now" at bounding box center [930, 562] width 251 height 35
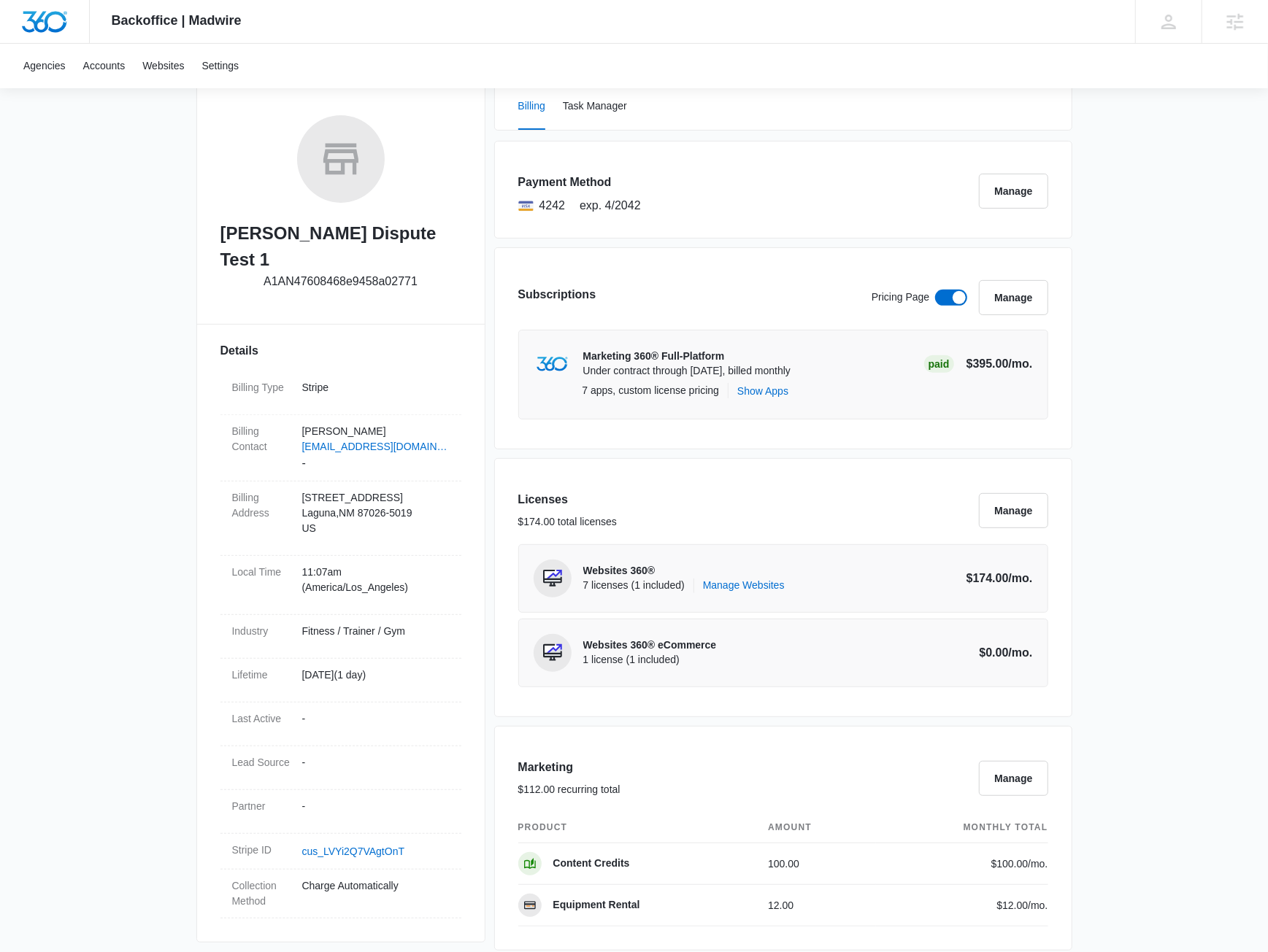
click at [861, 494] on div "Licenses $174.00 total licenses Manage" at bounding box center [783, 518] width 530 height 53
click at [998, 186] on button "Manage" at bounding box center [1013, 192] width 68 height 35
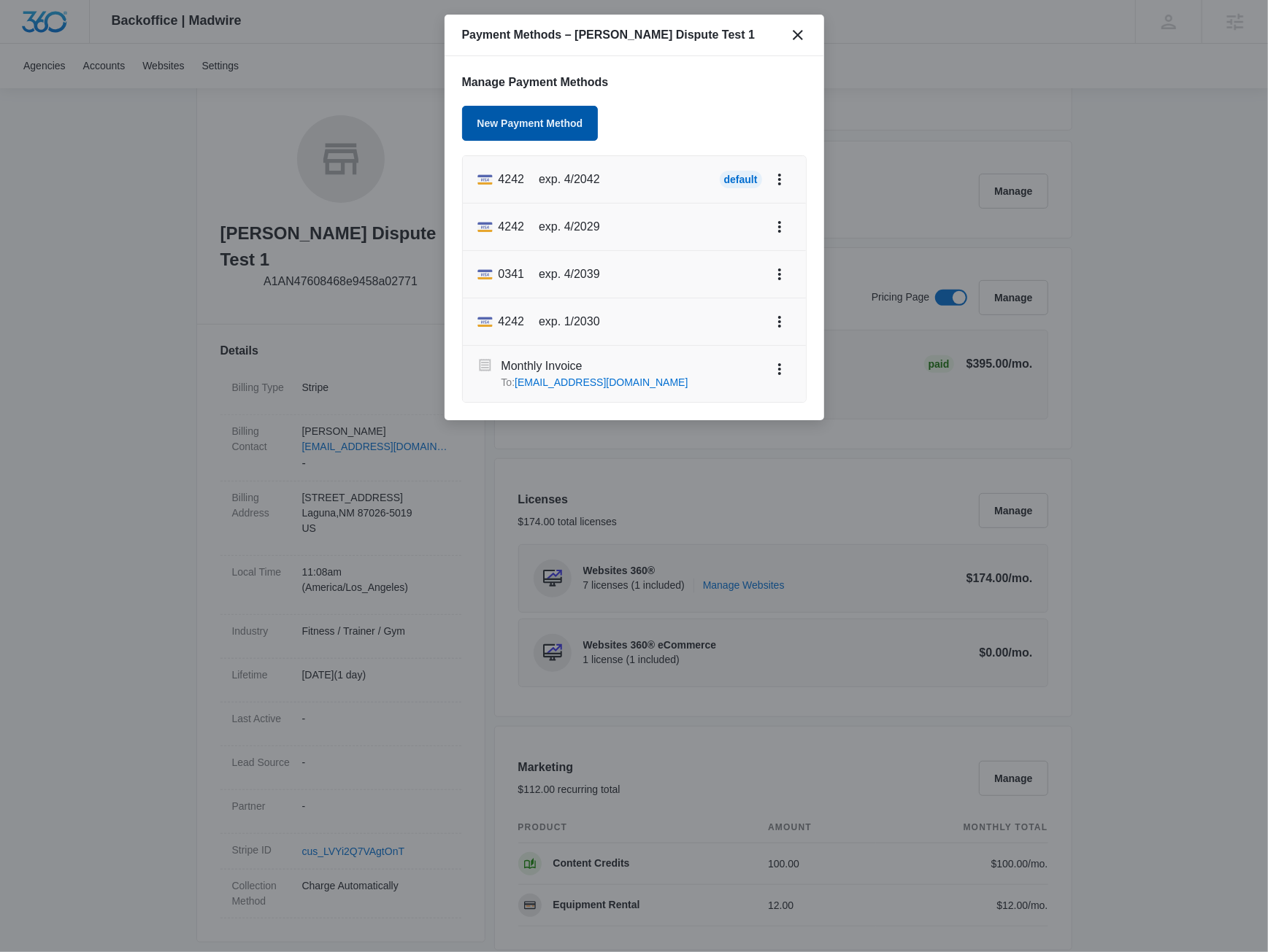
click at [548, 130] on button "New Payment Method" at bounding box center [531, 123] width 137 height 35
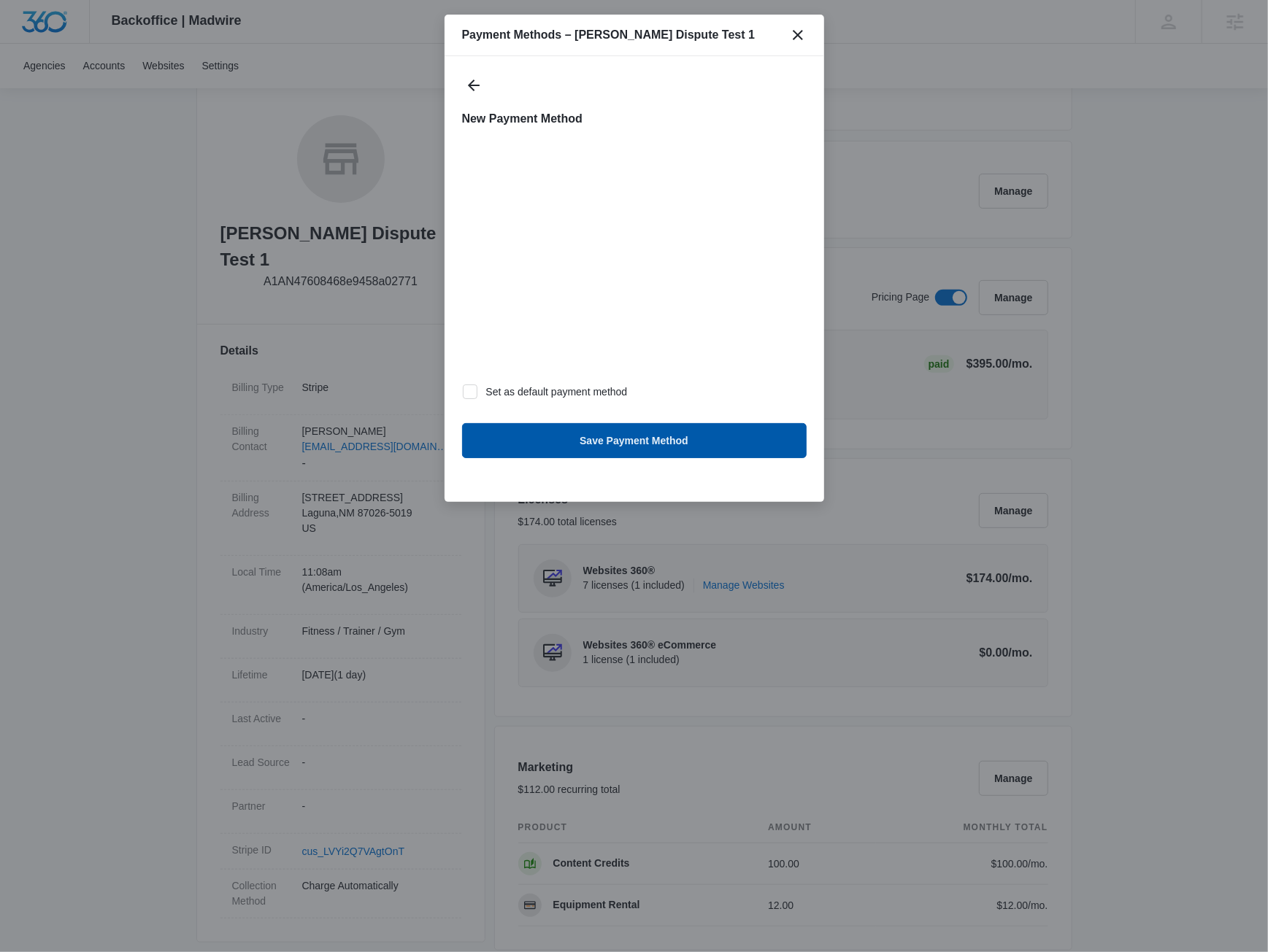
click at [543, 430] on button "Save Payment Method" at bounding box center [635, 441] width 345 height 35
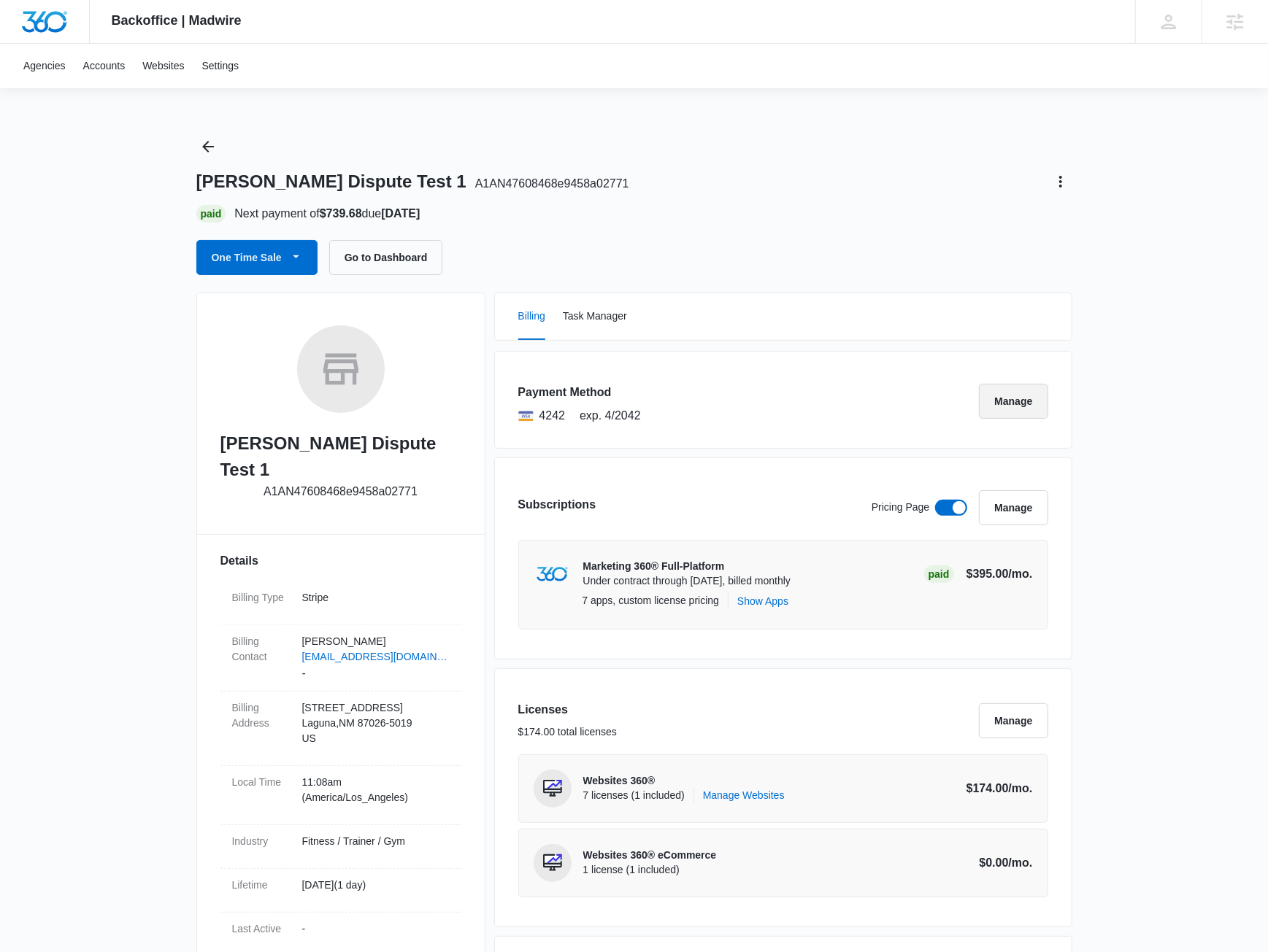
click at [1026, 404] on button "Manage" at bounding box center [1013, 401] width 68 height 35
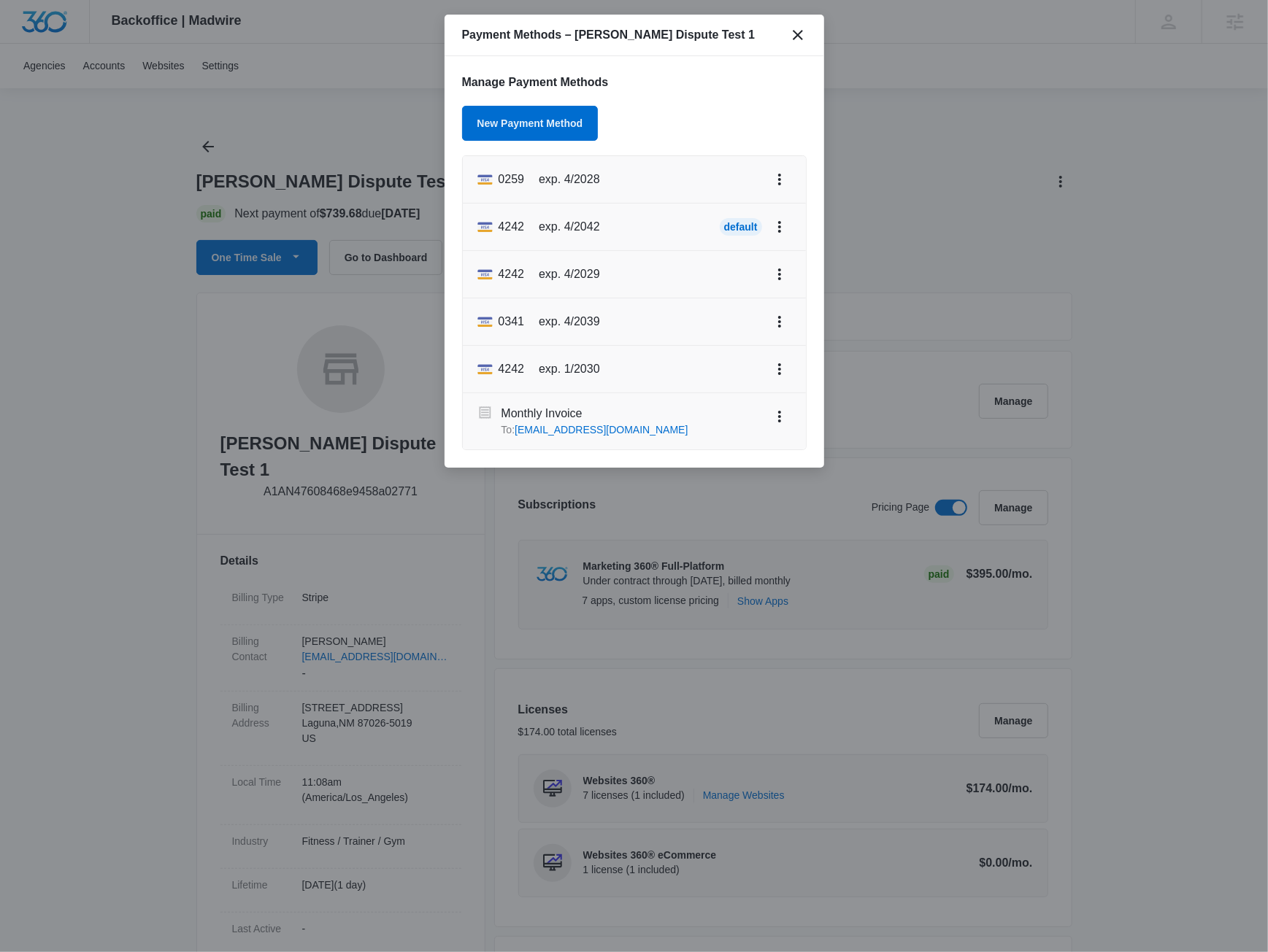
click at [918, 121] on div at bounding box center [634, 476] width 1268 height 952
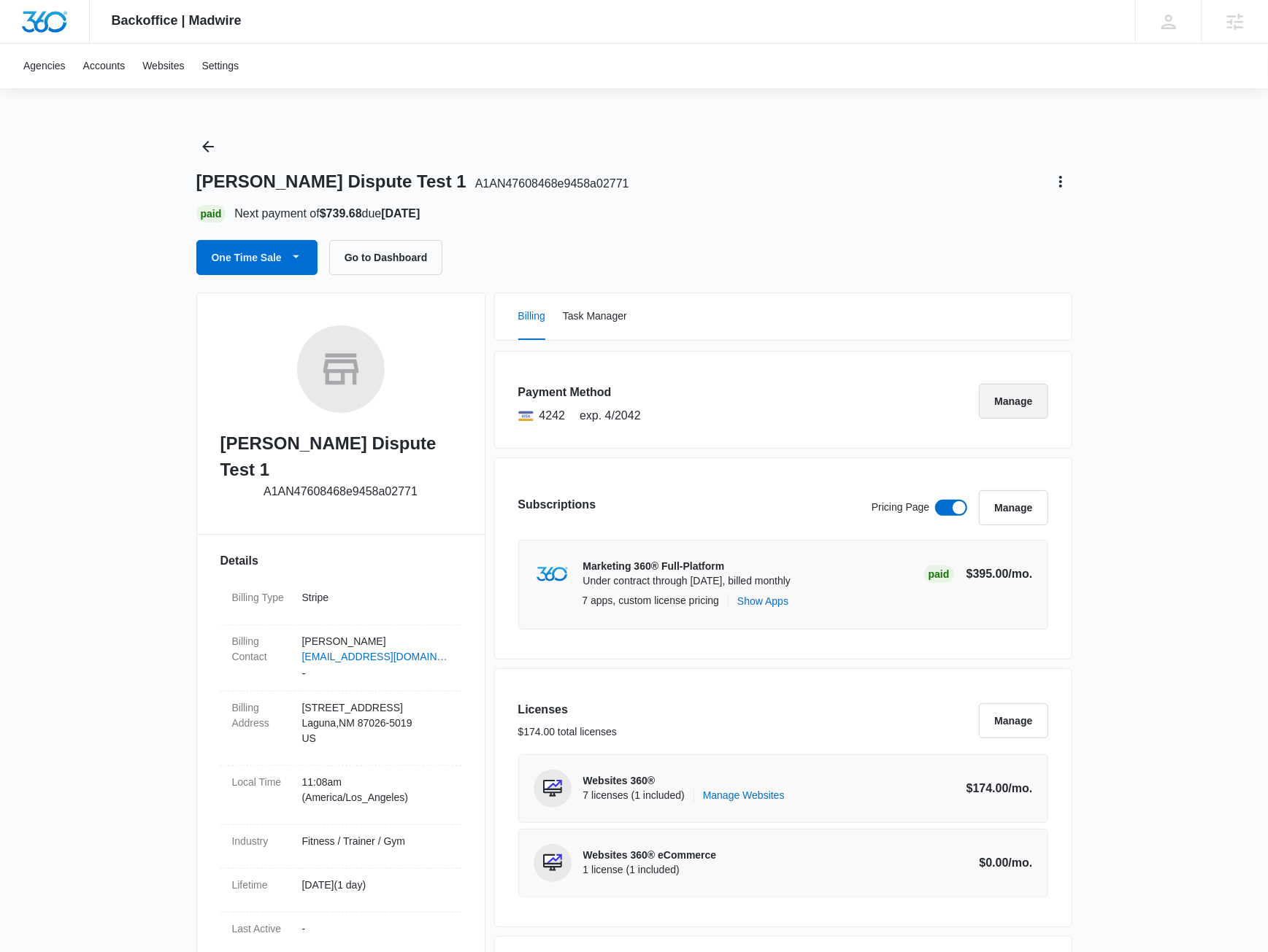
scroll to position [105, 0]
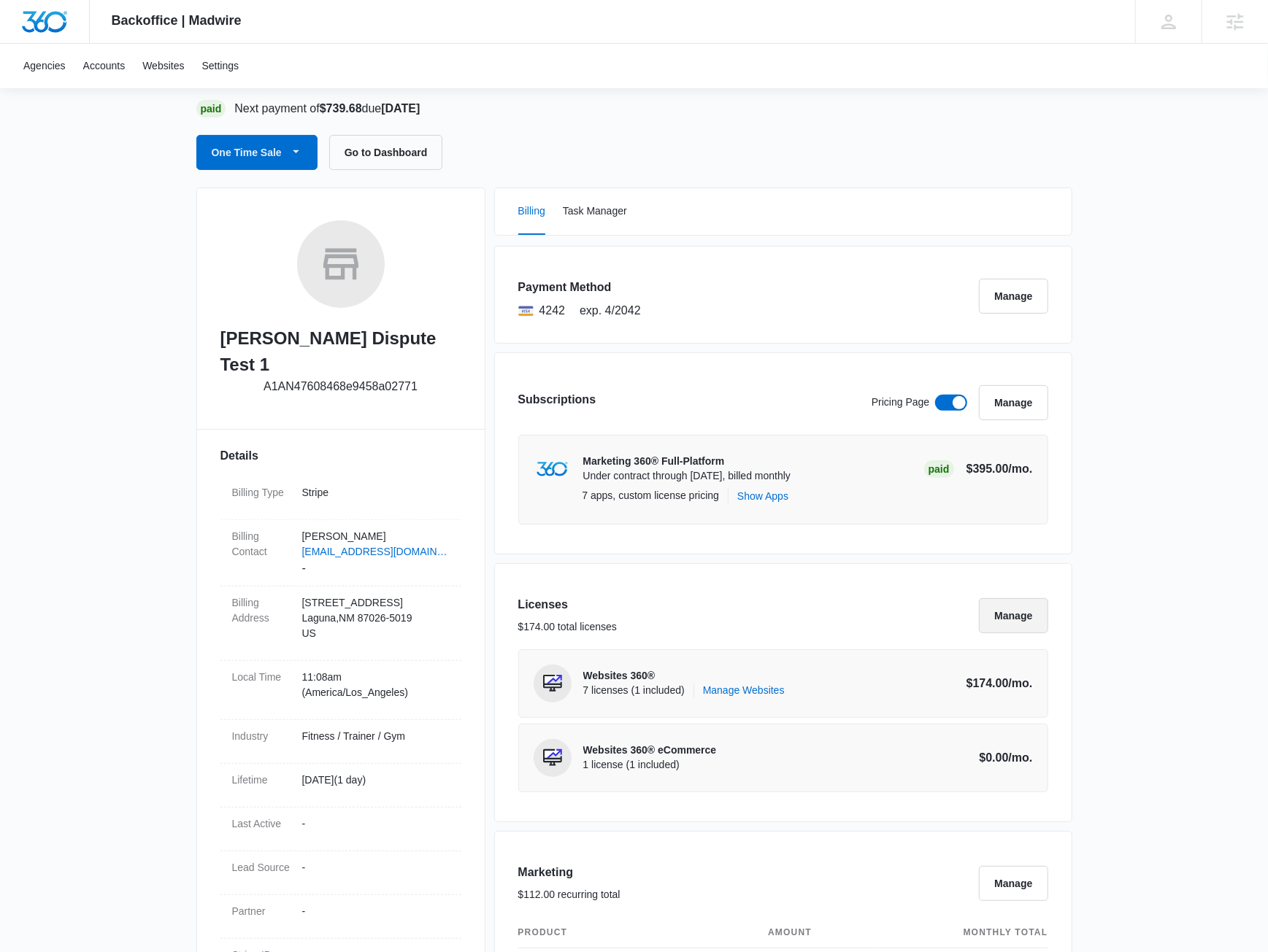
click at [1007, 606] on button "Manage" at bounding box center [1013, 616] width 68 height 35
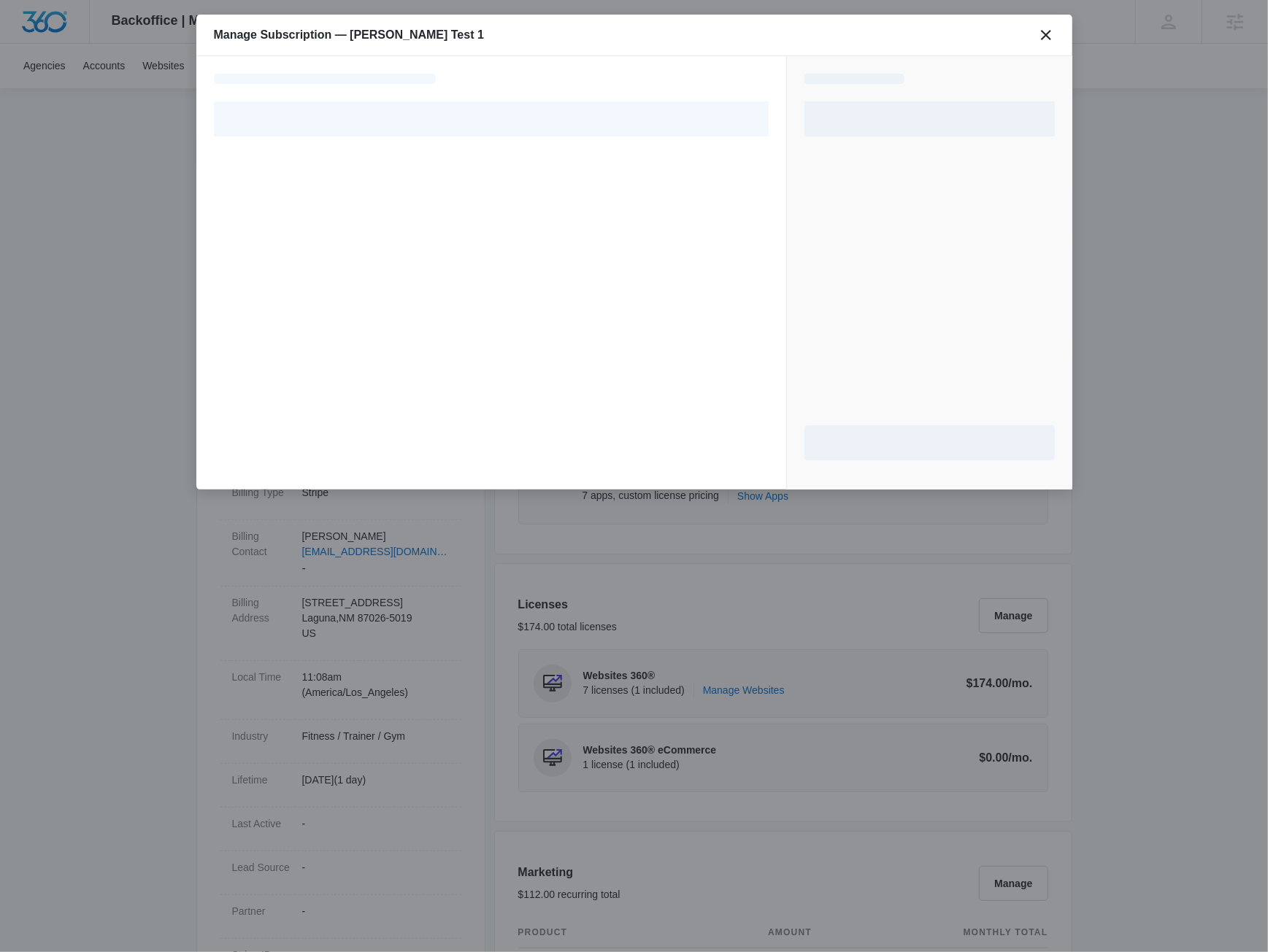
select select "pm_1R4Q5KA4n8RTgNjUyIMGVNo7"
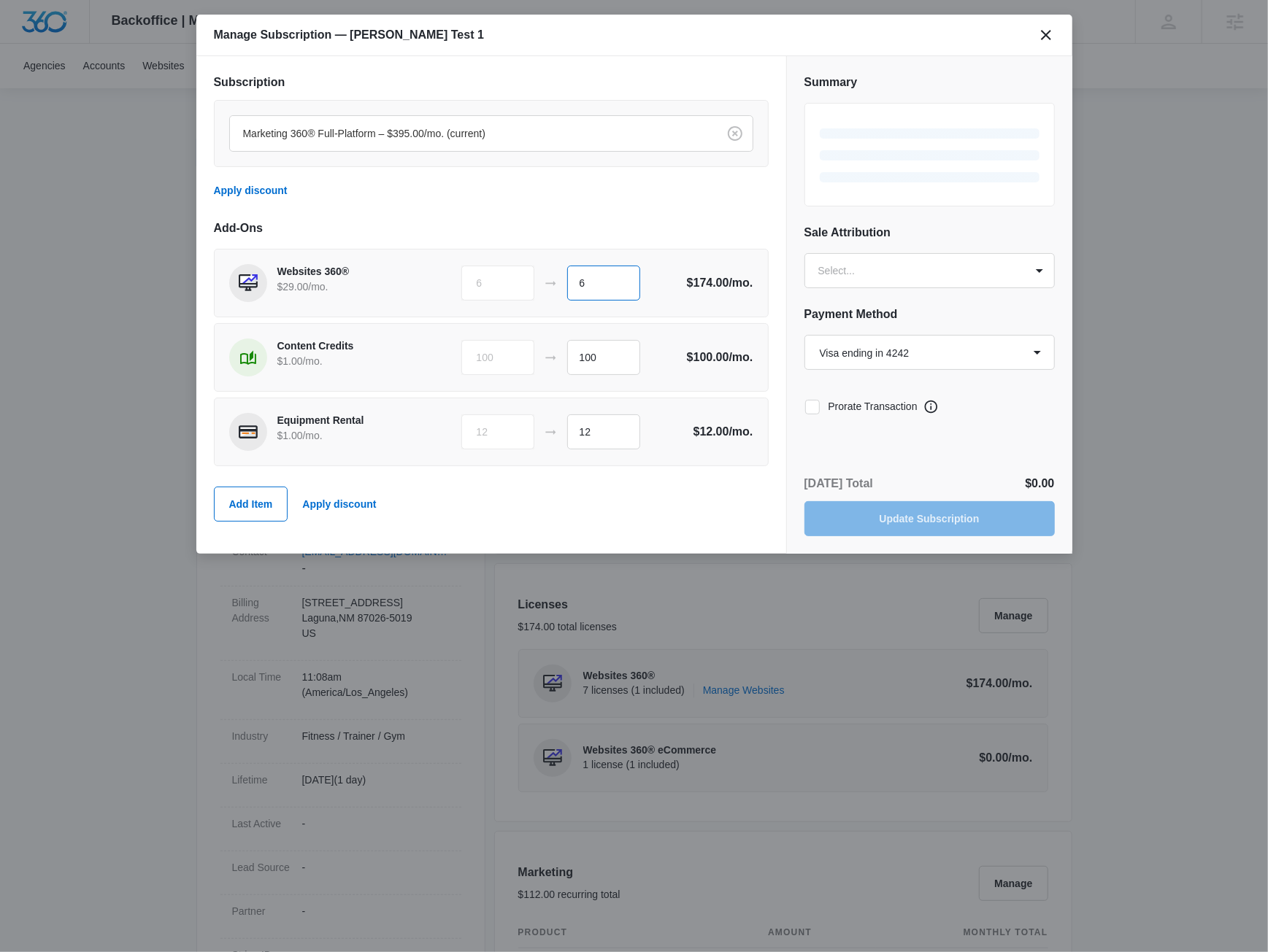
click at [607, 297] on input "6" at bounding box center [604, 283] width 73 height 35
type input "7"
click at [624, 210] on div "Subscription Marketing 360® Full-Platform – $395.00/mo. (current) Apply discoun…" at bounding box center [492, 304] width 555 height 462
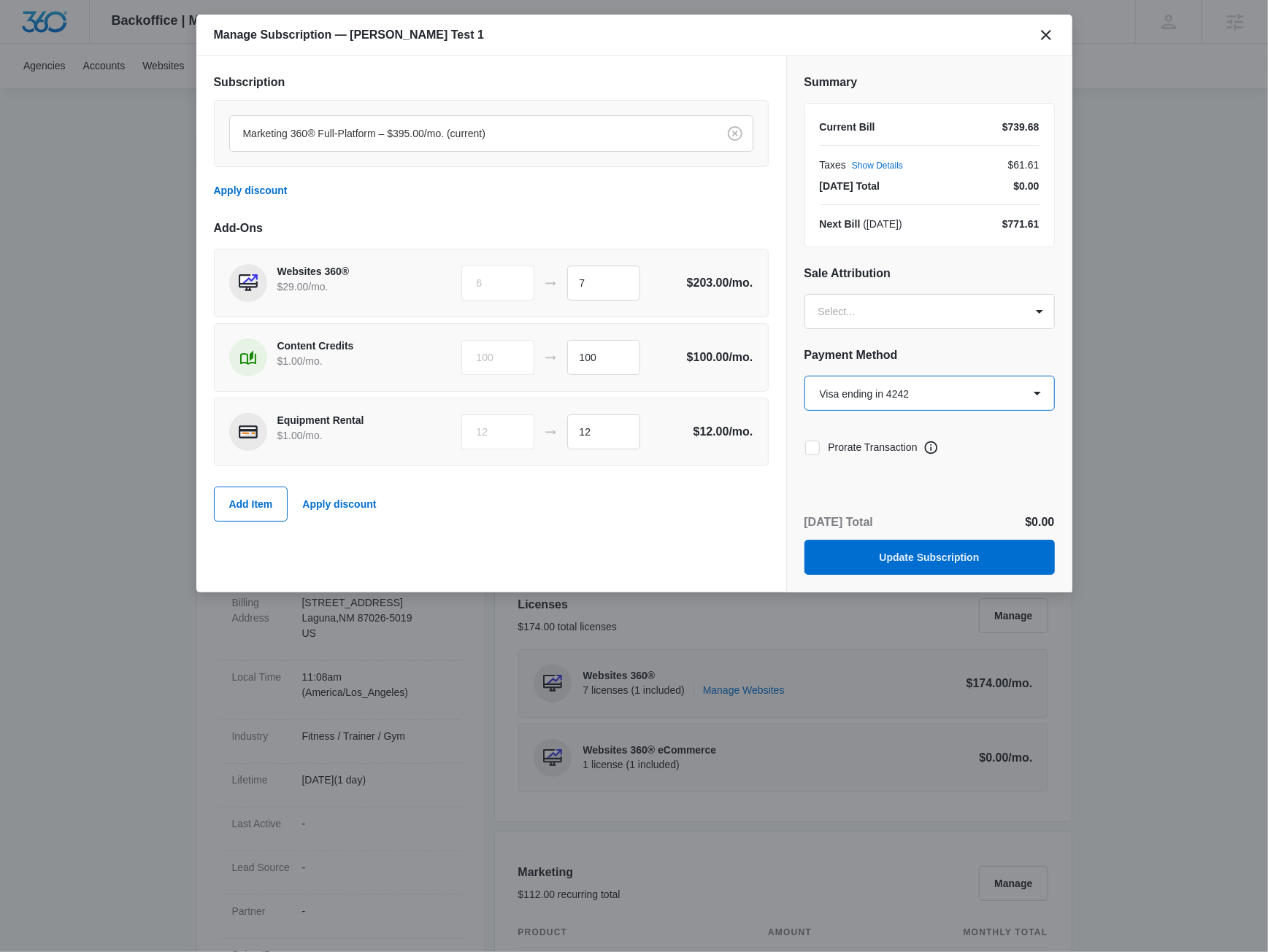
click at [805, 376] on select "Select a payment method Visa ending in 0259 Visa ending in 4242 Visa ending in …" at bounding box center [930, 393] width 251 height 35
select select "pm_1SGkjsA4n8RTgNjUZX9Ez352"
click option "Visa ending in 0259" at bounding box center [0, 0] width 0 height 0
click at [822, 446] on label "Prorate Transaction" at bounding box center [861, 447] width 113 height 15
click at [805, 447] on input "Prorate Transaction" at bounding box center [805, 447] width 1 height 1
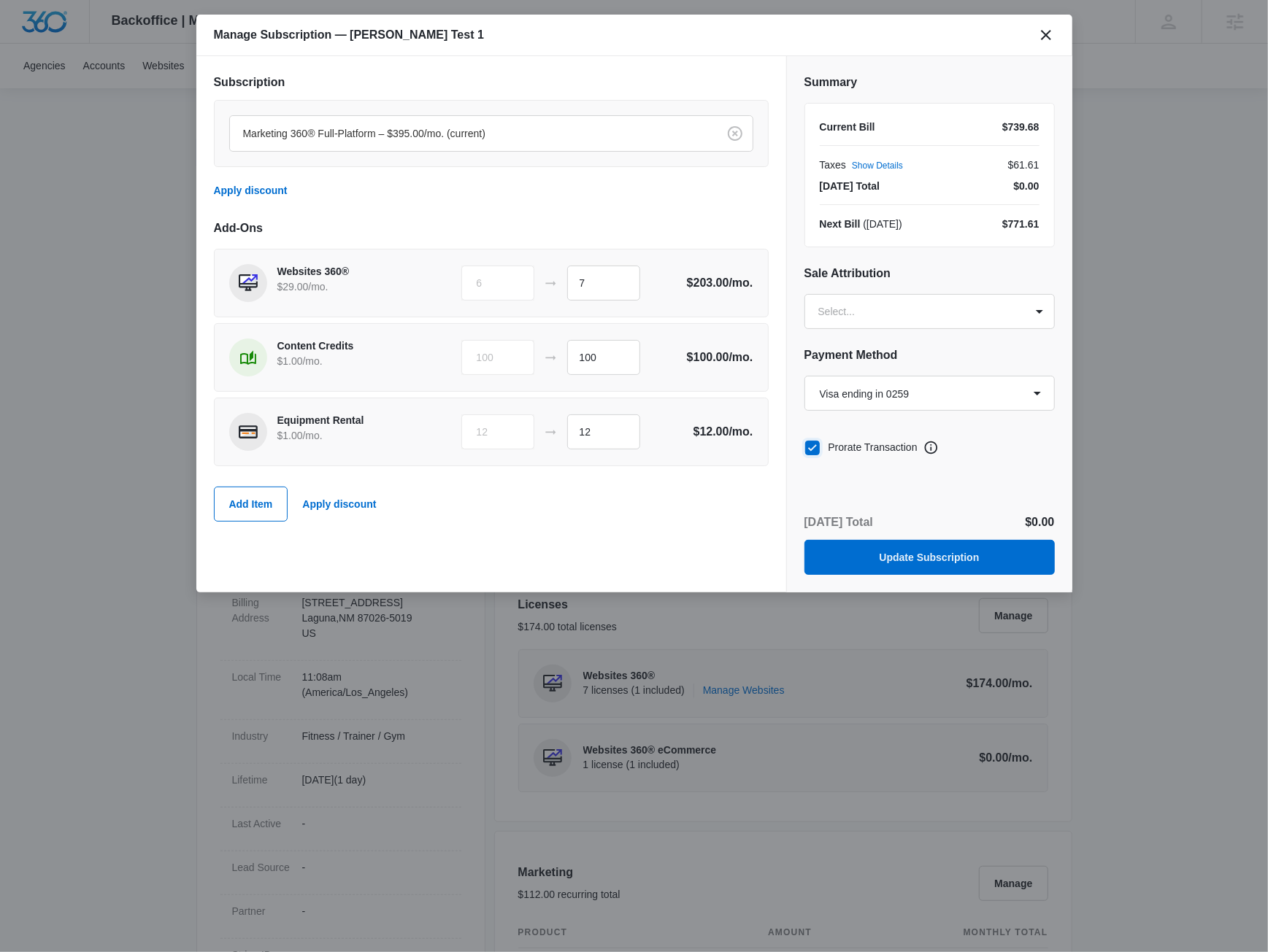
checkbox input "true"
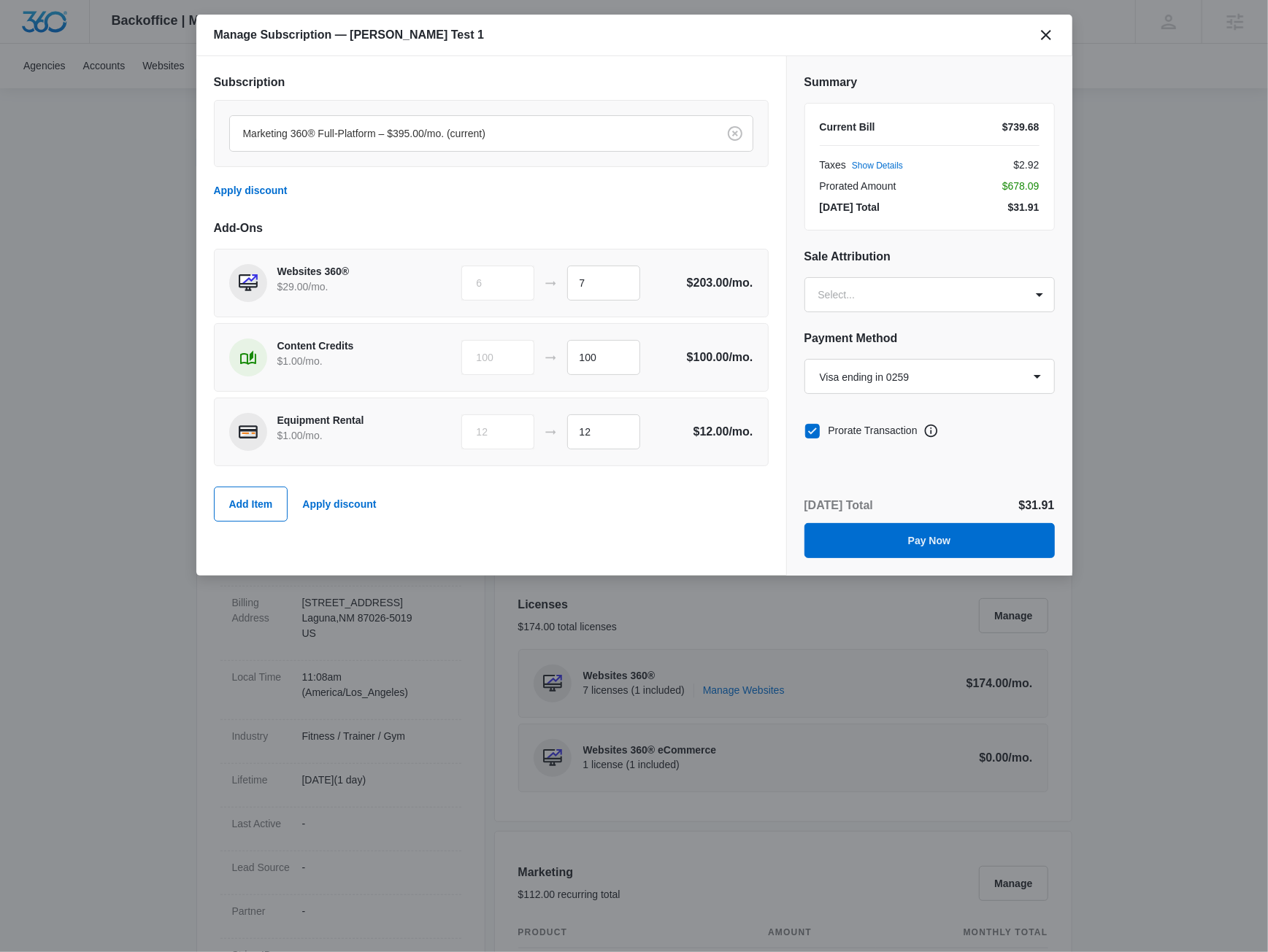
click at [684, 537] on div "Subscription Marketing 360® Full-Platform – $395.00/mo. (current) Apply discoun…" at bounding box center [492, 316] width 590 height 520
click at [875, 533] on button "Pay Now" at bounding box center [930, 541] width 251 height 35
